Goal: Task Accomplishment & Management: Manage account settings

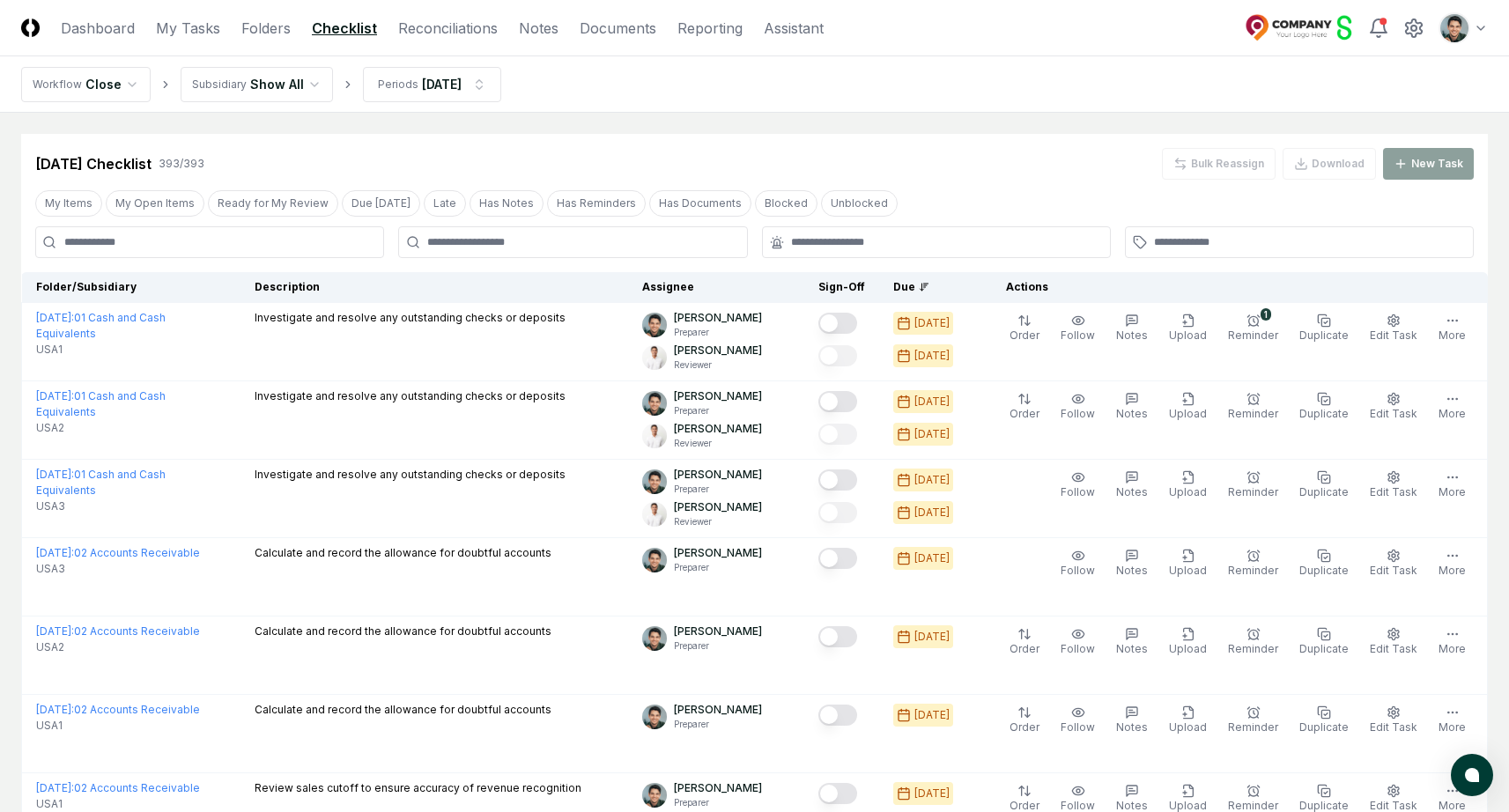
click at [982, 83] on nav "Workflow Close Subsidiary Show All Periods Jul 2025" at bounding box center [754, 83] width 1509 height 56
click at [718, 148] on div "Jul 2025 Checklist 393 / 393 Bulk Reassign Download New Task" at bounding box center [754, 163] width 1439 height 31
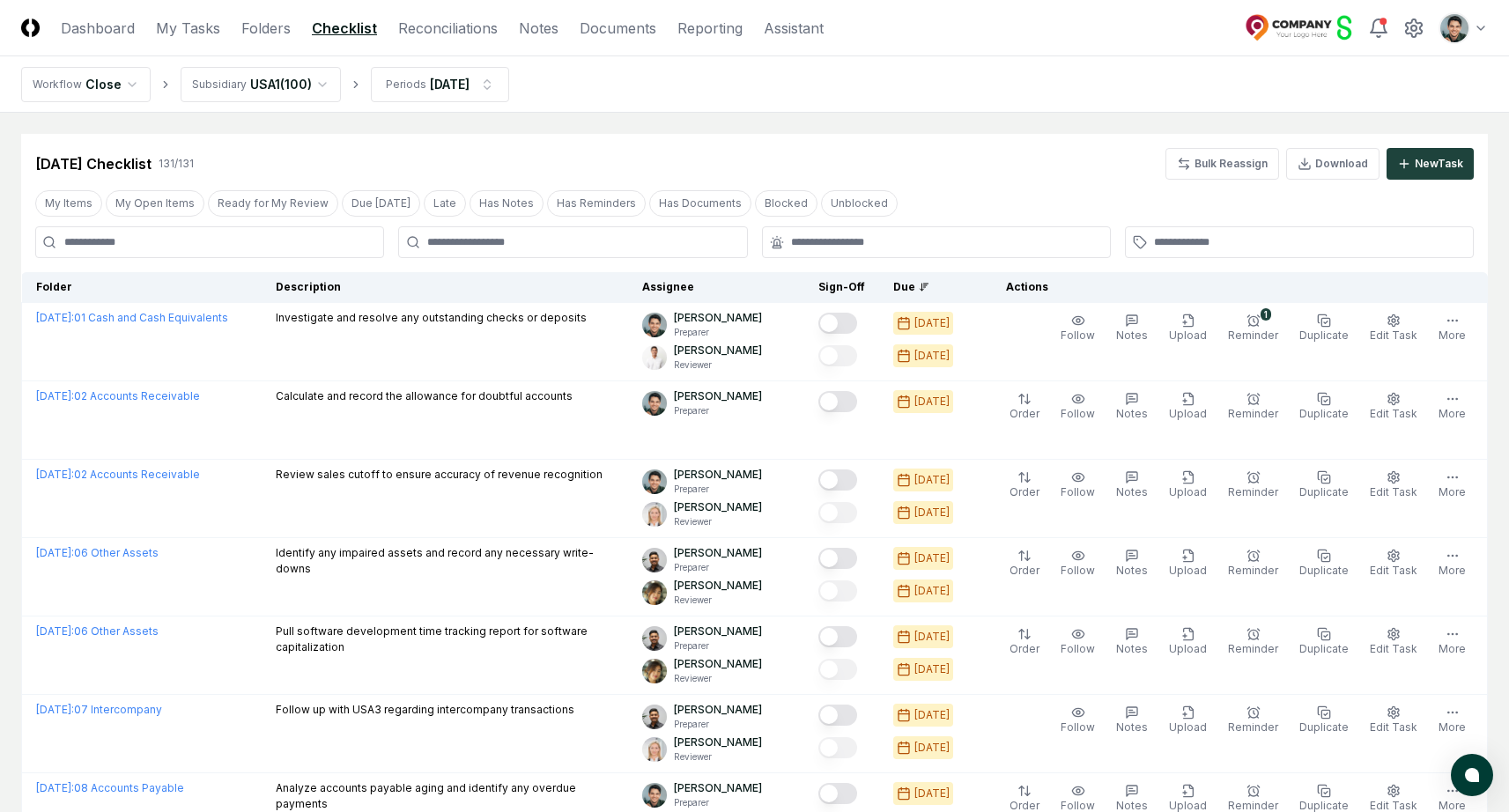
click at [971, 134] on div "Jul 2025 Checklist 131 / 131 Bulk Reassign Download New Task" at bounding box center [754, 156] width 1466 height 45
click at [740, 105] on nav "Workflow Close Subsidiary USA1 ( 100 ) Periods Jul 2025" at bounding box center [754, 83] width 1509 height 56
click at [81, 26] on link "Dashboard" at bounding box center [98, 28] width 74 height 21
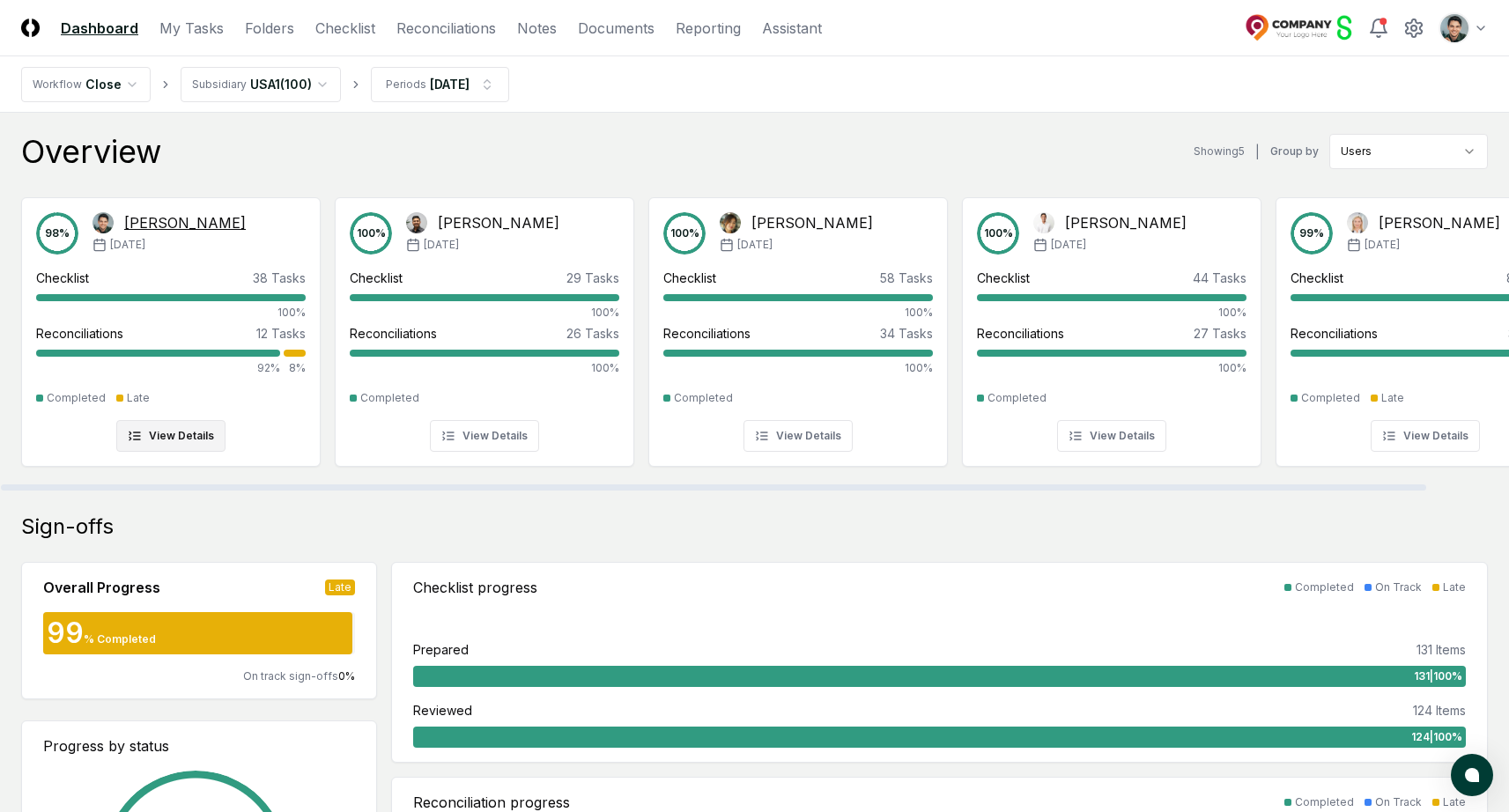
click at [214, 252] on div "98 % Arthur Cook Feb '25" at bounding box center [171, 233] width 269 height 43
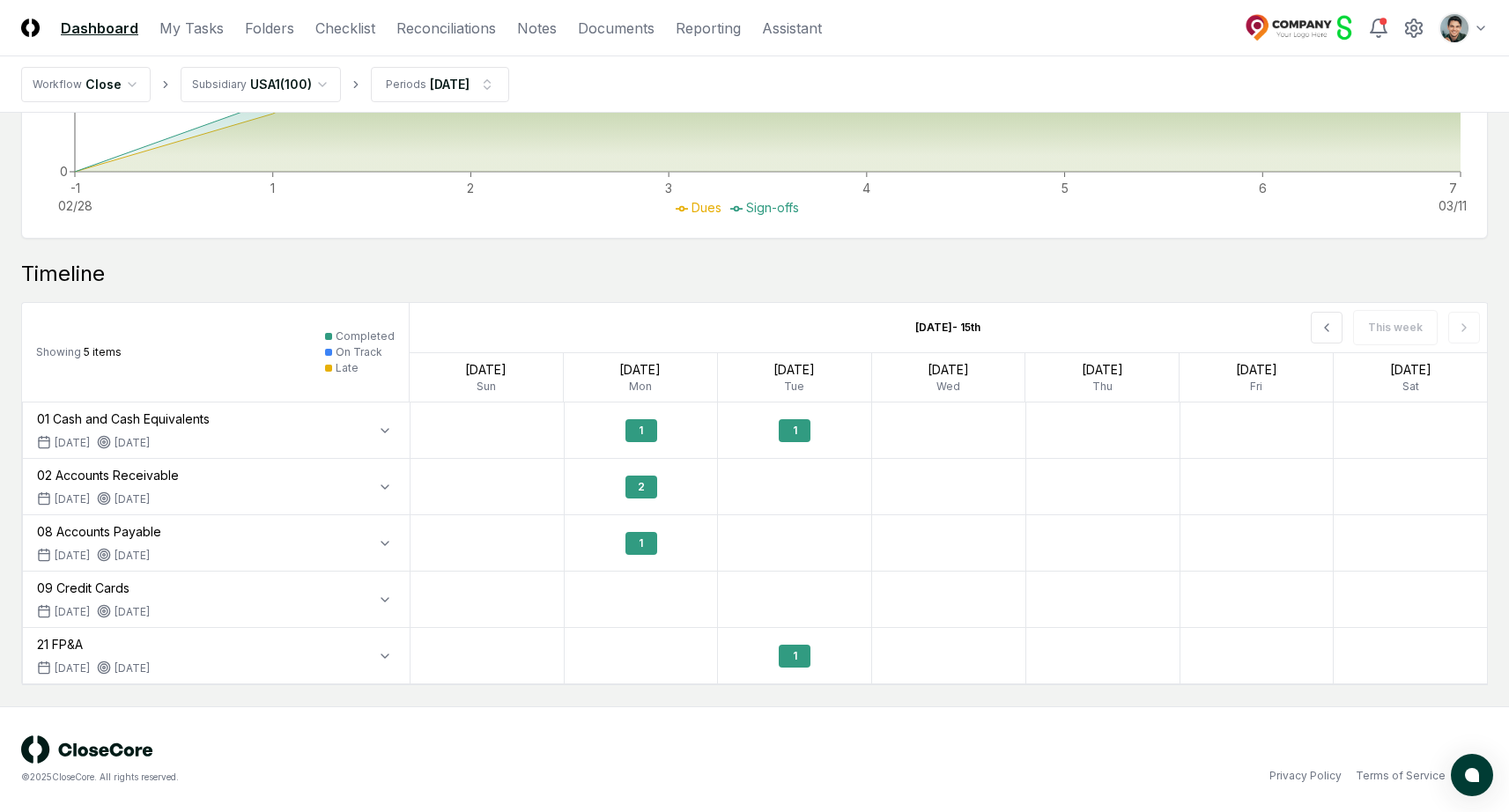
scroll to position [941, 0]
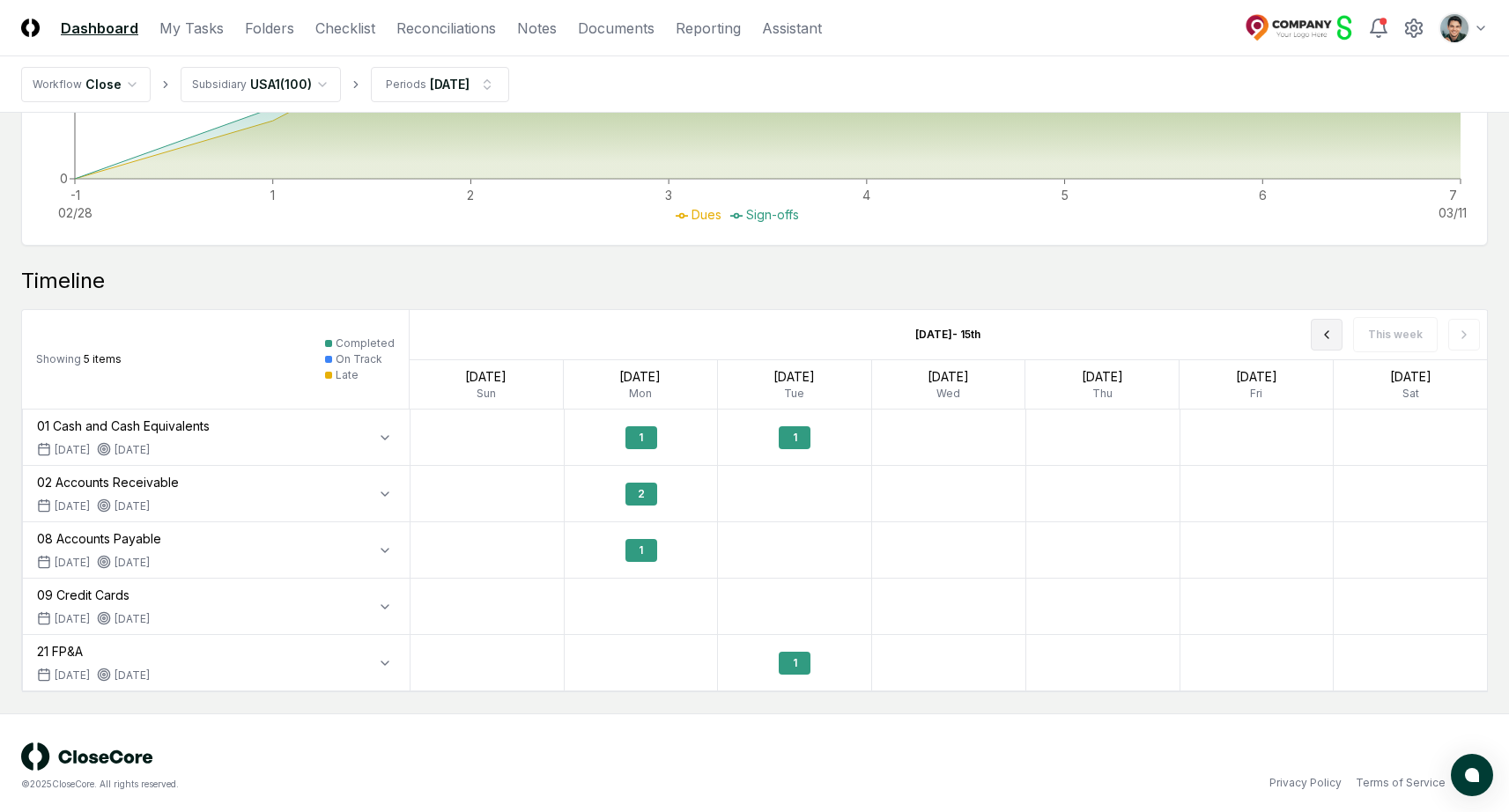
click at [1329, 338] on icon at bounding box center [1326, 334] width 14 height 14
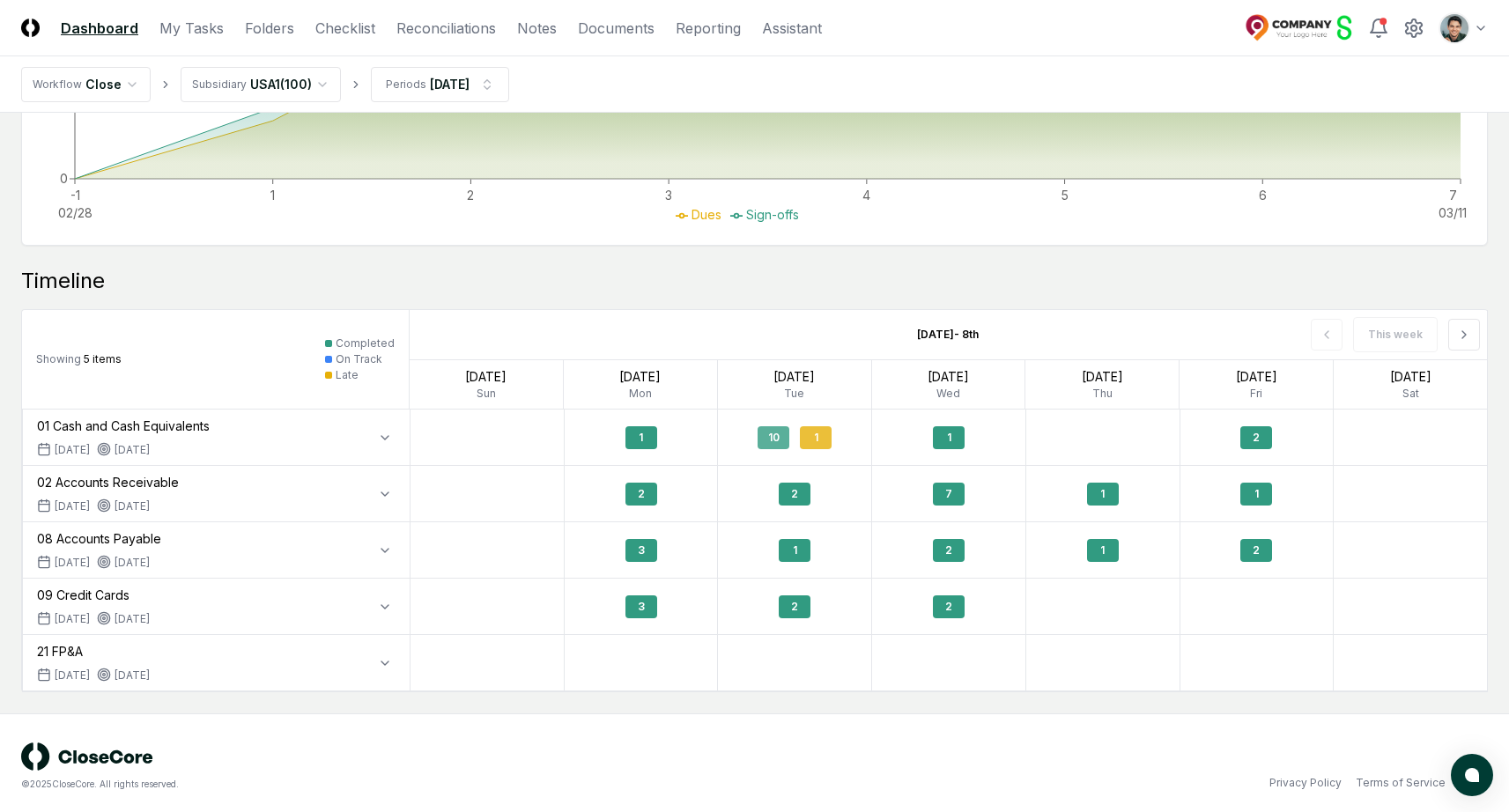
click at [790, 446] on div "10 1" at bounding box center [794, 438] width 154 height 42
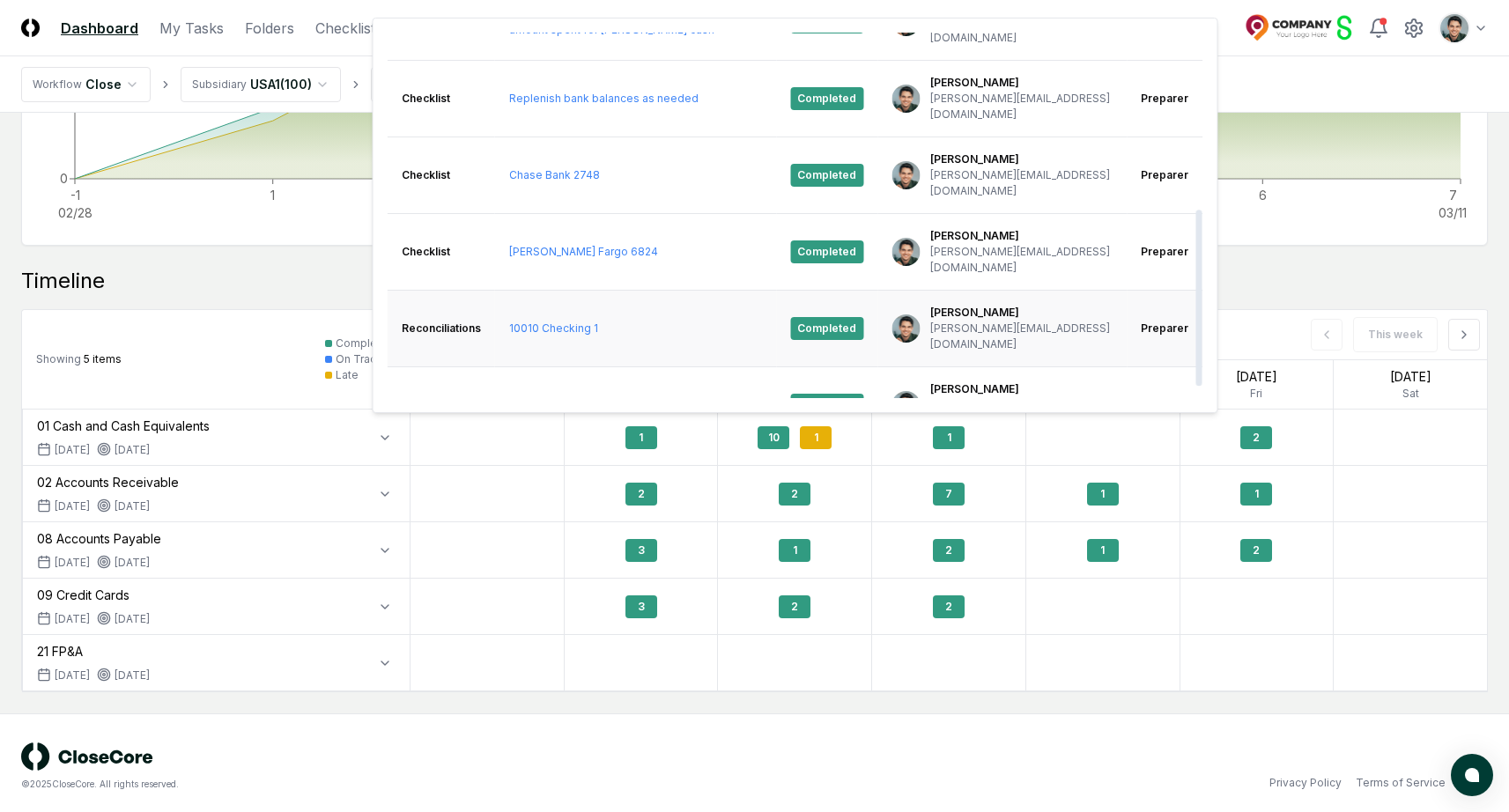
scroll to position [388, 0]
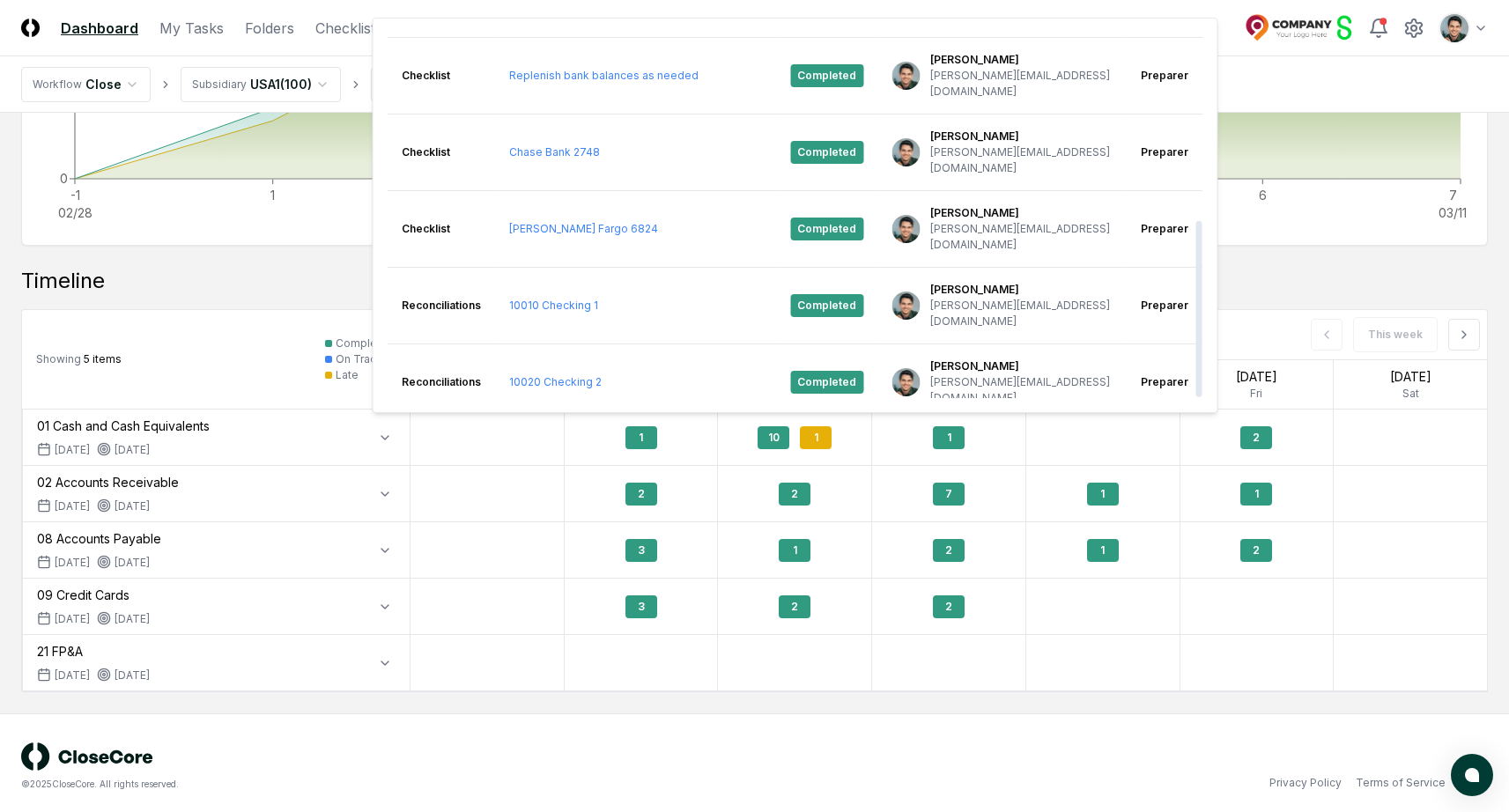
click at [121, 301] on div "Timeline Showing 5 items Completed On Track Late Mar 2nd - 8th This week Mar 2 …" at bounding box center [754, 479] width 1466 height 425
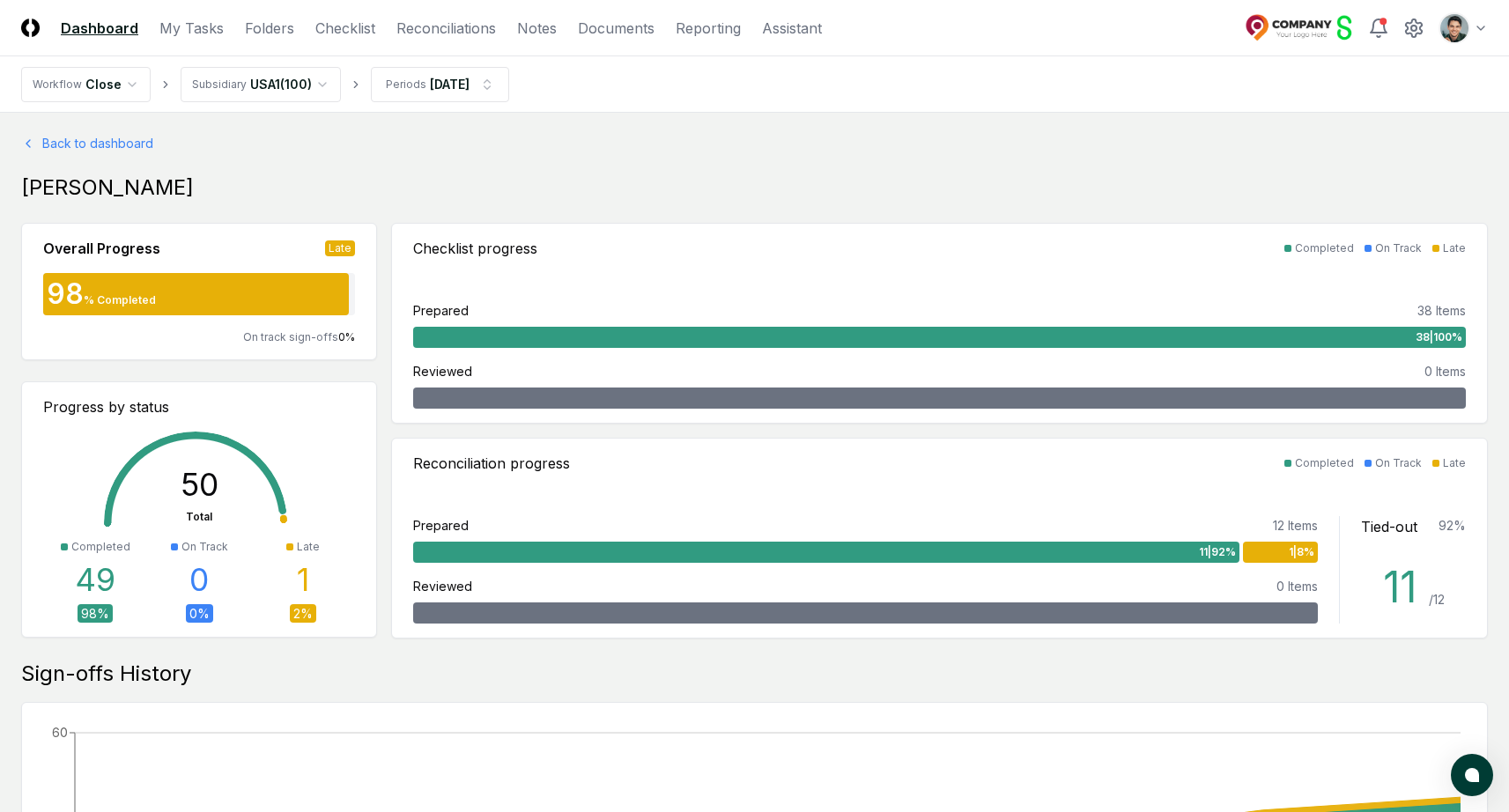
scroll to position [23, 0]
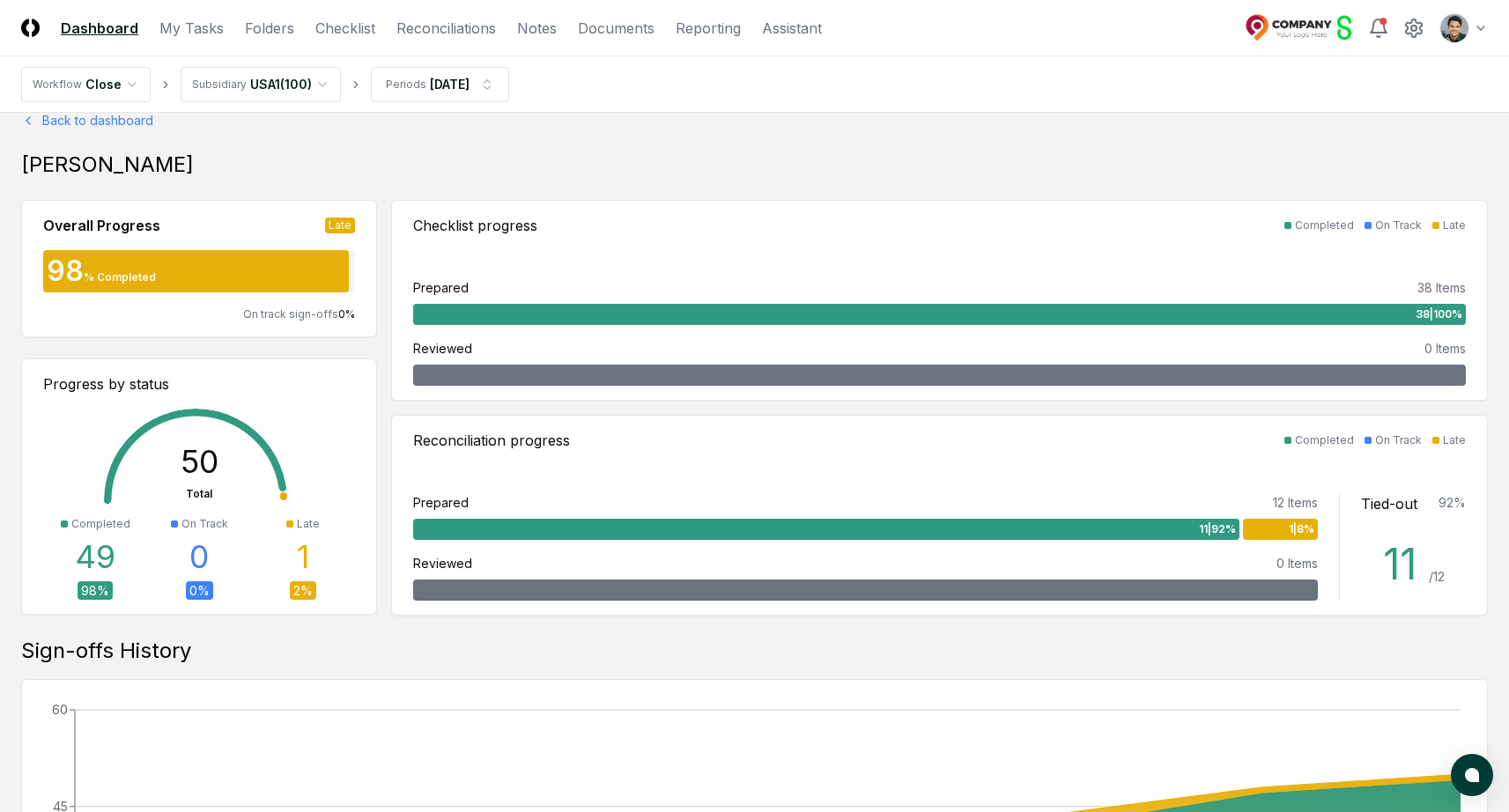
click at [146, 162] on div "Arthur Cook" at bounding box center [754, 165] width 1466 height 28
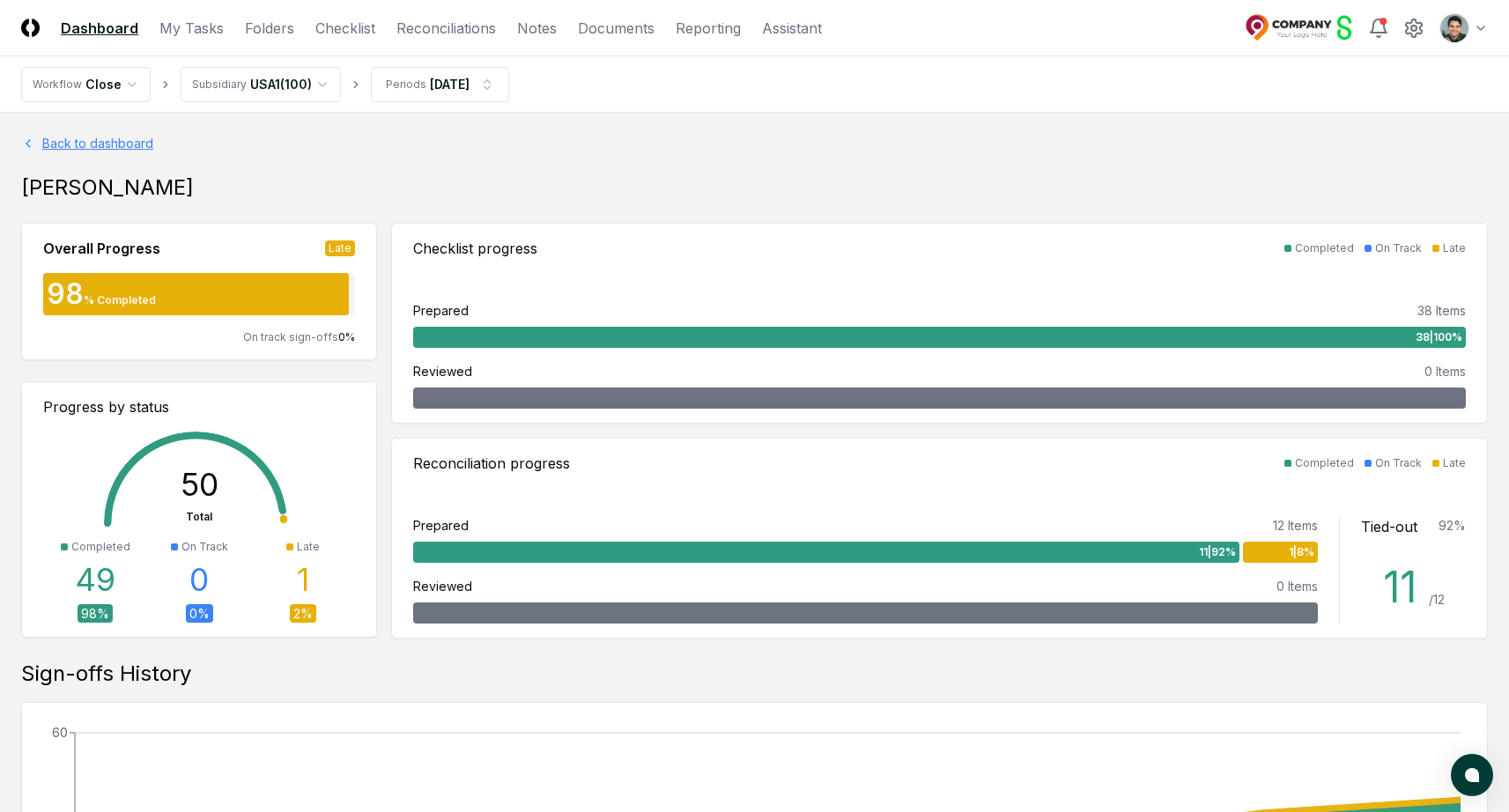
click at [138, 148] on link "Back to dashboard" at bounding box center [754, 143] width 1466 height 19
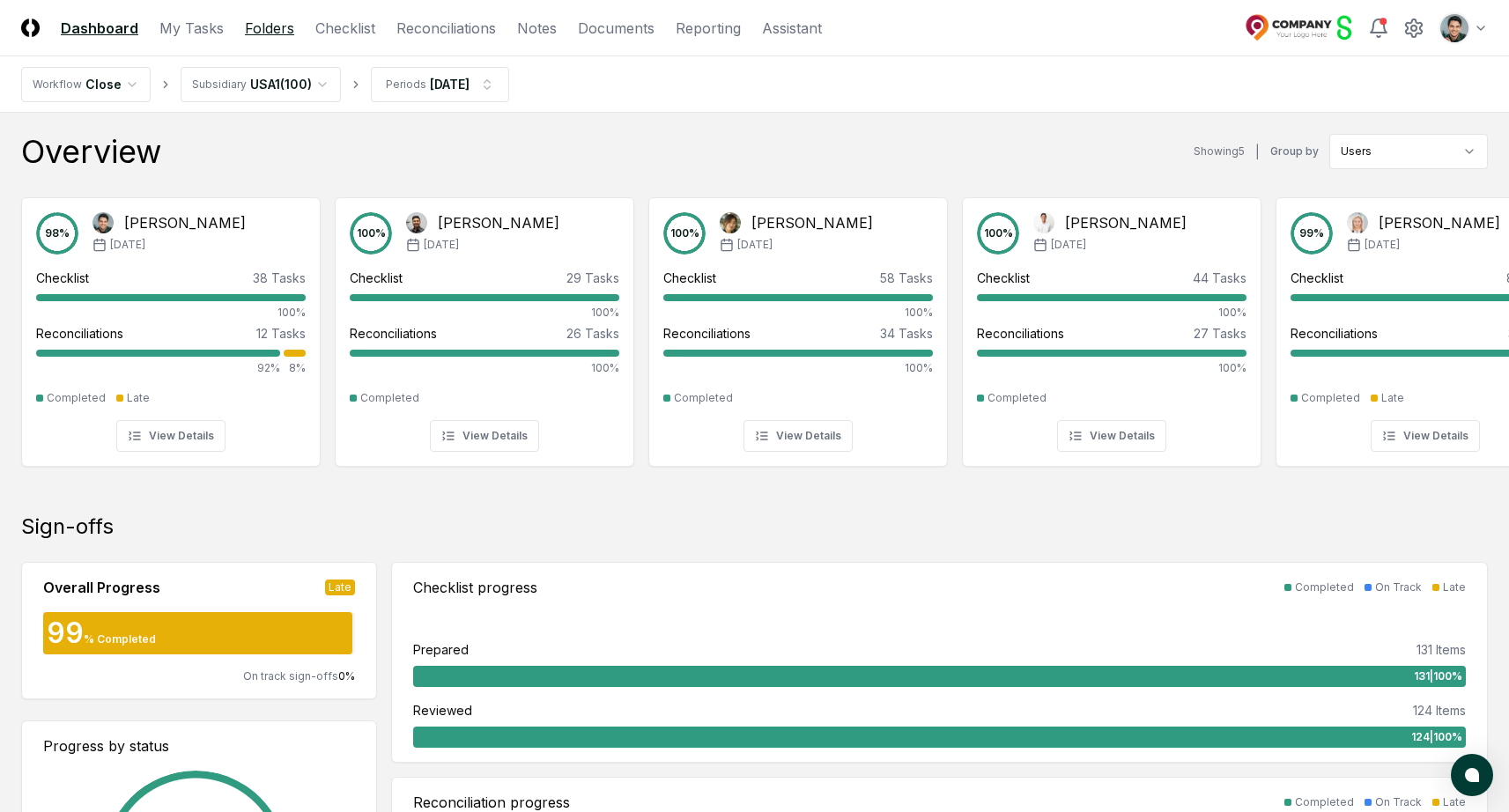
click at [281, 33] on link "Folders" at bounding box center [269, 28] width 49 height 21
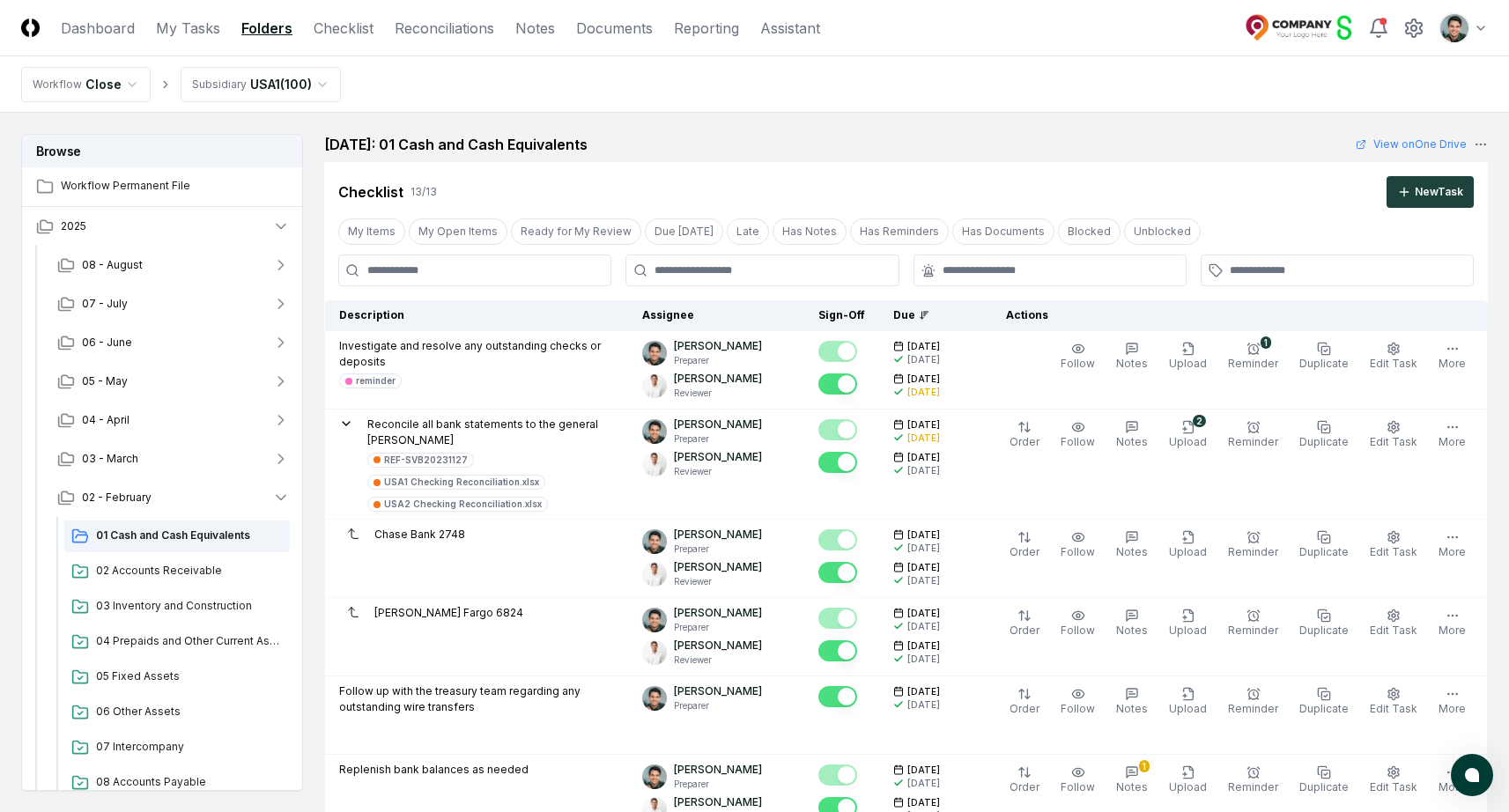
click at [600, 81] on nav "Workflow Close Subsidiary USA1 ( 100 )" at bounding box center [754, 83] width 1509 height 56
click at [341, 145] on h2 "February 2025: 01 Cash and Cash Equivalents" at bounding box center [456, 144] width 264 height 21
click at [44, 229] on icon "button" at bounding box center [45, 226] width 18 height 18
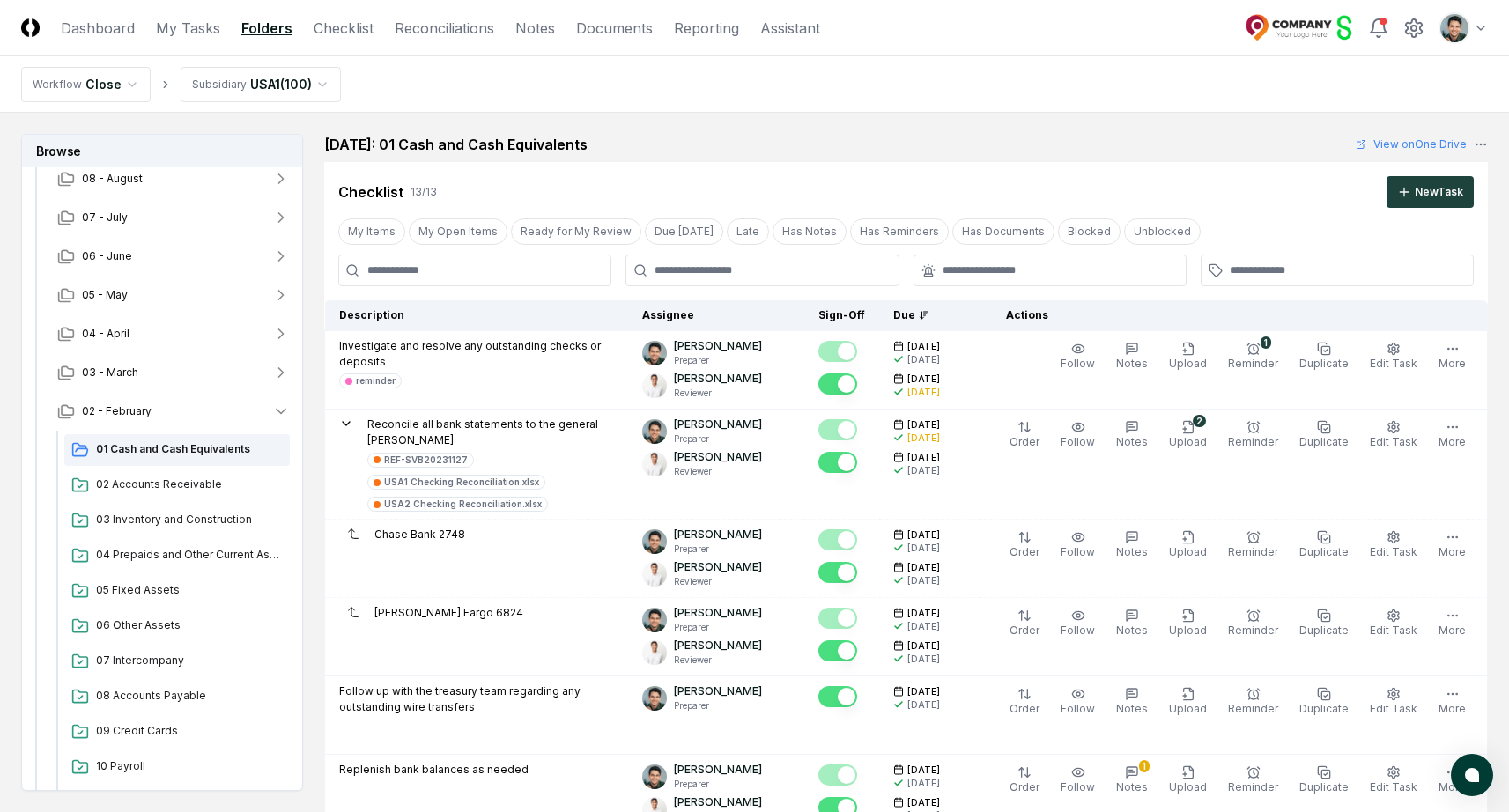
scroll to position [11, 0]
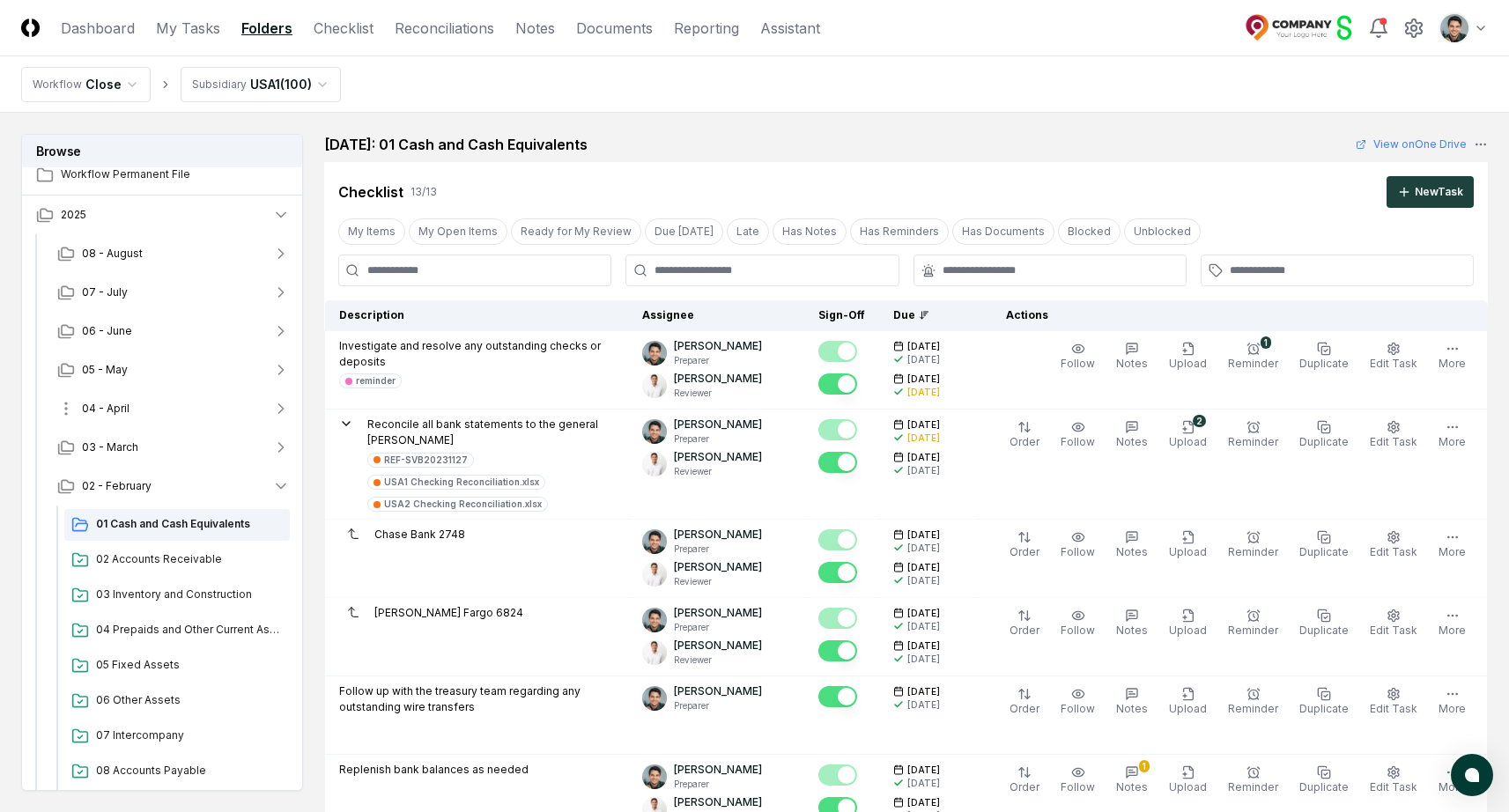
click at [170, 396] on button "04 - April" at bounding box center [173, 408] width 261 height 39
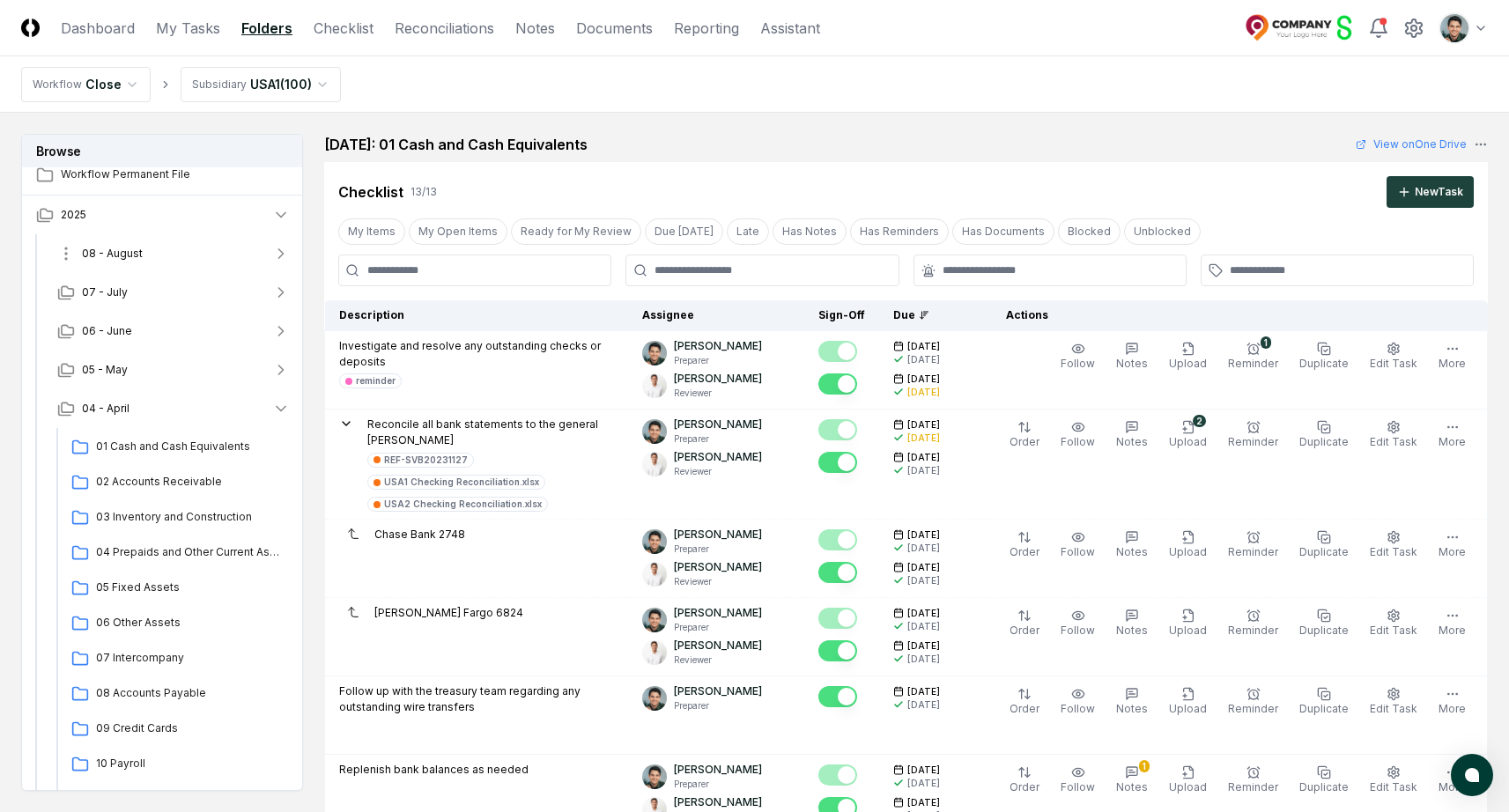
click at [185, 250] on button "08 - August" at bounding box center [173, 253] width 261 height 39
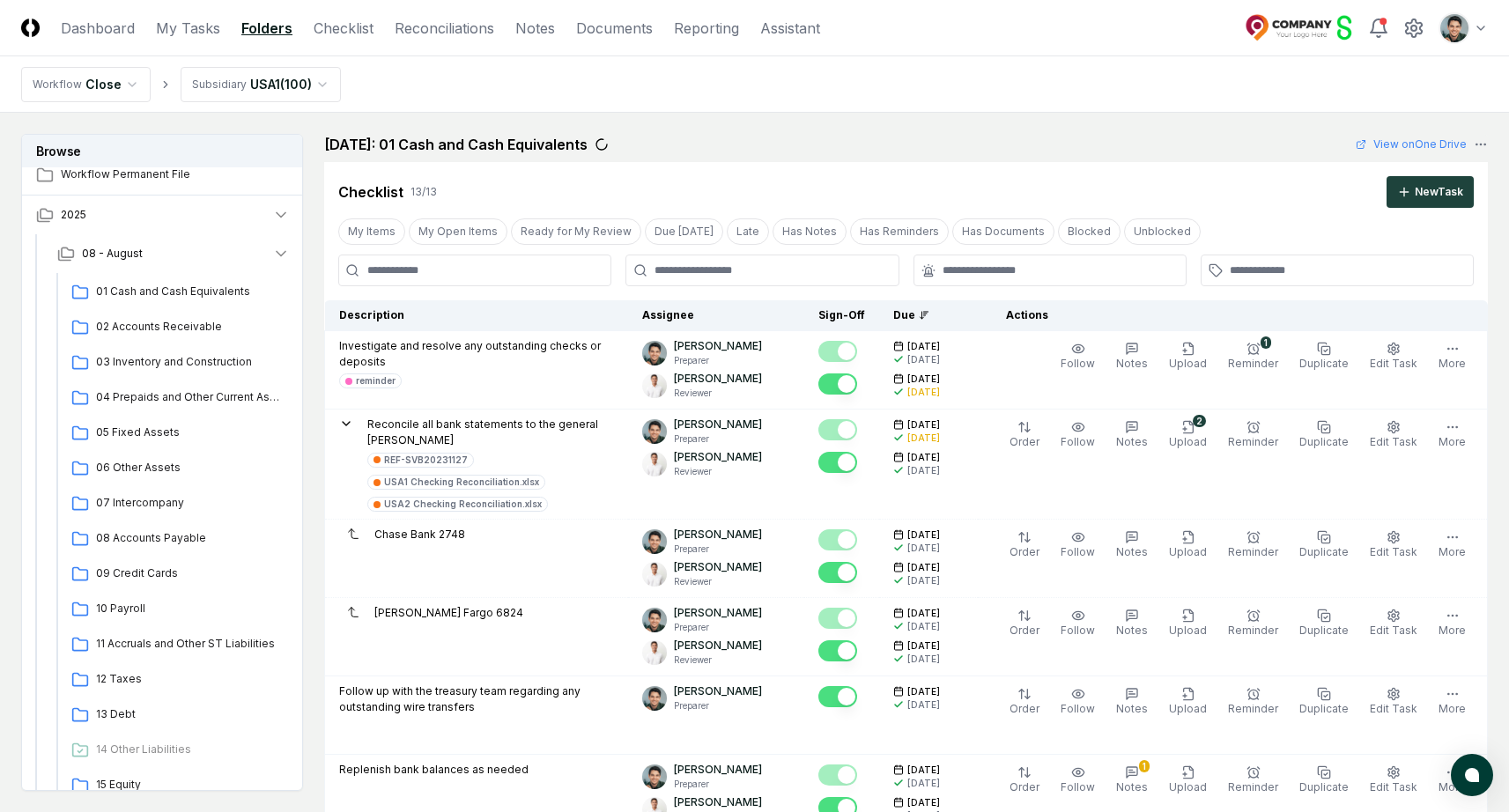
click at [472, 141] on h2 "February 2025: 01 Cash and Cash Equivalents" at bounding box center [456, 144] width 264 height 21
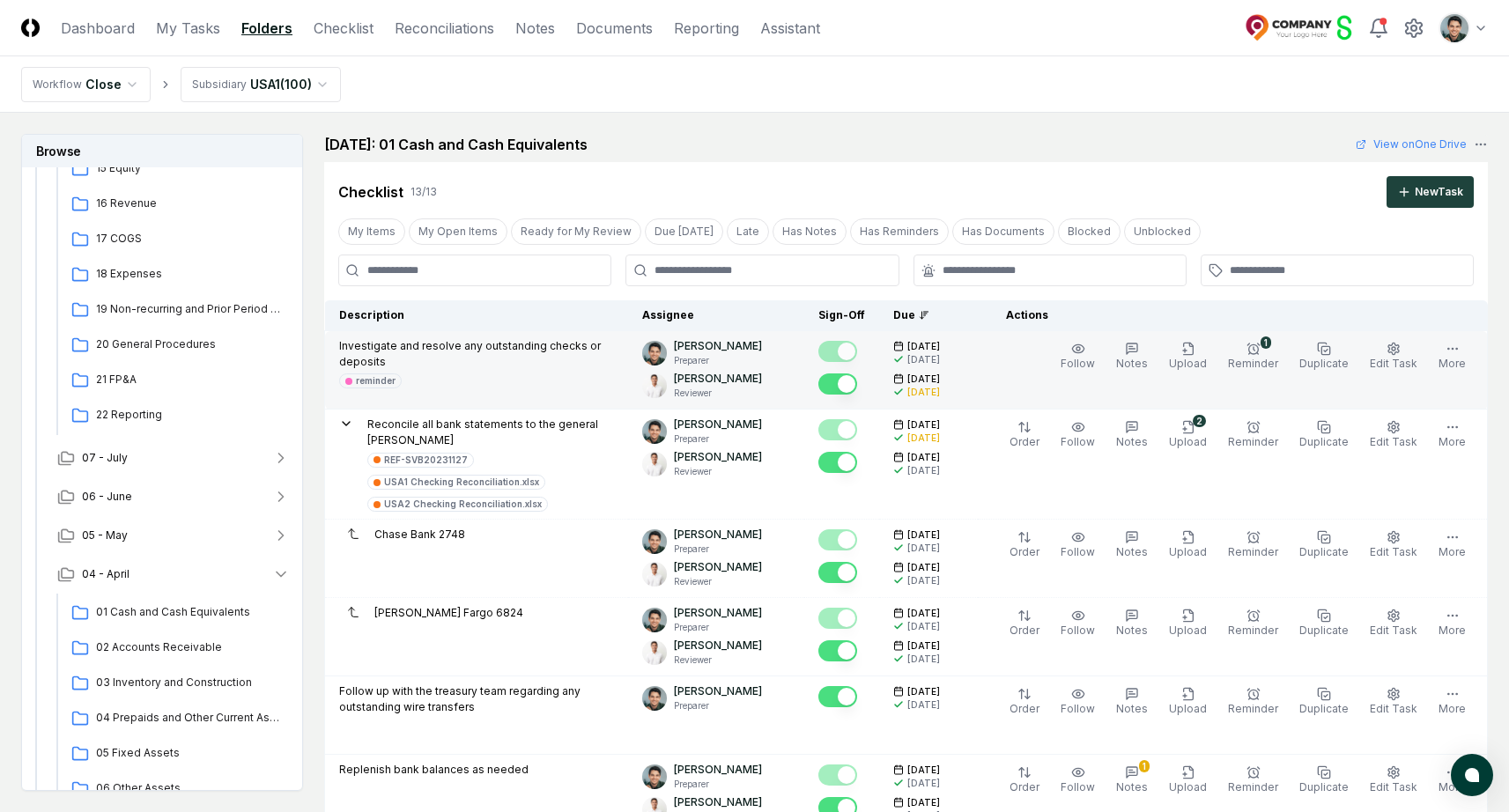
scroll to position [7, 0]
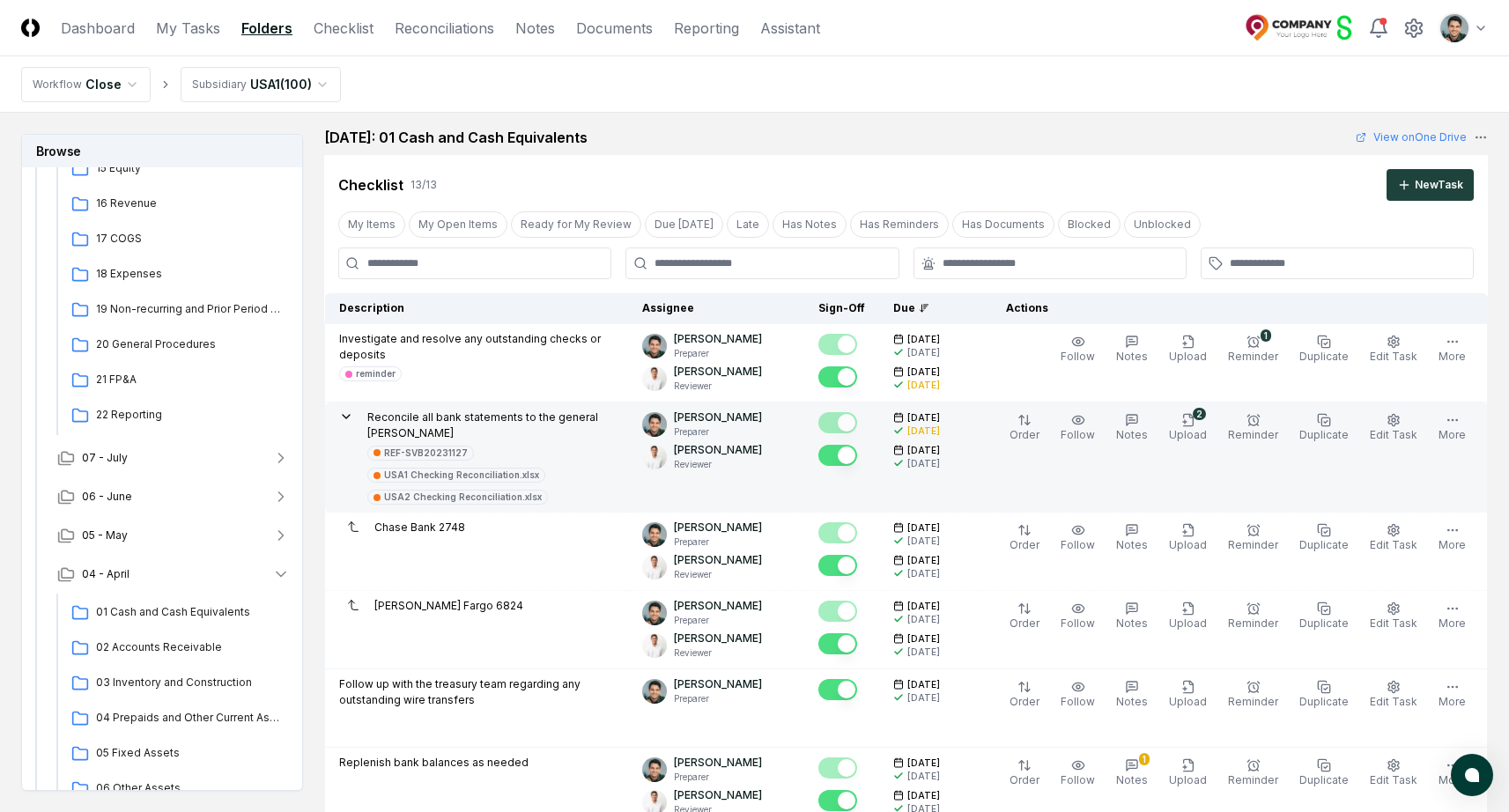
click at [575, 416] on p "Reconcile all bank statements to the general ledger" at bounding box center [491, 424] width 246 height 31
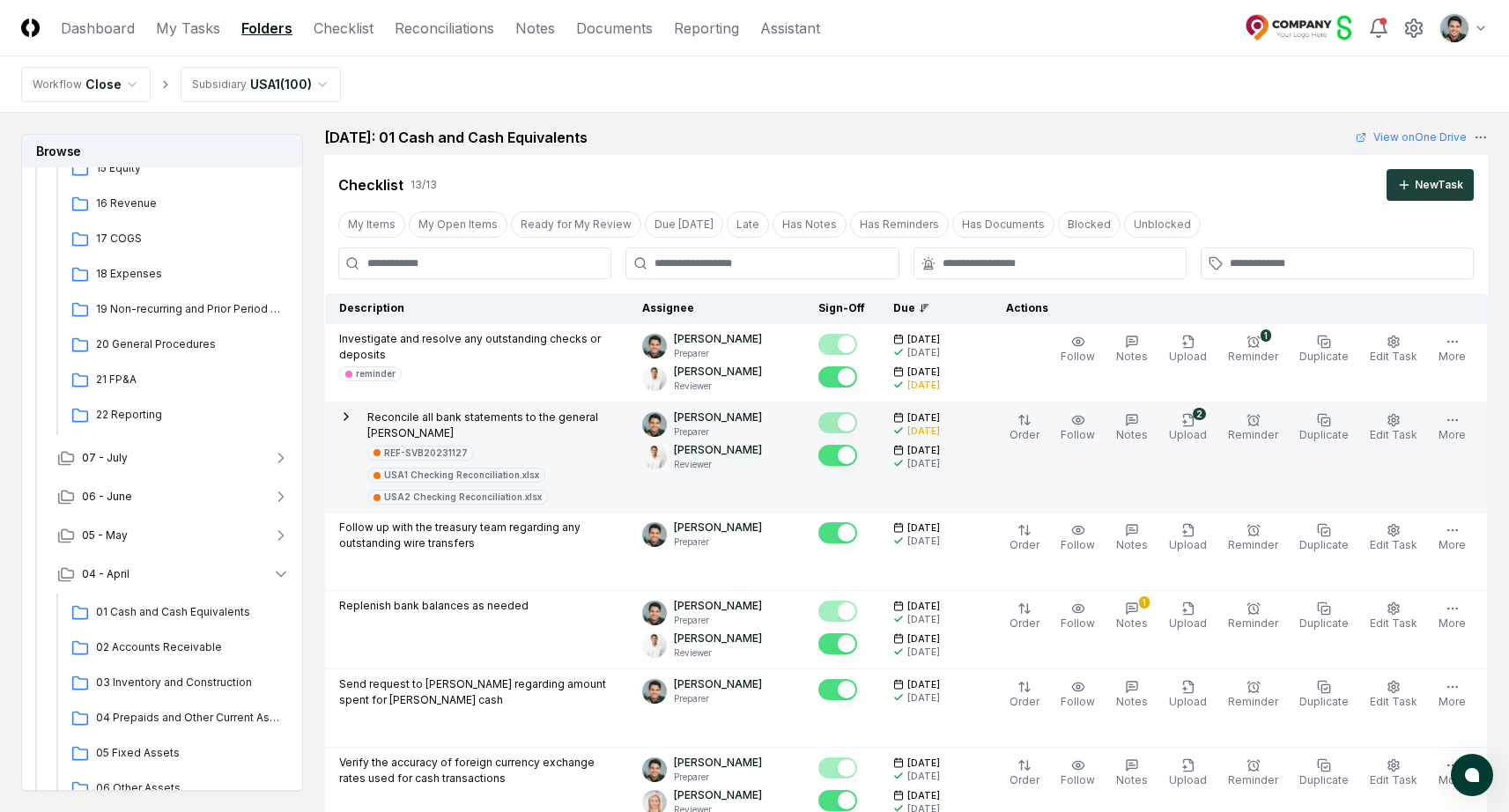
click at [575, 413] on p "Reconcile all bank statements to the general ledger" at bounding box center [491, 424] width 246 height 31
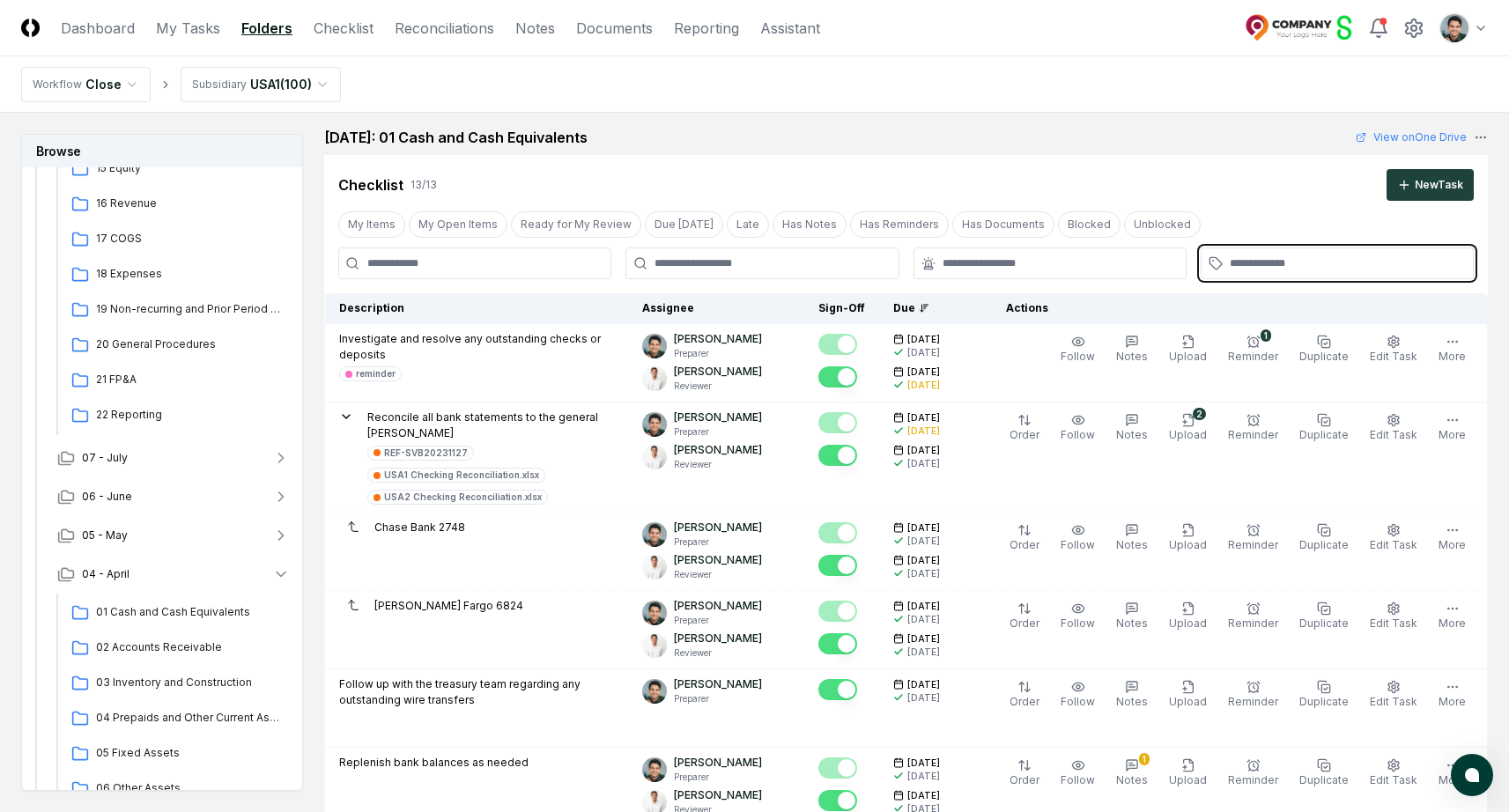
click at [1413, 259] on input "text" at bounding box center [1345, 263] width 232 height 16
click at [1264, 303] on div "reminder" at bounding box center [1249, 303] width 40 height 13
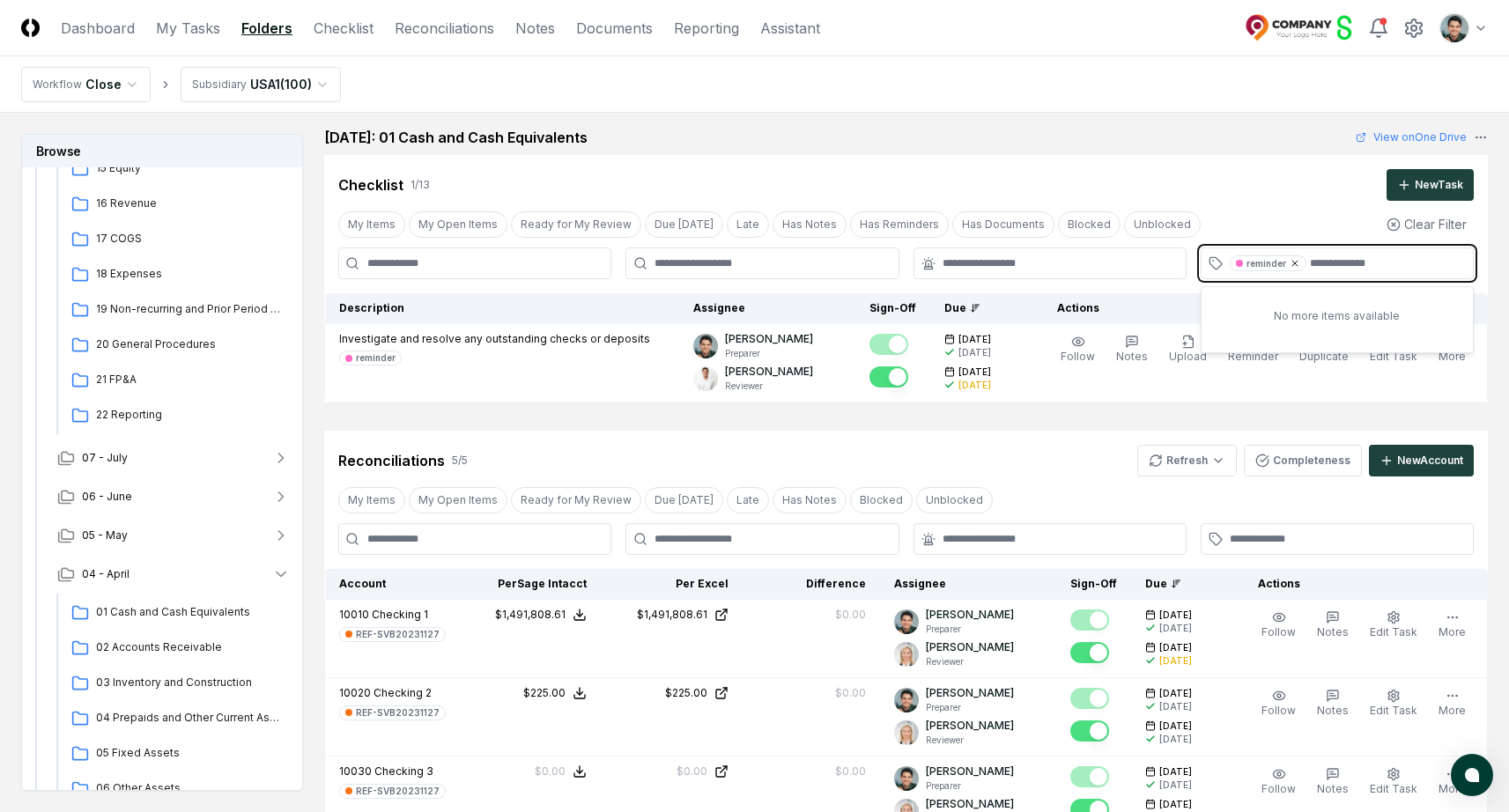
click at [1290, 265] on icon at bounding box center [1295, 262] width 10 height 10
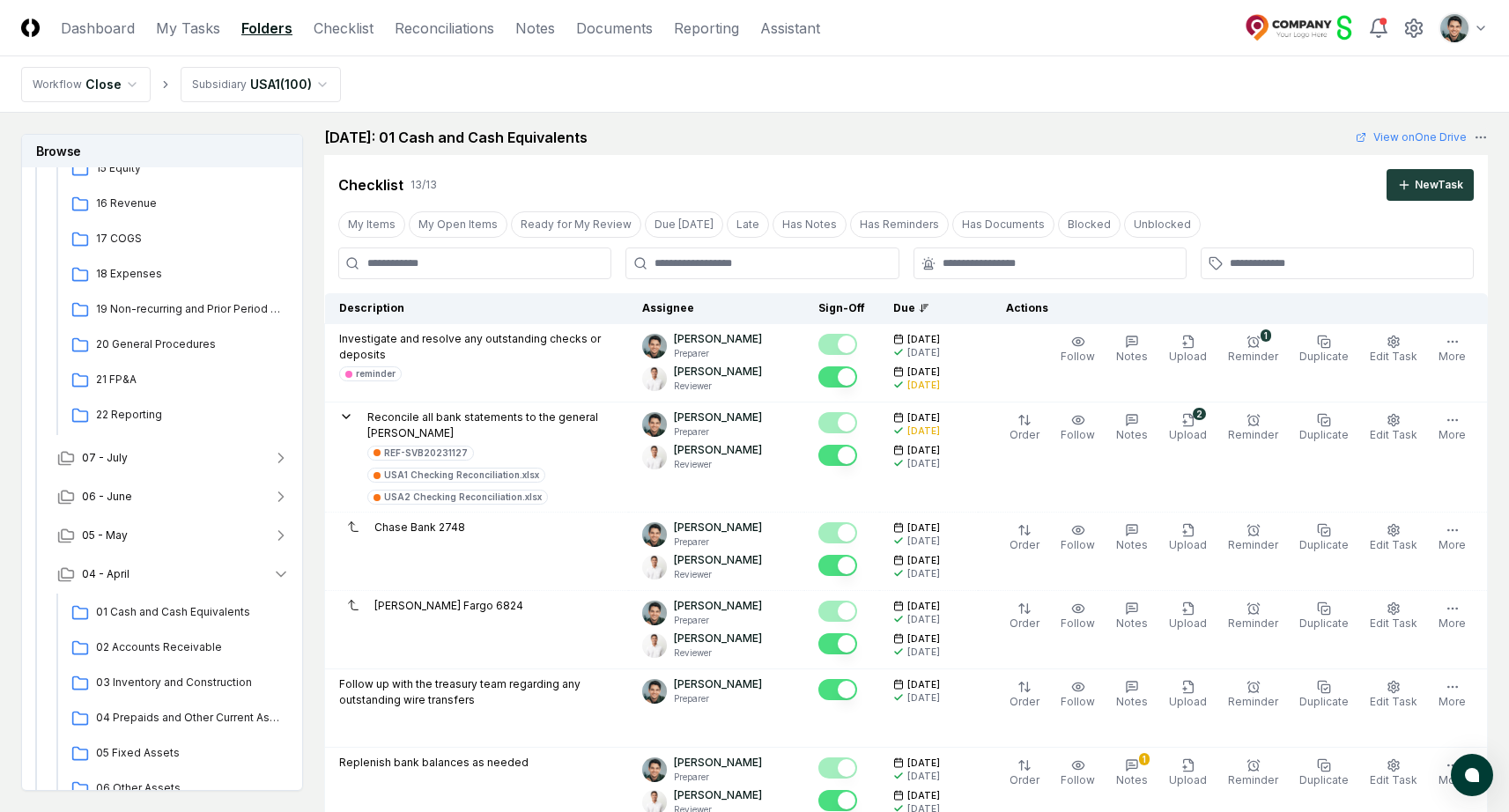
click at [1222, 160] on div "Checklist 13 / 13 New Task" at bounding box center [906, 178] width 1164 height 45
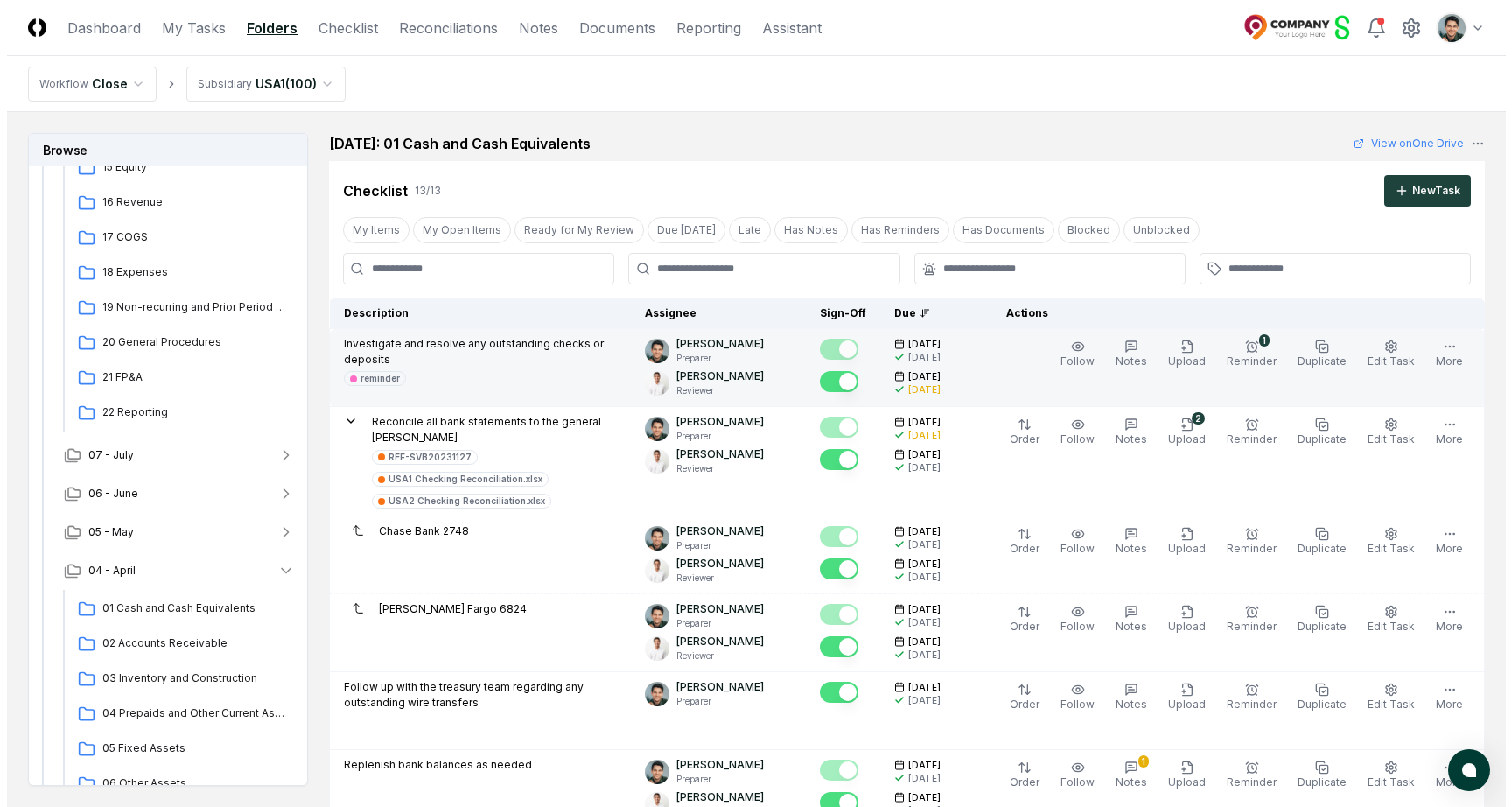
scroll to position [7, 0]
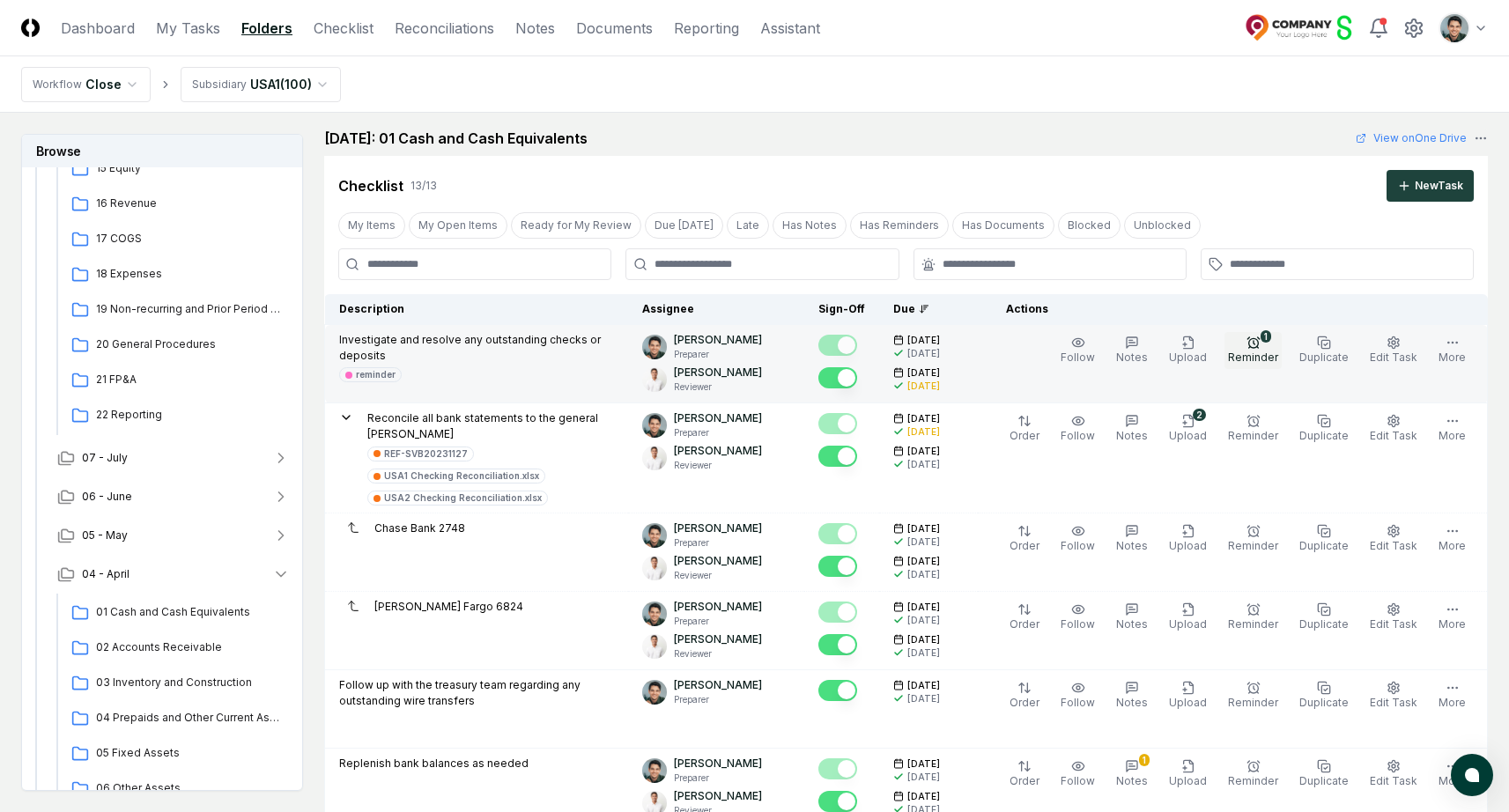
click at [1251, 355] on span "Reminder" at bounding box center [1253, 357] width 50 height 13
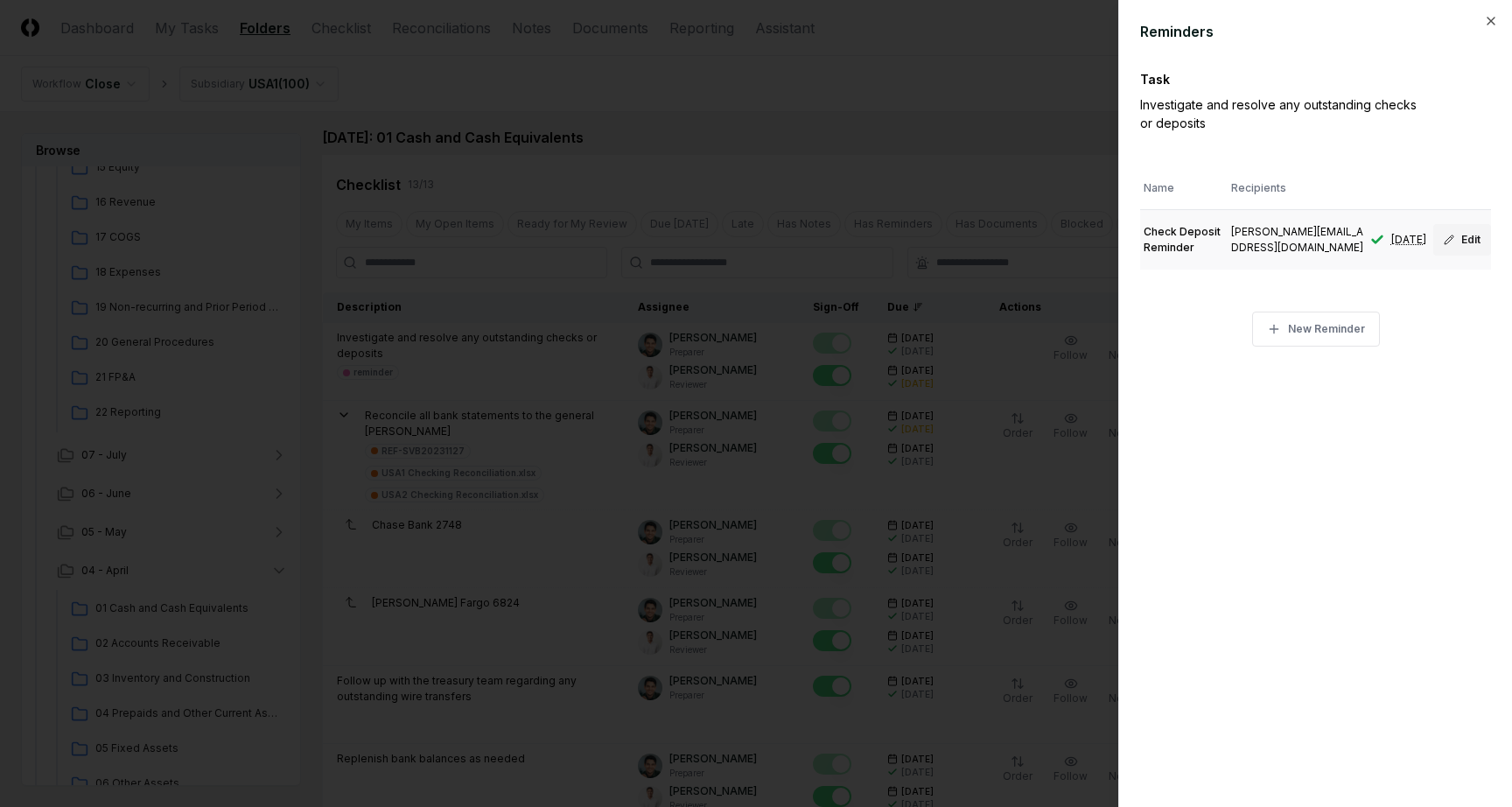
click at [1456, 230] on button "Edit" at bounding box center [1461, 239] width 57 height 31
type input "**********"
type input "**"
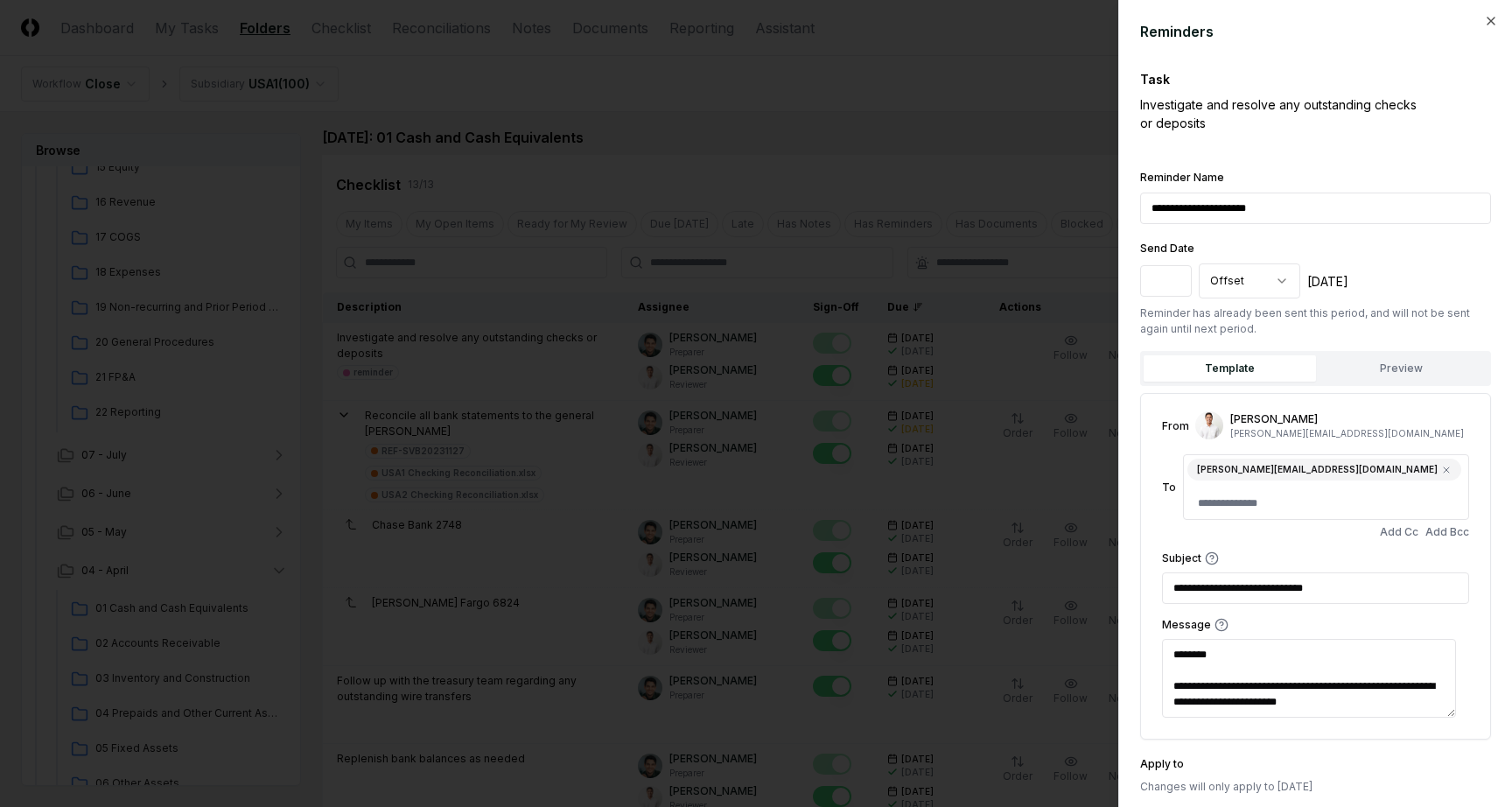
click at [978, 146] on div at bounding box center [756, 403] width 1512 height 807
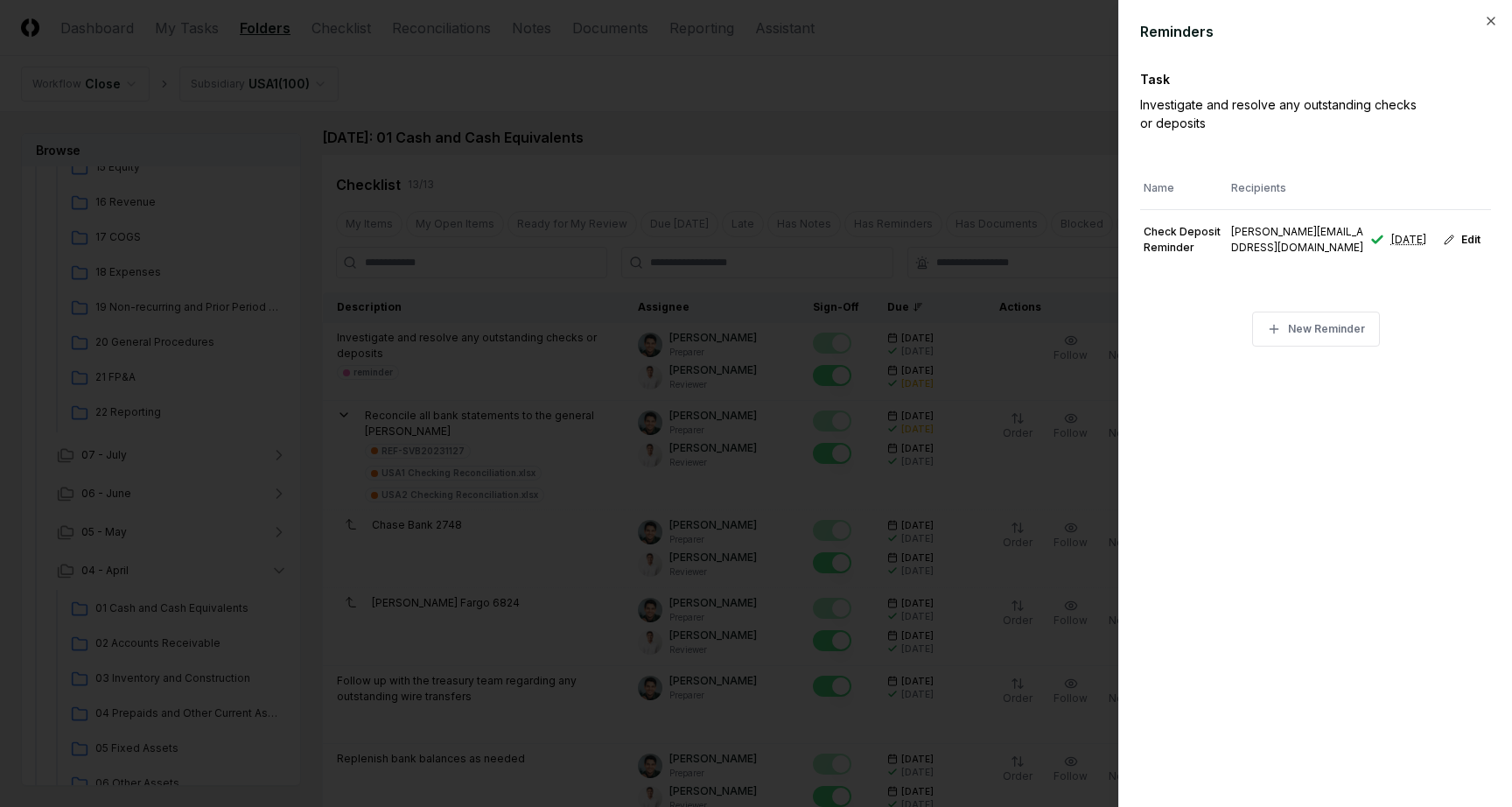
click at [978, 108] on div at bounding box center [756, 403] width 1512 height 807
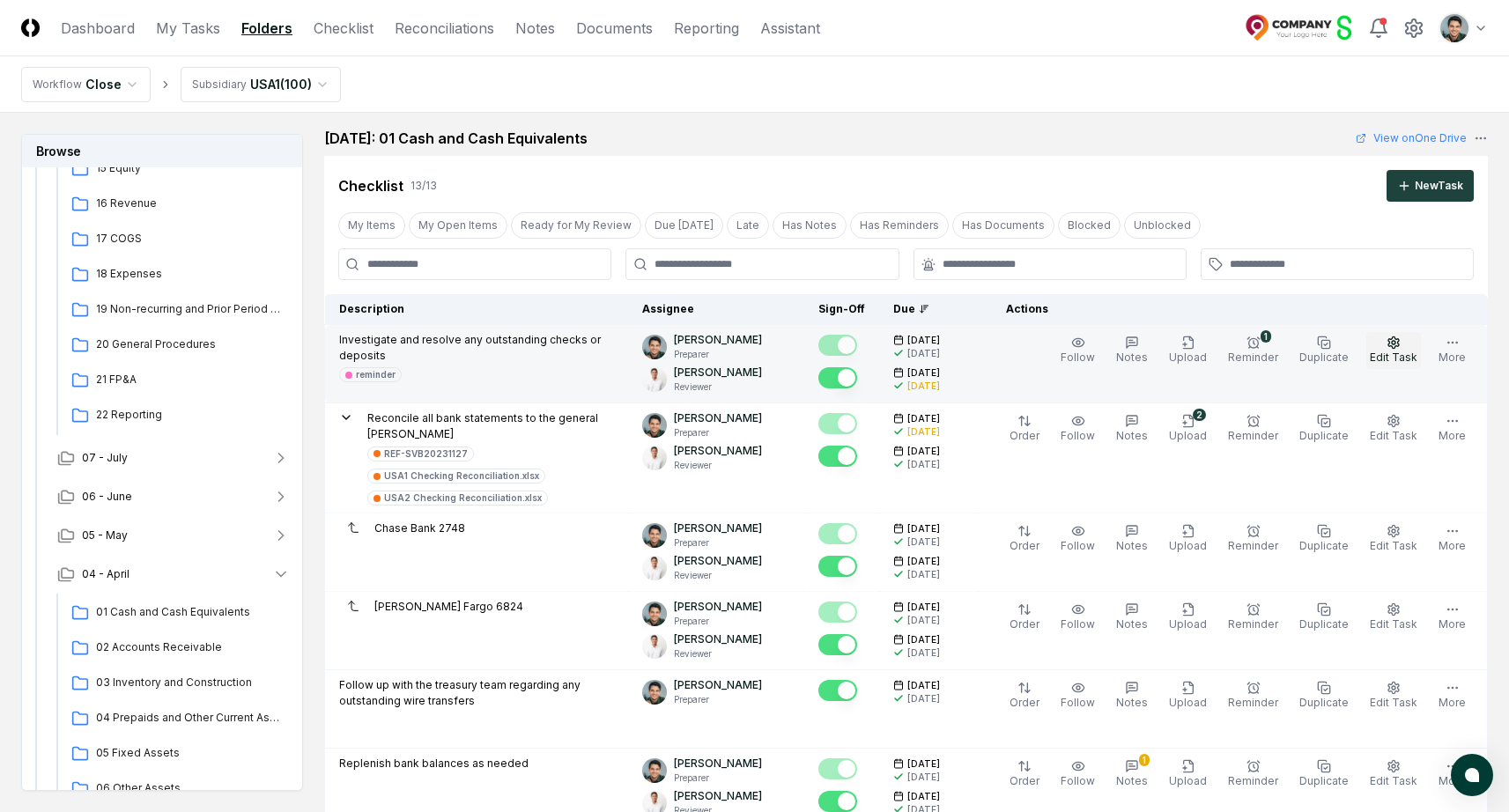
click at [1395, 338] on icon "button" at bounding box center [1393, 342] width 14 height 14
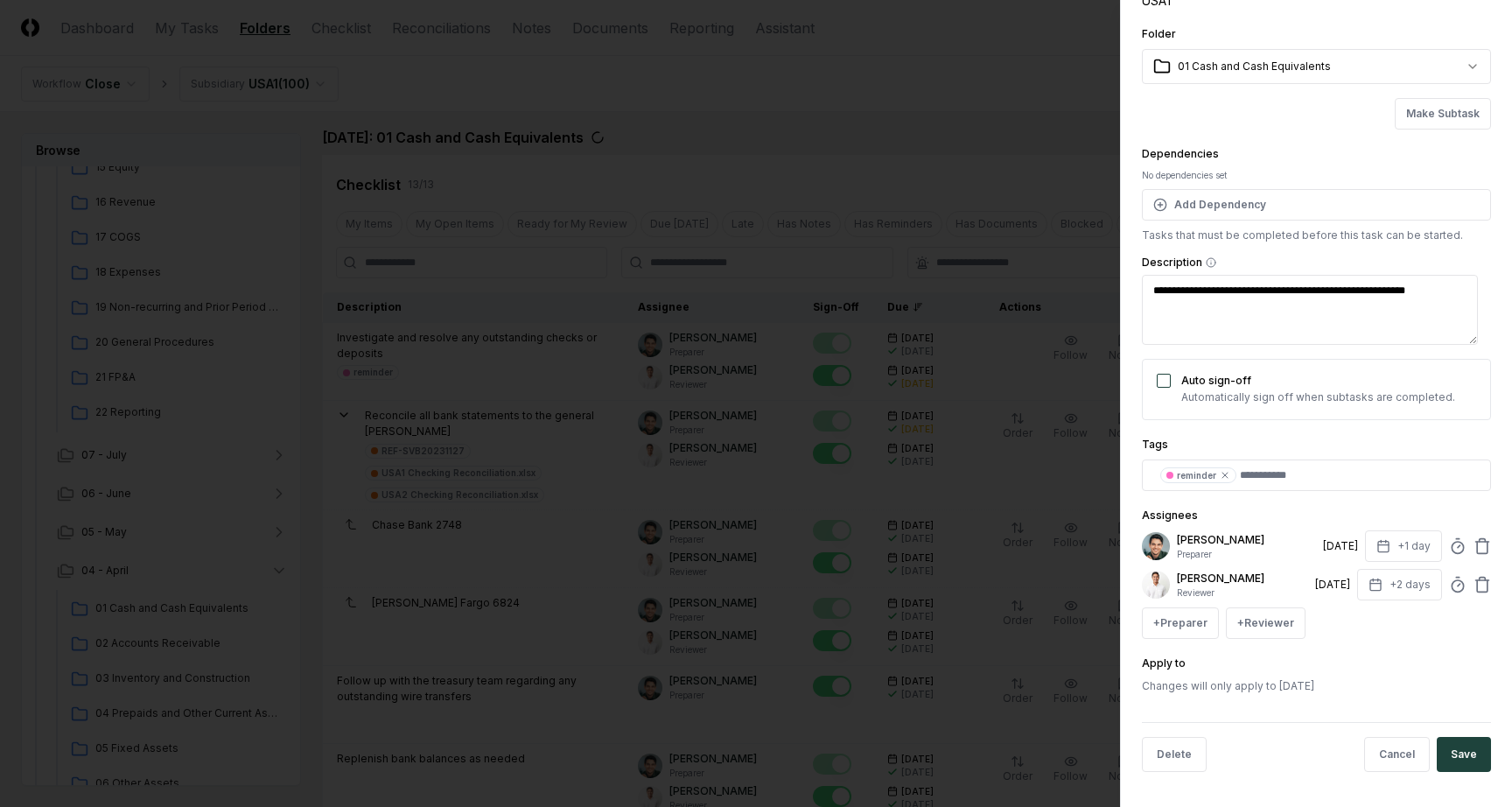
scroll to position [89, 0]
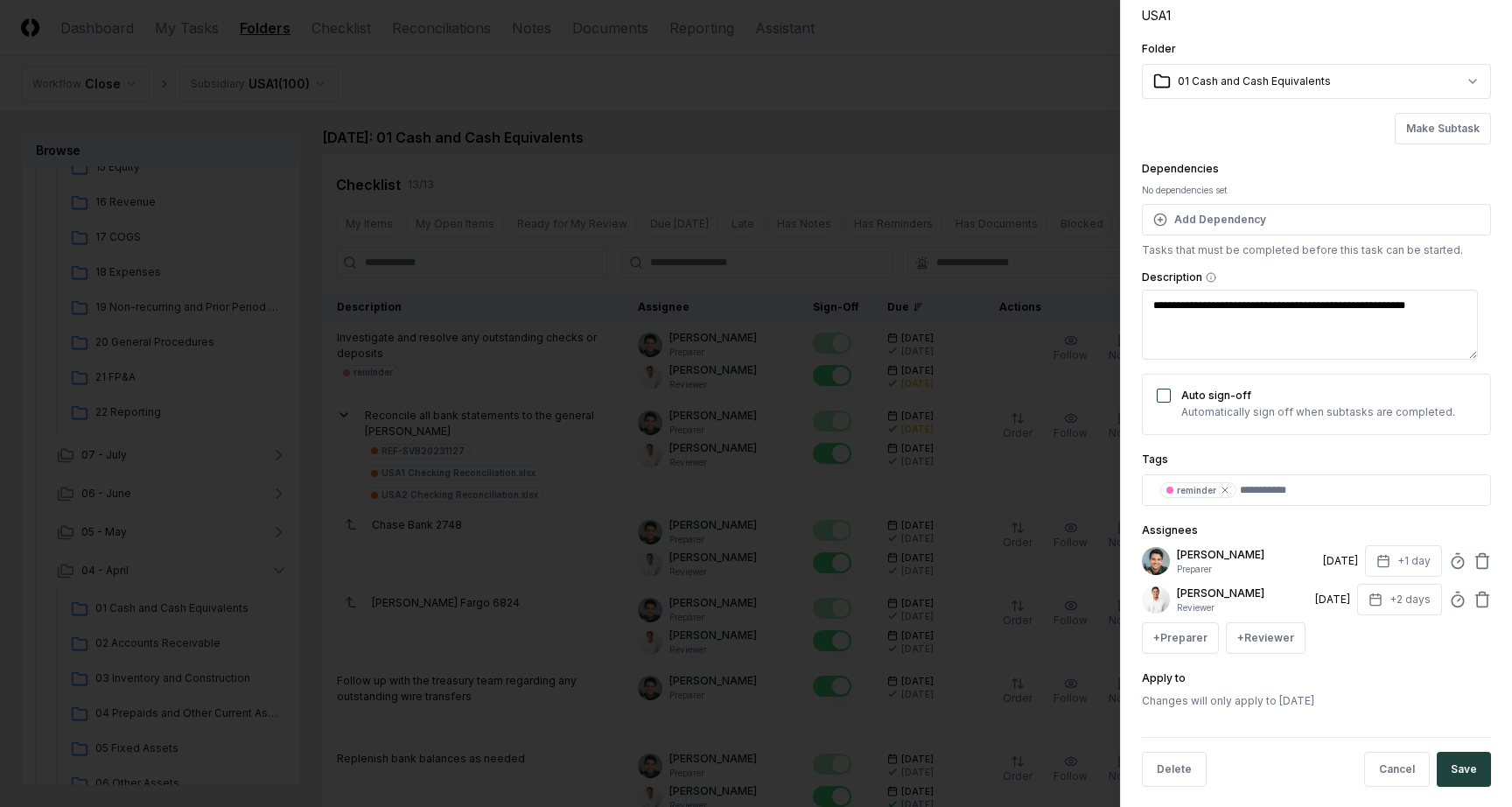
drag, startPoint x: 1300, startPoint y: 558, endPoint x: 1339, endPoint y: 560, distance: 39.1
click at [1339, 560] on div "3/3/2025" at bounding box center [1340, 560] width 35 height 16
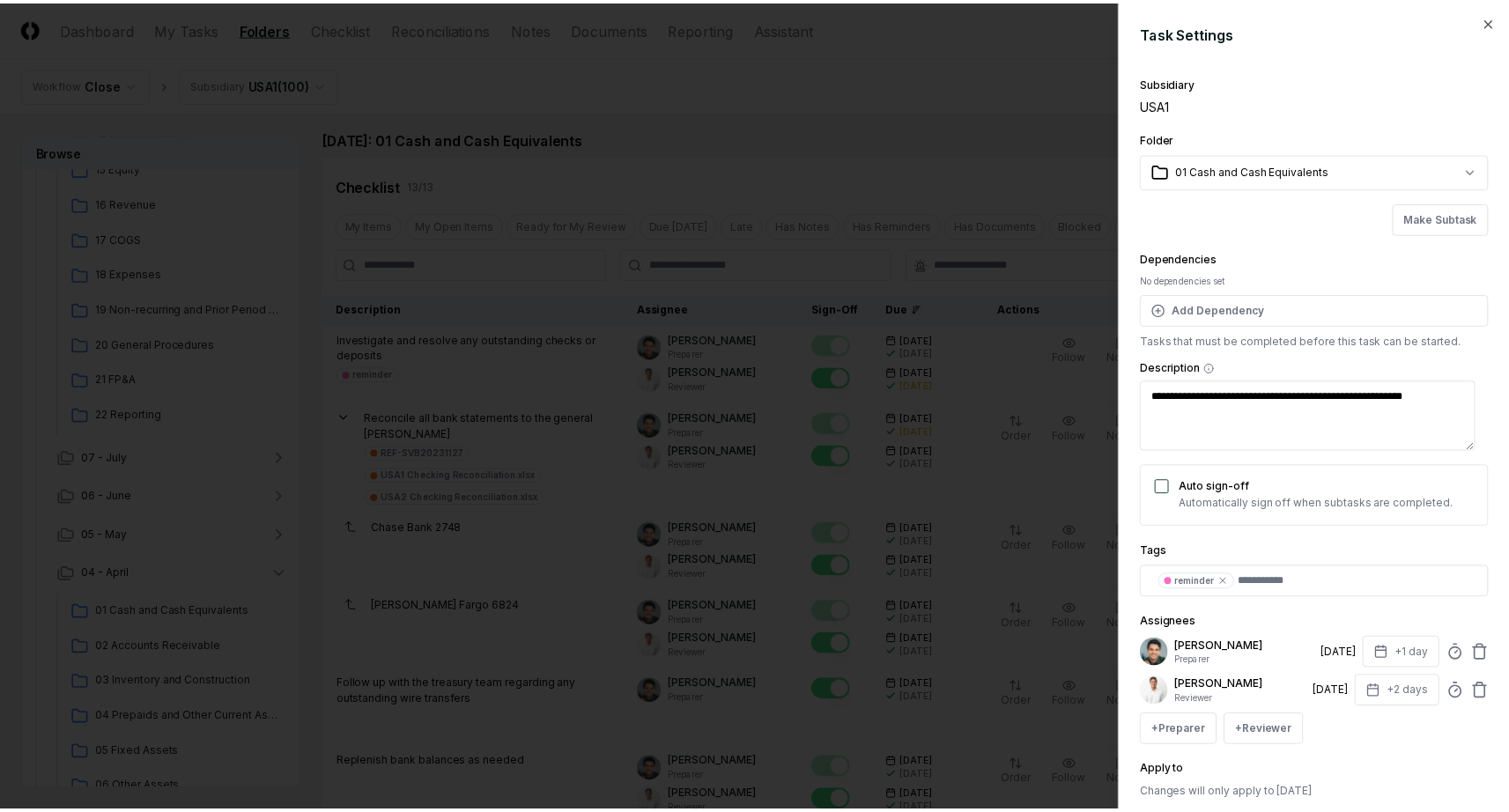
scroll to position [7, 0]
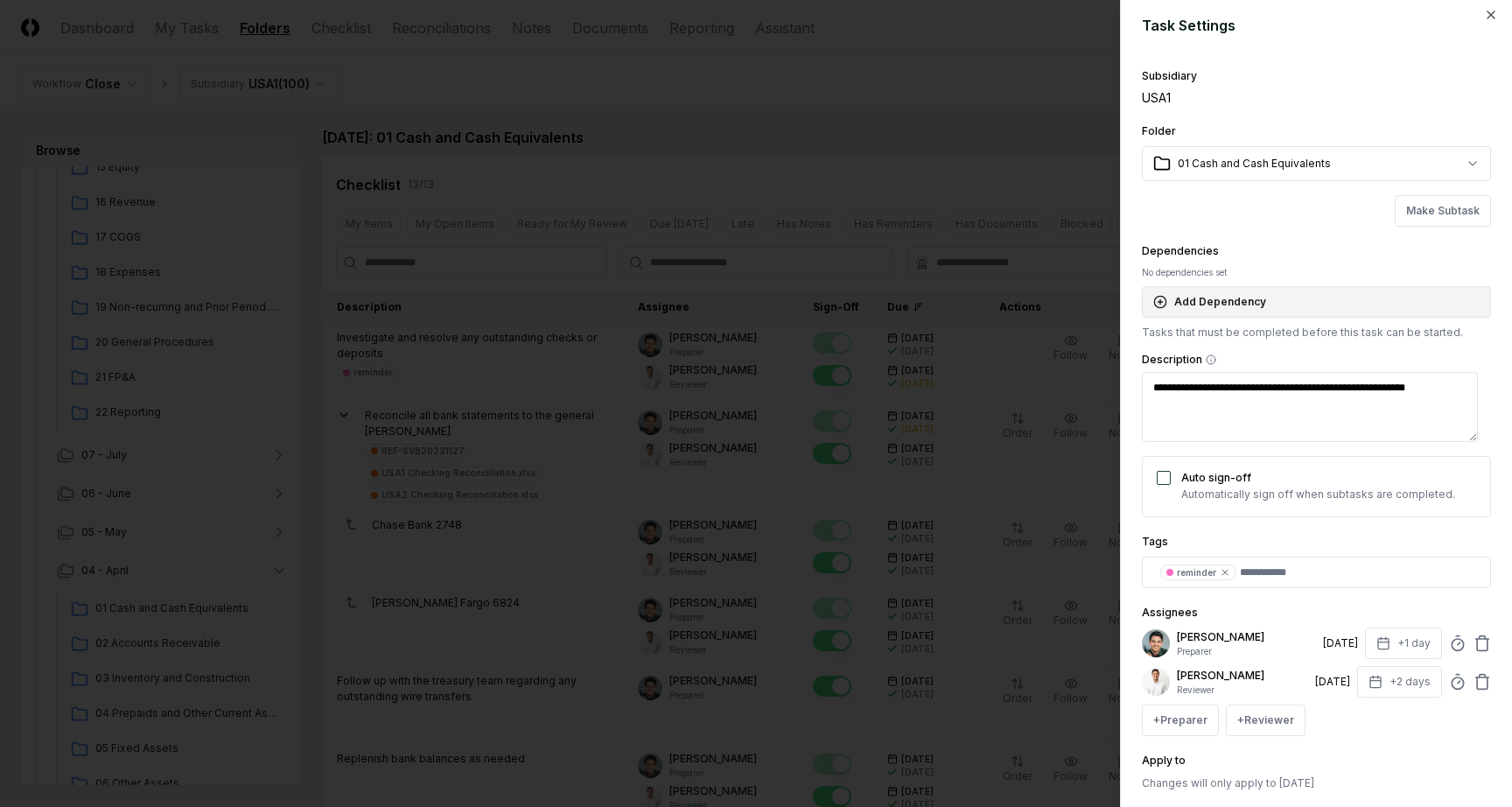
click at [1319, 309] on button "Add Dependency" at bounding box center [1316, 301] width 349 height 31
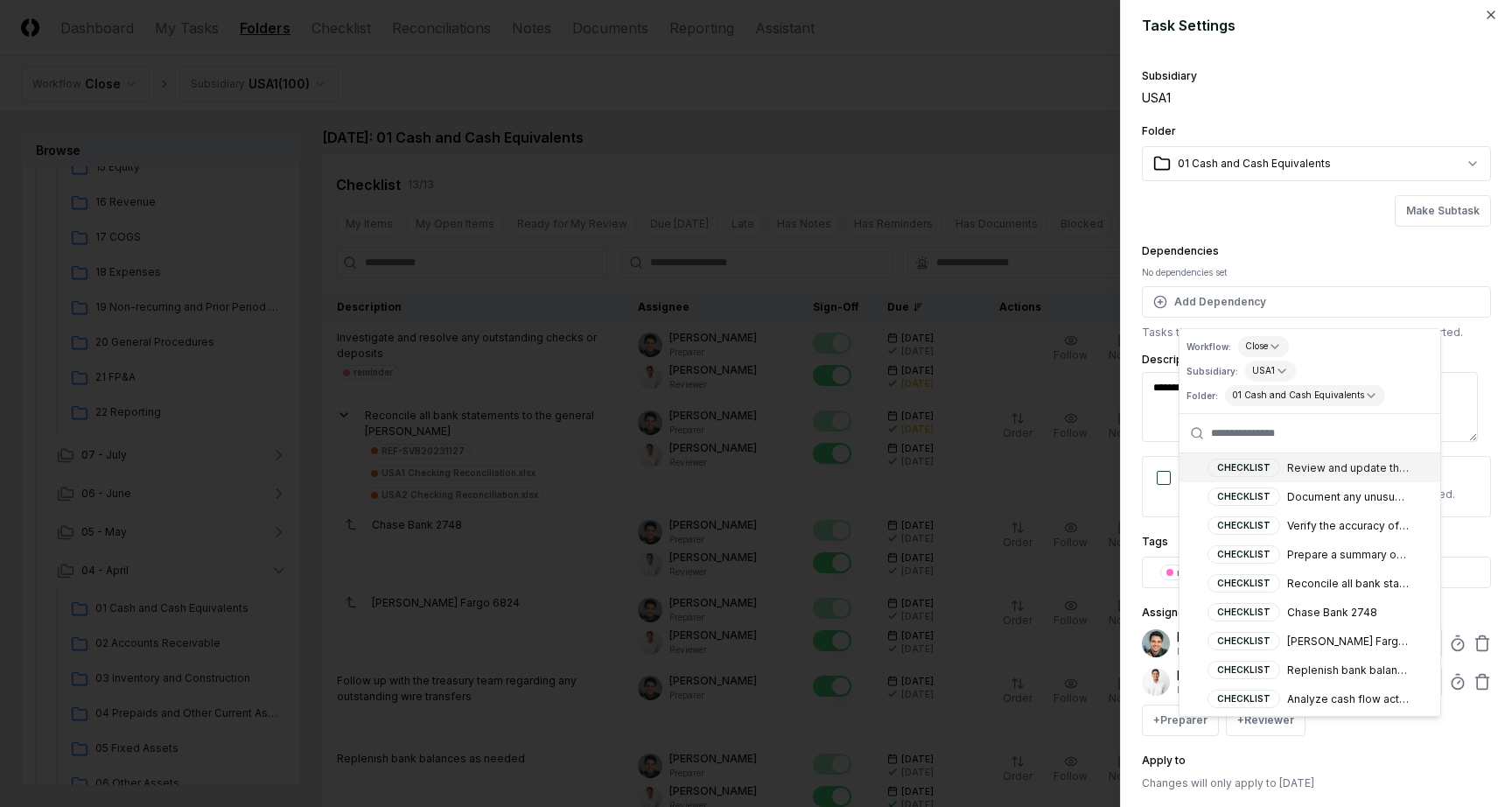
click at [1288, 224] on div "Make Subtask" at bounding box center [1316, 210] width 349 height 31
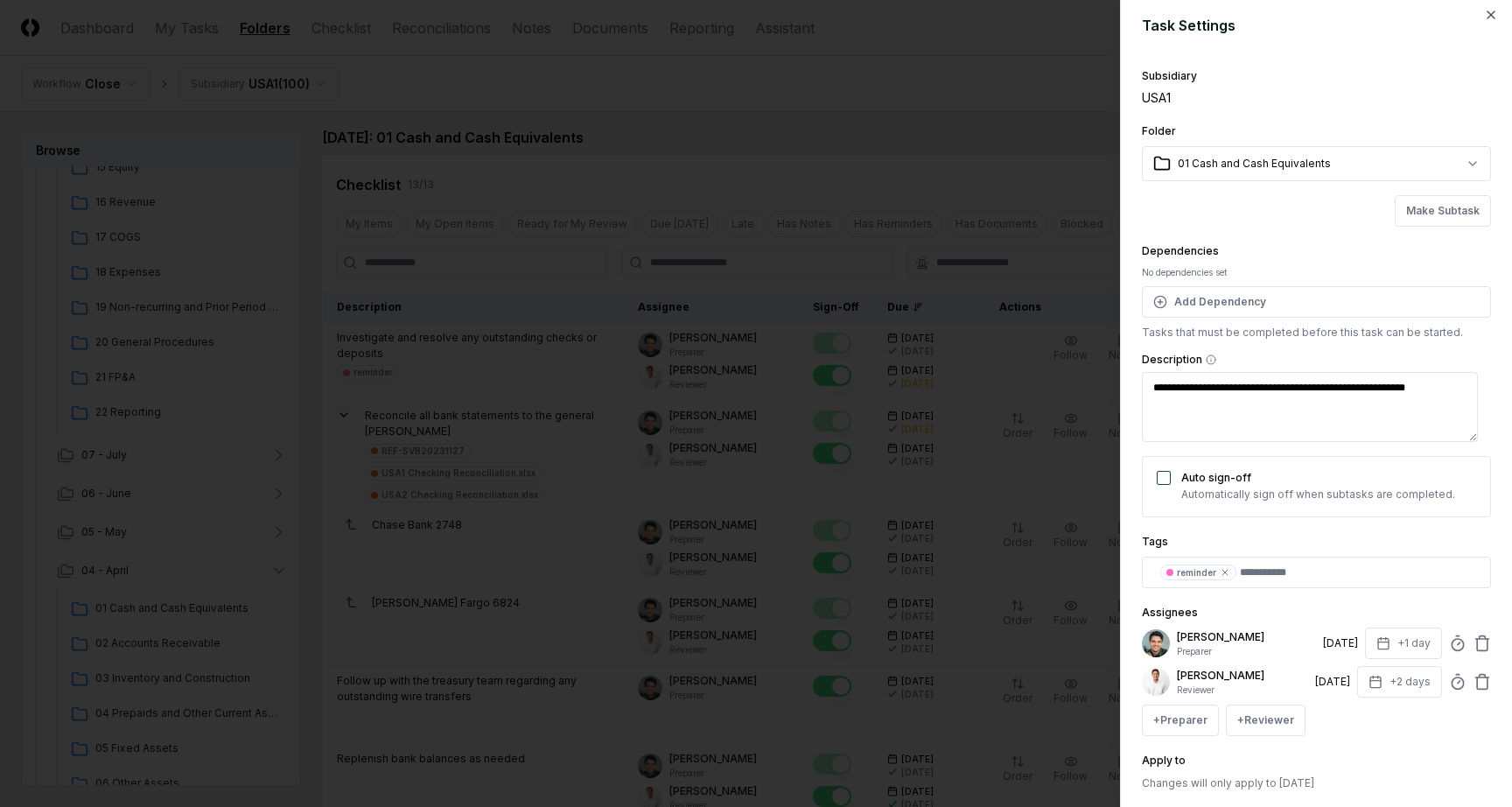
click at [984, 117] on div at bounding box center [756, 403] width 1512 height 807
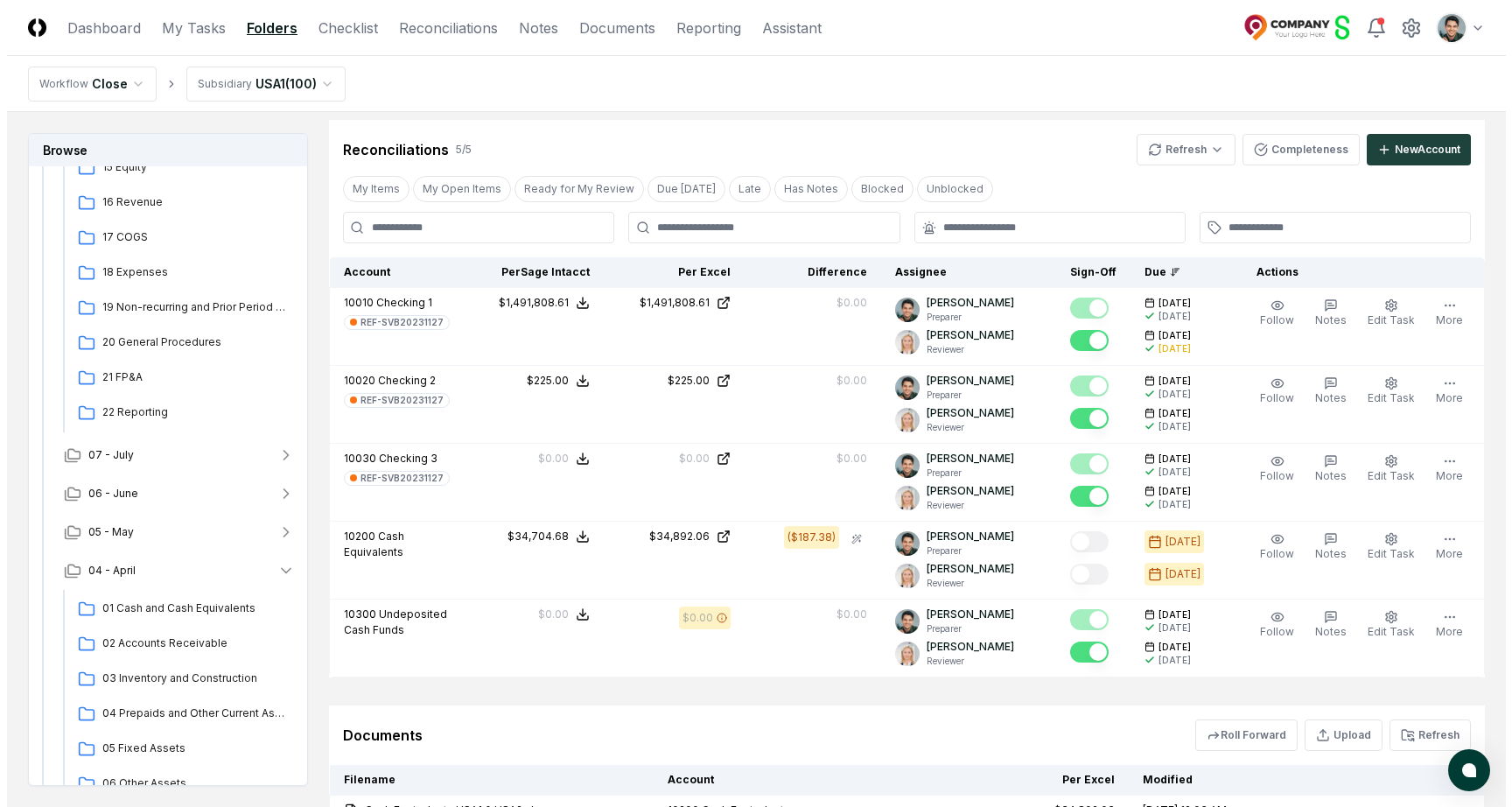
scroll to position [107, 0]
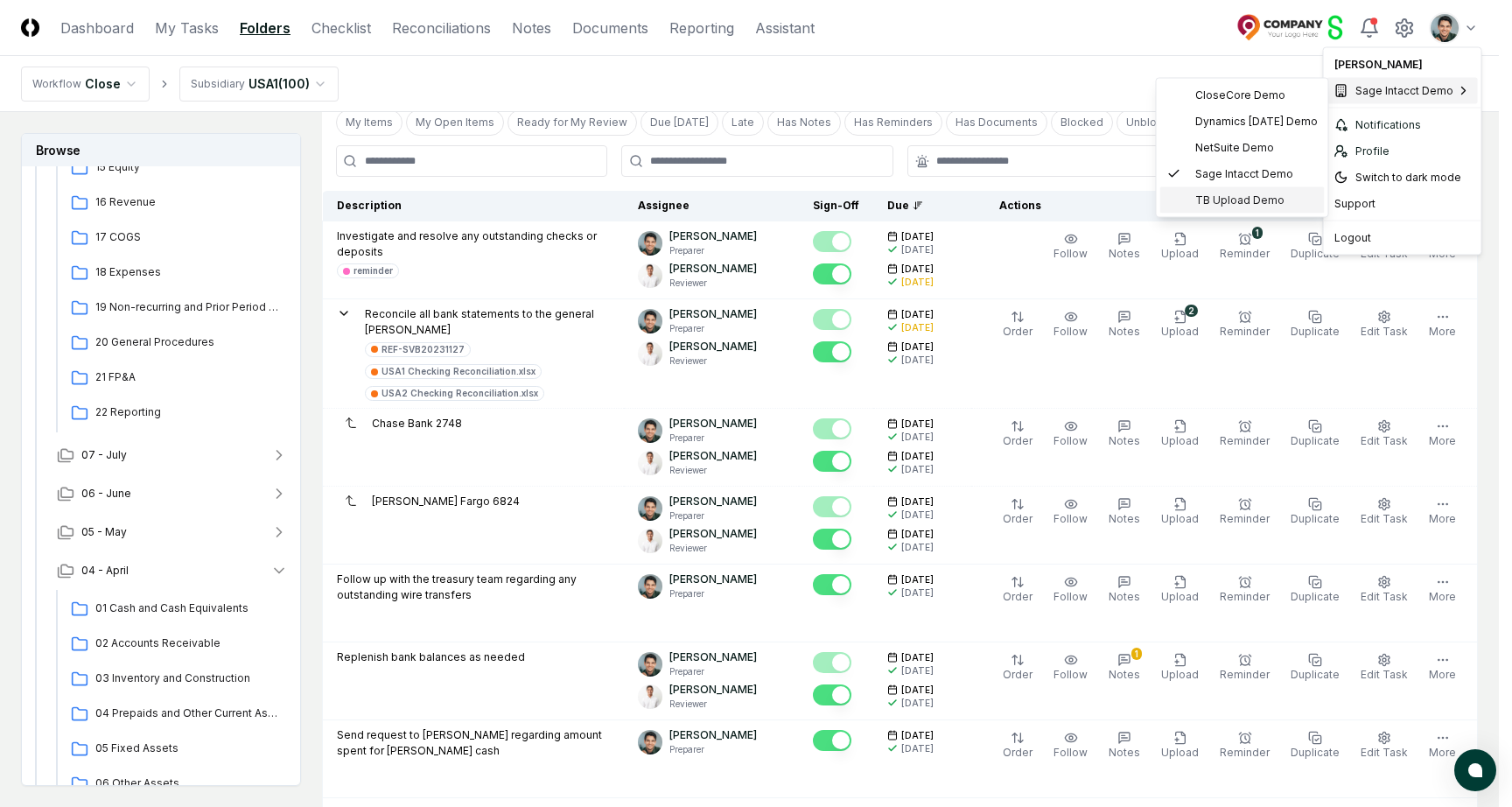
click at [1256, 191] on div "TB Upload Demo" at bounding box center [1242, 201] width 165 height 26
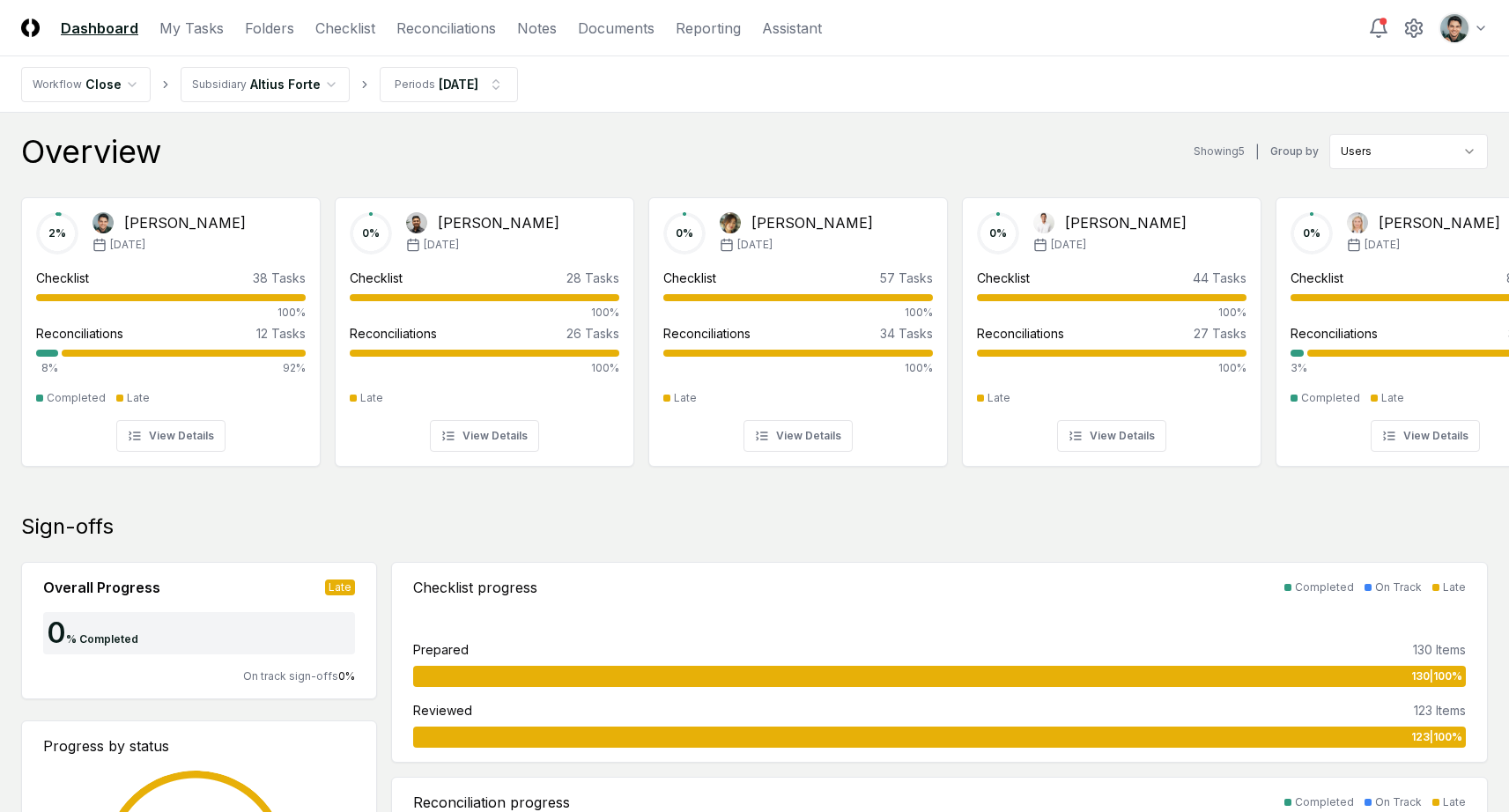
click at [648, 94] on nav "Workflow Close Subsidiary Altius Forte Periods Jul 2025" at bounding box center [754, 83] width 1509 height 56
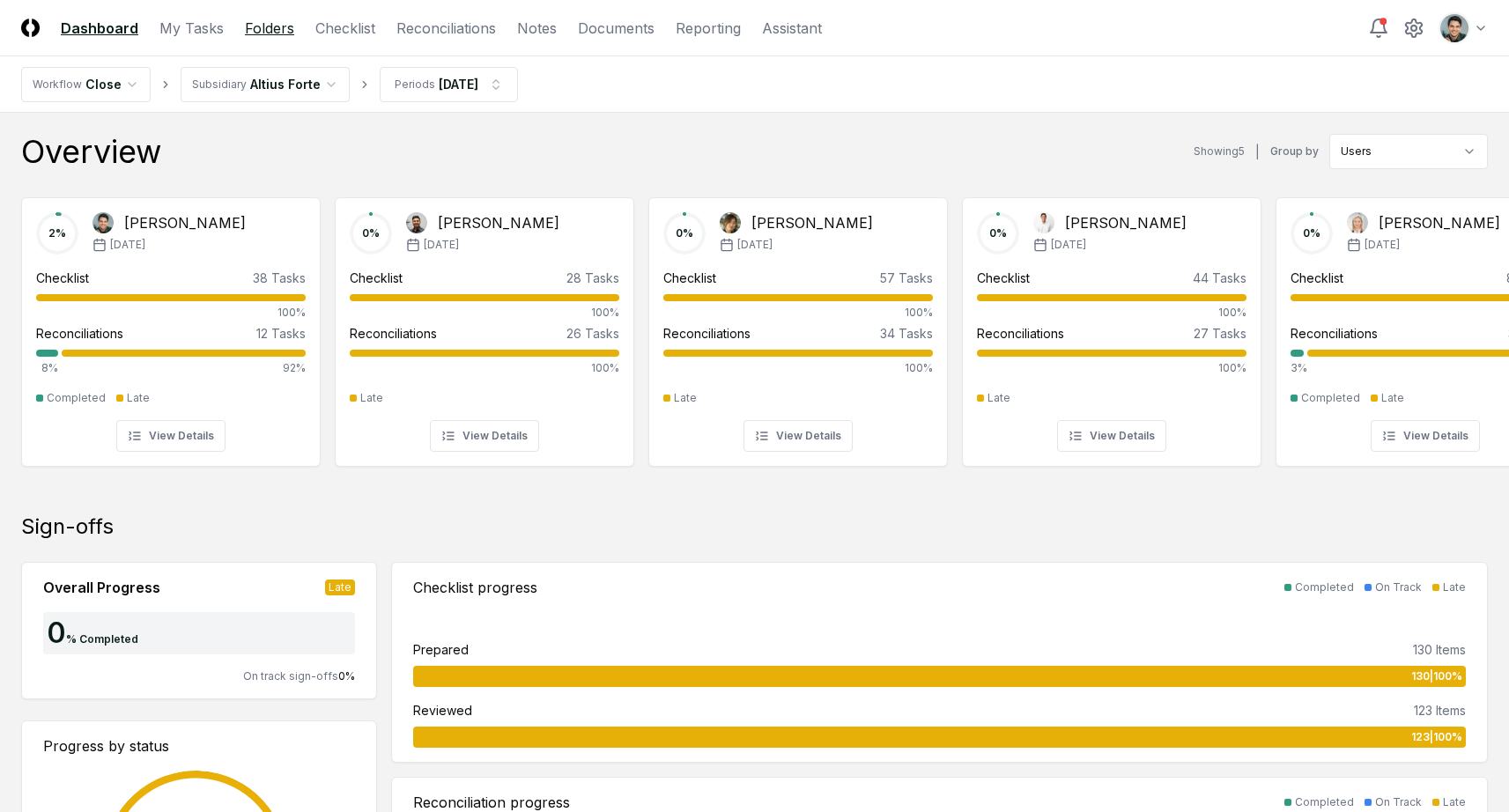
click at [252, 32] on link "Folders" at bounding box center [269, 28] width 49 height 21
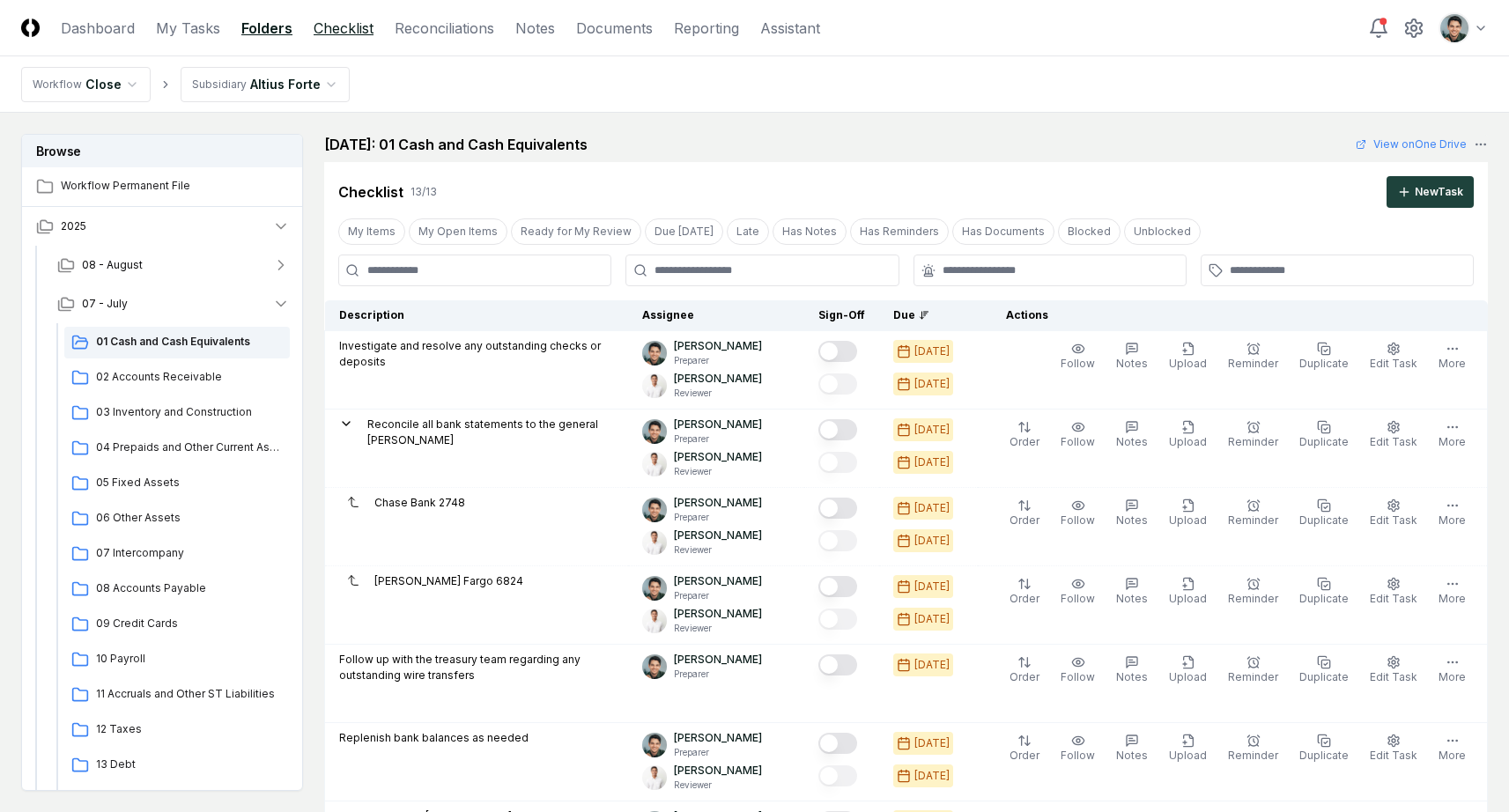
click at [356, 29] on link "Checklist" at bounding box center [343, 28] width 60 height 21
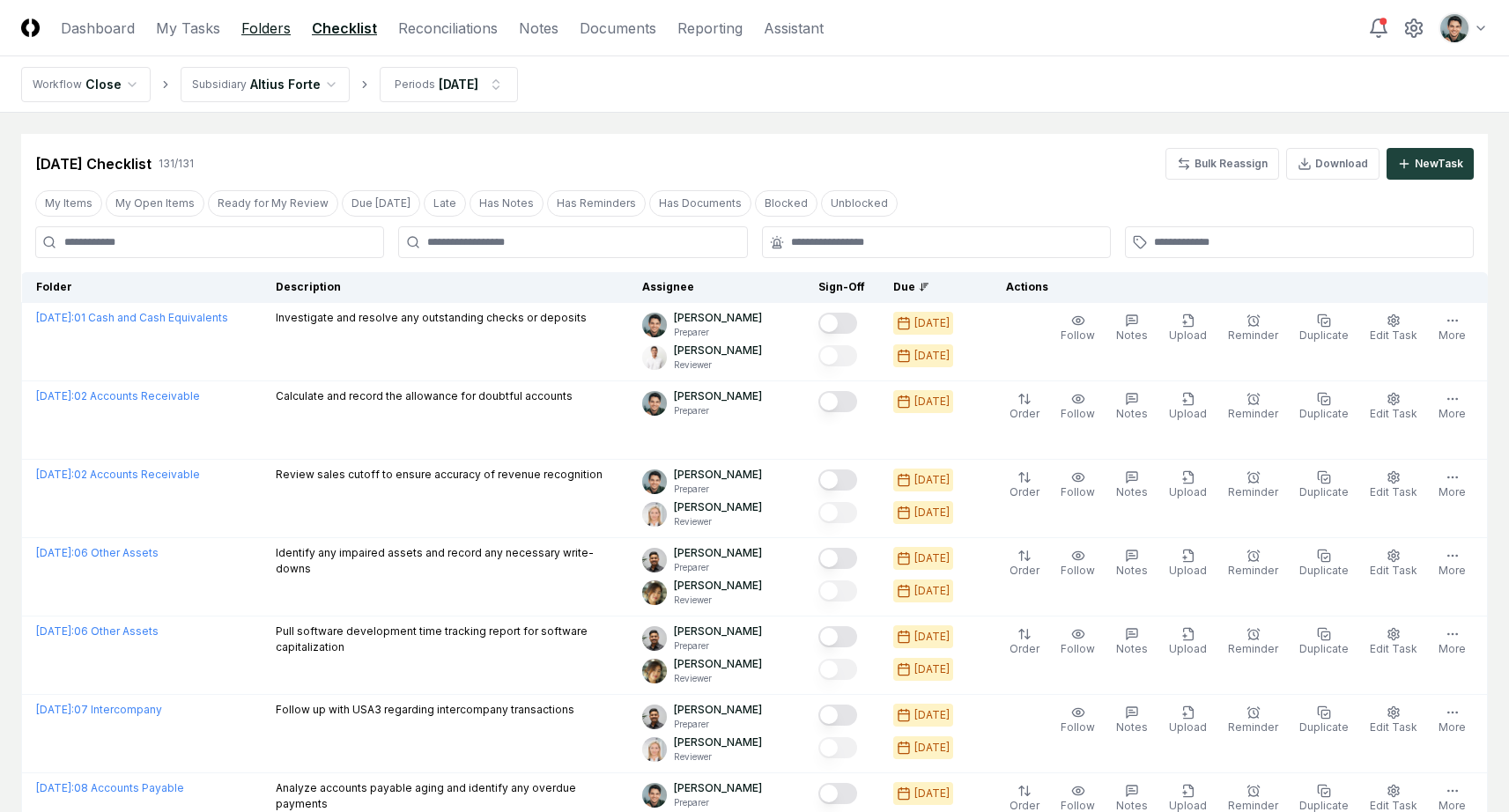
click at [270, 32] on link "Folders" at bounding box center [266, 28] width 49 height 21
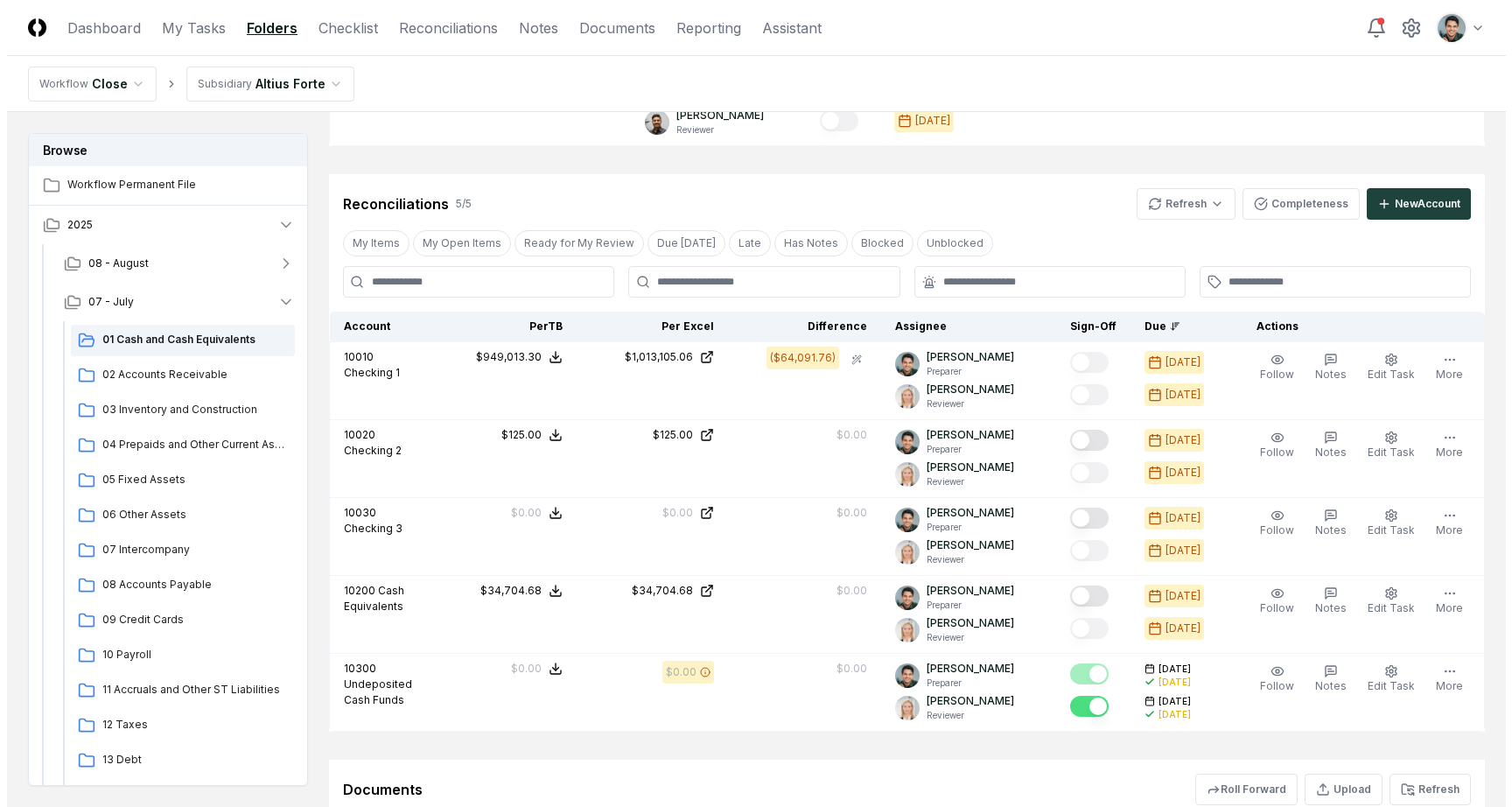
scroll to position [1188, 0]
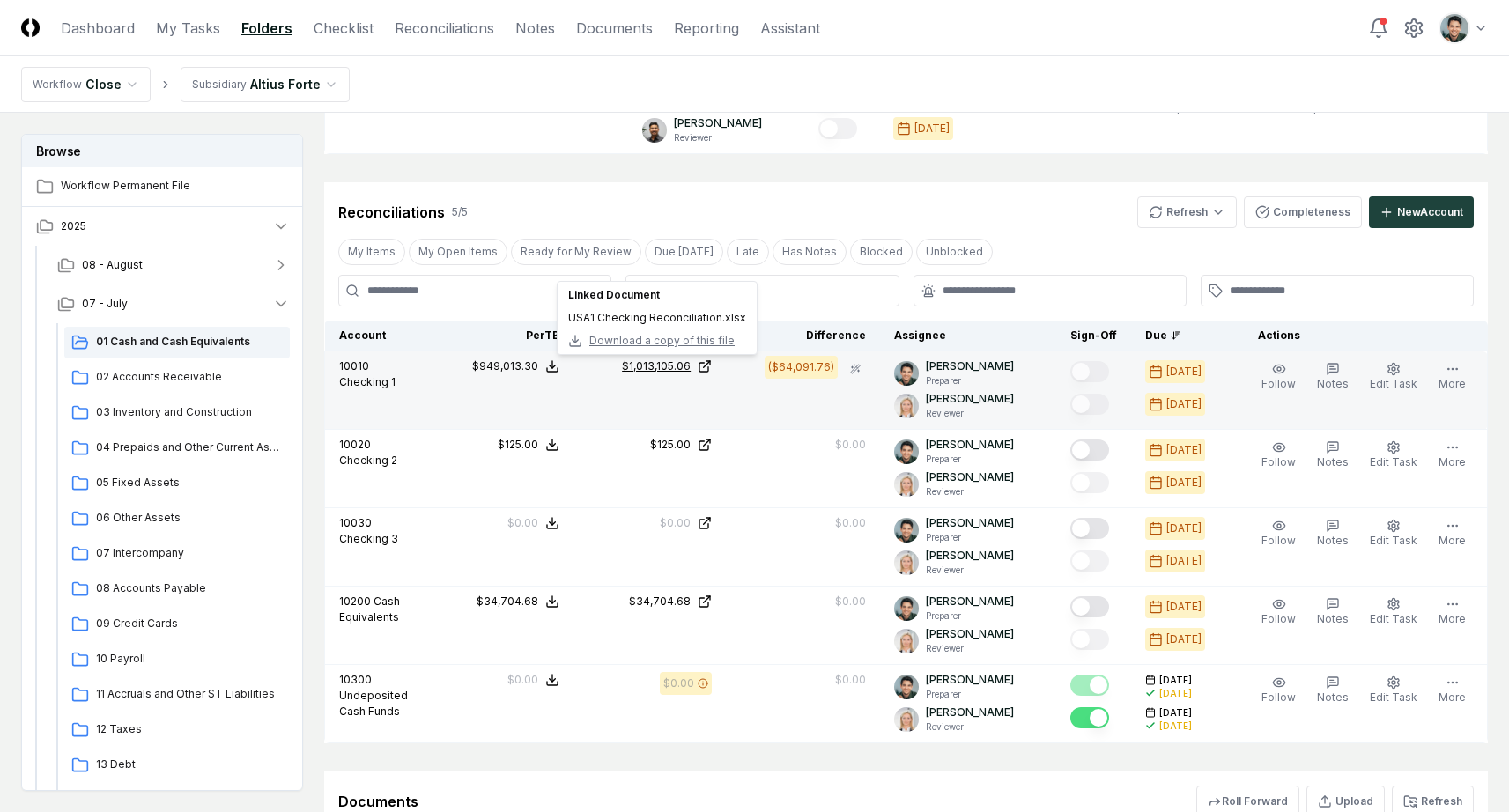
click at [675, 368] on div "$1,013,105.06" at bounding box center [656, 366] width 68 height 16
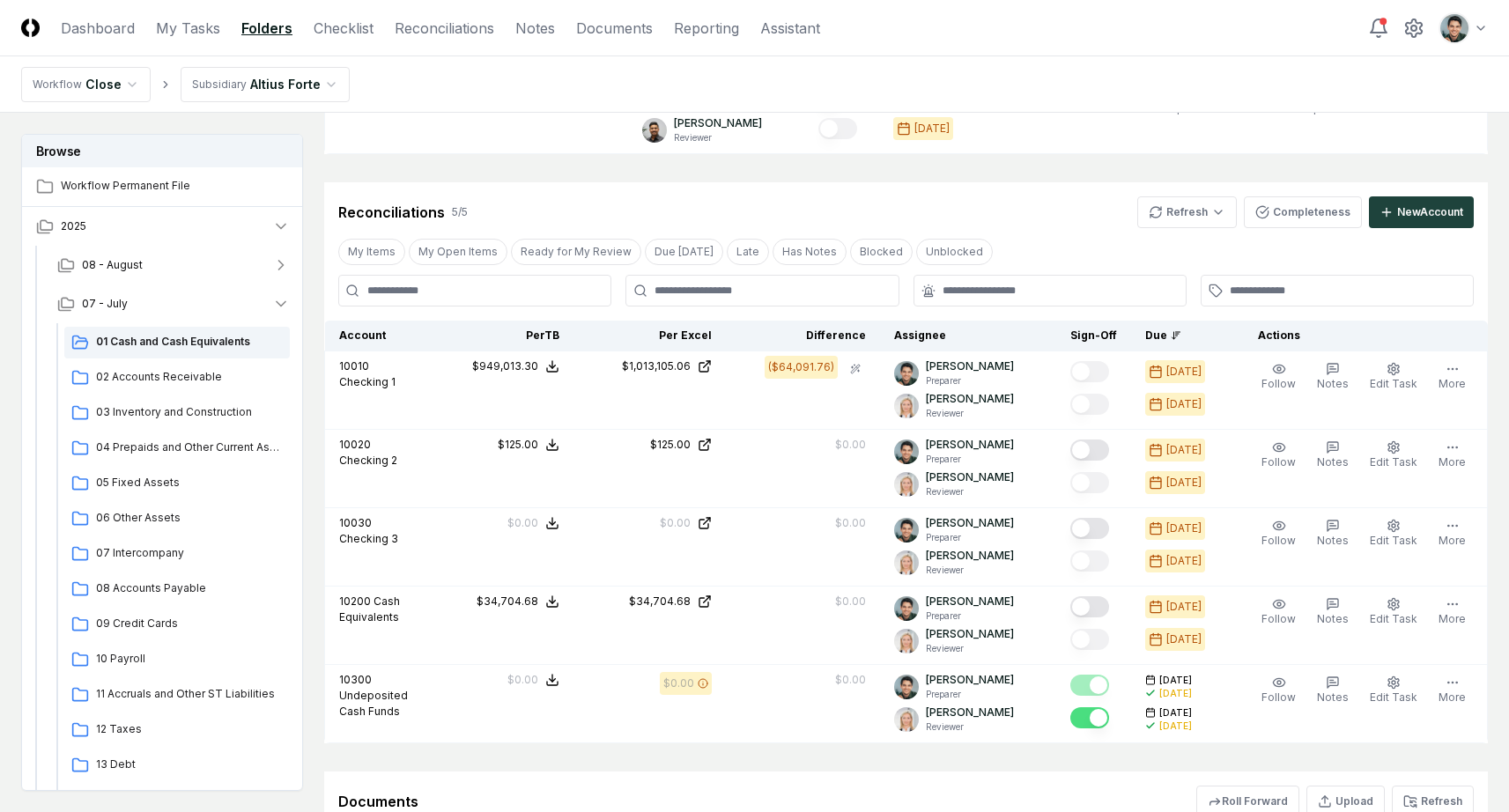
click at [689, 199] on div "Reconciliations 5 / 5 Refresh Completeness New Account" at bounding box center [906, 211] width 1136 height 31
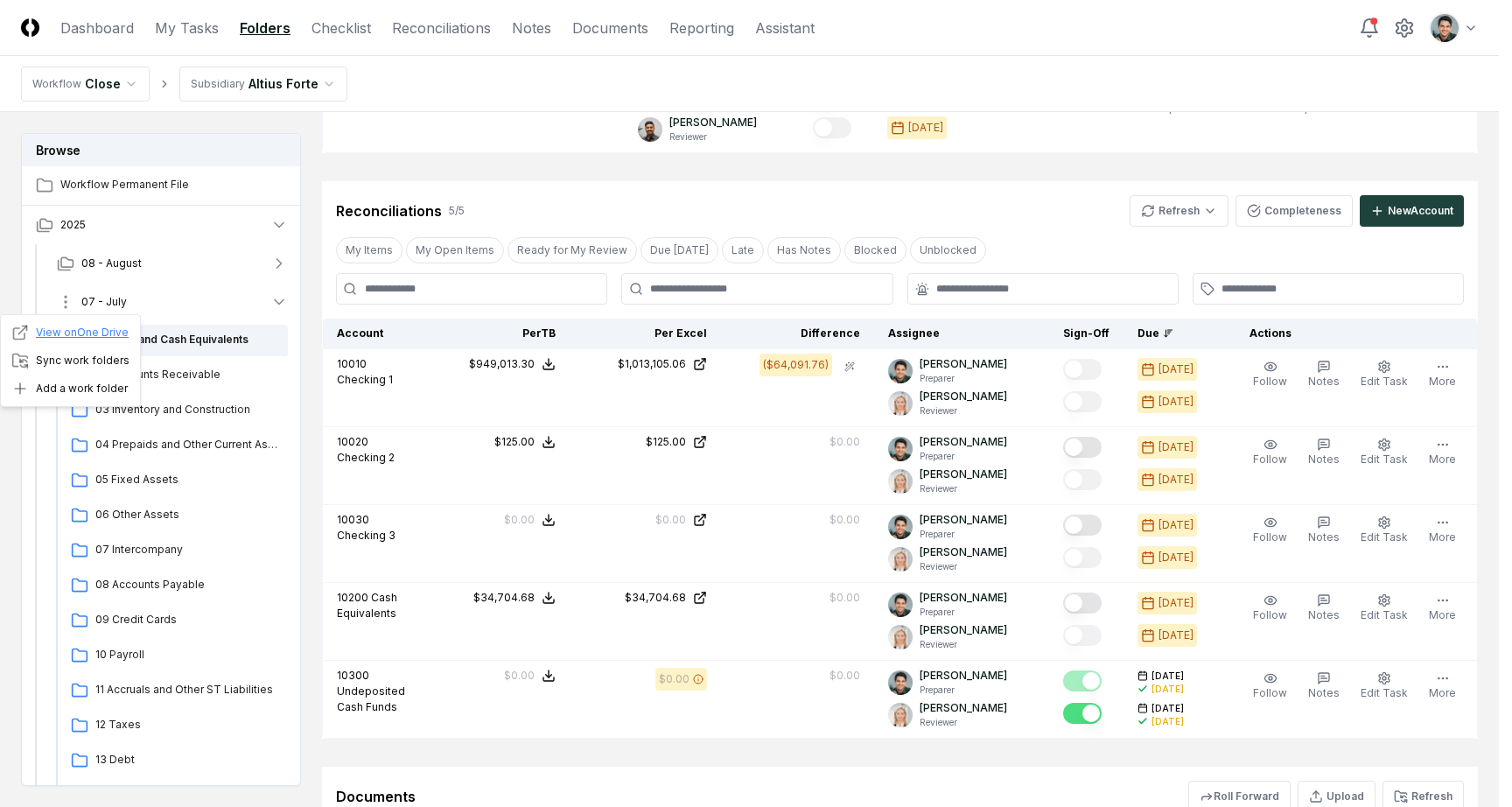
click at [77, 326] on link "View on One Drive" at bounding box center [70, 332] width 118 height 18
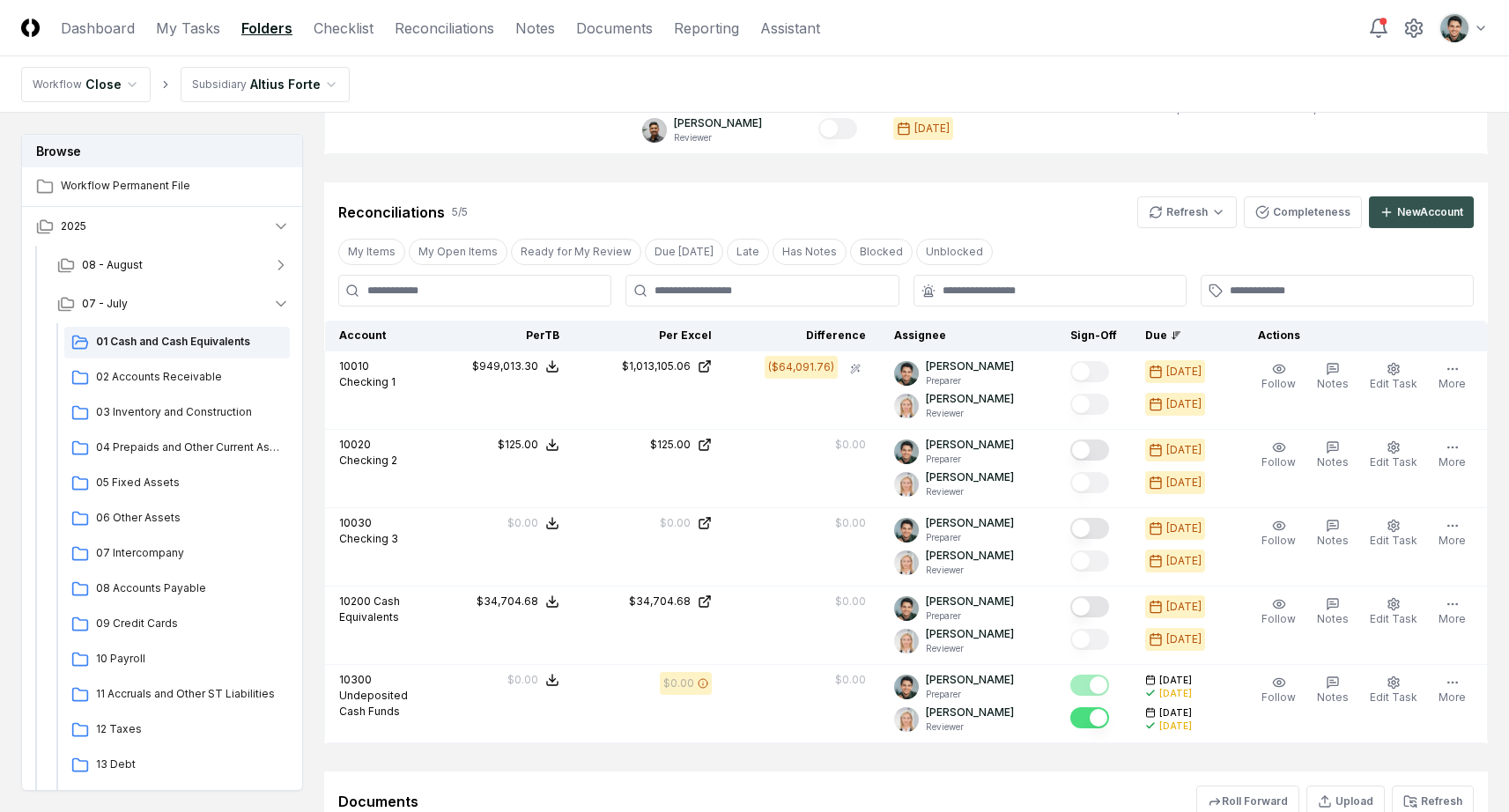
click at [1409, 212] on div "New Account" at bounding box center [1430, 212] width 66 height 16
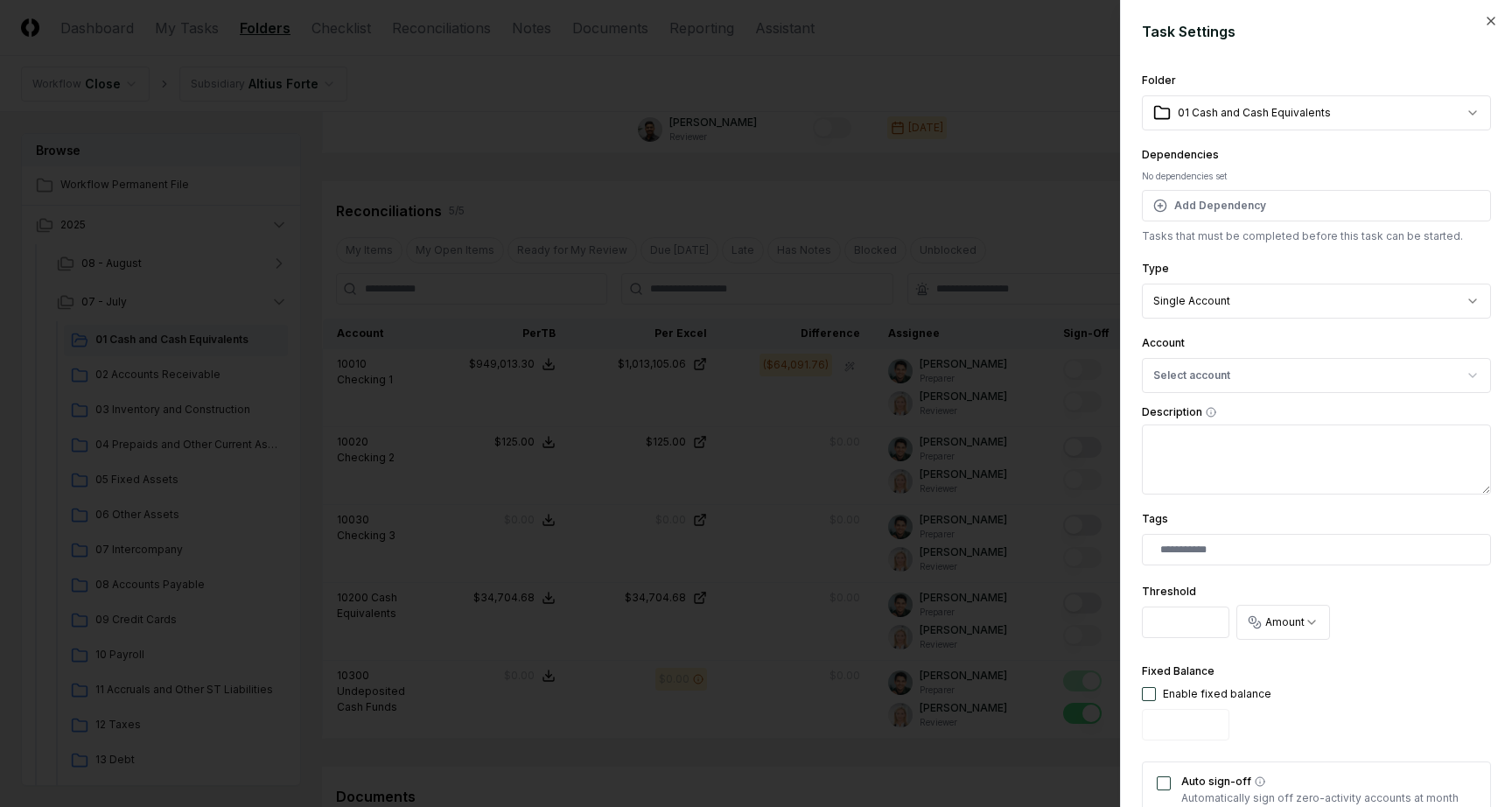
click at [1249, 341] on div "Account Select account" at bounding box center [1316, 363] width 349 height 60
click at [1252, 363] on button "Select account" at bounding box center [1316, 375] width 349 height 35
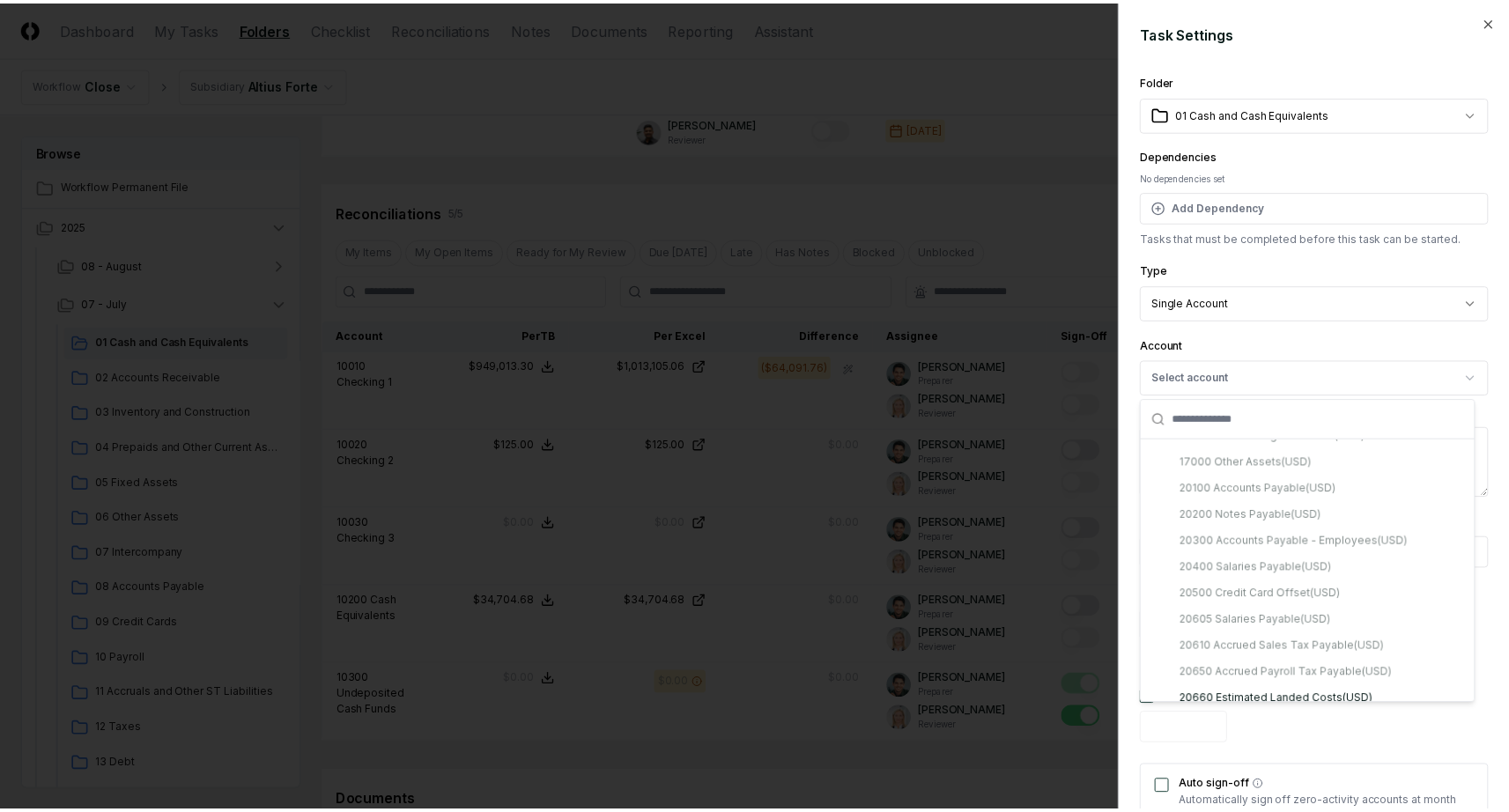
scroll to position [0, 0]
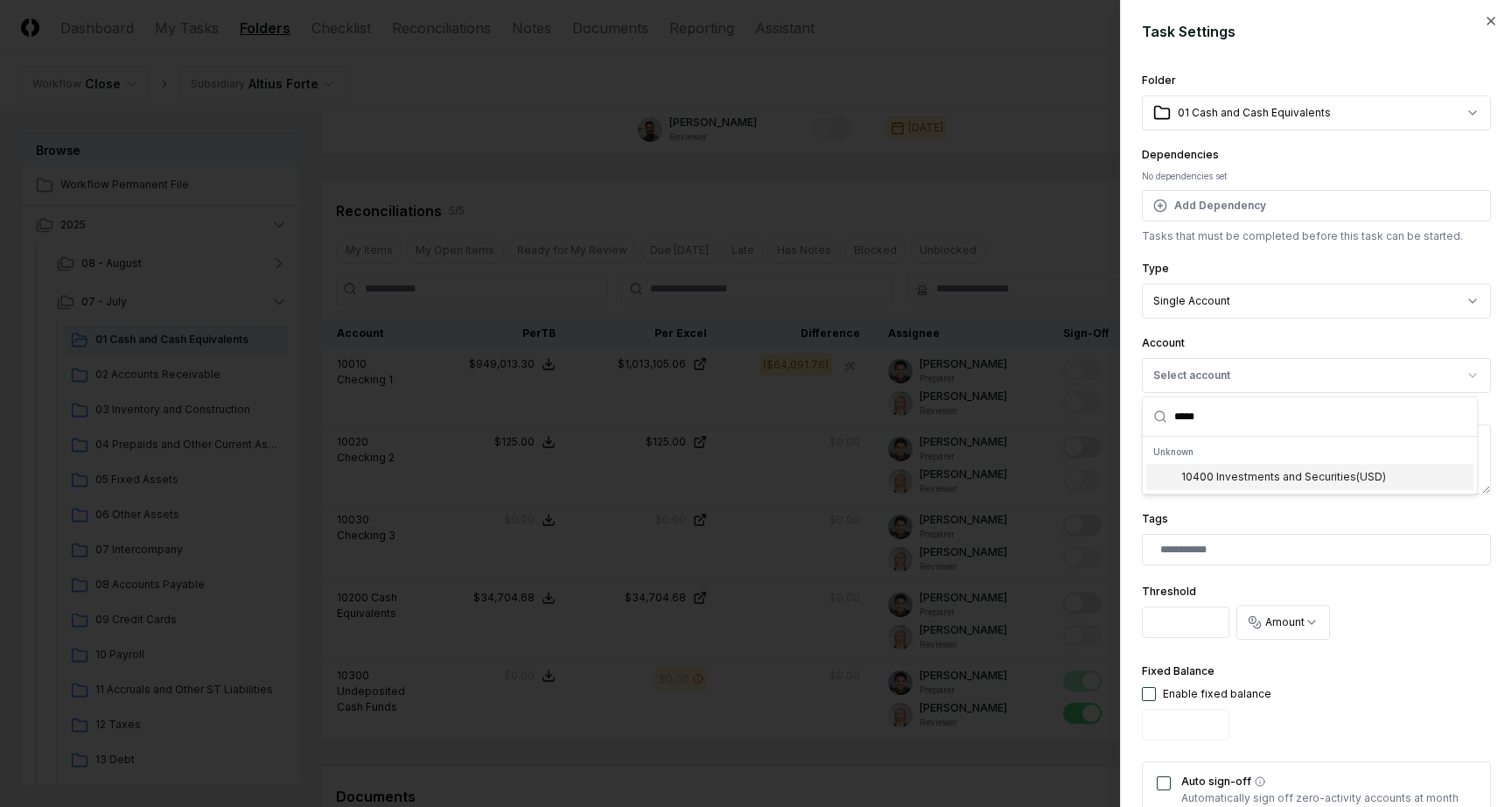
type input "*****"
click at [1301, 480] on div "10400 Investments and Securities ( USD )" at bounding box center [1283, 476] width 204 height 16
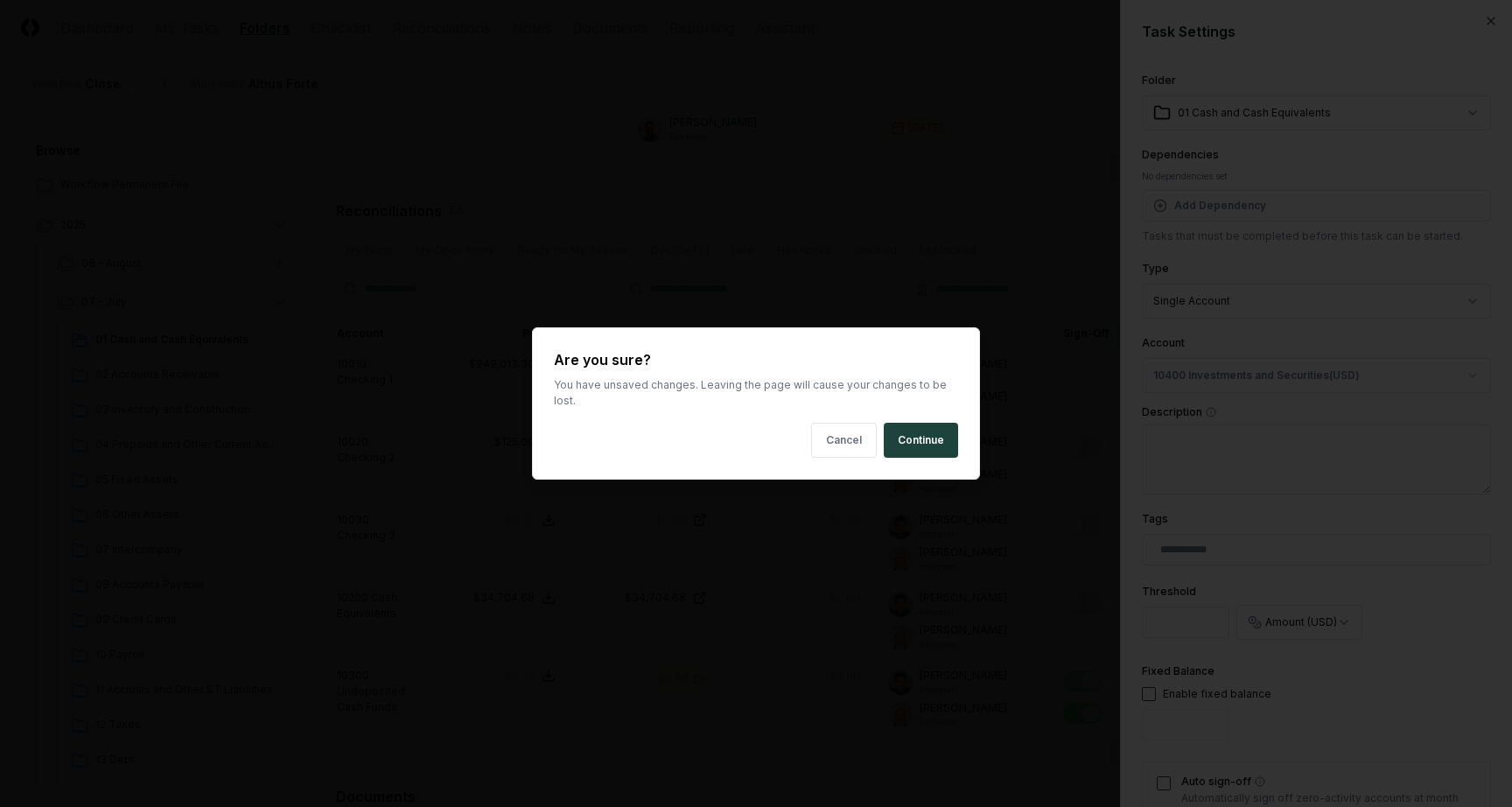
click at [932, 435] on button "Continue" at bounding box center [921, 440] width 74 height 35
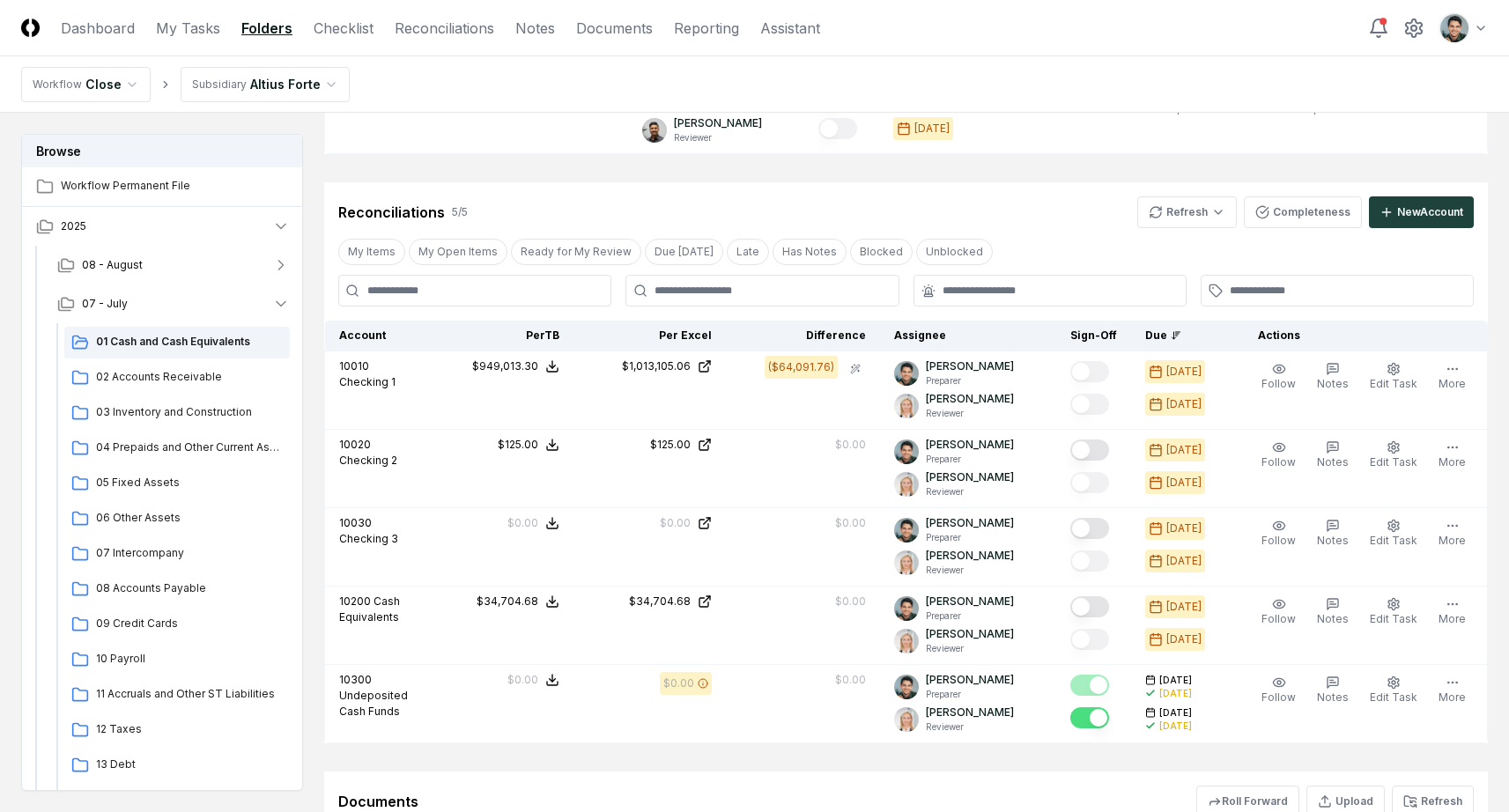
click at [1018, 161] on div "Cancel Reassign July 2025: 01 Cash and Cash Equivalents View on One Drive Check…" at bounding box center [906, 1] width 1164 height 2126
click at [1289, 223] on button "Completeness" at bounding box center [1302, 211] width 118 height 31
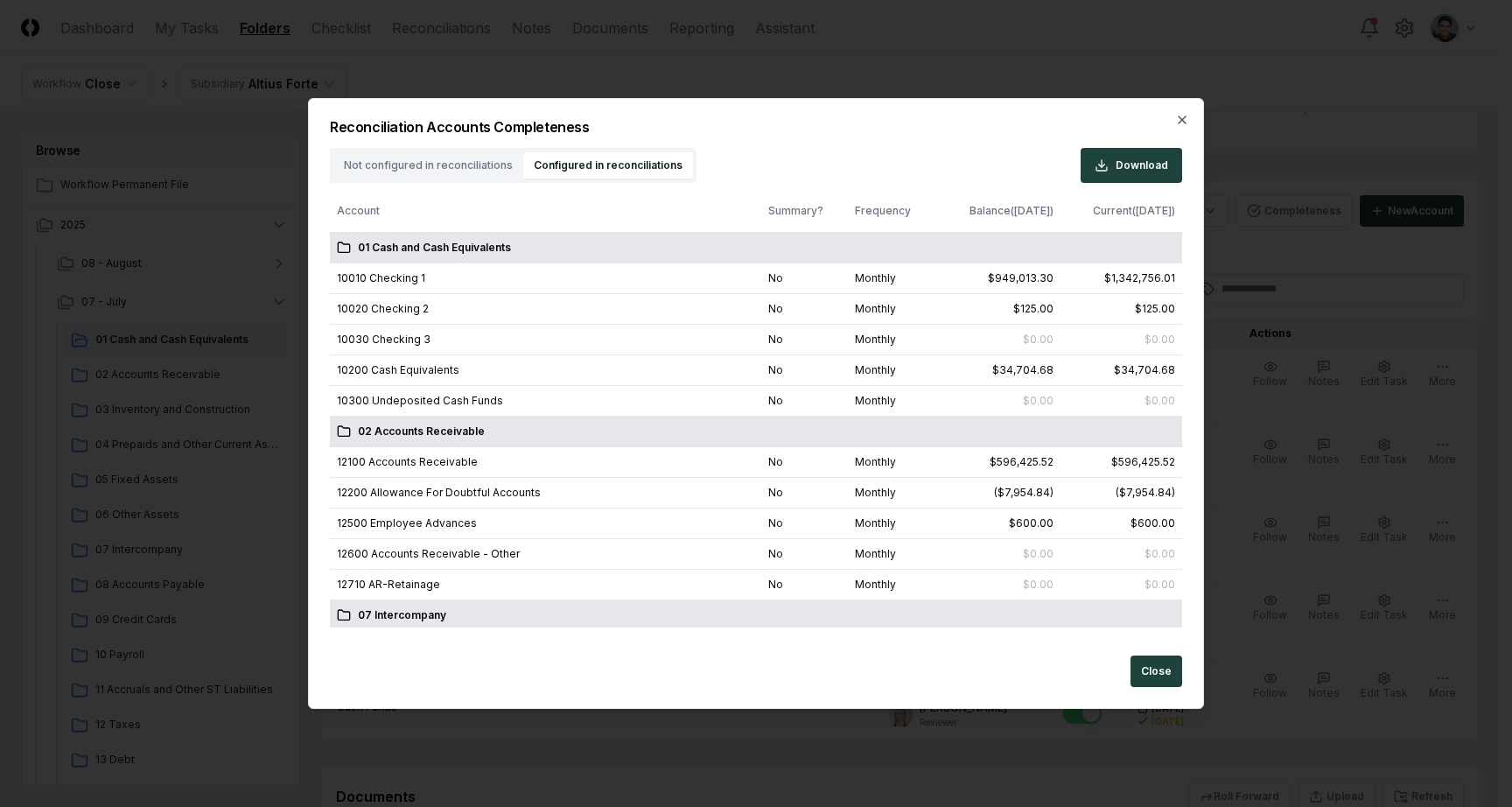
click at [609, 151] on div "Not configured in reconciliations Configured in reconciliations" at bounding box center [512, 165] width 366 height 35
click at [439, 158] on button "Not configured in reconciliations" at bounding box center [428, 166] width 190 height 26
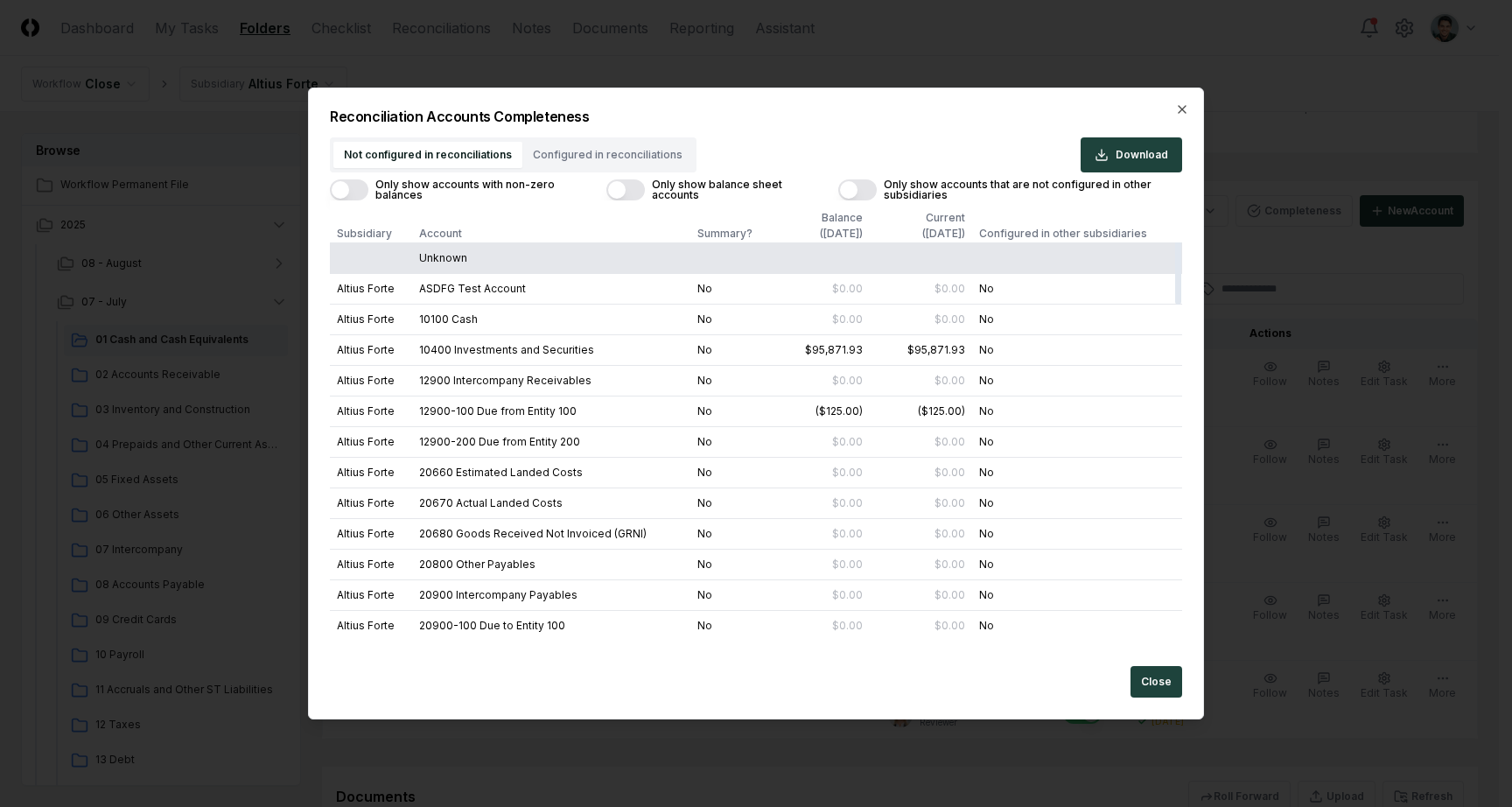
click at [363, 186] on button "Only show accounts with non-zero balances" at bounding box center [348, 190] width 39 height 21
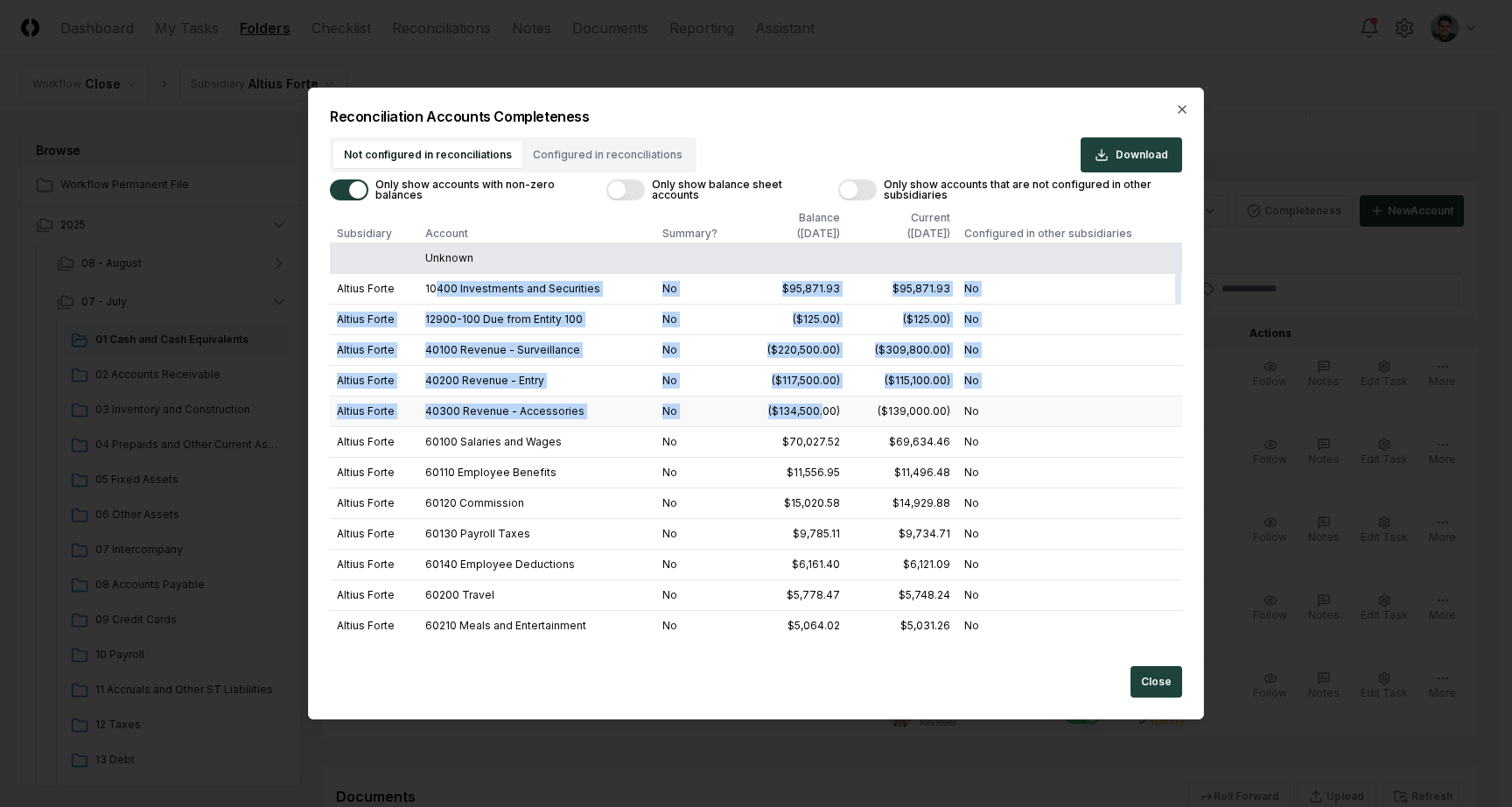
drag, startPoint x: 439, startPoint y: 282, endPoint x: 824, endPoint y: 416, distance: 407.7
click at [824, 416] on tbody "Unknown Altius Forte 10400 Investments and Securities No $95,871.93 $95,871.93 …" at bounding box center [755, 747] width 852 height 1010
click at [824, 416] on div "($134,500.00)" at bounding box center [804, 411] width 72 height 16
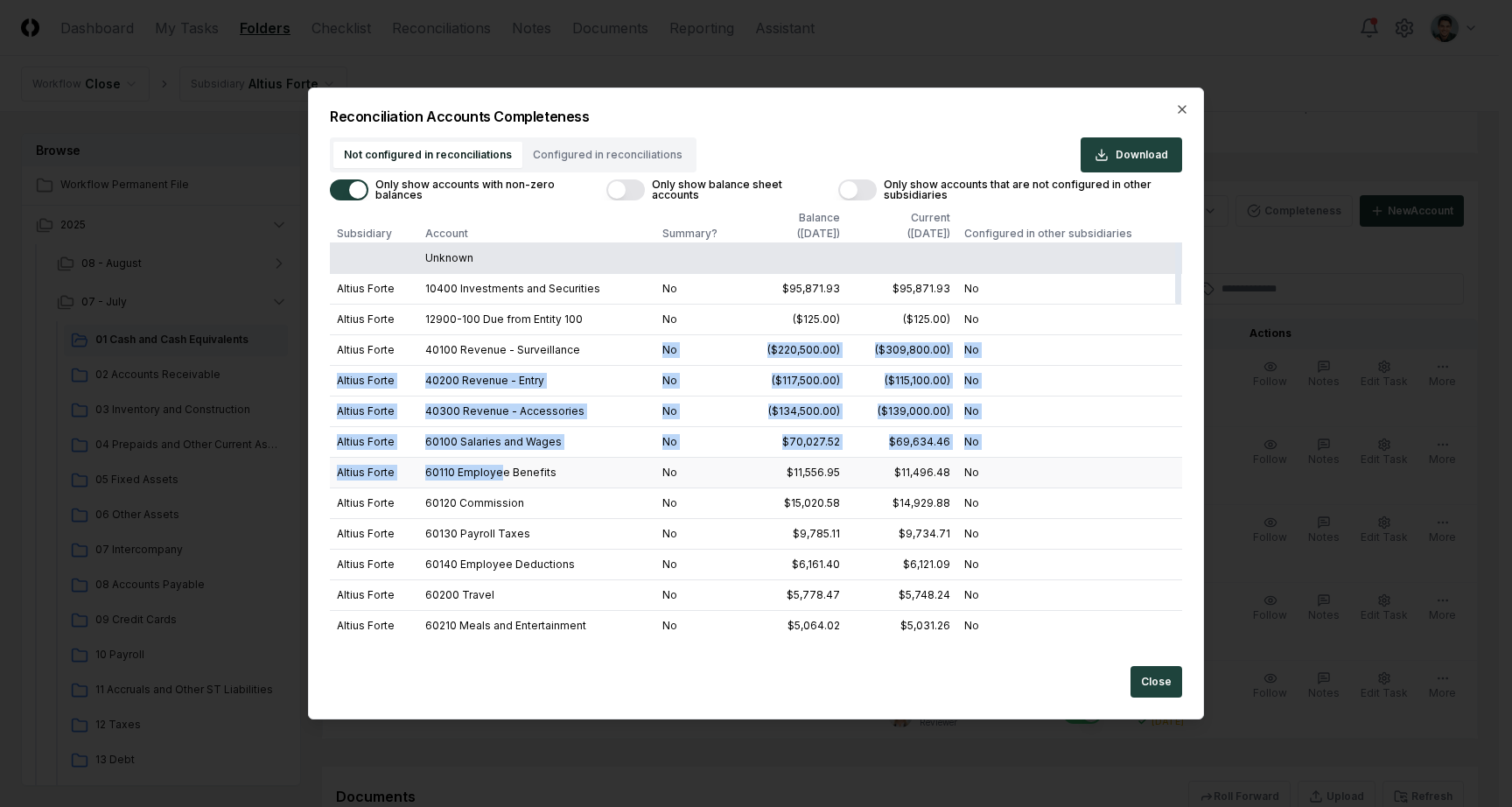
drag, startPoint x: 466, startPoint y: 411, endPoint x: 498, endPoint y: 469, distance: 66.2
click at [498, 469] on tbody "Unknown Altius Forte 10400 Investments and Securities No $95,871.93 $95,871.93 …" at bounding box center [755, 747] width 852 height 1010
click at [498, 469] on td "60110 Employee Benefits" at bounding box center [536, 472] width 236 height 31
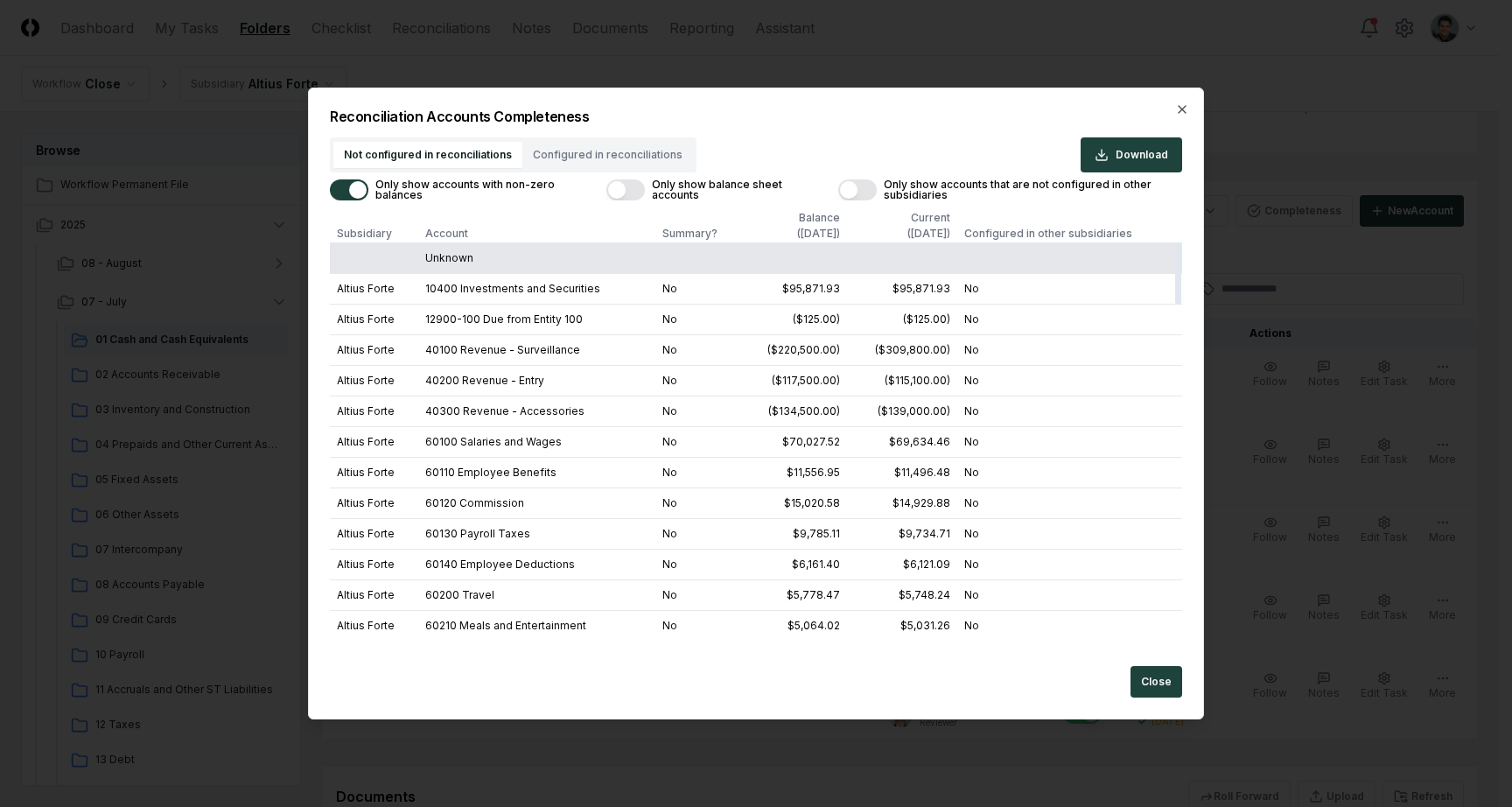
click at [619, 193] on button "Only show balance sheet accounts" at bounding box center [625, 190] width 39 height 21
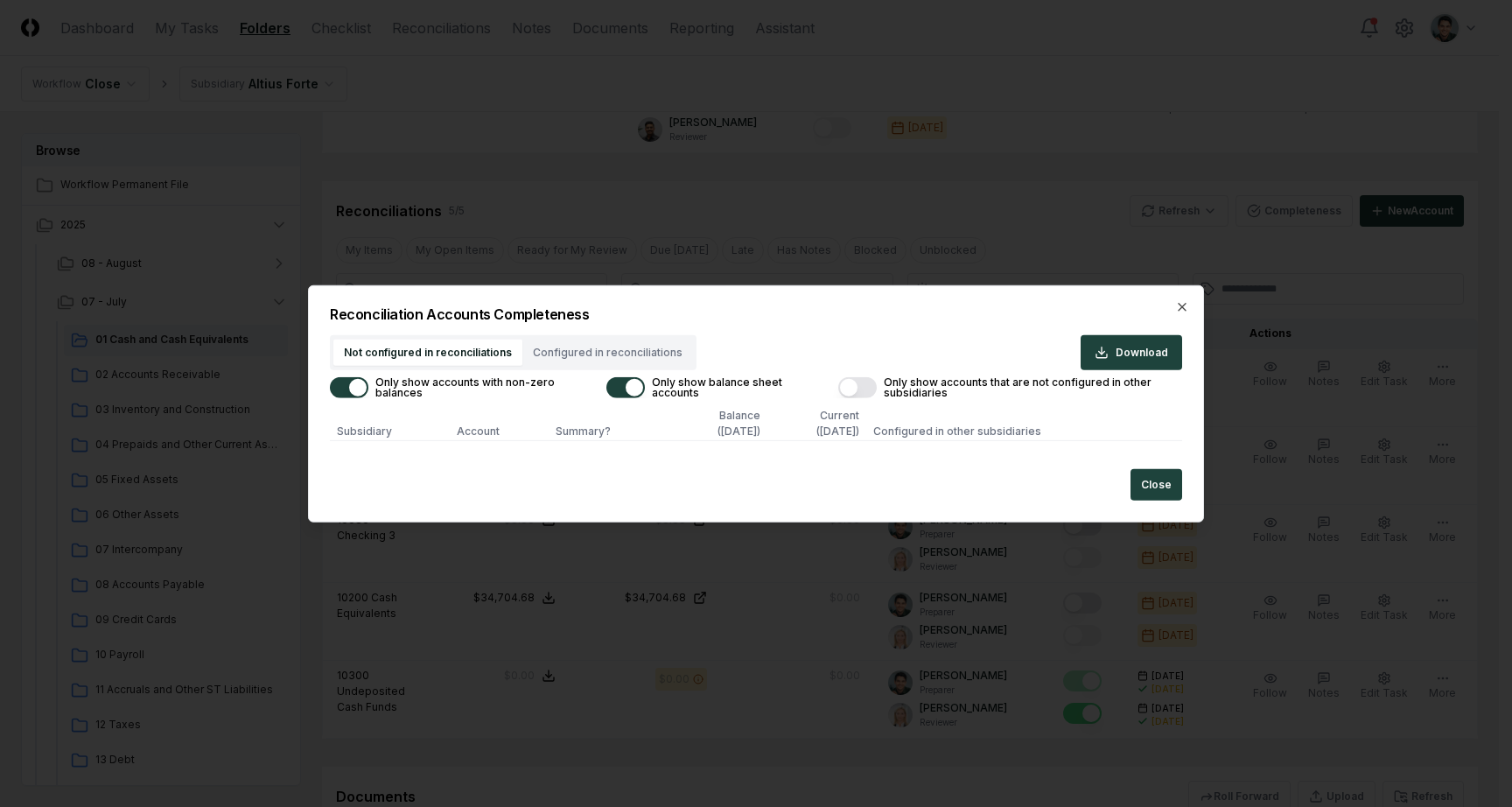
click at [619, 389] on button "Only show balance sheet accounts" at bounding box center [625, 388] width 39 height 21
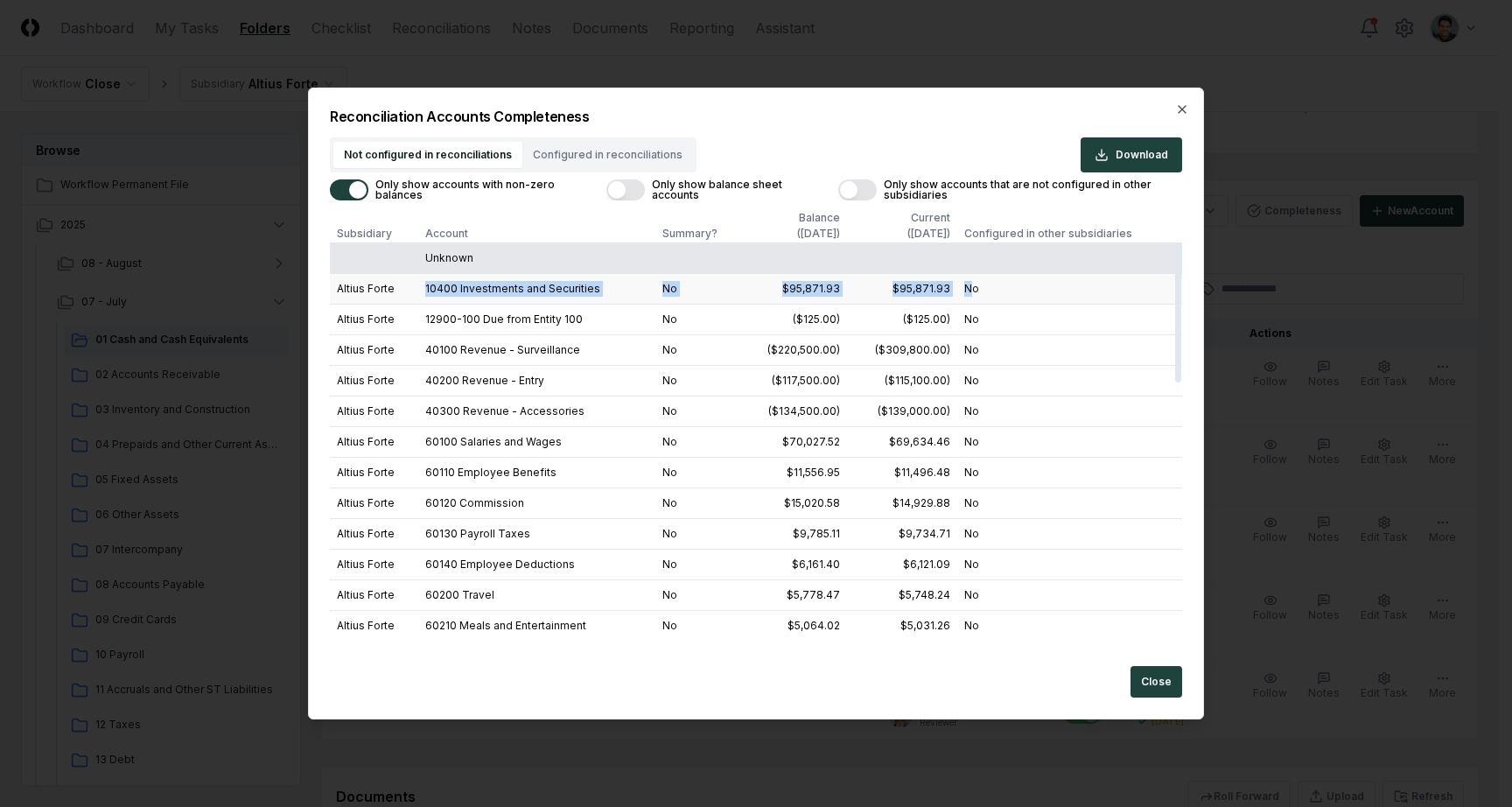
drag, startPoint x: 423, startPoint y: 287, endPoint x: 973, endPoint y: 291, distance: 550.0
click at [973, 291] on tr "Altius Forte 10400 Investments and Securities No $95,871.93 $95,871.93 No" at bounding box center [755, 288] width 852 height 31
click at [973, 291] on td "No" at bounding box center [1070, 288] width 225 height 31
drag, startPoint x: 976, startPoint y: 291, endPoint x: 470, endPoint y: 288, distance: 506.0
click at [470, 288] on tr "Altius Forte 10400 Investments and Securities No $95,871.93 $95,871.93 No" at bounding box center [755, 288] width 852 height 31
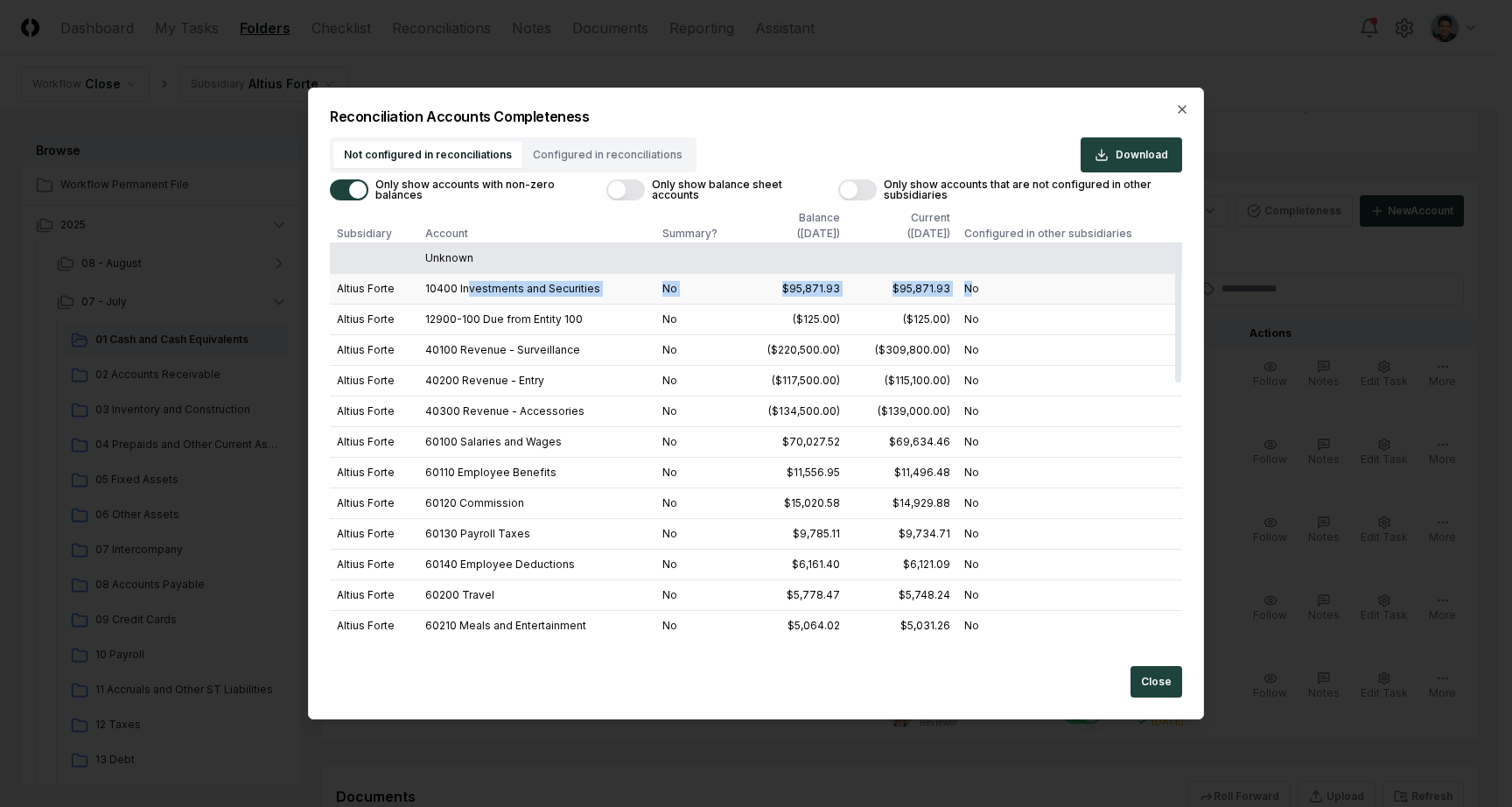
drag, startPoint x: 470, startPoint y: 288, endPoint x: 424, endPoint y: 283, distance: 46.3
click at [469, 288] on td "10400 Investments and Securities" at bounding box center [536, 288] width 236 height 31
drag, startPoint x: 418, startPoint y: 282, endPoint x: 982, endPoint y: 280, distance: 564.0
click at [982, 280] on tr "Altius Forte 10400 Investments and Securities No $95,871.93 $95,871.93 No" at bounding box center [755, 288] width 852 height 31
click at [982, 280] on td "No" at bounding box center [1070, 288] width 225 height 31
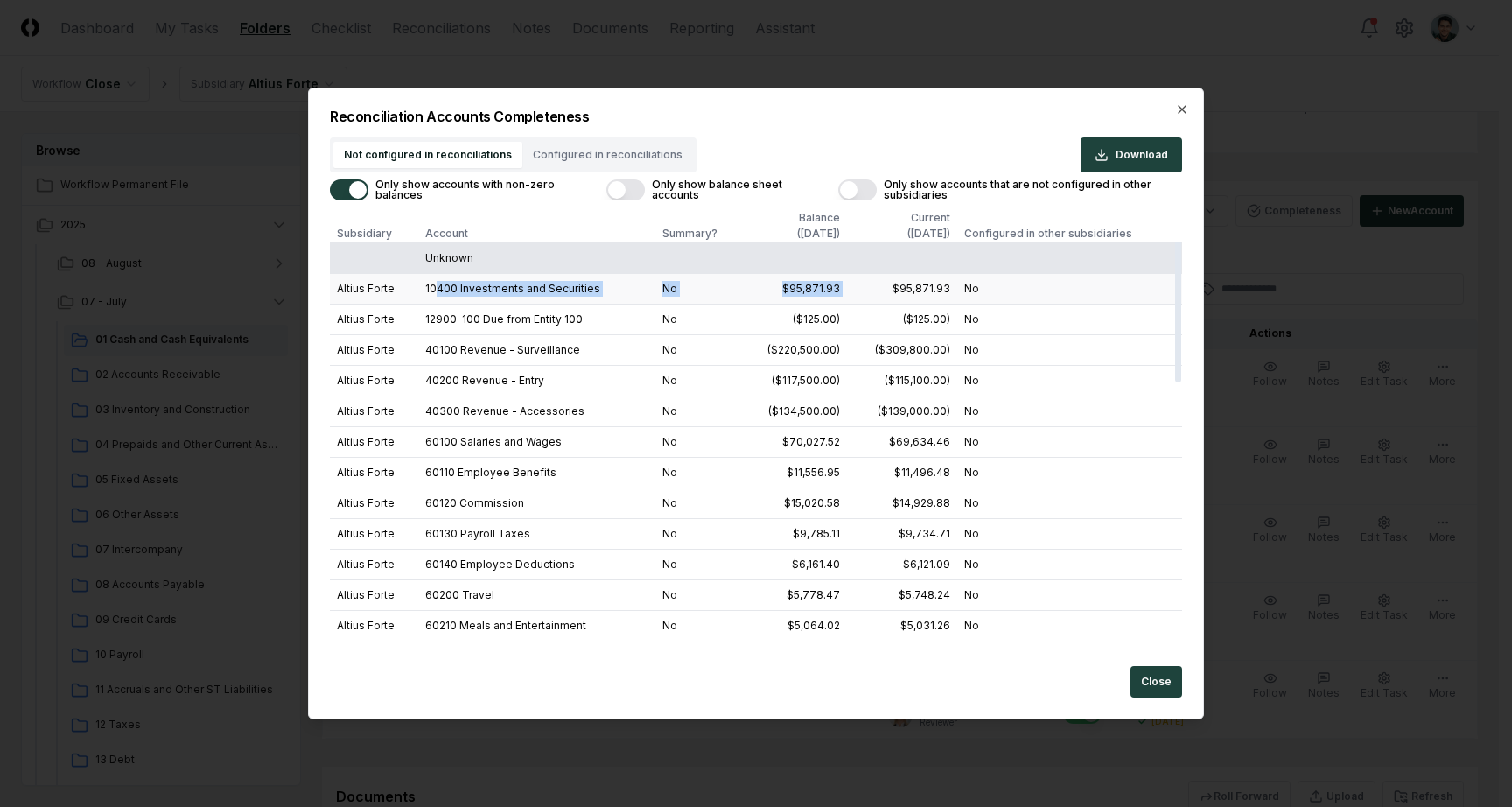
drag, startPoint x: 443, startPoint y: 289, endPoint x: 940, endPoint y: 280, distance: 497.1
click at [939, 280] on tr "Altius Forte 10400 Investments and Securities No $95,871.93 $95,871.93 No" at bounding box center [755, 288] width 852 height 31
click at [940, 281] on div "$95,871.93" at bounding box center [921, 288] width 57 height 16
drag, startPoint x: 1308, startPoint y: 120, endPoint x: 1354, endPoint y: 174, distance: 70.9
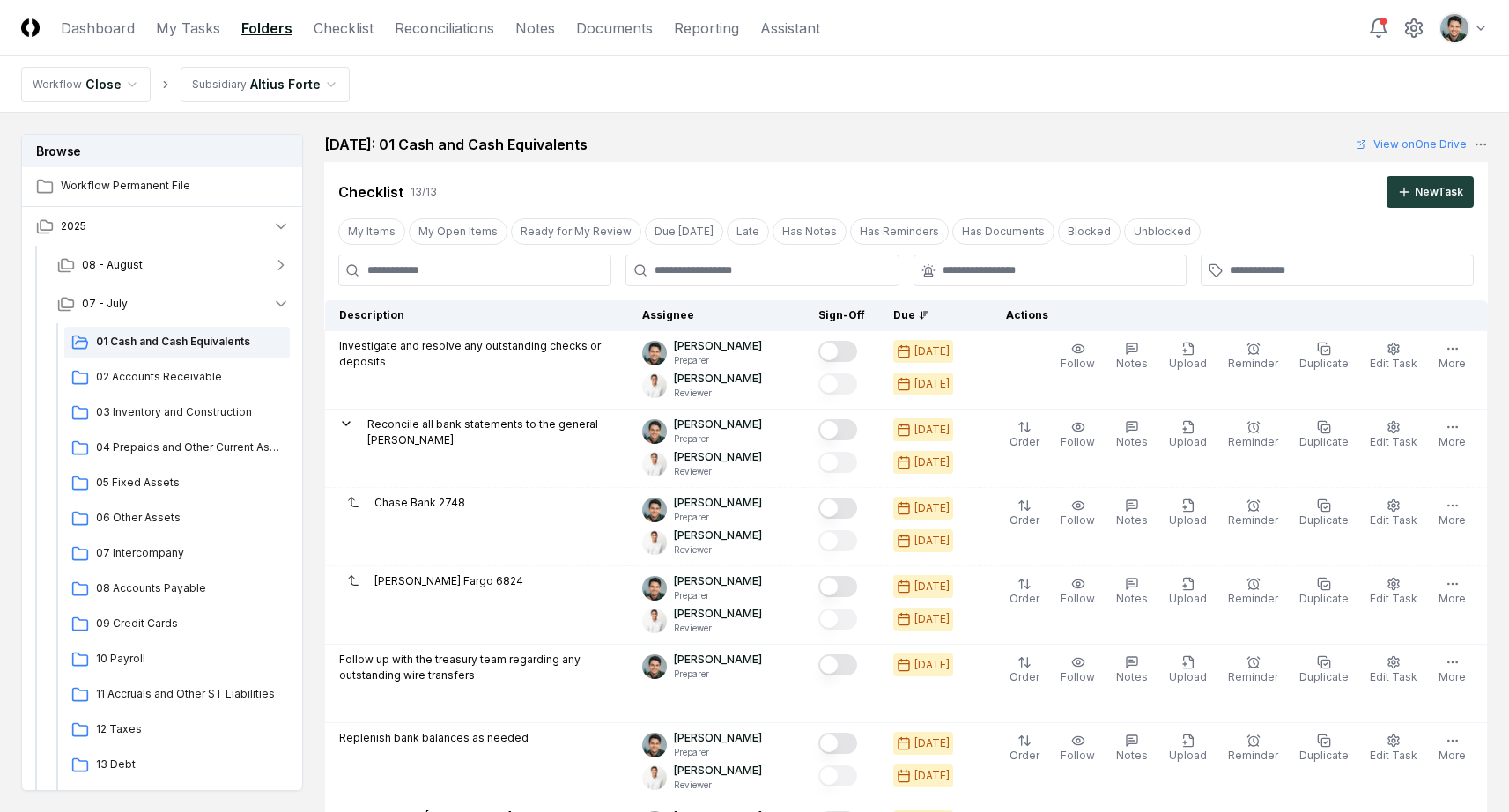
scroll to position [14, 0]
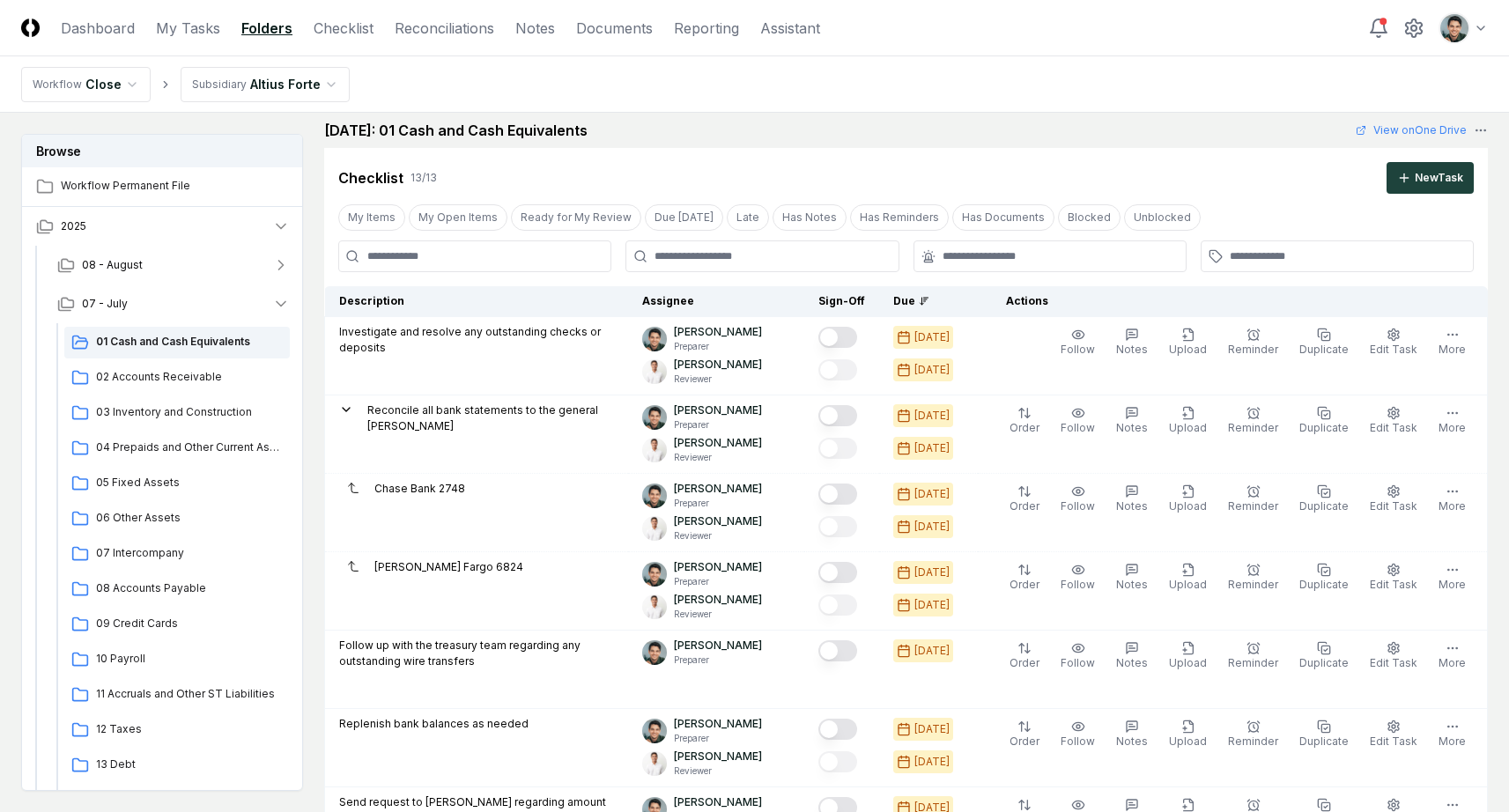
click at [603, 106] on nav "Workflow Close Subsidiary Altius Forte" at bounding box center [754, 83] width 1509 height 56
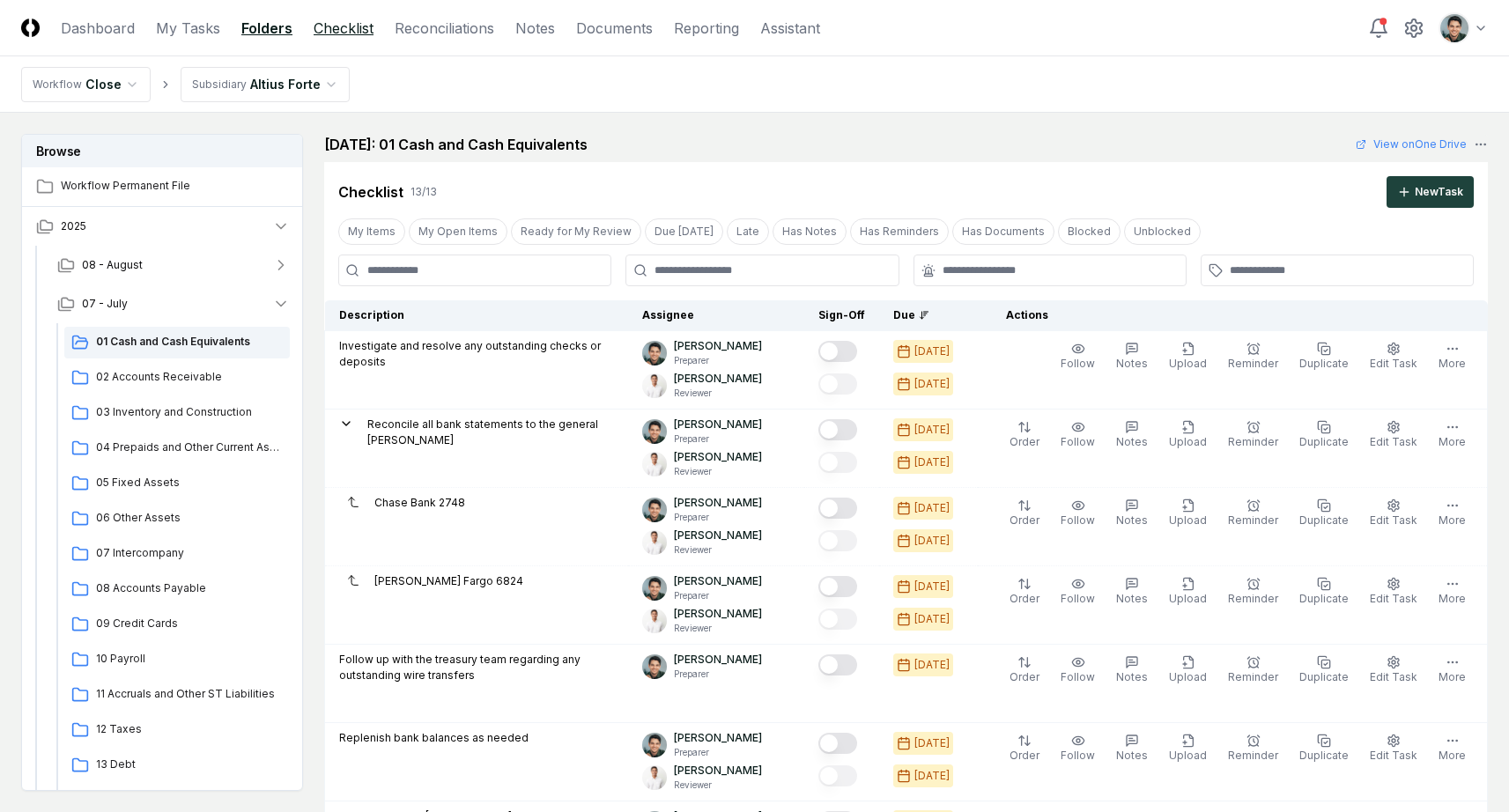
click at [367, 29] on link "Checklist" at bounding box center [343, 28] width 60 height 21
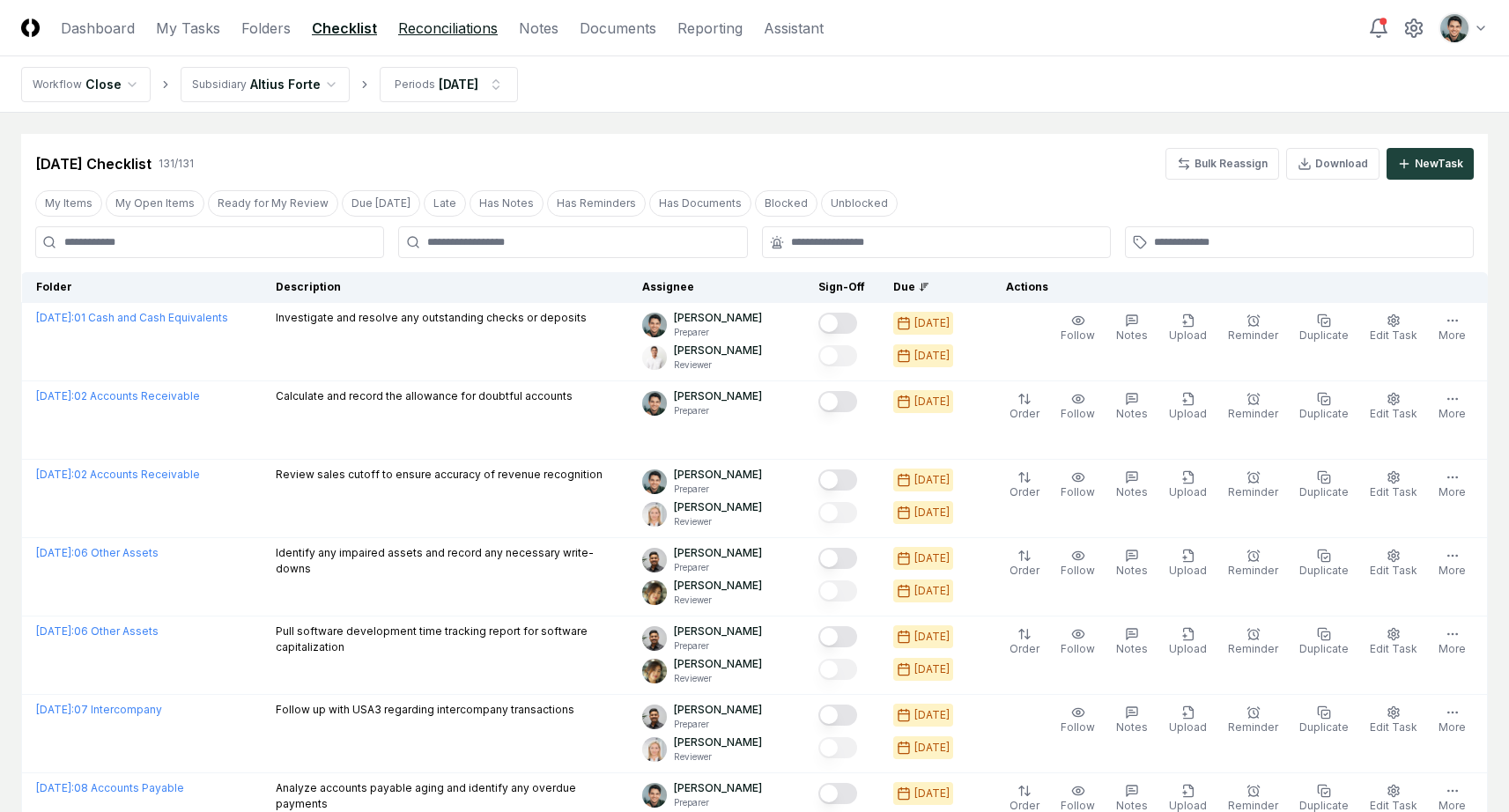
click at [473, 21] on link "Reconciliations" at bounding box center [447, 28] width 100 height 21
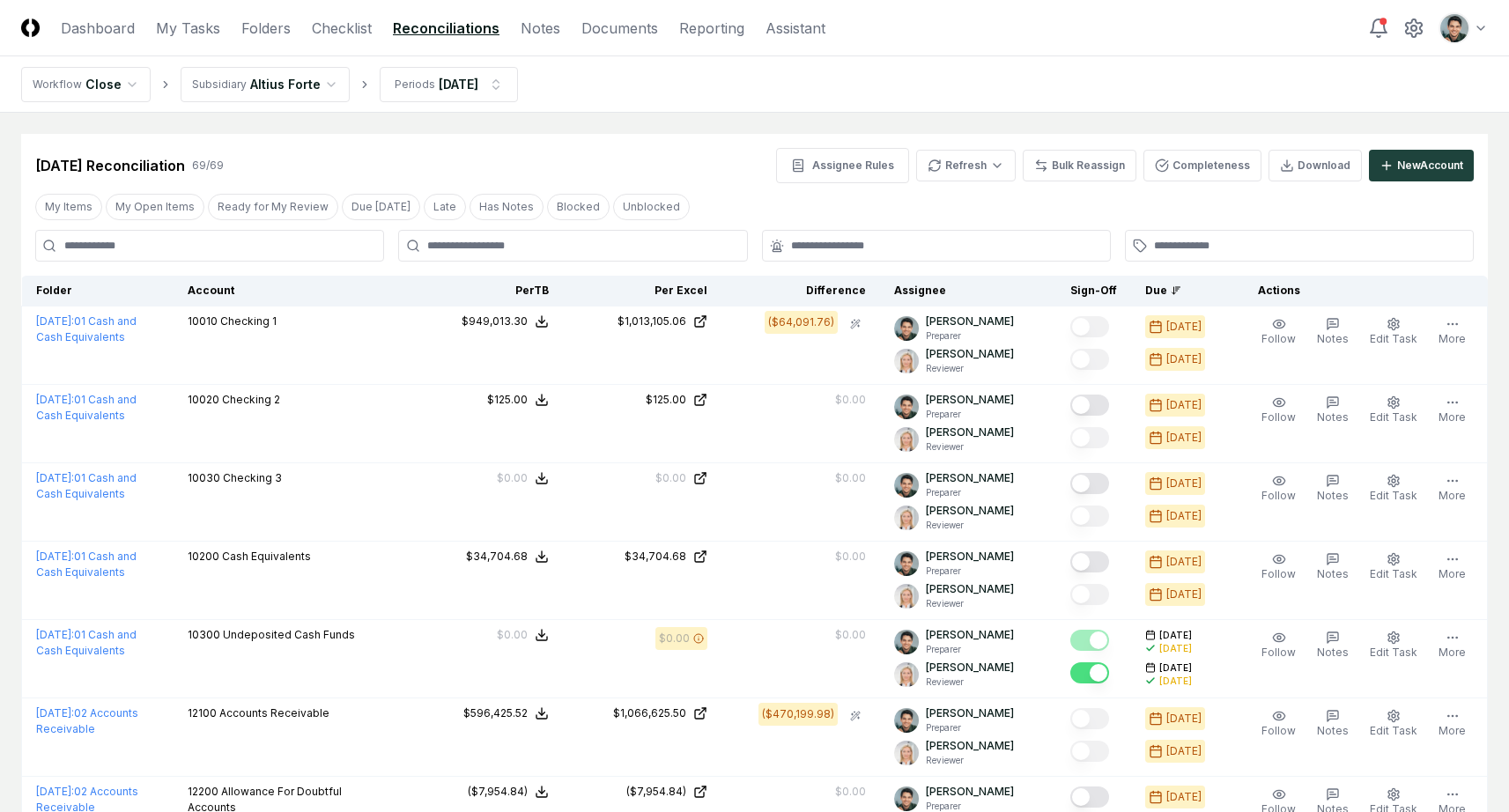
click at [422, 156] on div "Jul 2025 Reconciliation 69 / 69 Assignee Rules Refresh Bulk Reassign Completene…" at bounding box center [754, 165] width 1439 height 35
click at [185, 198] on button "My Open Items" at bounding box center [155, 207] width 99 height 27
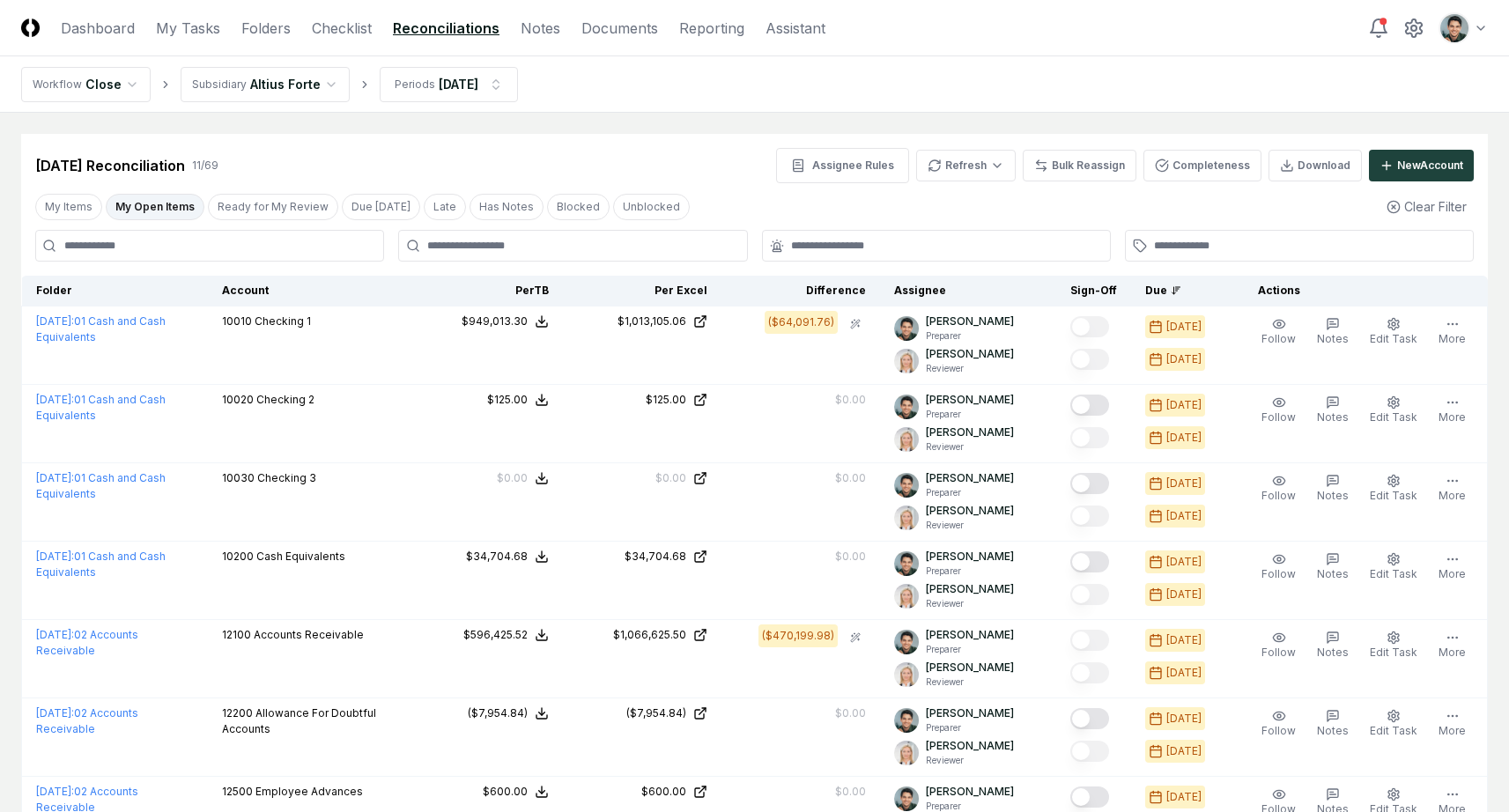
click at [316, 253] on input at bounding box center [209, 245] width 349 height 31
click at [371, 158] on div "Jul 2025 Reconciliation 11 / 69 Assignee Rules Refresh Bulk Reassign Completene…" at bounding box center [754, 165] width 1439 height 35
click at [669, 144] on div "Jul 2025 Reconciliation 11 / 69 Assignee Rules Refresh Bulk Reassign Completene…" at bounding box center [754, 158] width 1466 height 49
click at [551, 32] on link "Notes" at bounding box center [540, 28] width 40 height 21
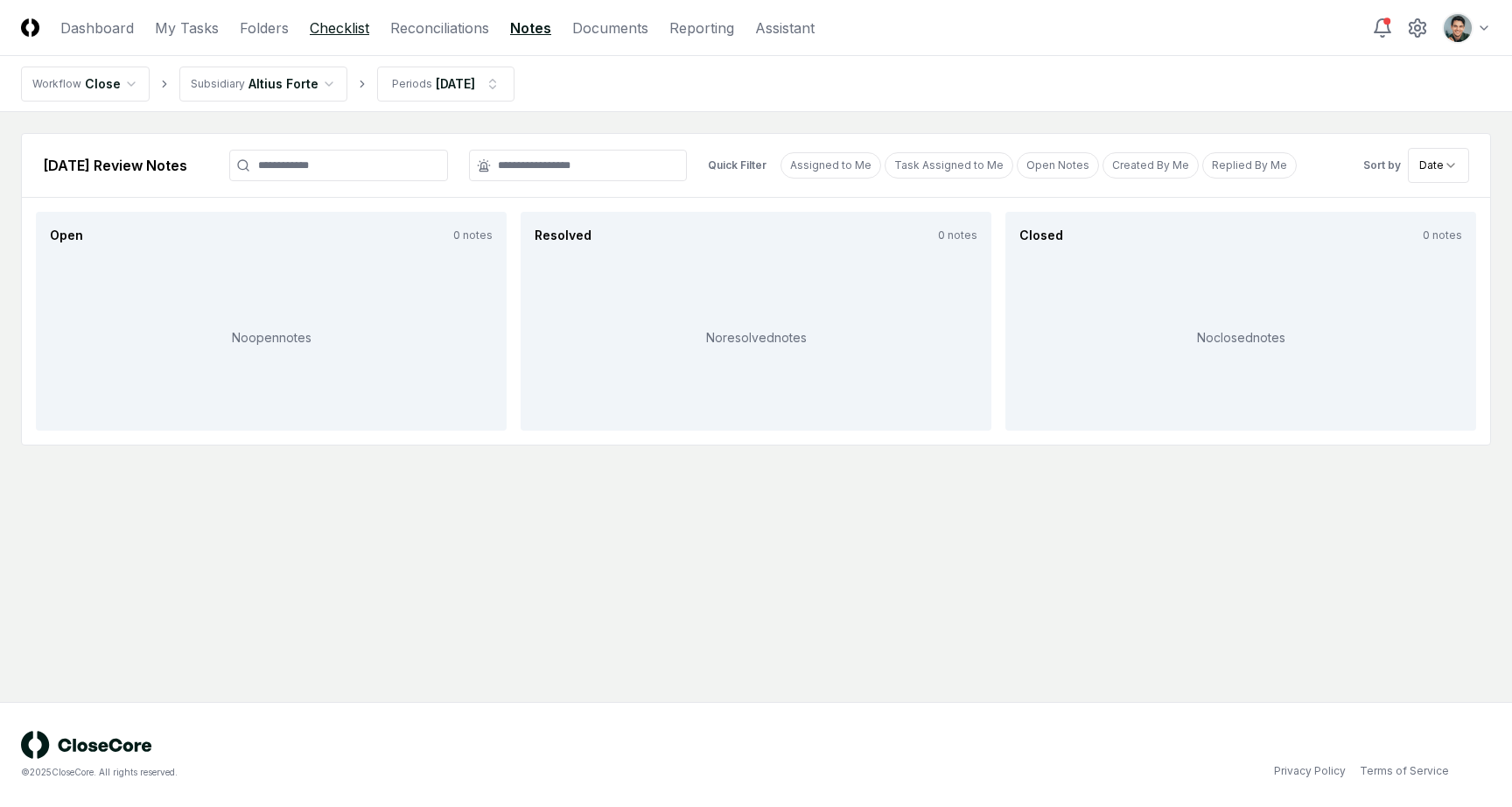
click at [330, 32] on link "Checklist" at bounding box center [339, 28] width 59 height 21
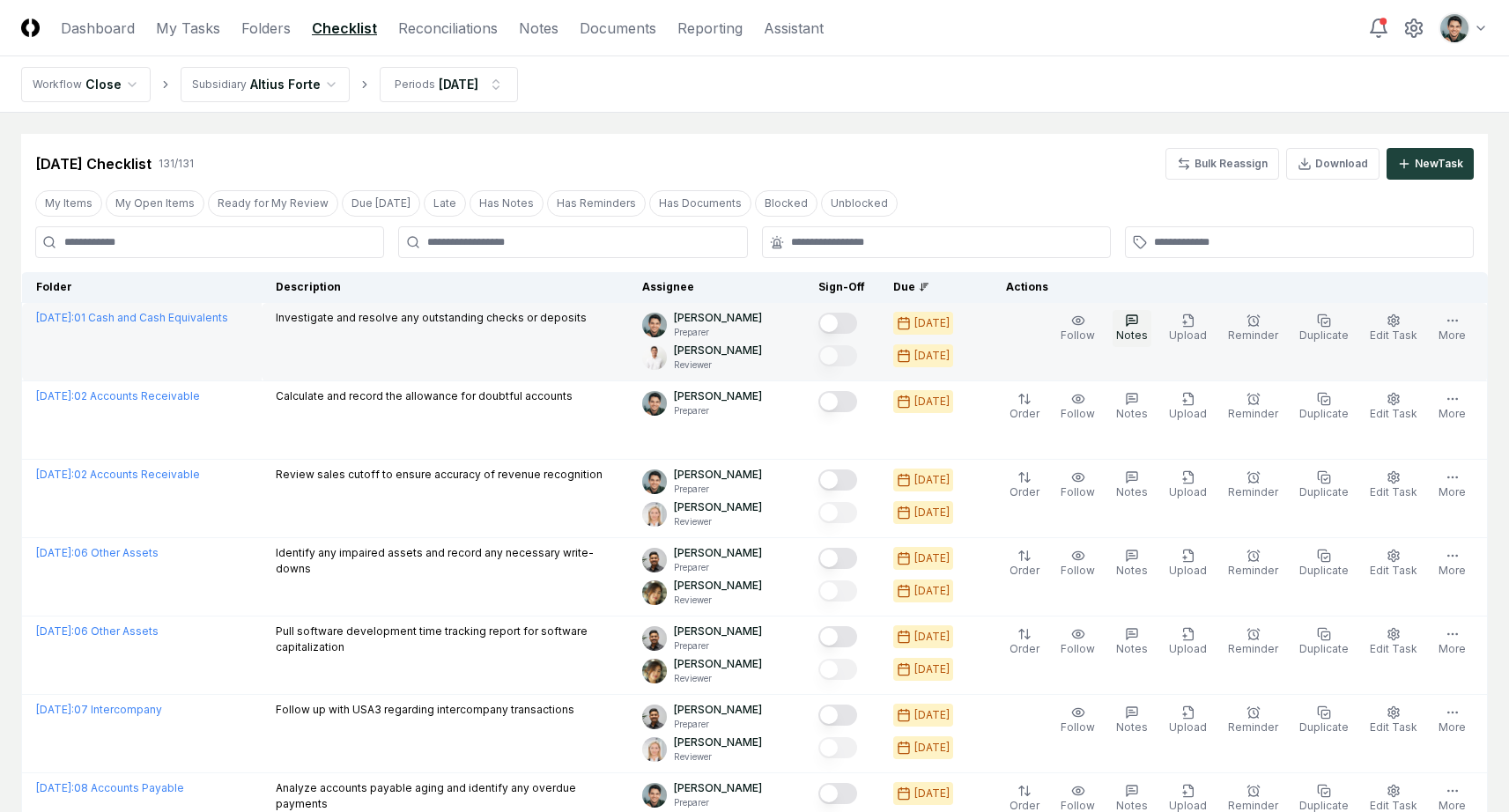
click at [1152, 324] on button "Notes" at bounding box center [1132, 328] width 39 height 37
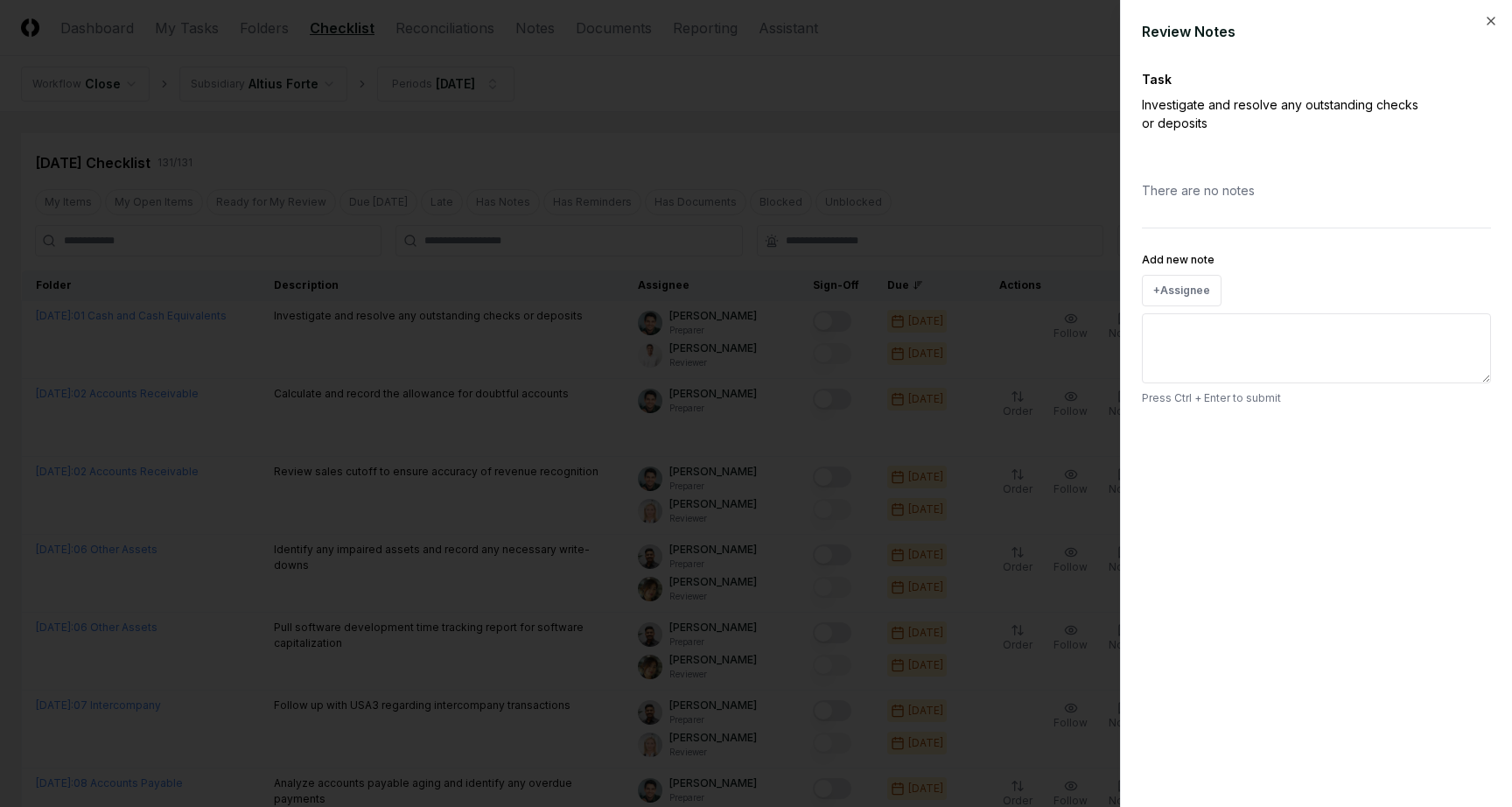
click at [1272, 281] on div "+ Assignee" at bounding box center [1316, 290] width 349 height 31
click at [1279, 316] on textarea "Add new note" at bounding box center [1316, 348] width 349 height 70
click at [1198, 279] on button "+ Assignee" at bounding box center [1182, 290] width 80 height 31
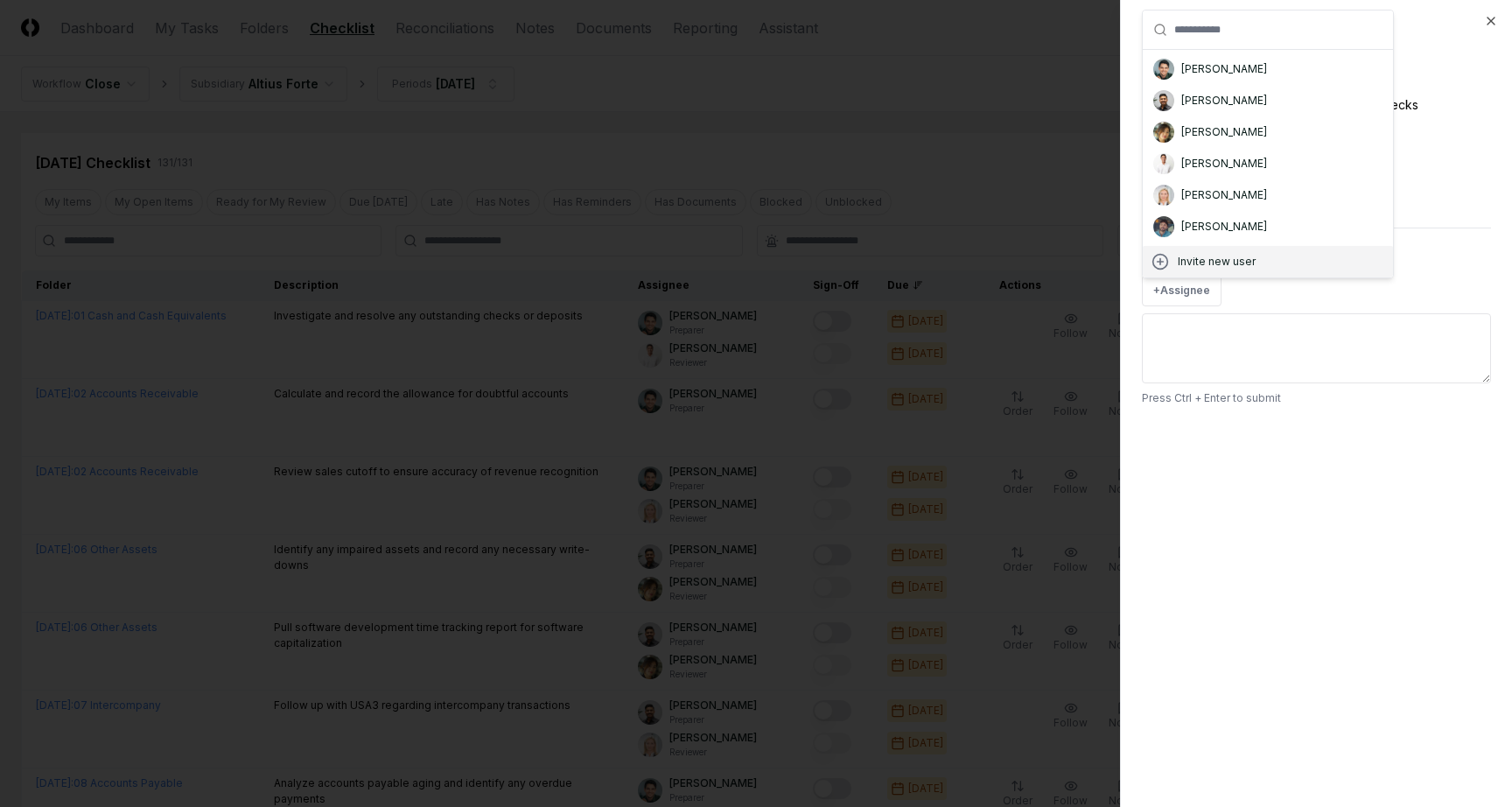
click at [594, 149] on div at bounding box center [756, 403] width 1512 height 807
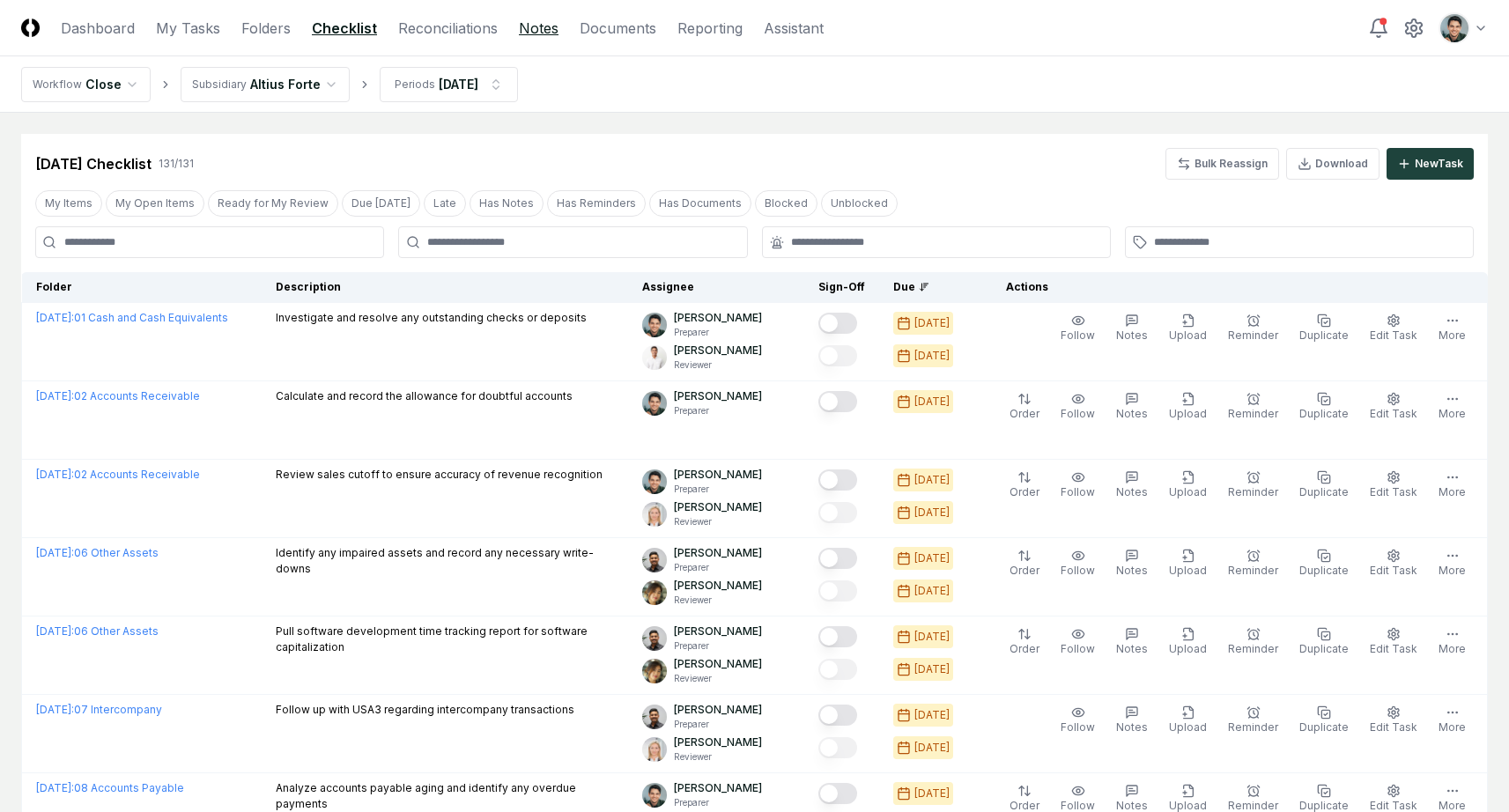
click at [536, 31] on link "Notes" at bounding box center [538, 28] width 40 height 21
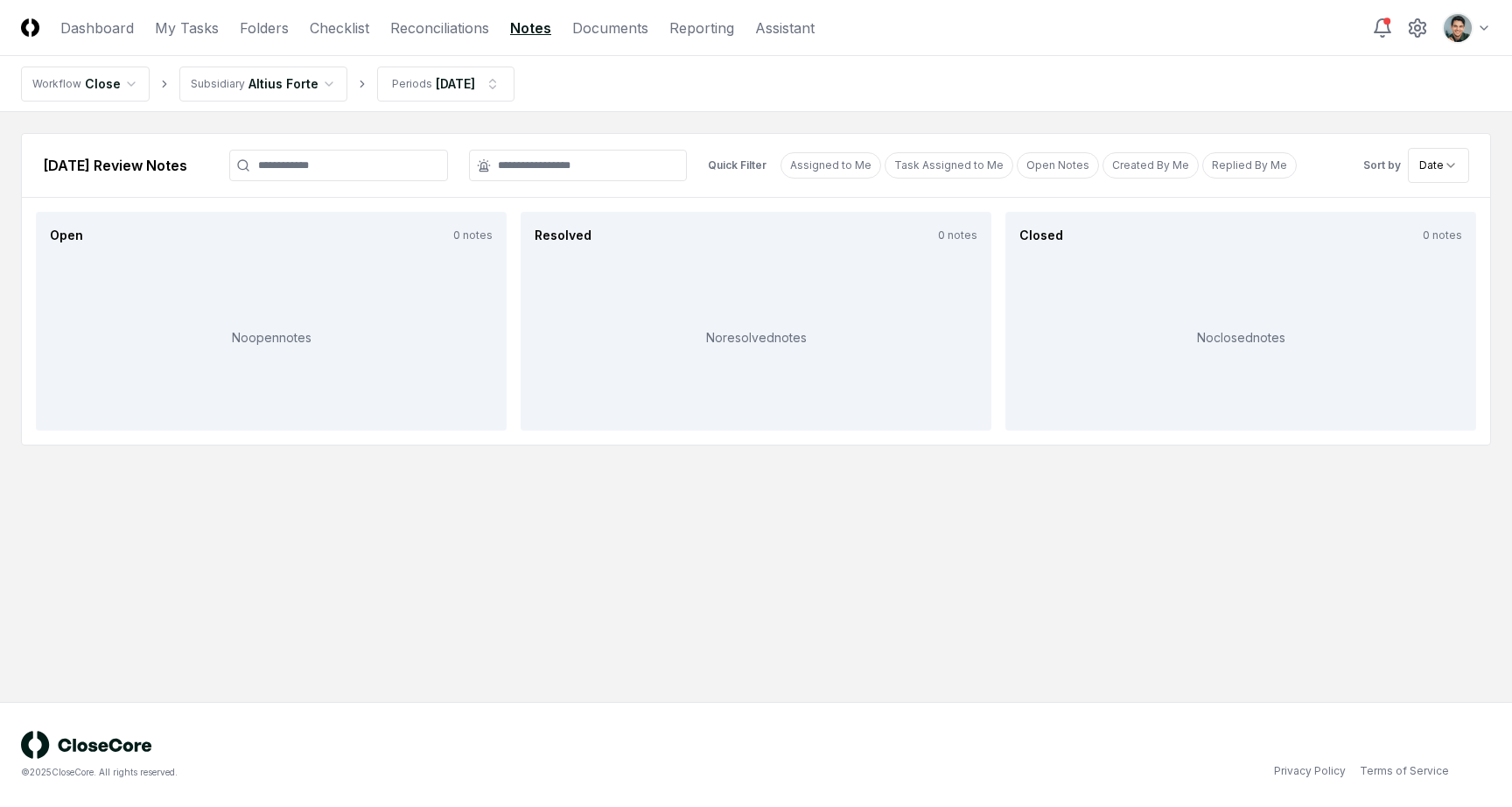
click at [580, 78] on nav "Workflow Close Subsidiary Altius Forte Periods Jul 2025" at bounding box center [756, 83] width 1512 height 56
click at [591, 36] on link "Documents" at bounding box center [610, 28] width 76 height 21
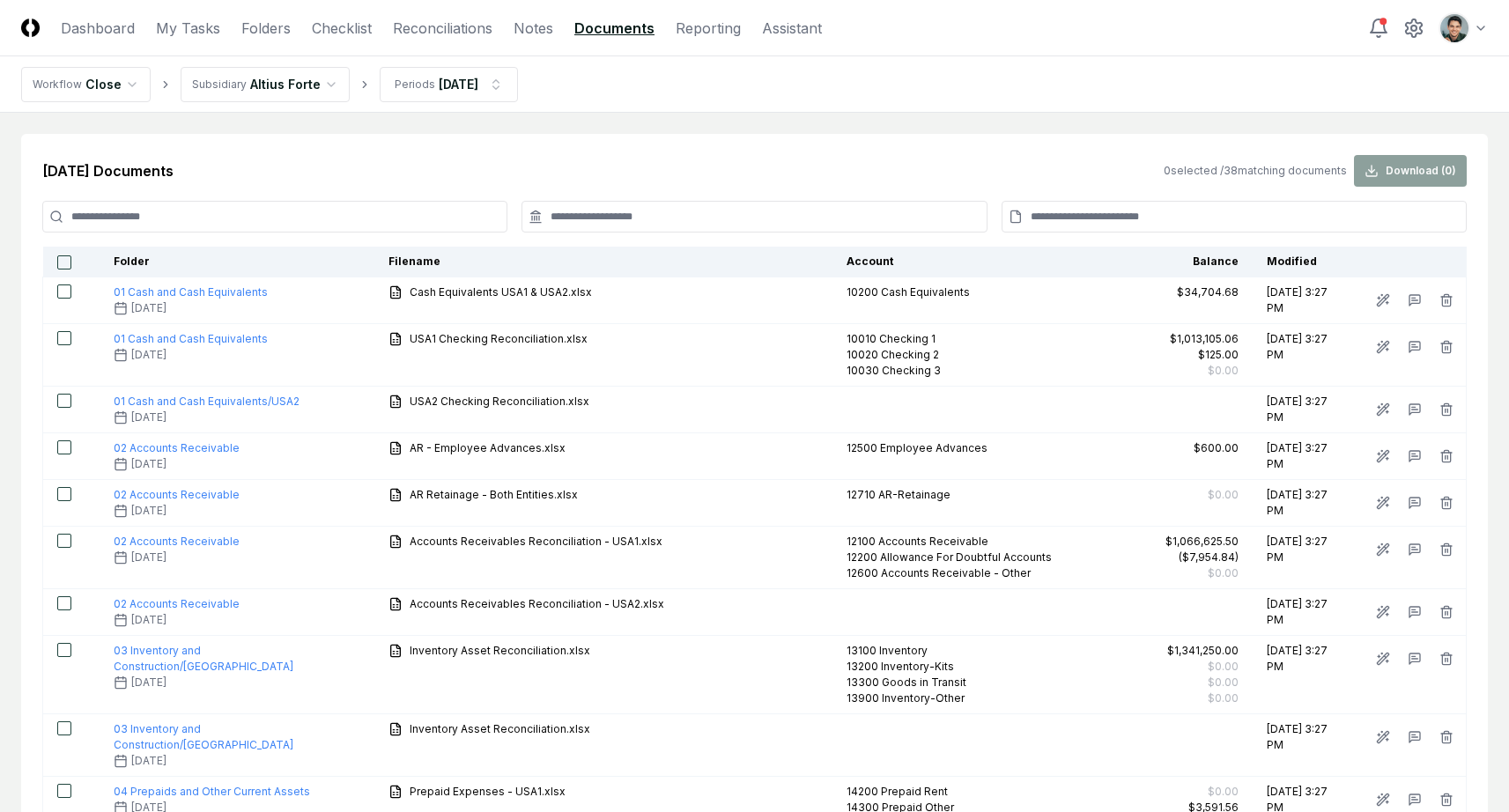
click at [686, 223] on input at bounding box center [754, 216] width 465 height 31
click at [283, 223] on input at bounding box center [275, 216] width 465 height 31
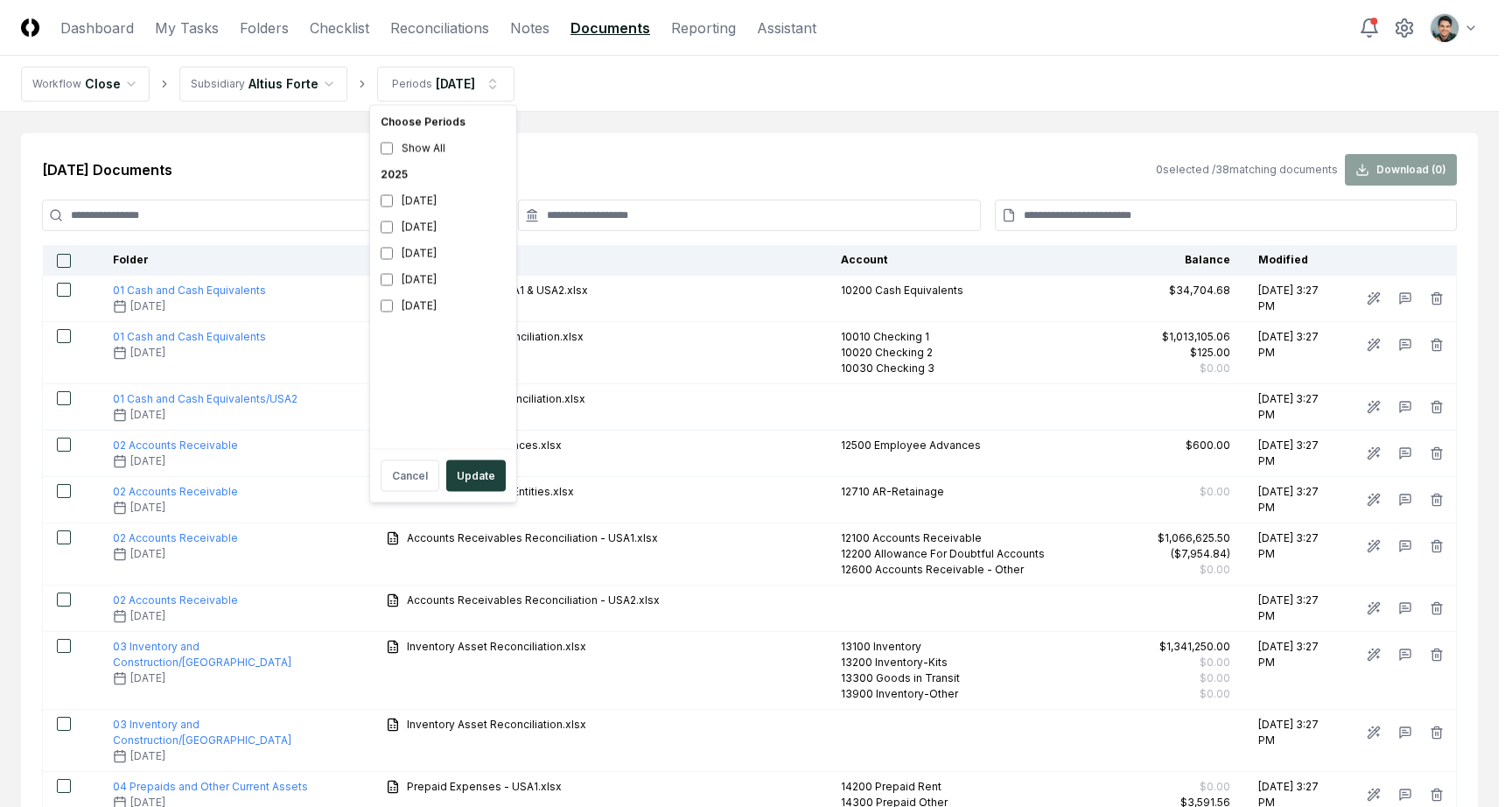
click at [381, 172] on div "2025" at bounding box center [443, 175] width 139 height 26
click at [477, 478] on button "Update" at bounding box center [475, 476] width 59 height 31
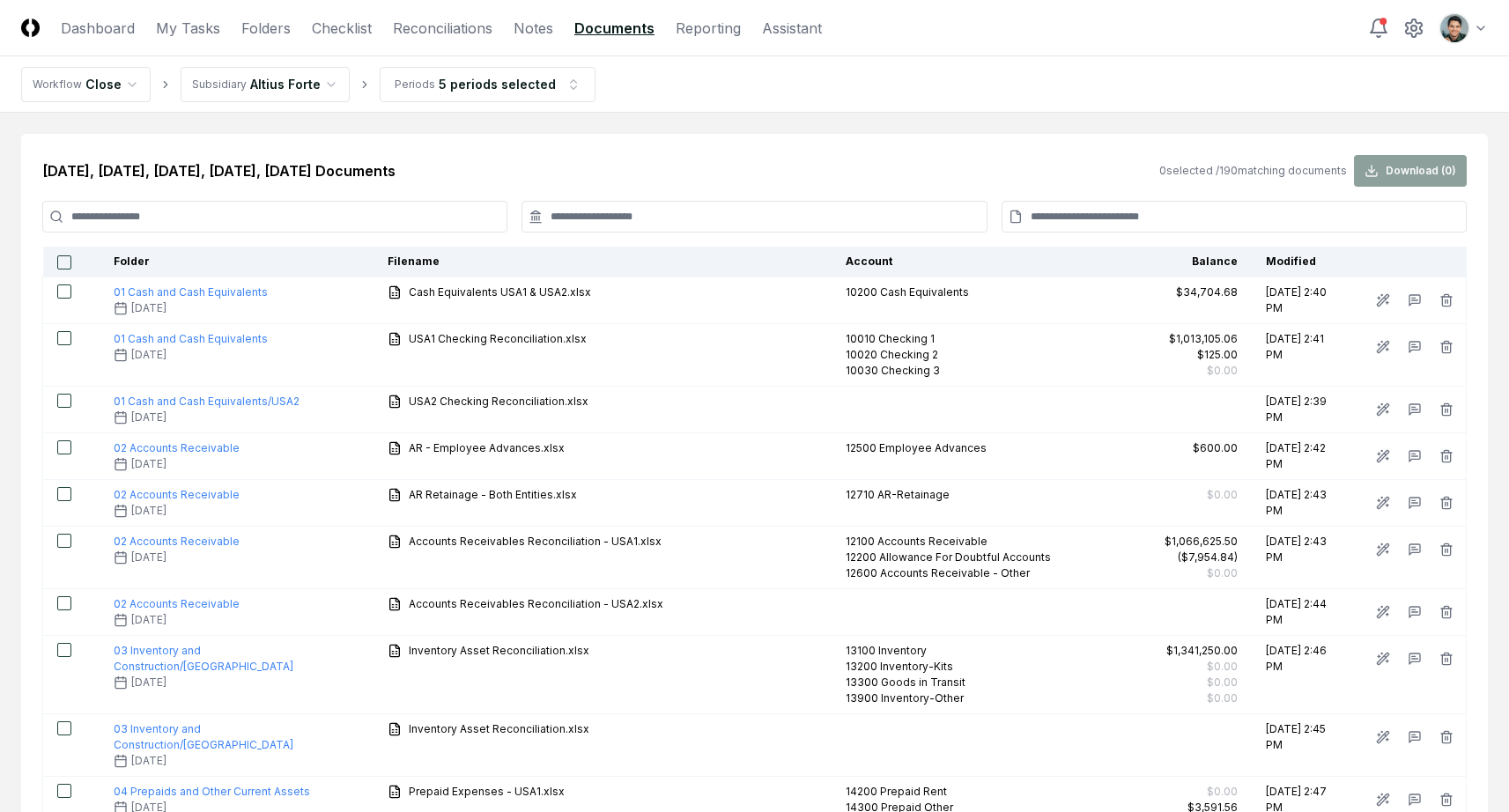
click at [394, 218] on input at bounding box center [275, 216] width 465 height 31
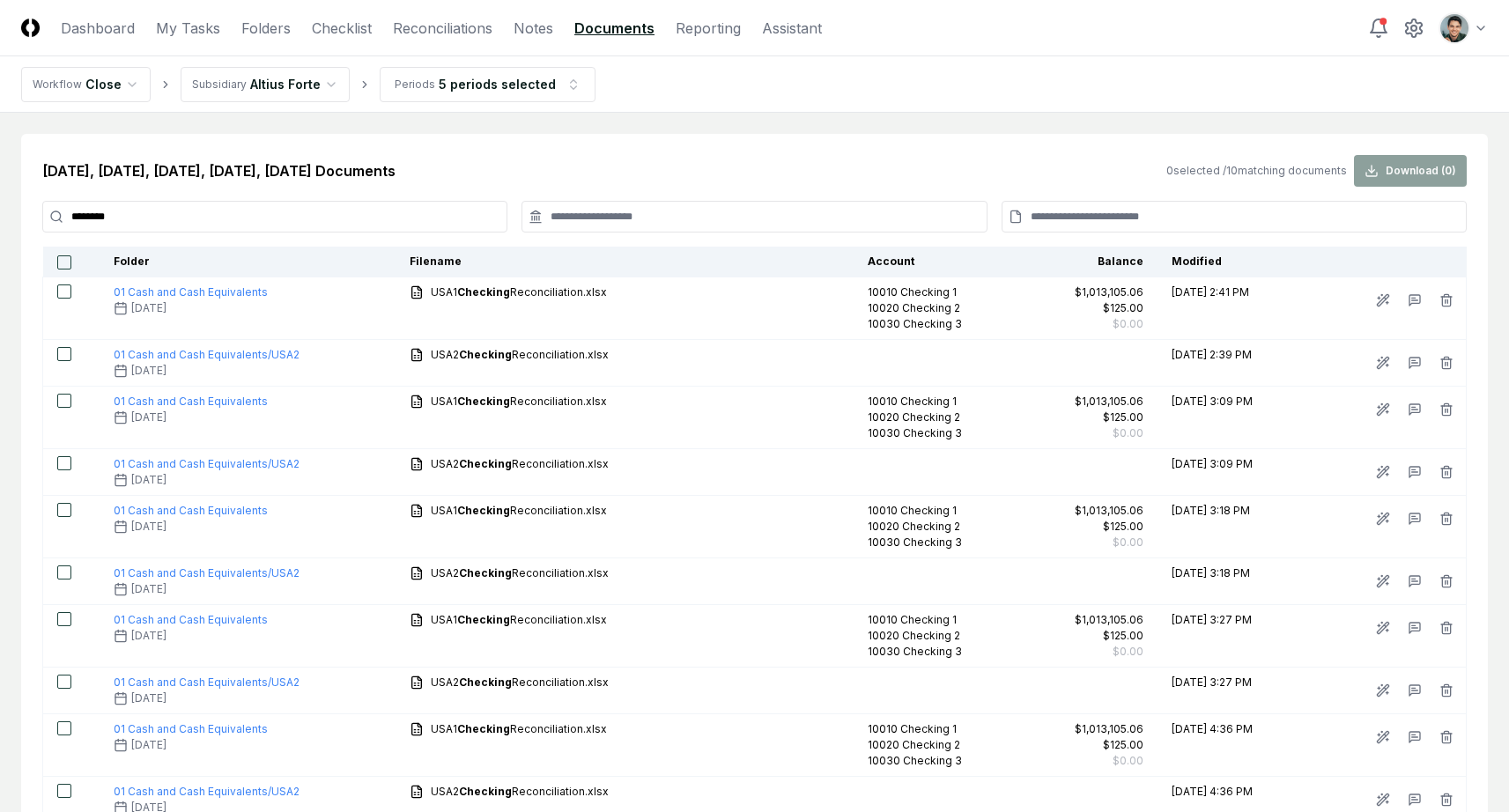
type input "********"
click at [67, 258] on button "button" at bounding box center [64, 262] width 14 height 14
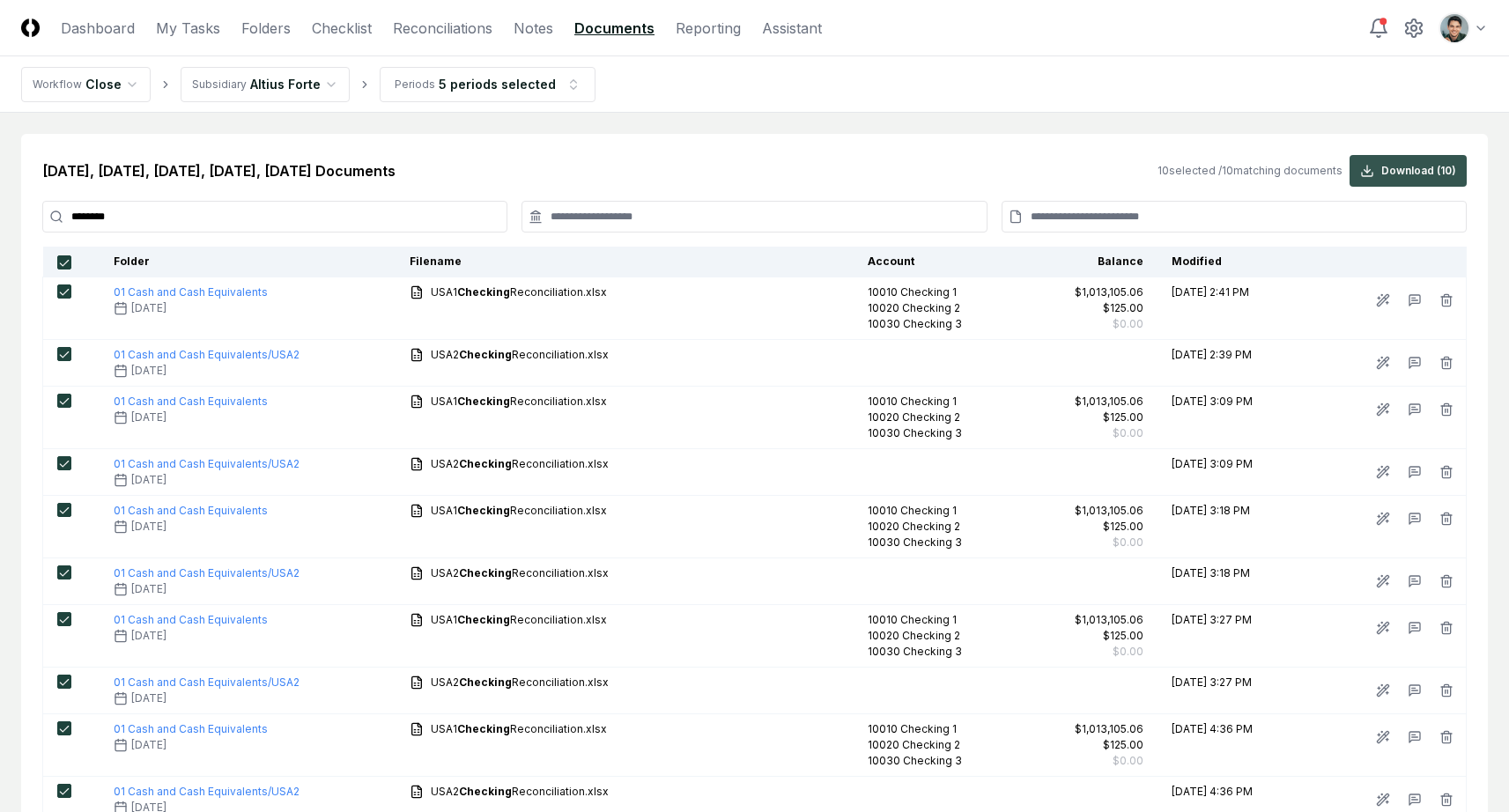
click at [1438, 182] on button "Download ( 10 )" at bounding box center [1409, 171] width 118 height 31
click at [893, 125] on main "Apr 2025, May 2025, Jun 2025, Jul 2025, Aug 2025 Documents 10 selected / 10 mat…" at bounding box center [754, 489] width 1509 height 753
click at [810, 121] on main "Apr 2025, May 2025, Jun 2025, Jul 2025, Aug 2025 Documents 10 selected / 10 mat…" at bounding box center [754, 489] width 1509 height 753
click at [66, 256] on button "button" at bounding box center [64, 262] width 14 height 14
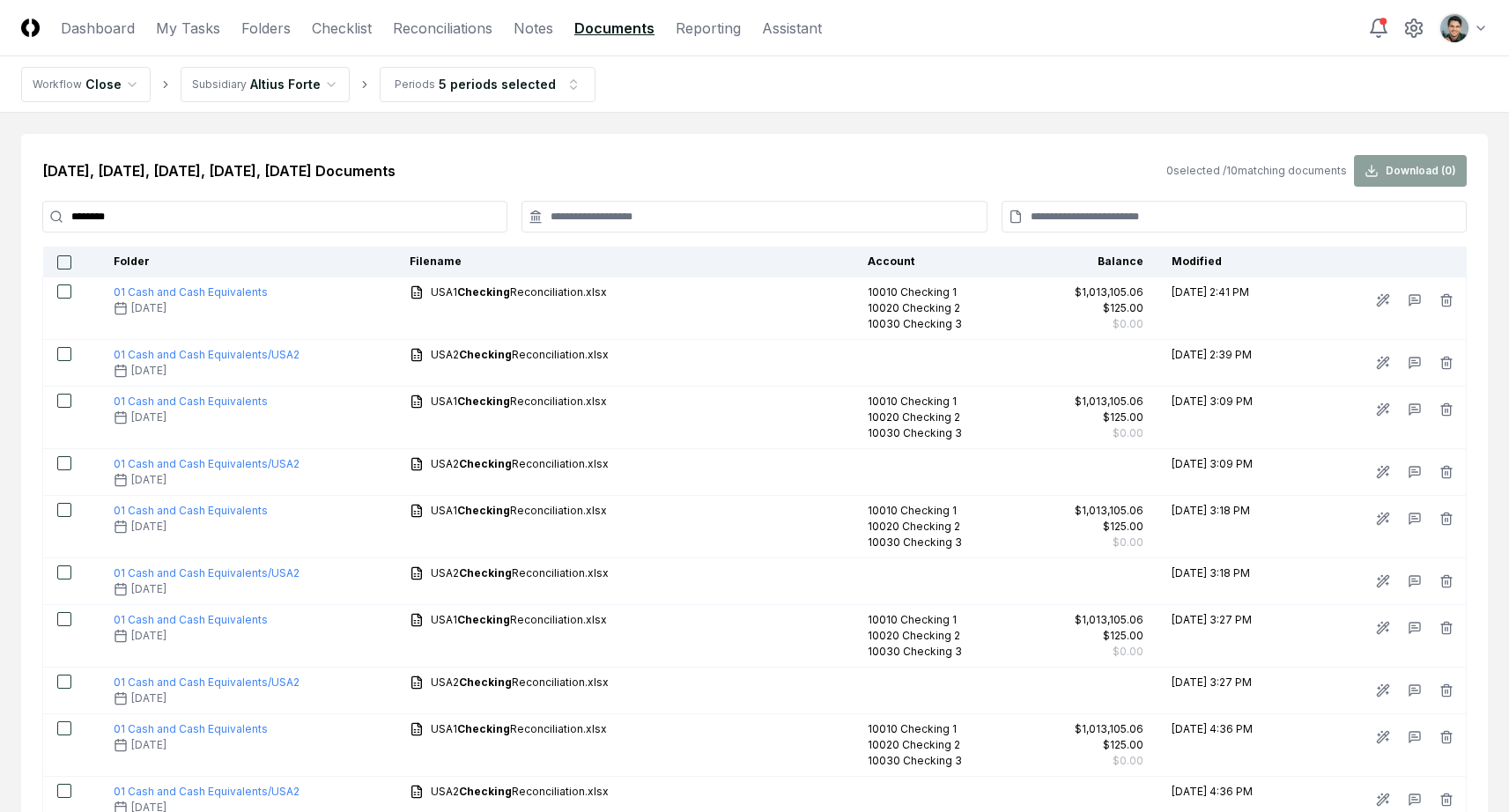
click at [543, 142] on div "Apr 2025, May 2025, Jun 2025, Jul 2025, Aug 2025 Documents 0 selected / 10 matc…" at bounding box center [754, 489] width 1466 height 711
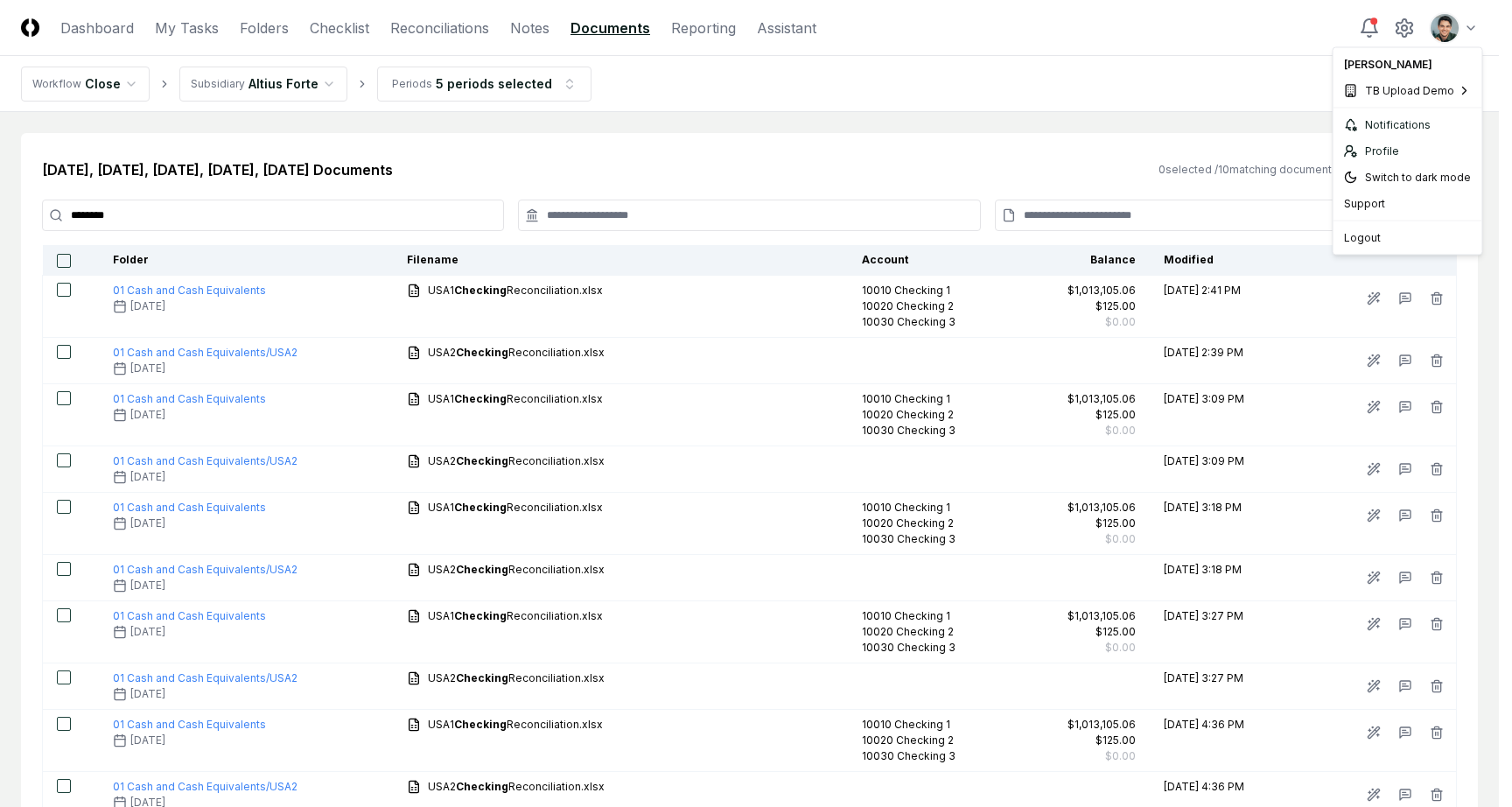
click at [1439, 15] on html "CloseCore Dashboard My Tasks Folders Checklist Reconciliations Notes Documents …" at bounding box center [756, 482] width 1512 height 965
click at [1385, 128] on div "Notifications" at bounding box center [1407, 125] width 142 height 26
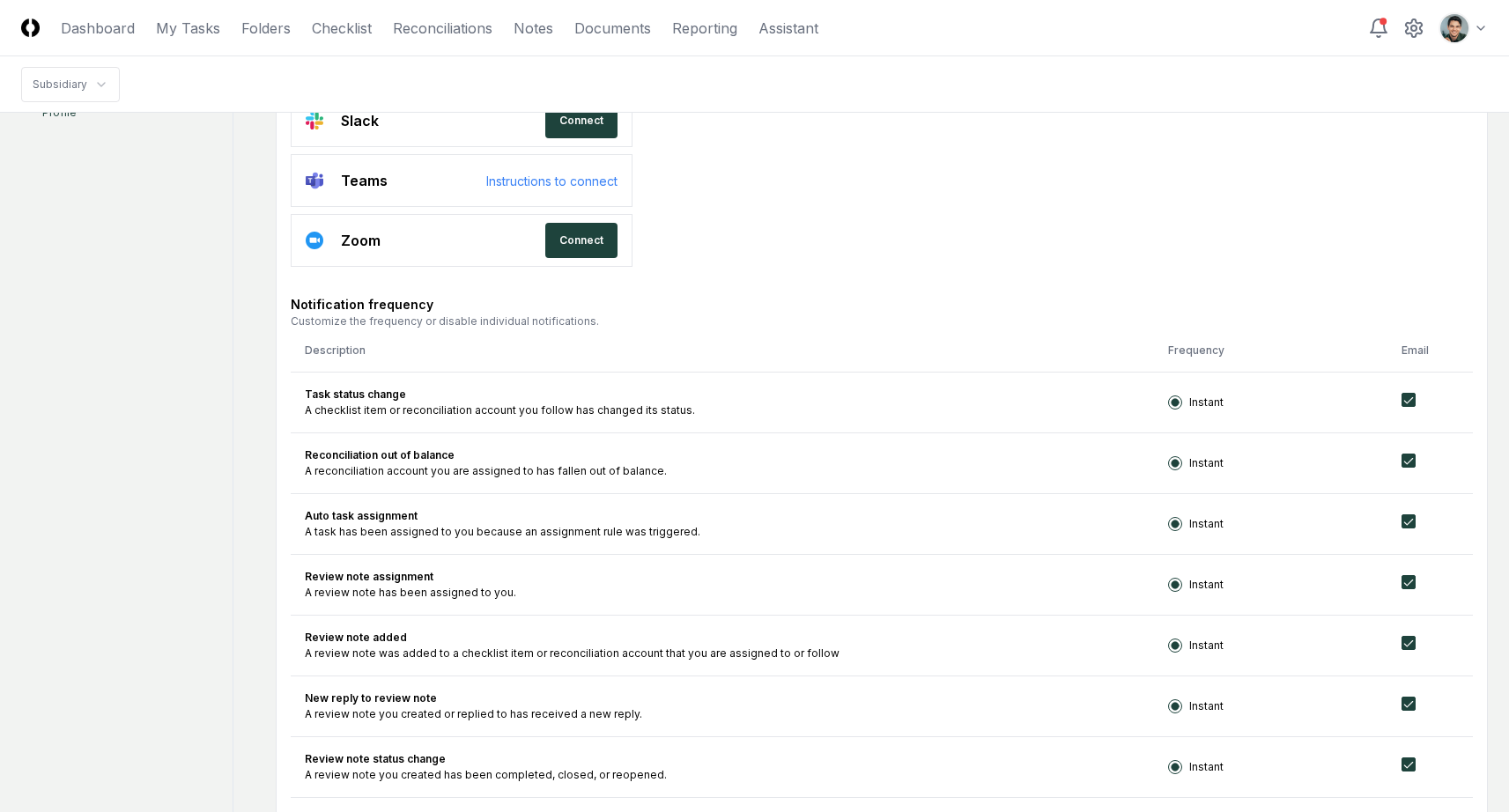
scroll to position [378, 0]
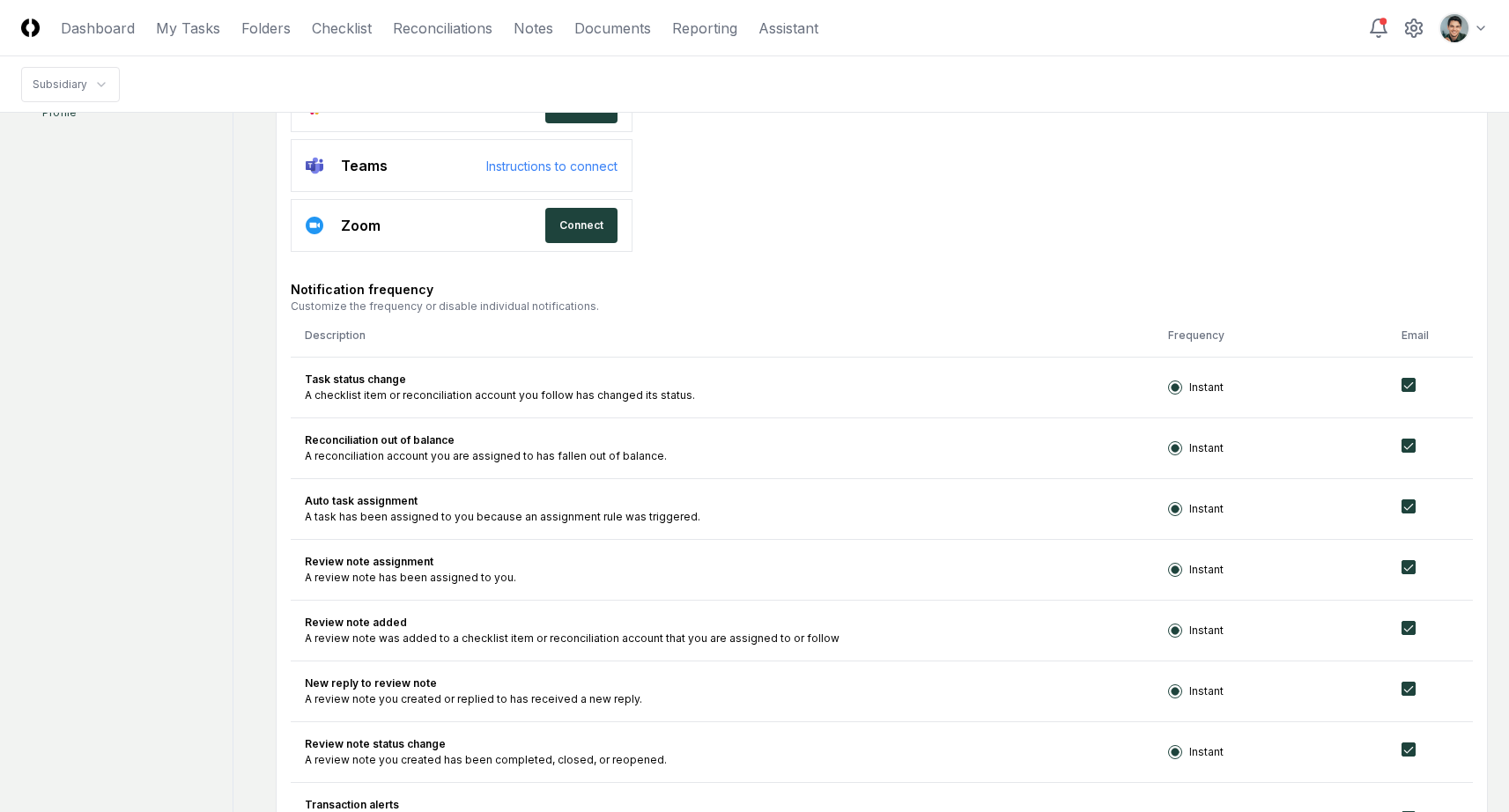
click at [1040, 266] on form "**********" at bounding box center [882, 574] width 1212 height 1517
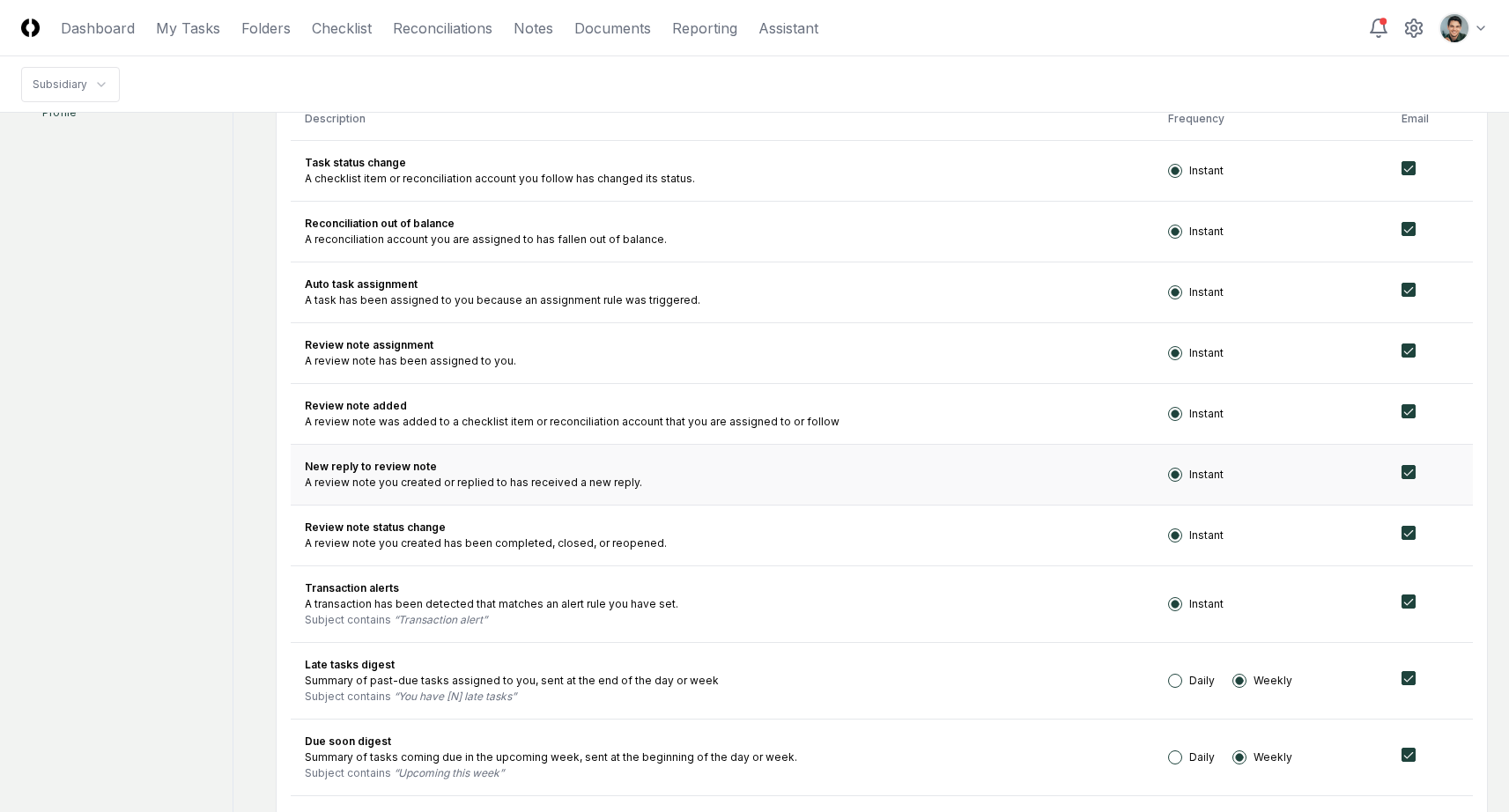
scroll to position [593, 0]
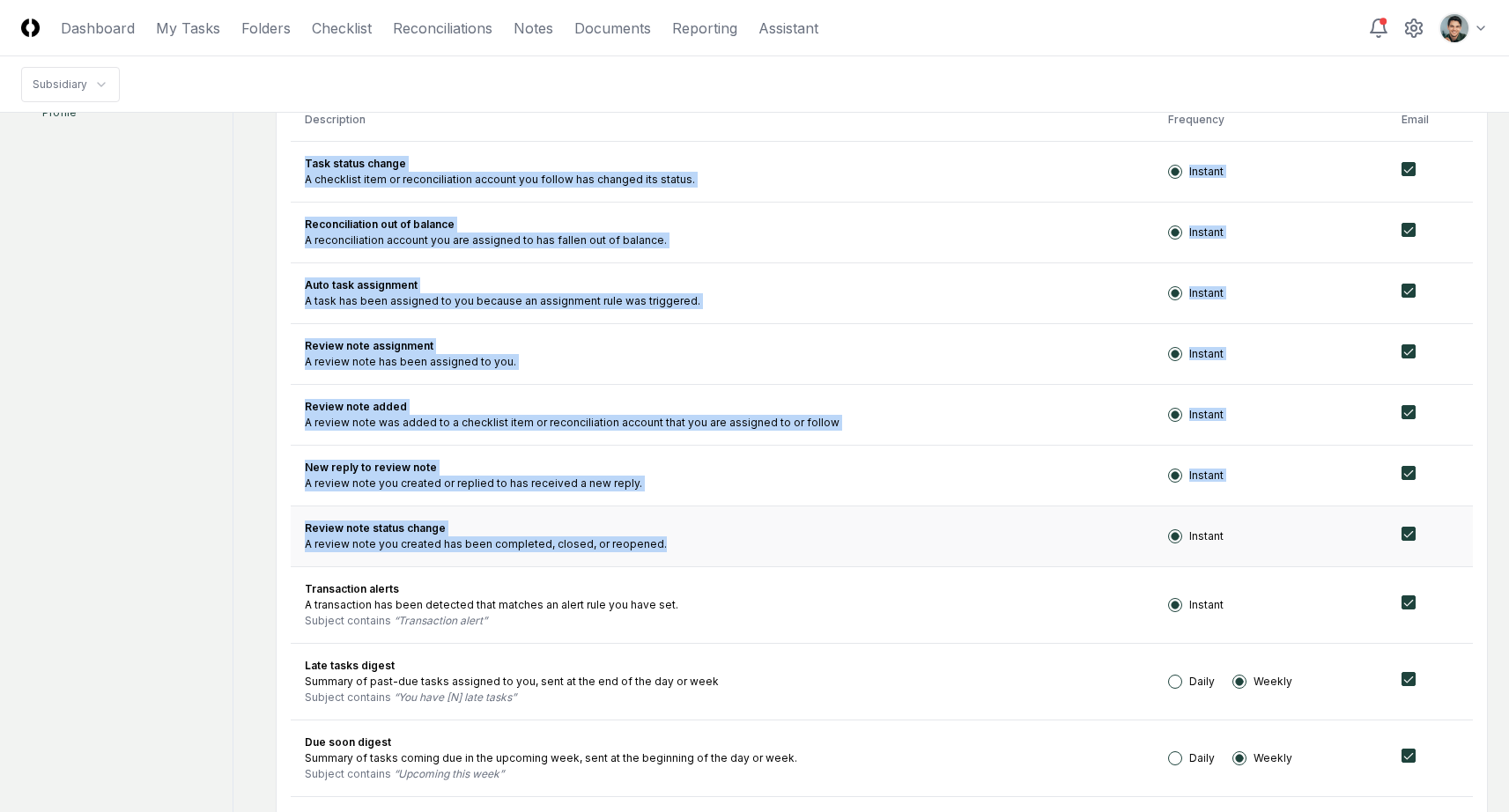
drag, startPoint x: 313, startPoint y: 153, endPoint x: 489, endPoint y: 563, distance: 446.2
click at [489, 562] on tbody "Task status change A checklist item or reconciliation account you follow has ch…" at bounding box center [882, 622] width 1182 height 962
click at [490, 564] on td "Review note status change A review note you created has been completed, closed,…" at bounding box center [722, 535] width 864 height 61
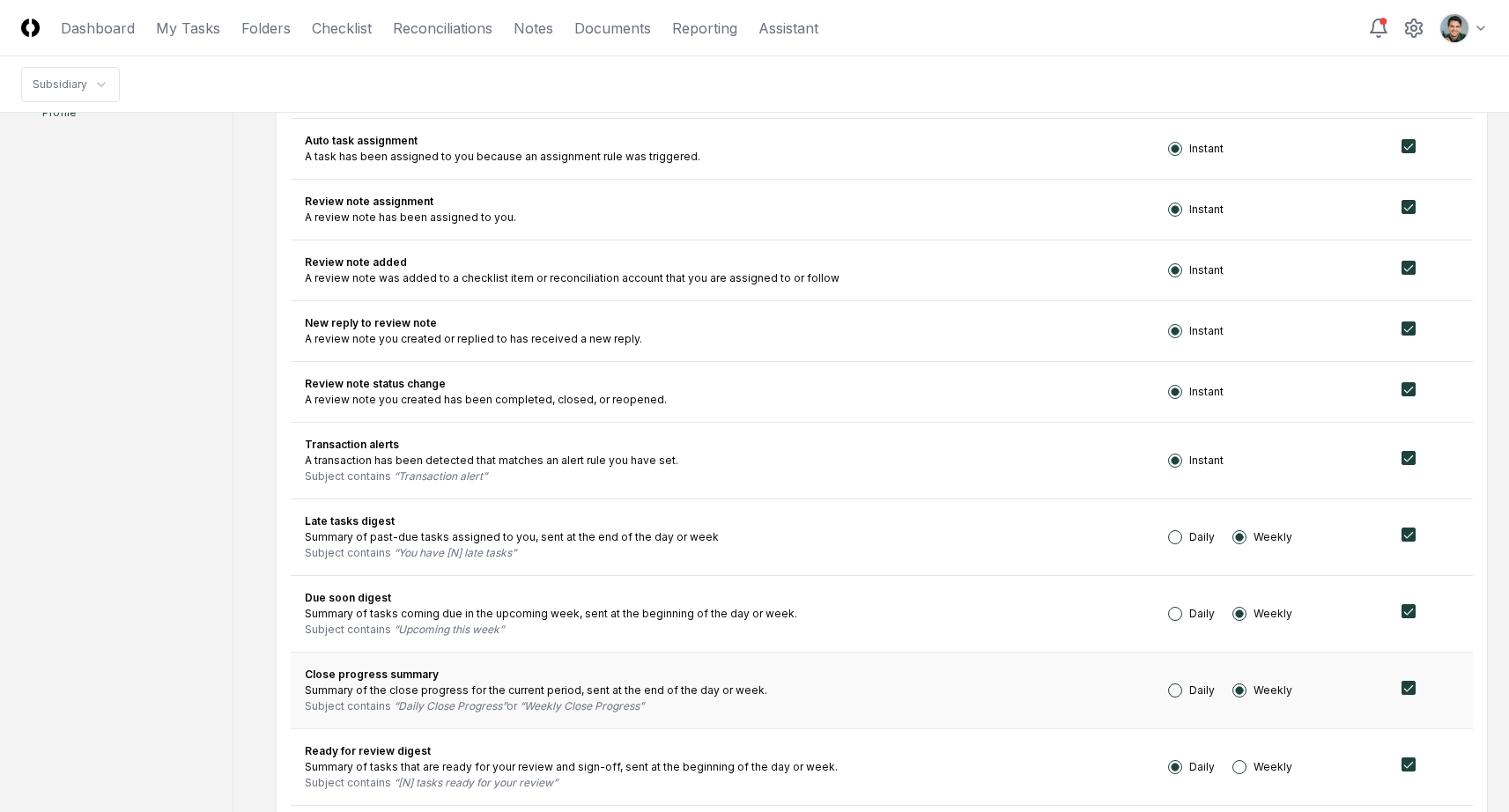
scroll to position [1025, 0]
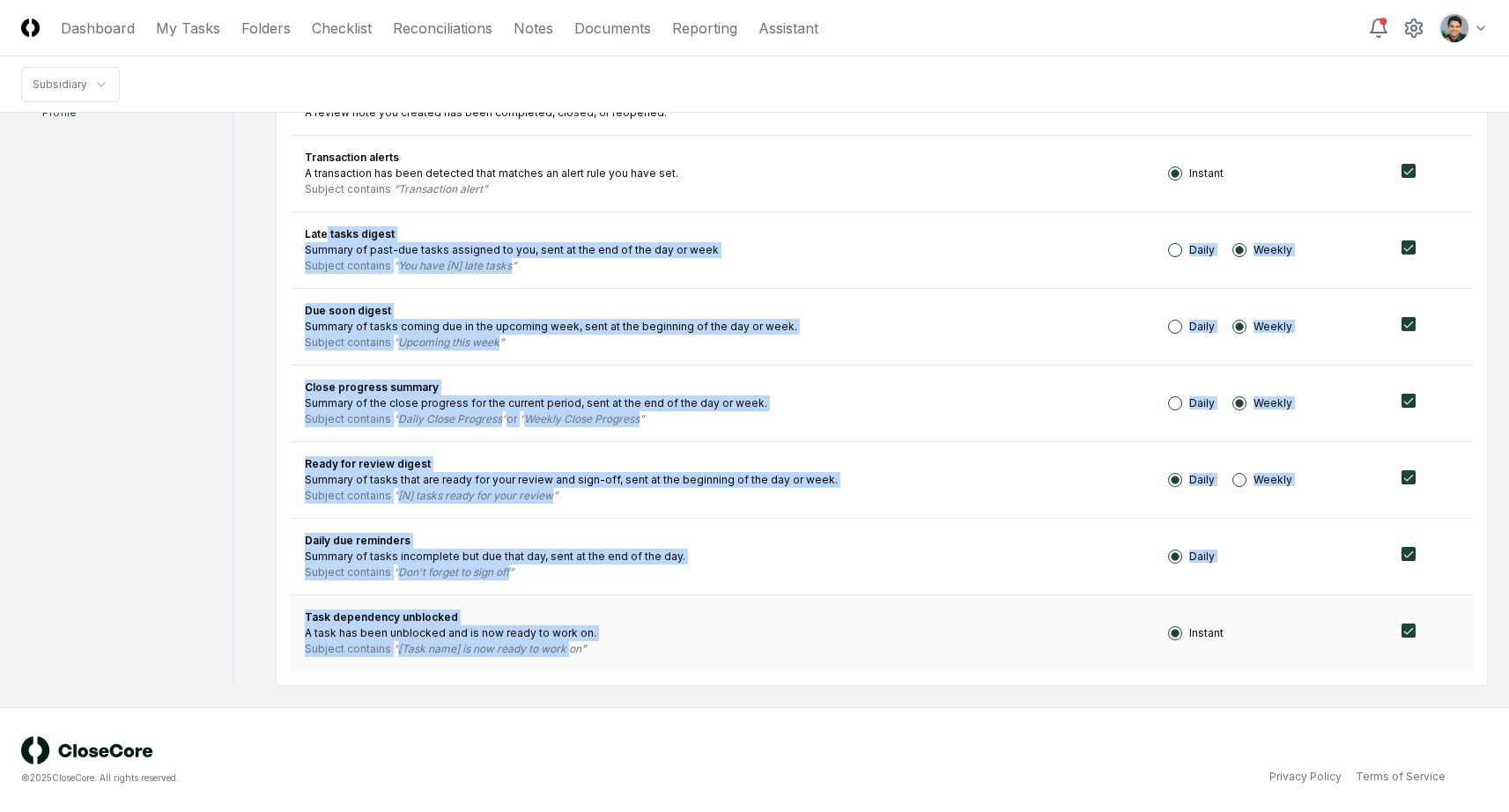
drag, startPoint x: 326, startPoint y: 232, endPoint x: 569, endPoint y: 654, distance: 487.0
click at [569, 654] on tbody "Task status change A checklist item or reconciliation account you follow has ch…" at bounding box center [882, 189] width 1182 height 962
click at [569, 654] on q "[Task name] is now ready to work on" at bounding box center [489, 649] width 192 height 13
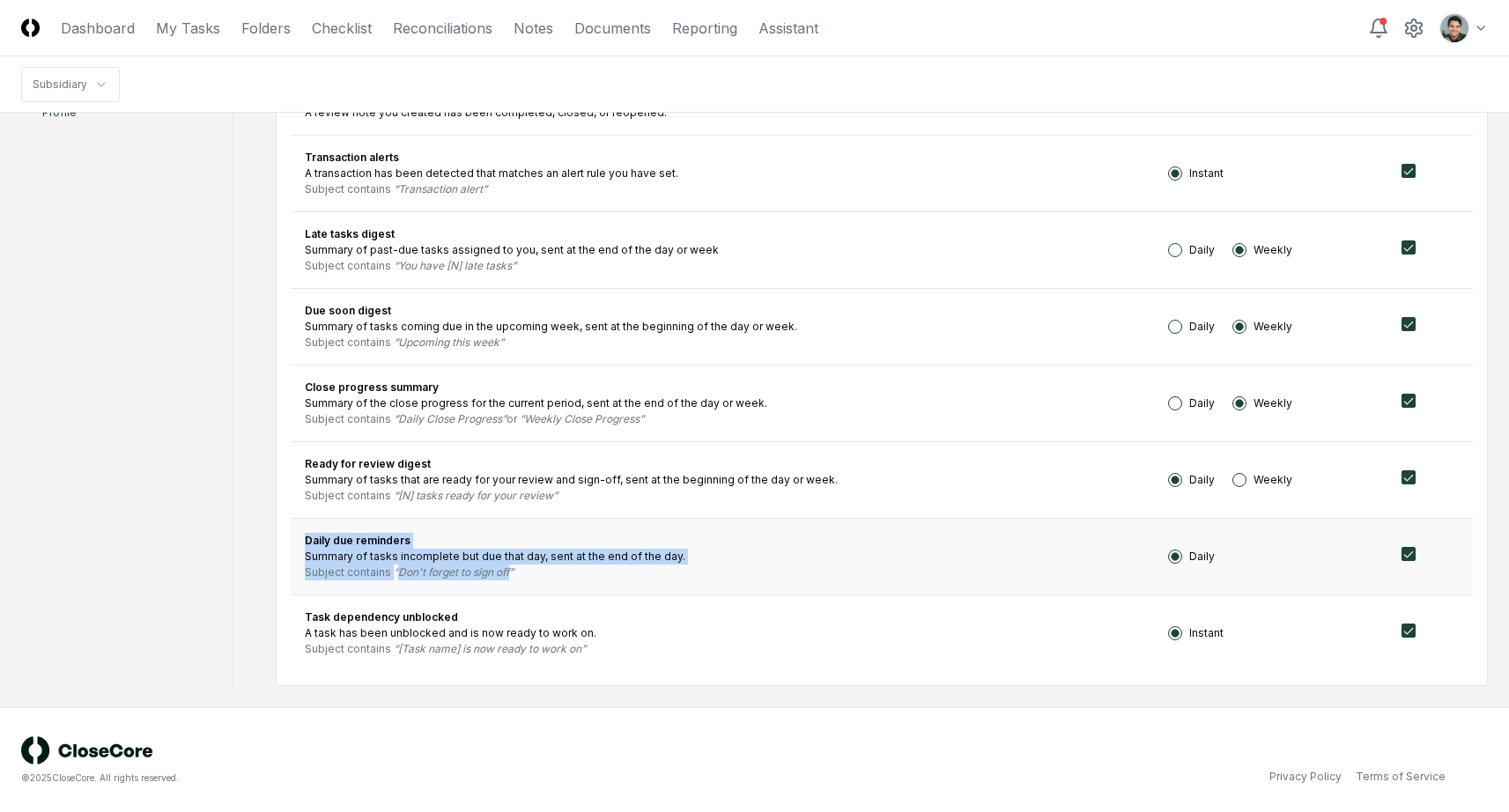
drag, startPoint x: 306, startPoint y: 539, endPoint x: 535, endPoint y: 576, distance: 232.0
click at [535, 576] on td "Daily due reminders Summary of tasks incomplete but due that day, sent at the e…" at bounding box center [722, 555] width 864 height 77
click at [535, 576] on div "Subject contains Don't forget to sign off" at bounding box center [722, 572] width 835 height 16
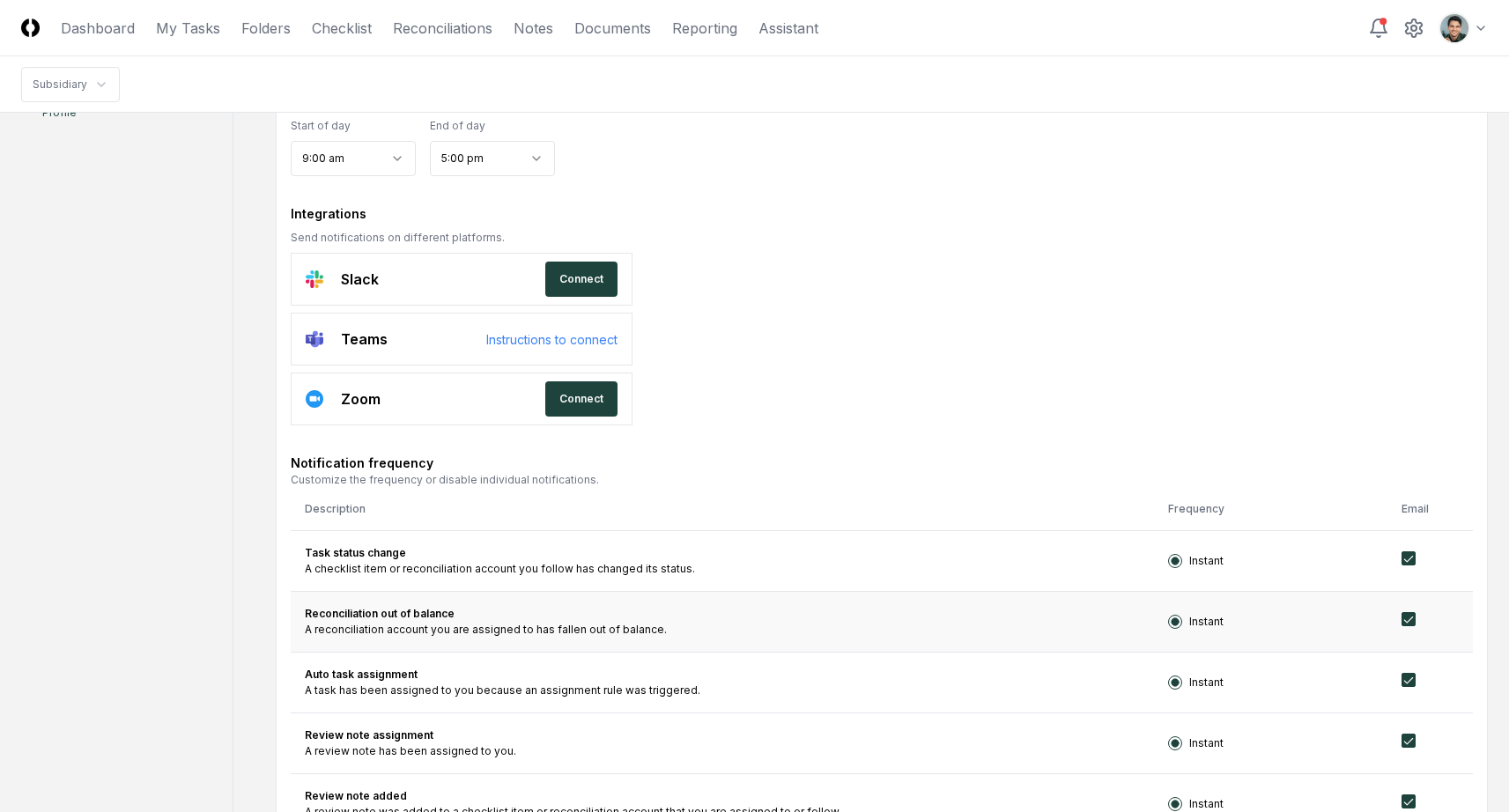
scroll to position [204, 0]
drag, startPoint x: 317, startPoint y: 613, endPoint x: 643, endPoint y: 636, distance: 326.8
click at [643, 636] on td "Reconciliation out of balance A reconciliation account you are assigned to has …" at bounding box center [722, 623] width 864 height 61
click at [644, 635] on div "A reconciliation account you are assigned to has fallen out of balance." at bounding box center [722, 630] width 835 height 16
drag, startPoint x: 651, startPoint y: 635, endPoint x: 300, endPoint y: 604, distance: 352.4
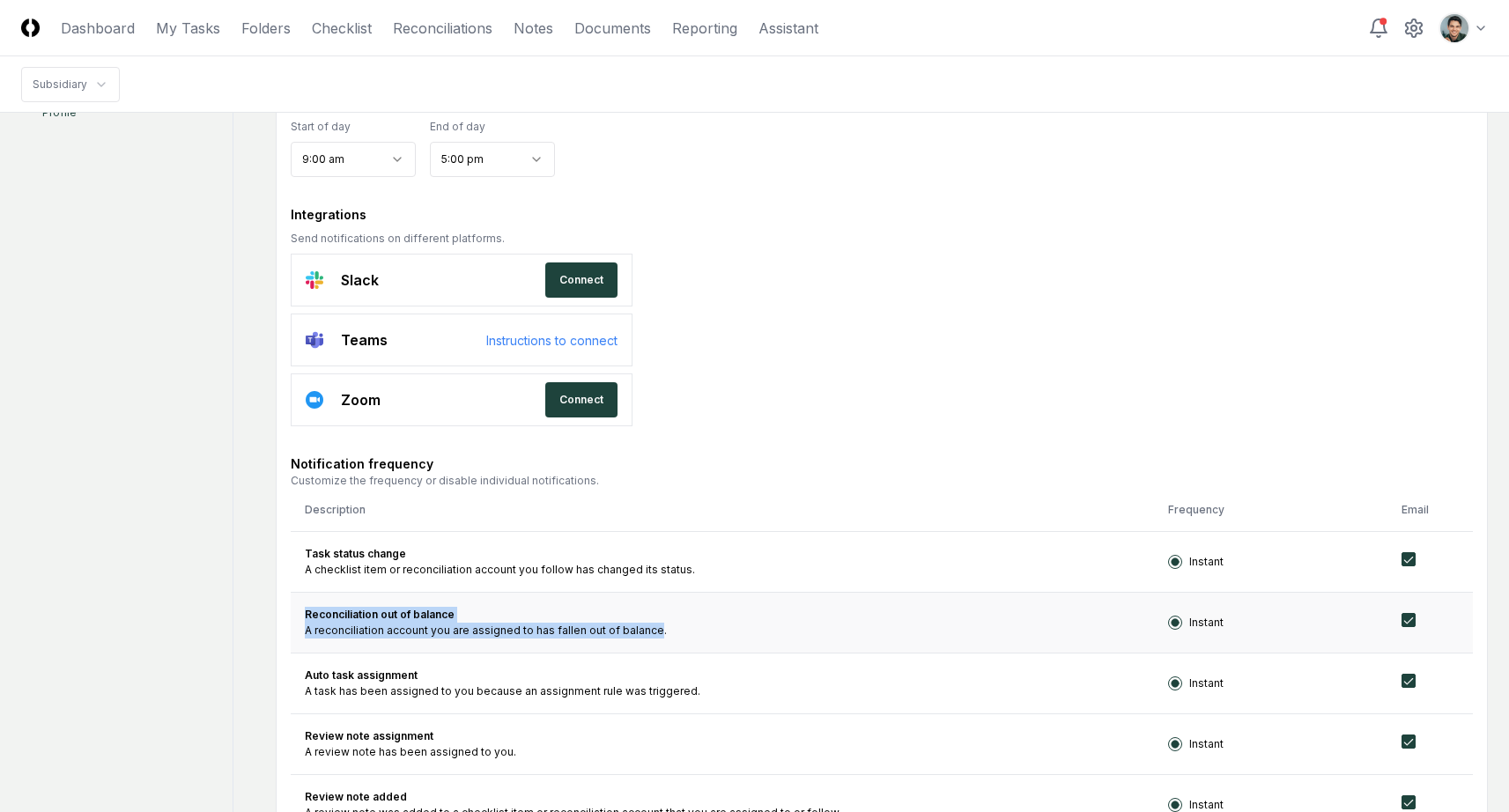
click at [300, 604] on td "Reconciliation out of balance A reconciliation account you are assigned to has …" at bounding box center [722, 623] width 864 height 61
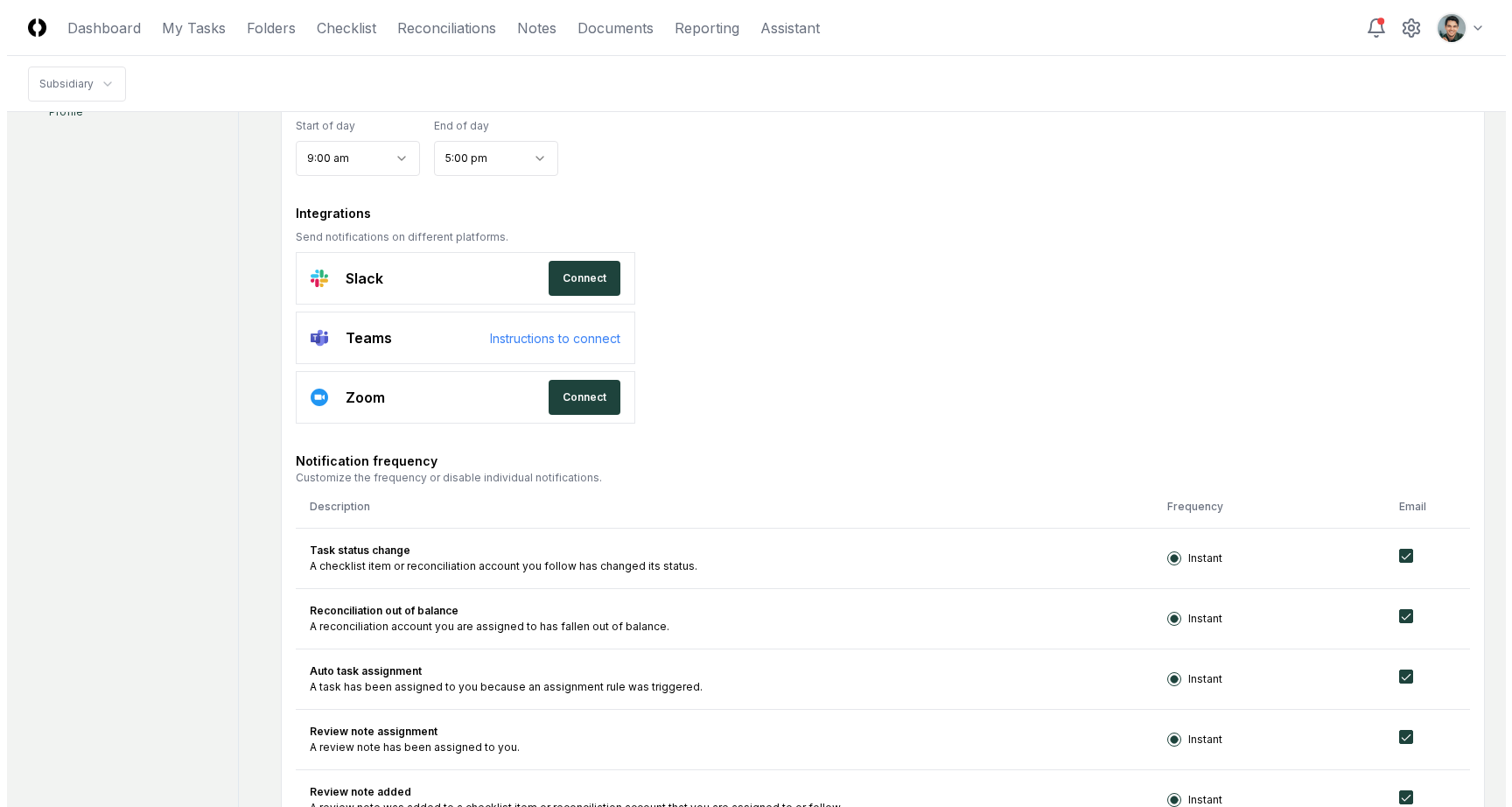
scroll to position [0, 0]
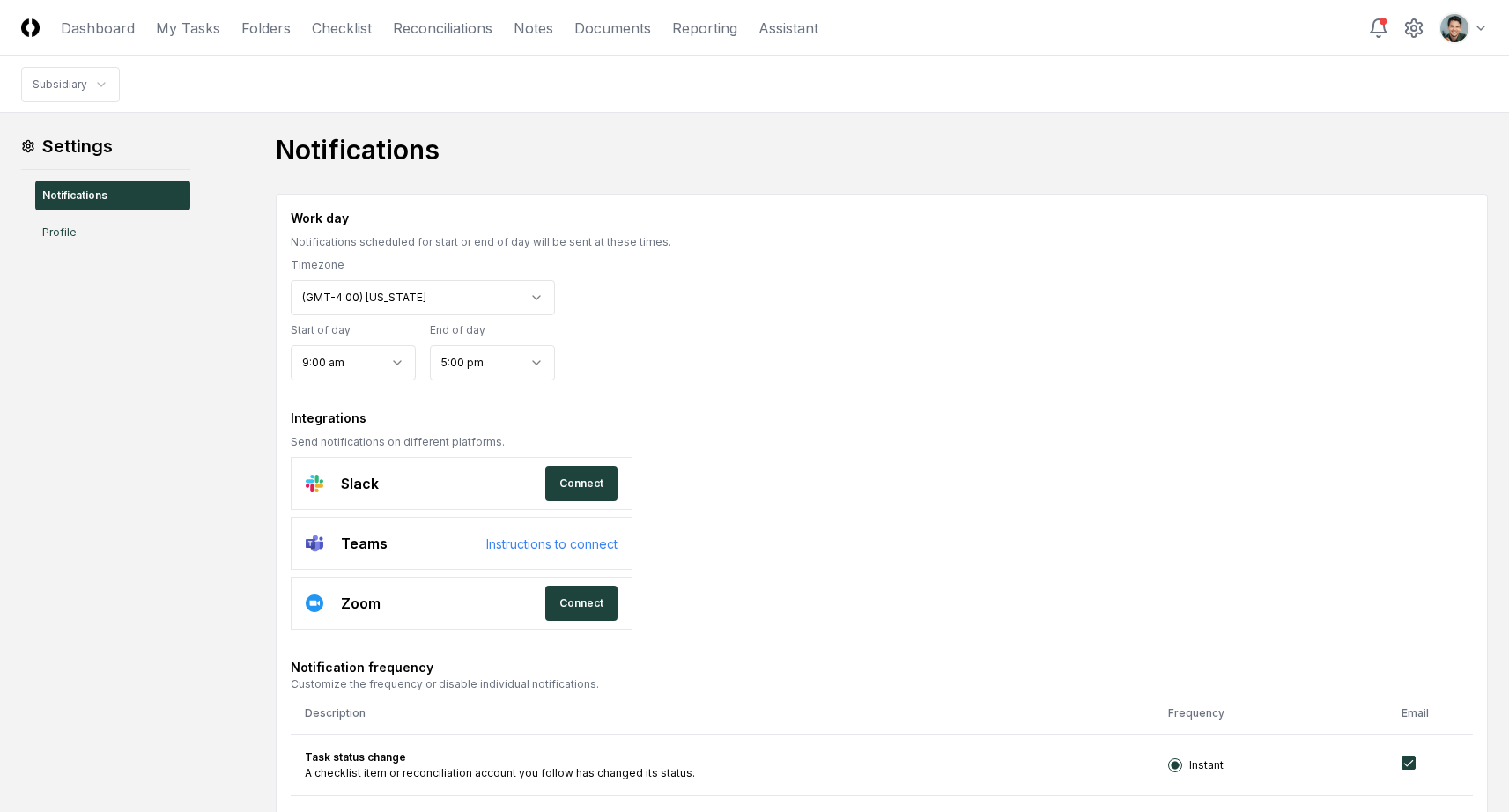
click at [838, 248] on div "Notifications scheduled for start or end of day will be sent at these times." at bounding box center [882, 242] width 1182 height 16
click at [1420, 31] on icon at bounding box center [1414, 28] width 21 height 21
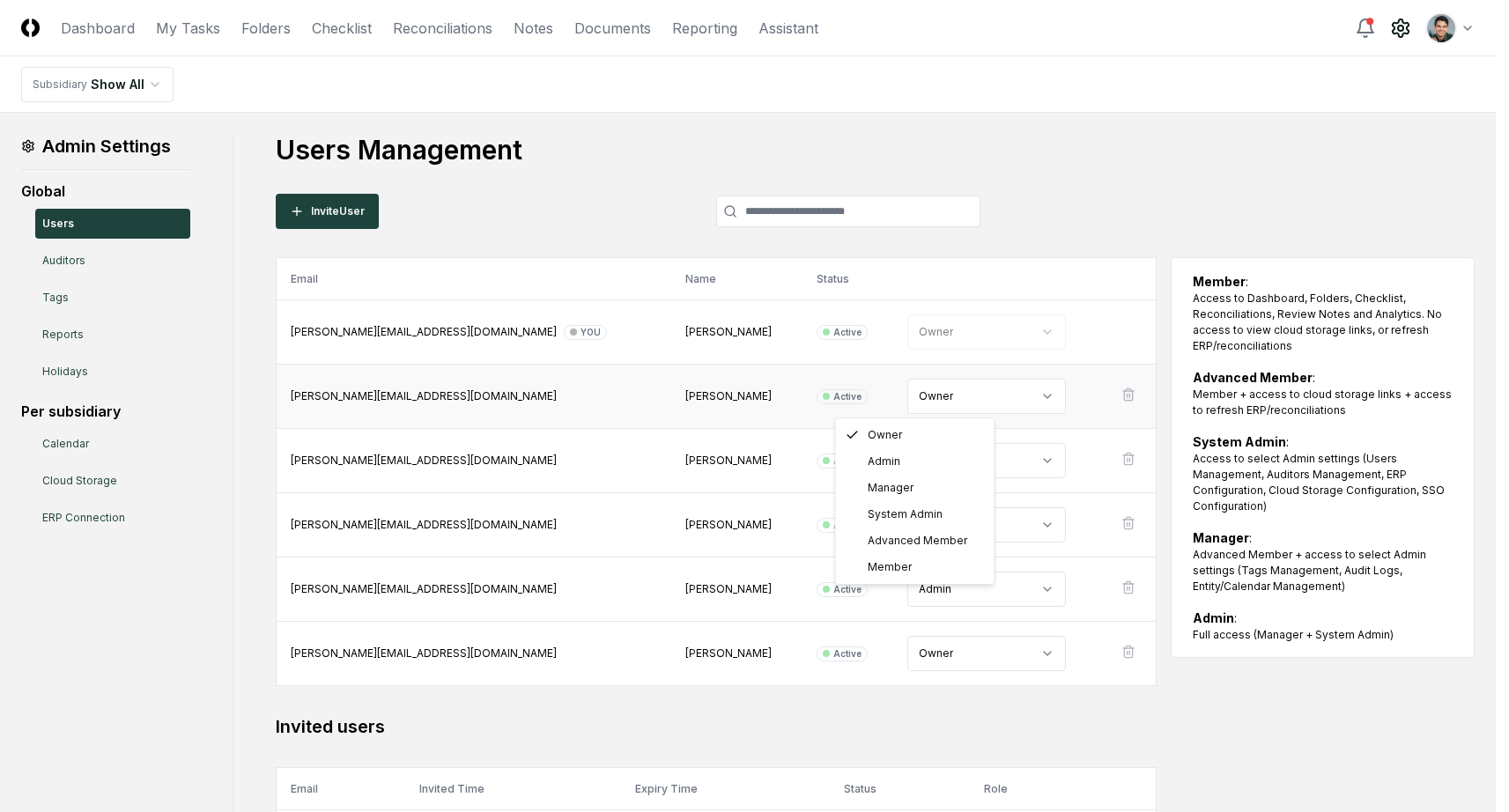
click at [940, 406] on html "CloseCore Dashboard My Tasks Folders Checklist Reconciliations Notes Documents …" at bounding box center [754, 491] width 1509 height 982
click at [1043, 196] on html "CloseCore Dashboard My Tasks Folders Checklist Reconciliations Notes Documents …" at bounding box center [754, 491] width 1509 height 982
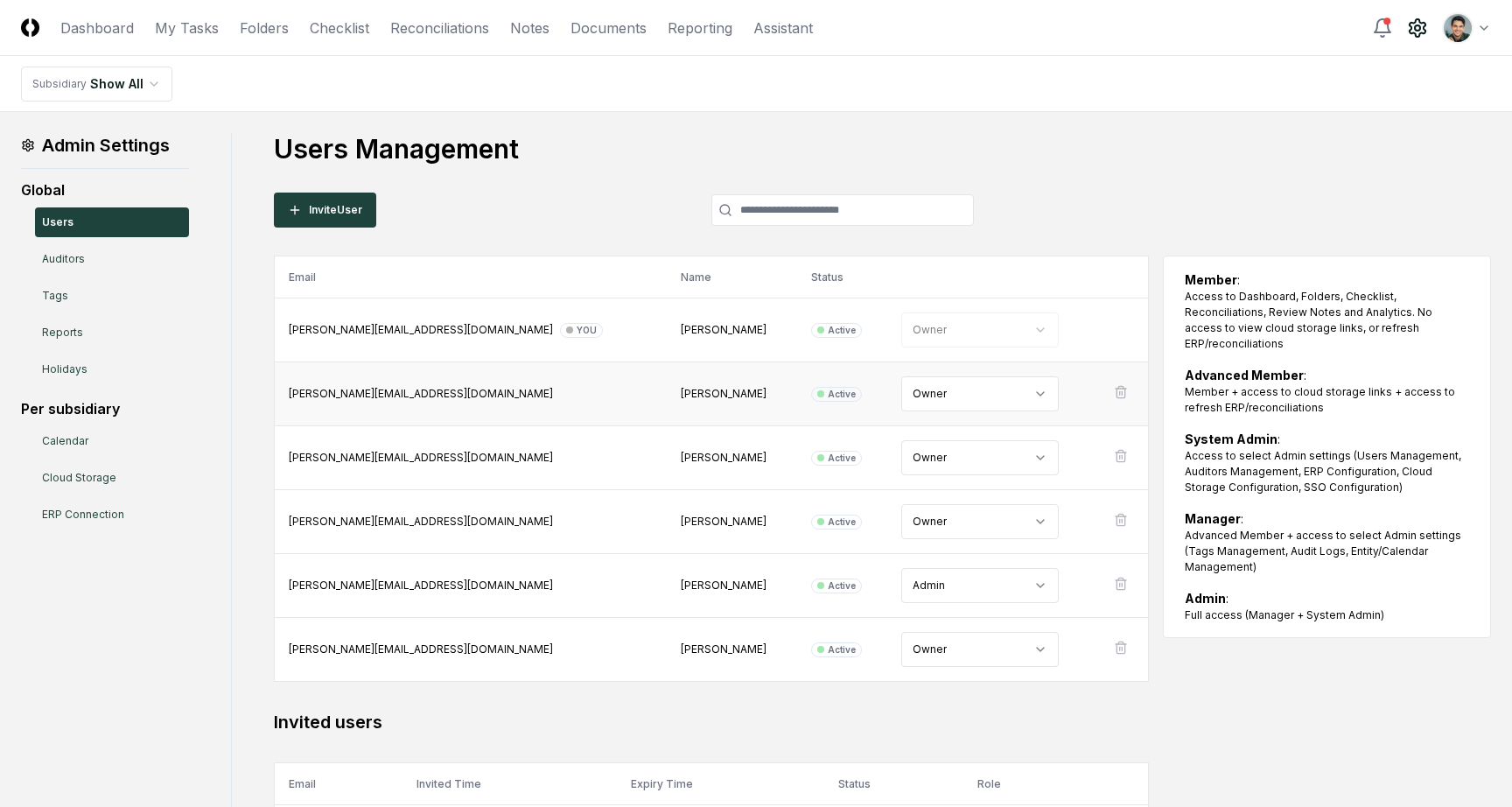
click at [963, 385] on html "CloseCore Dashboard My Tasks Folders Checklist Reconciliations Notes Documents …" at bounding box center [756, 488] width 1512 height 976
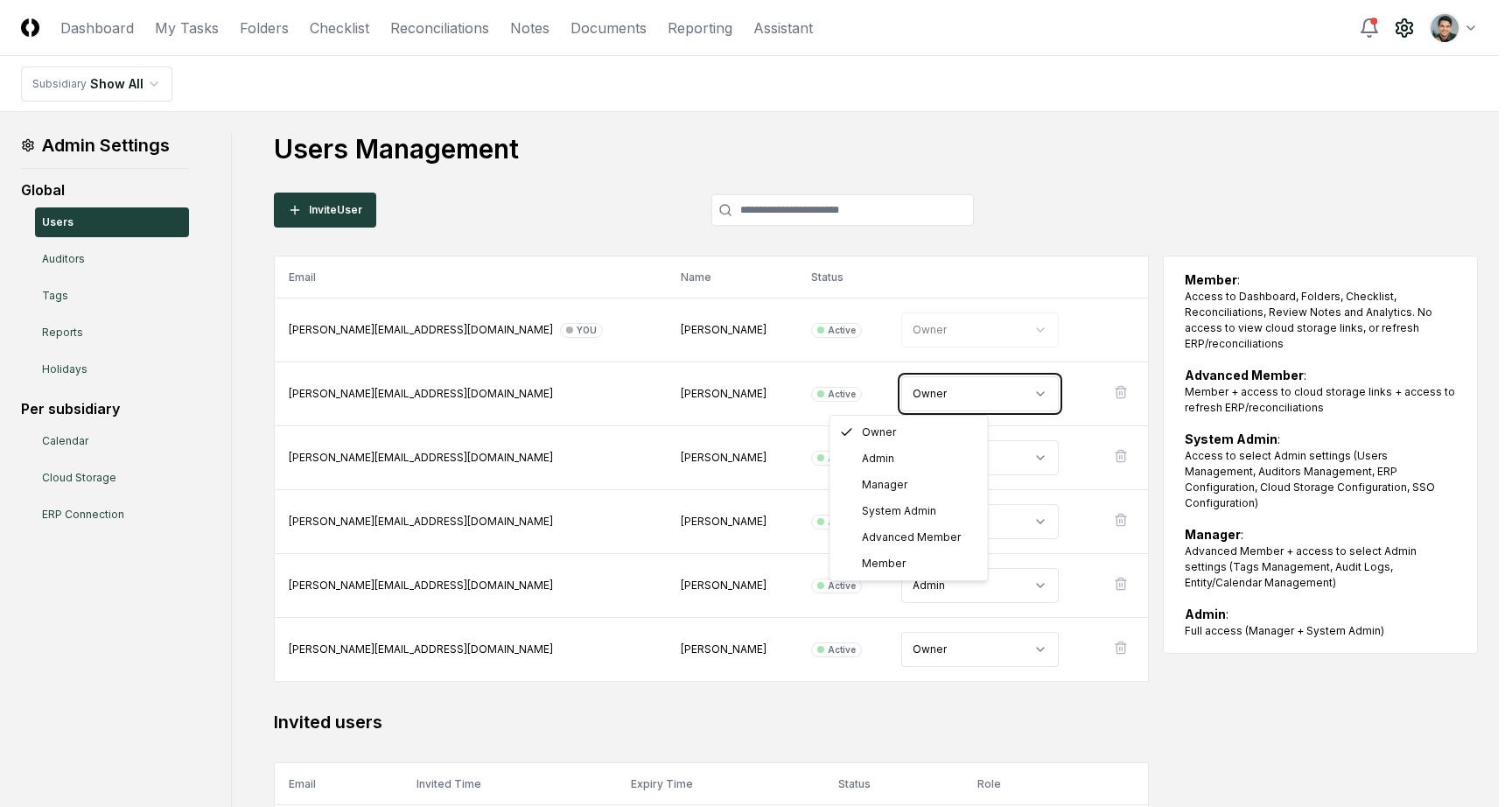
click at [1051, 250] on html "CloseCore Dashboard My Tasks Folders Checklist Reconciliations Notes Documents …" at bounding box center [756, 488] width 1512 height 976
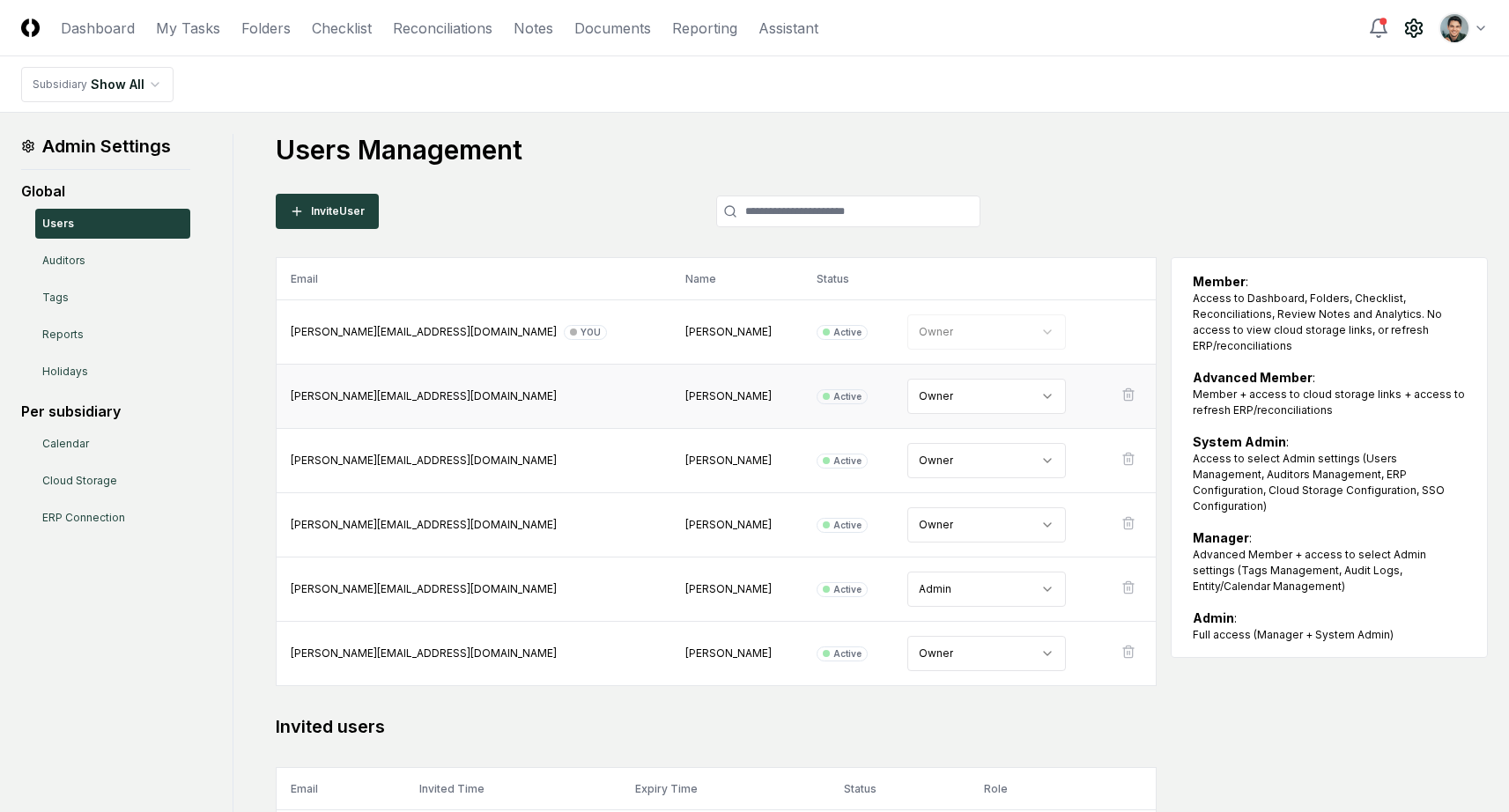
click at [685, 395] on div "Fausto Lucero" at bounding box center [736, 396] width 103 height 16
click at [1143, 189] on div "Users Management Invite User Email Name Status Role arthur@closecore.com You Ar…" at bounding box center [882, 494] width 1212 height 721
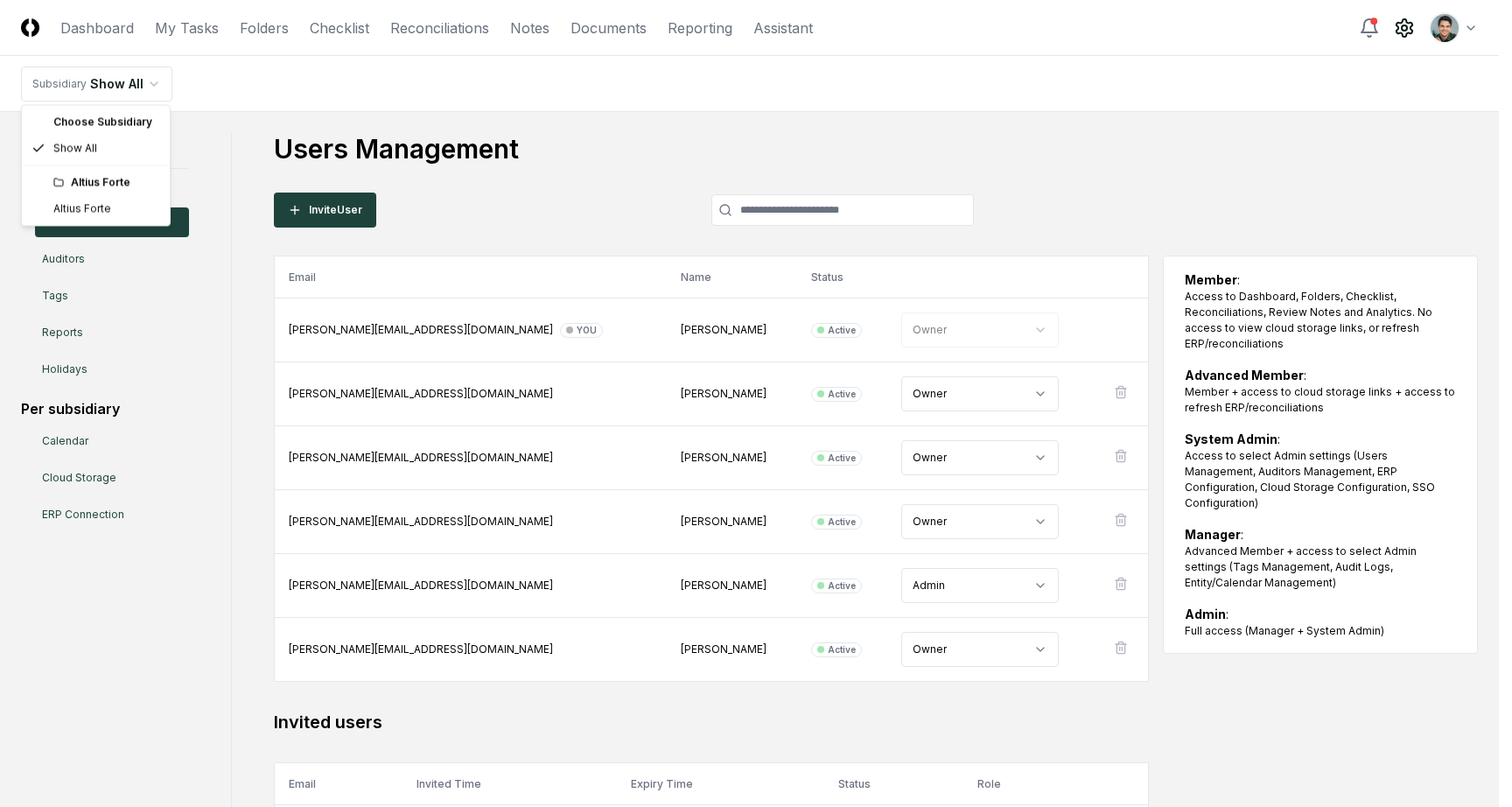
click at [152, 80] on html "CloseCore Dashboard My Tasks Folders Checklist Reconciliations Notes Documents …" at bounding box center [756, 488] width 1512 height 976
click at [604, 137] on html "CloseCore Dashboard My Tasks Folders Checklist Reconciliations Notes Documents …" at bounding box center [756, 488] width 1512 height 976
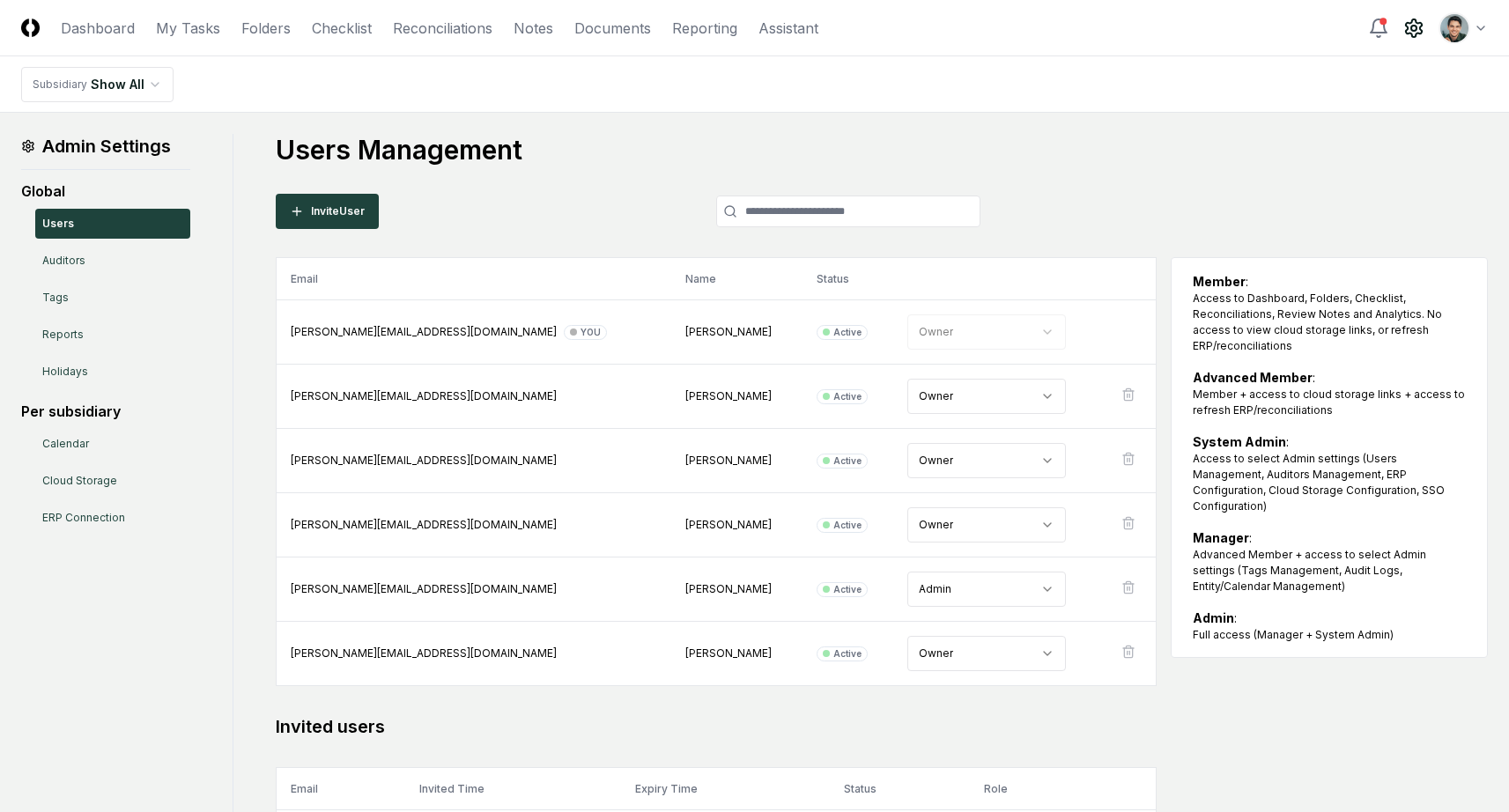
click at [1468, 31] on html "CloseCore Dashboard My Tasks Folders Checklist Reconciliations Notes Documents …" at bounding box center [754, 491] width 1509 height 982
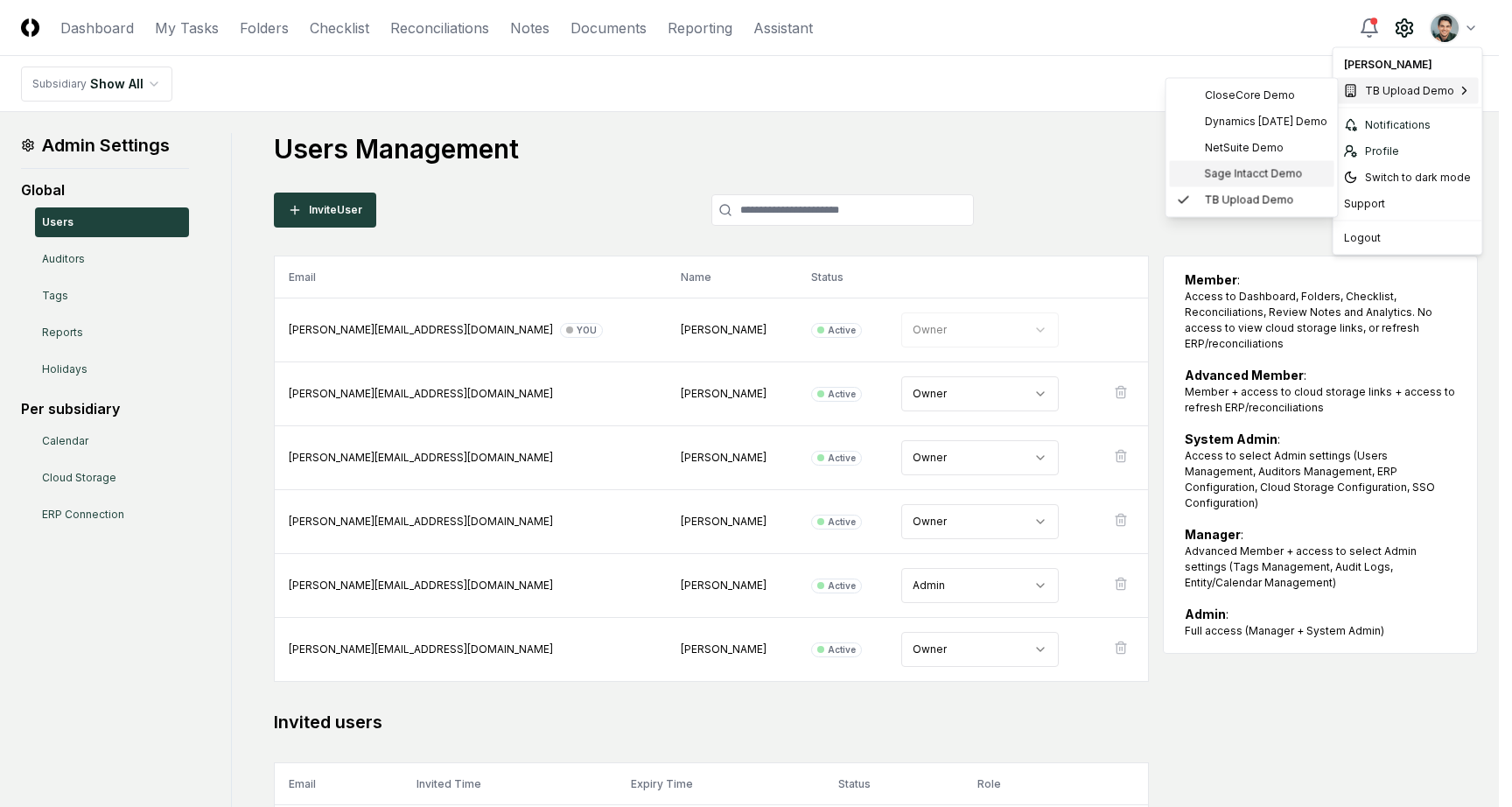
click at [1238, 167] on span "Sage Intacct Demo" at bounding box center [1254, 174] width 98 height 16
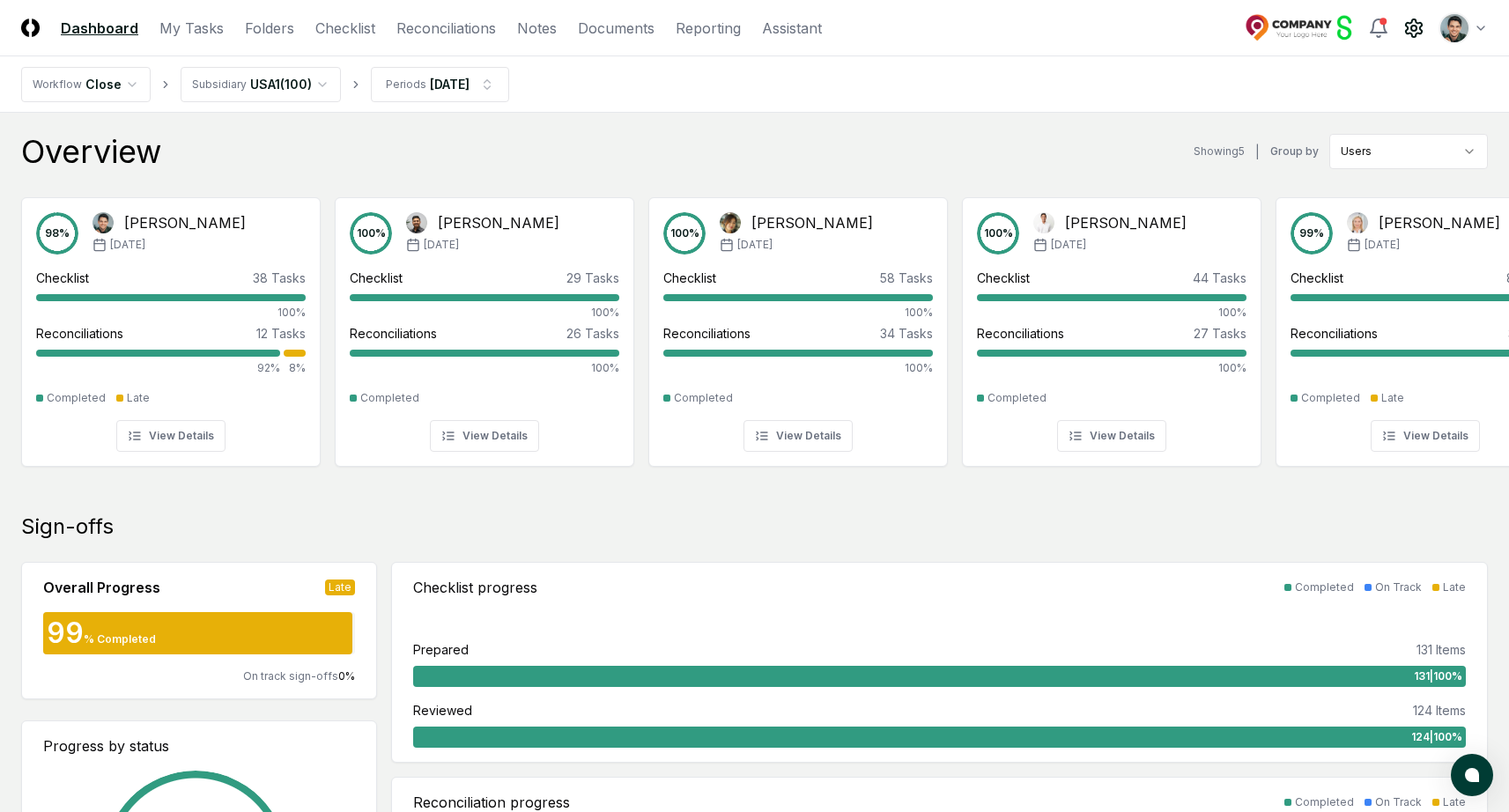
click at [1420, 29] on icon at bounding box center [1413, 27] width 16 height 18
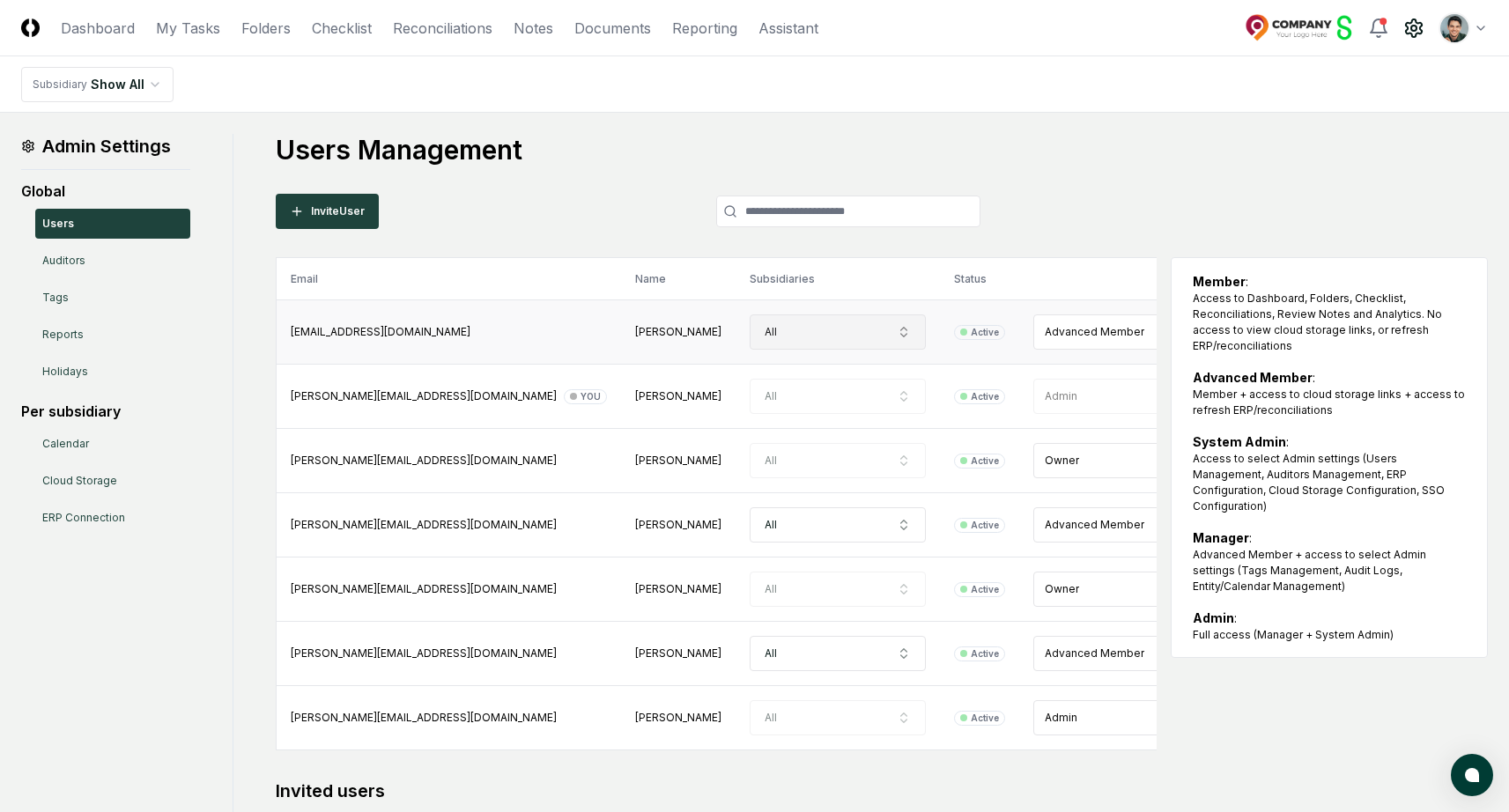
click at [750, 347] on button "All" at bounding box center [838, 332] width 176 height 35
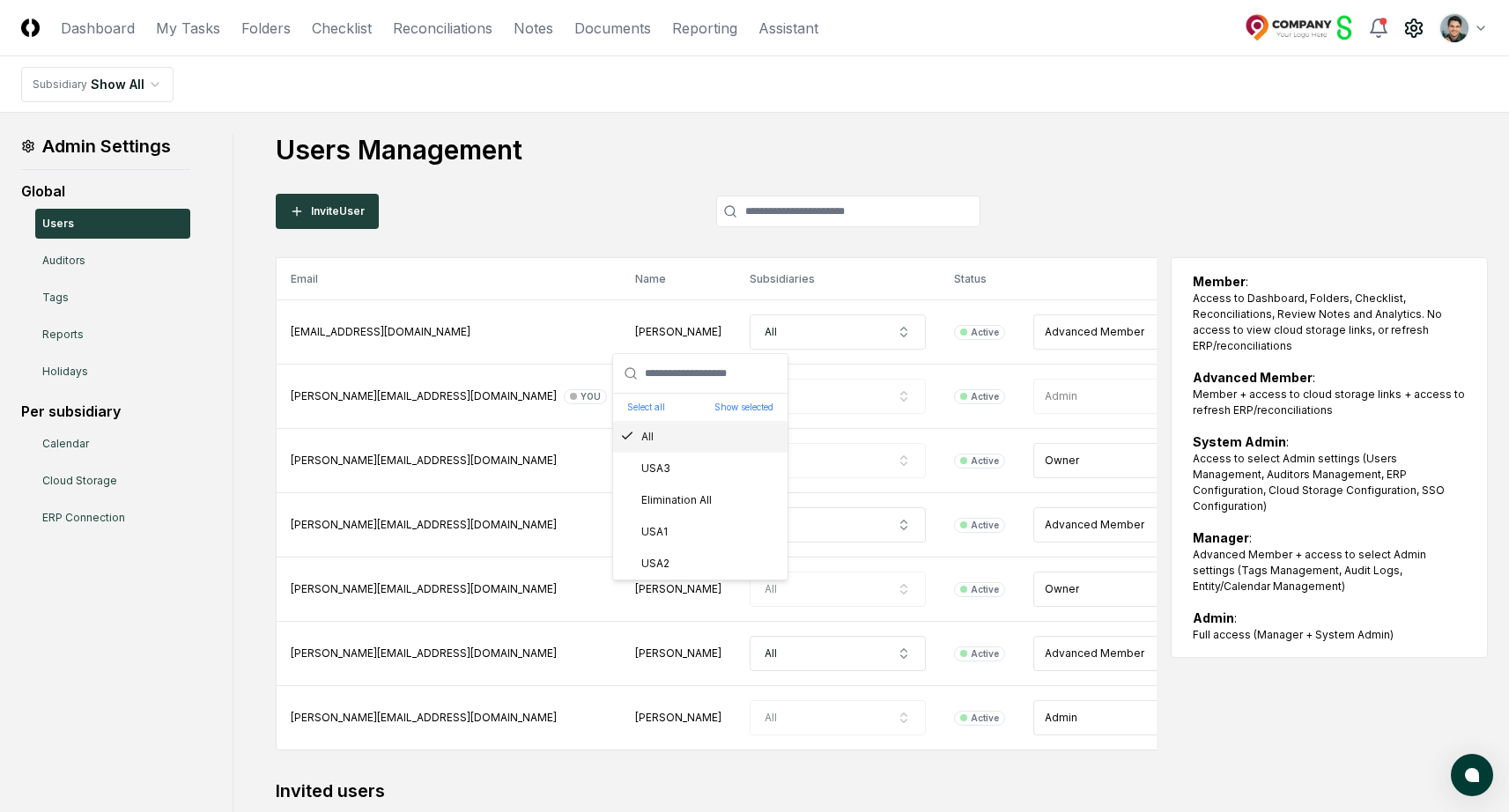
click at [631, 190] on div "Users Management Invite User Email Name Subsidiaries Status Role choikaka0127@g…" at bounding box center [882, 526] width 1212 height 785
click at [93, 256] on link "Auditors" at bounding box center [113, 261] width 155 height 30
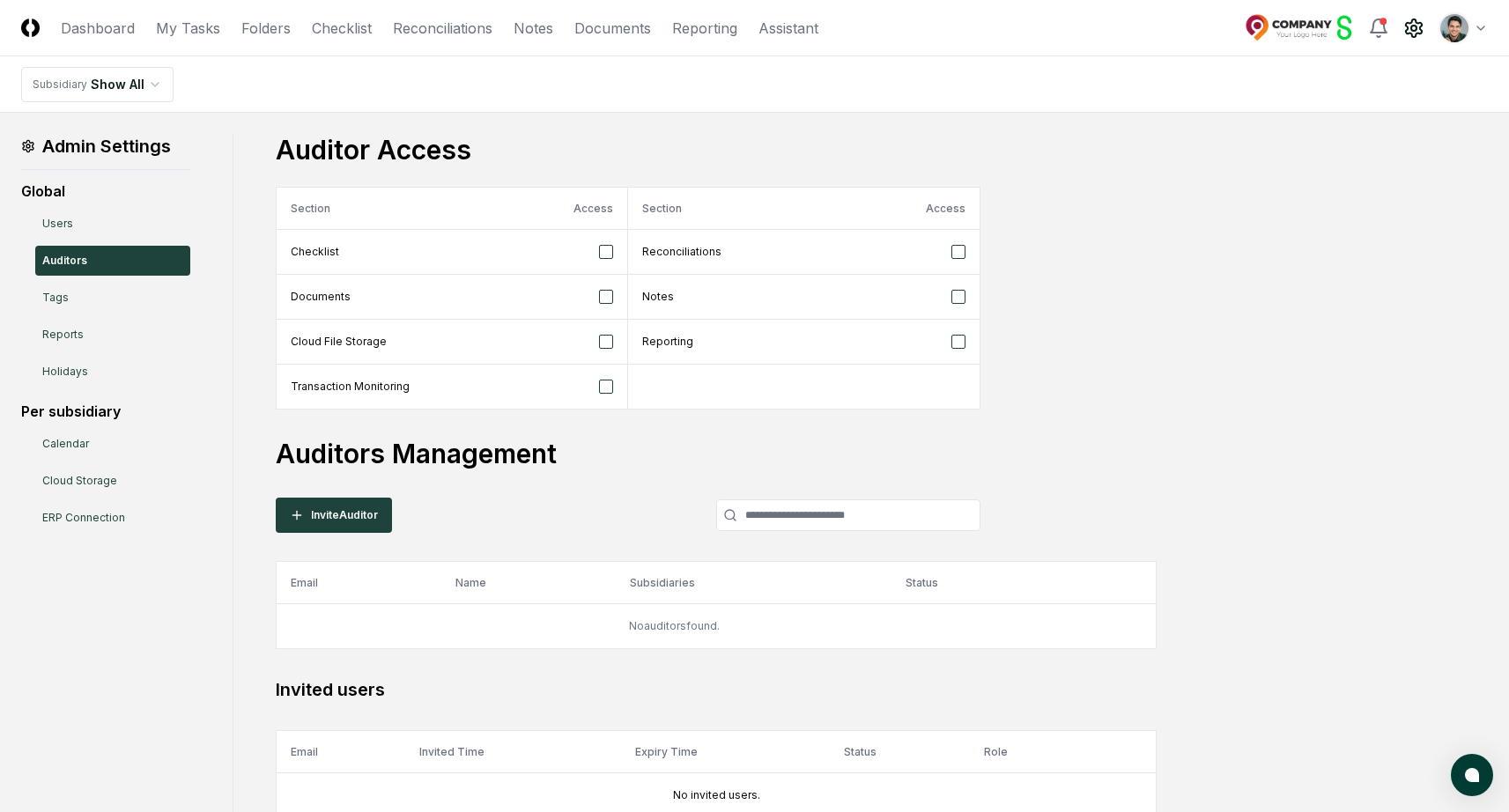
click at [742, 144] on h3 "Auditor Access" at bounding box center [882, 149] width 1212 height 31
click at [861, 131] on main "Admin Settings Global Users Auditors Tags Reports Holidays Per subsidiary Calen…" at bounding box center [754, 476] width 1509 height 727
click at [593, 471] on div "Auditor Access Section Access Section Access Checklist Reconciliations Document…" at bounding box center [882, 476] width 1212 height 684
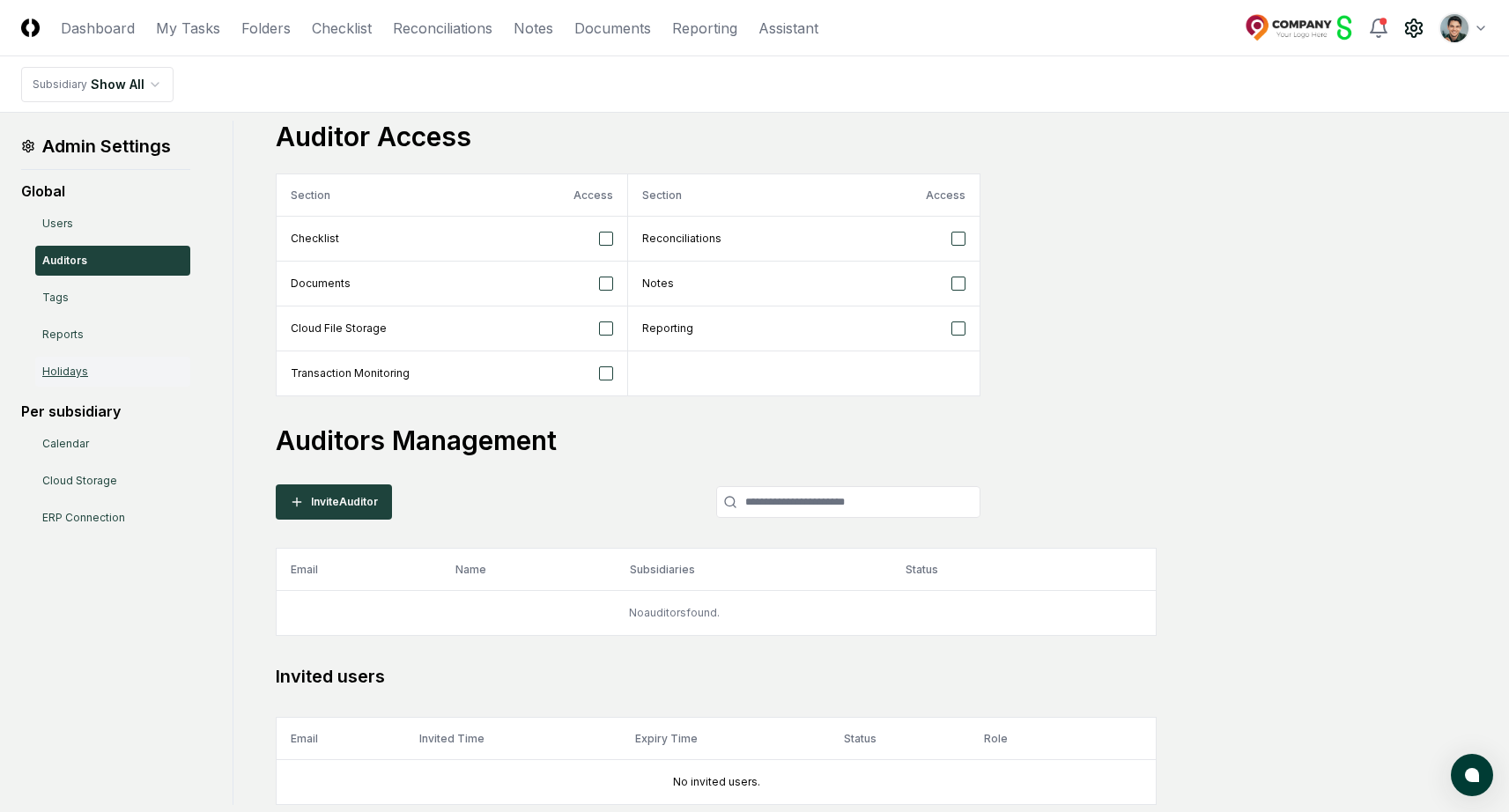
click at [84, 364] on link "Holidays" at bounding box center [113, 371] width 155 height 30
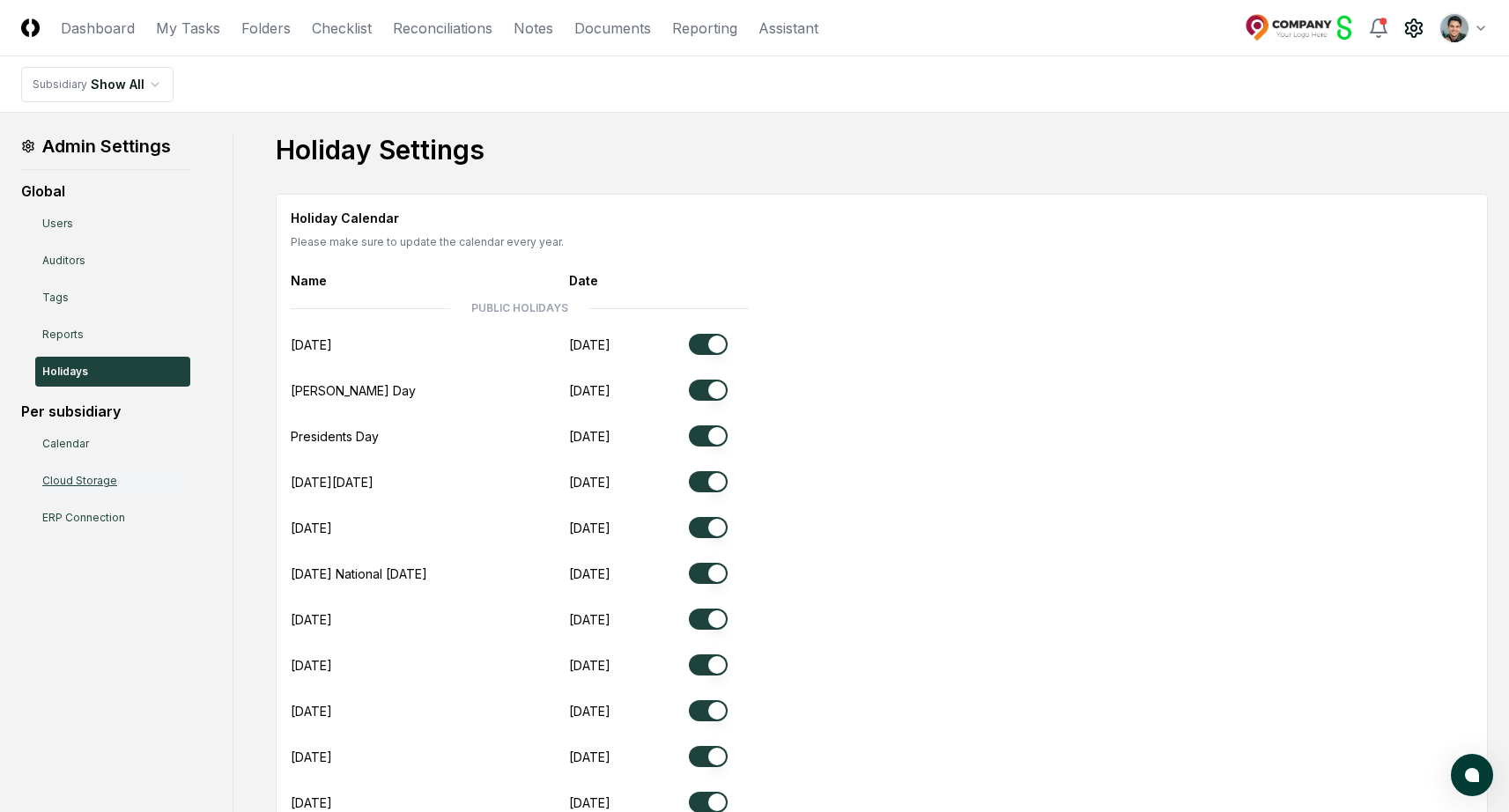
click at [137, 469] on link "Cloud Storage" at bounding box center [113, 481] width 155 height 30
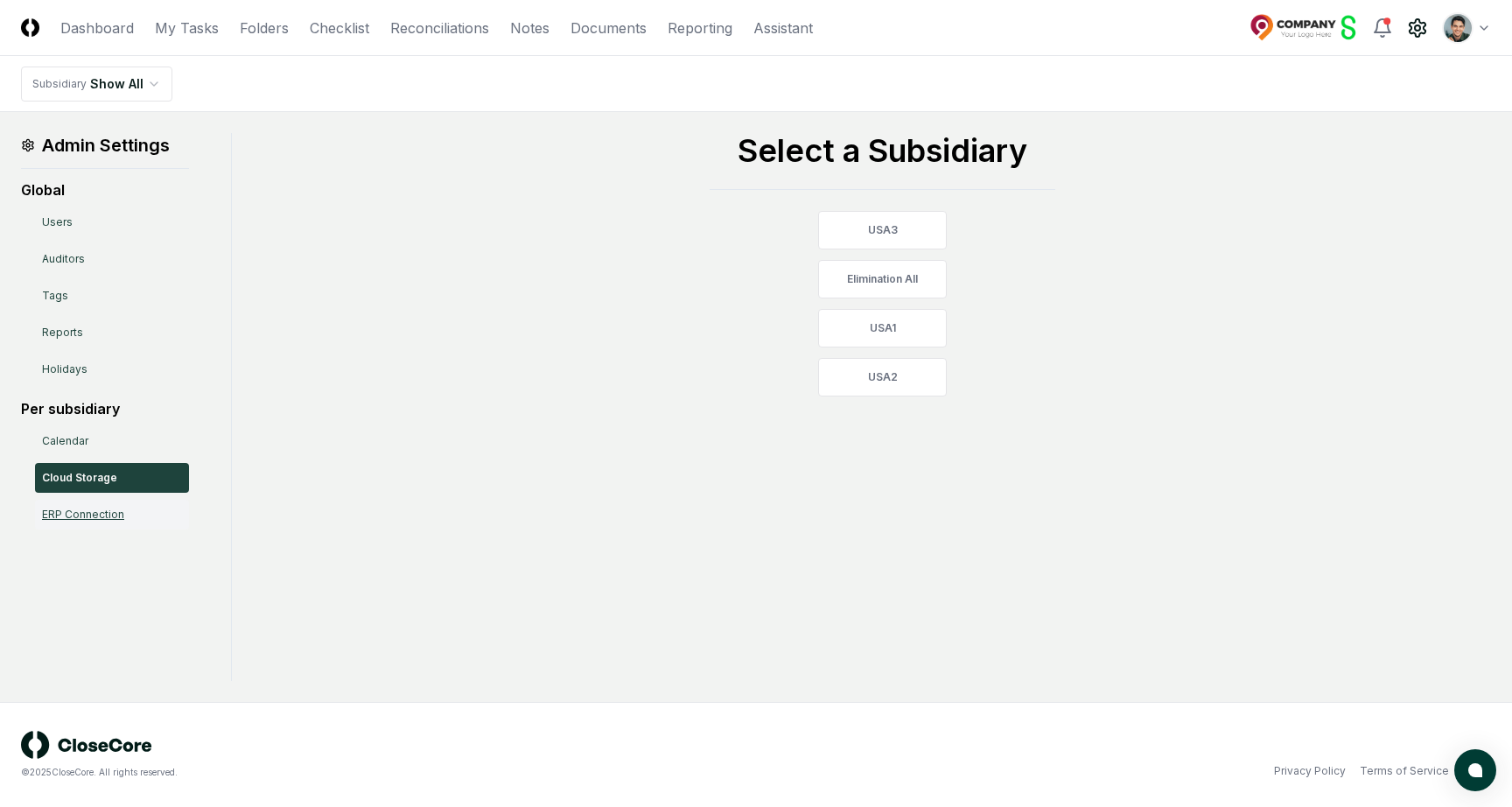
click at [110, 502] on link "ERP Connection" at bounding box center [112, 515] width 154 height 30
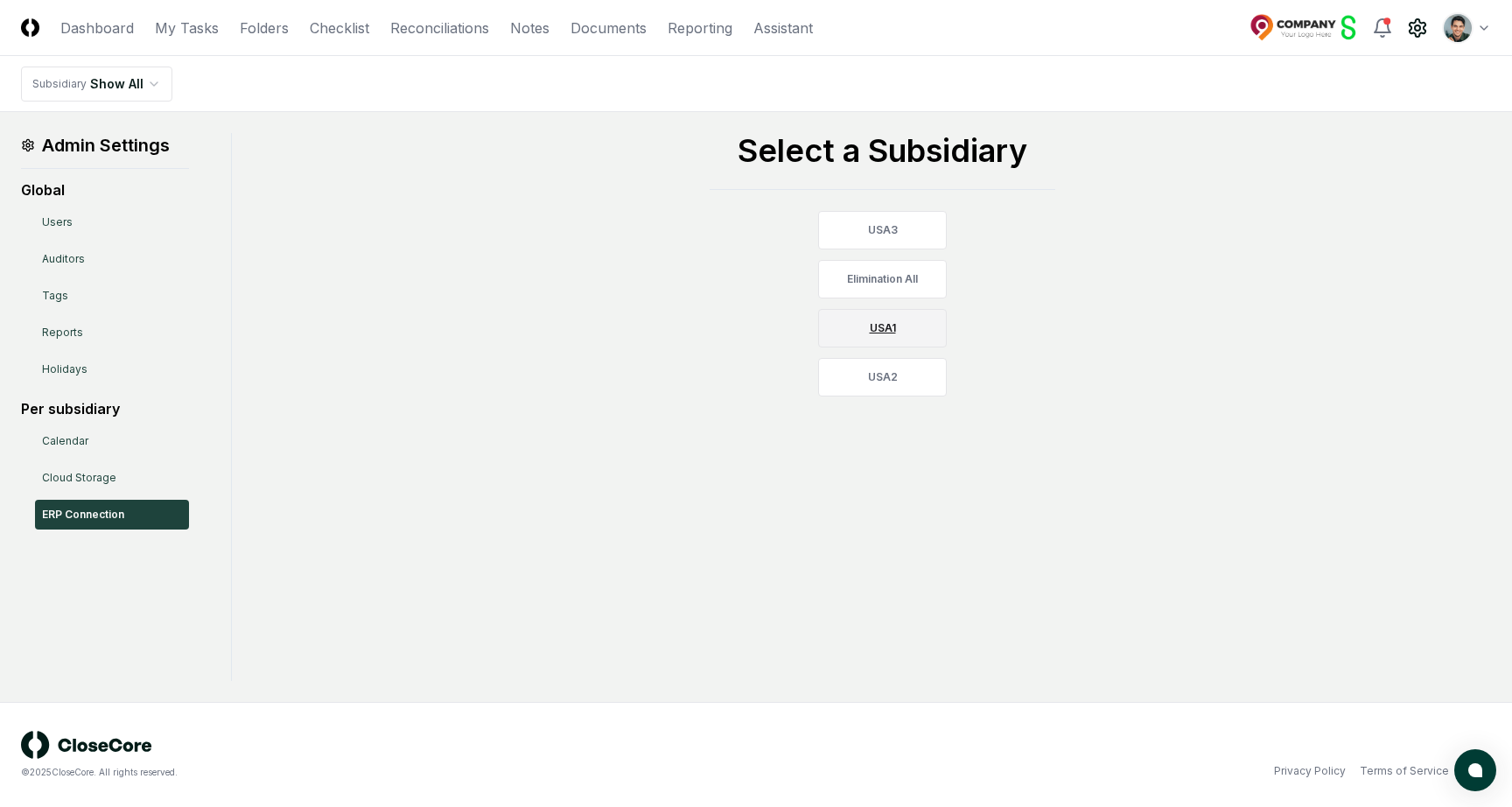
click at [877, 344] on link "USA1" at bounding box center [882, 328] width 129 height 39
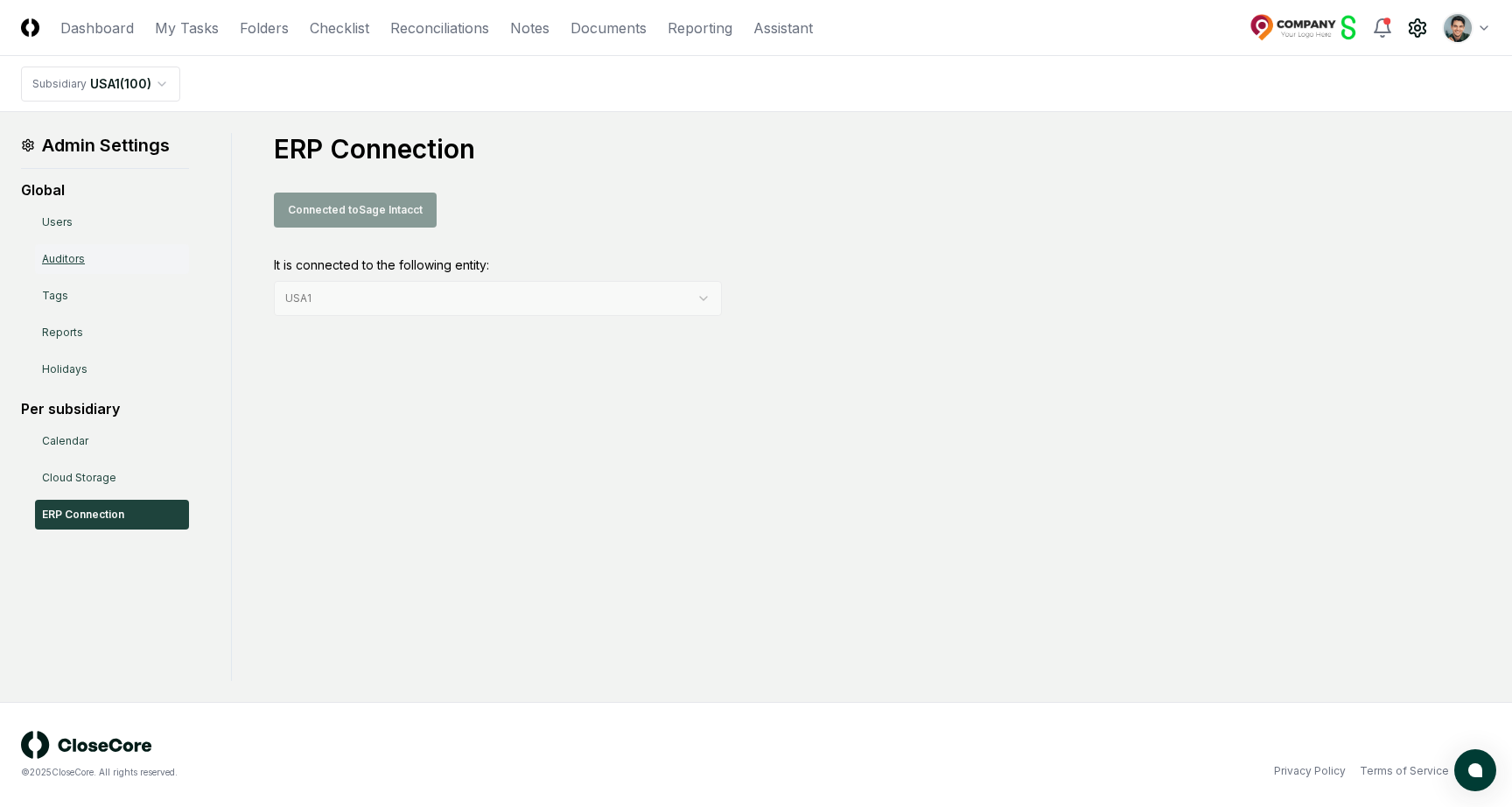
click at [79, 262] on link "Auditors" at bounding box center [112, 259] width 154 height 30
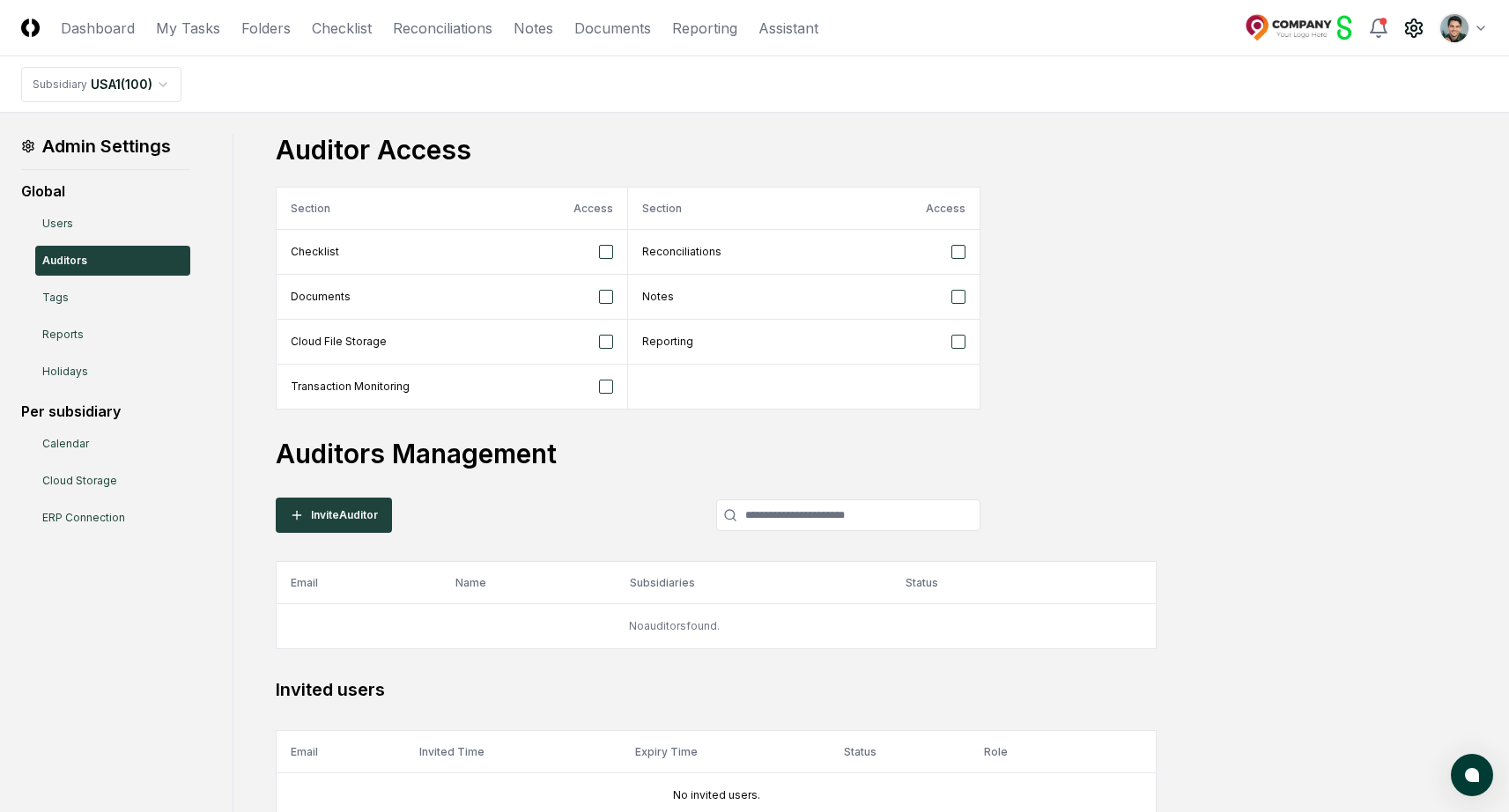
click at [695, 123] on main "Admin Settings Global Users Auditors Tags Reports Holidays Per subsidiary Calen…" at bounding box center [754, 476] width 1509 height 727
click at [355, 27] on link "Checklist" at bounding box center [341, 28] width 60 height 21
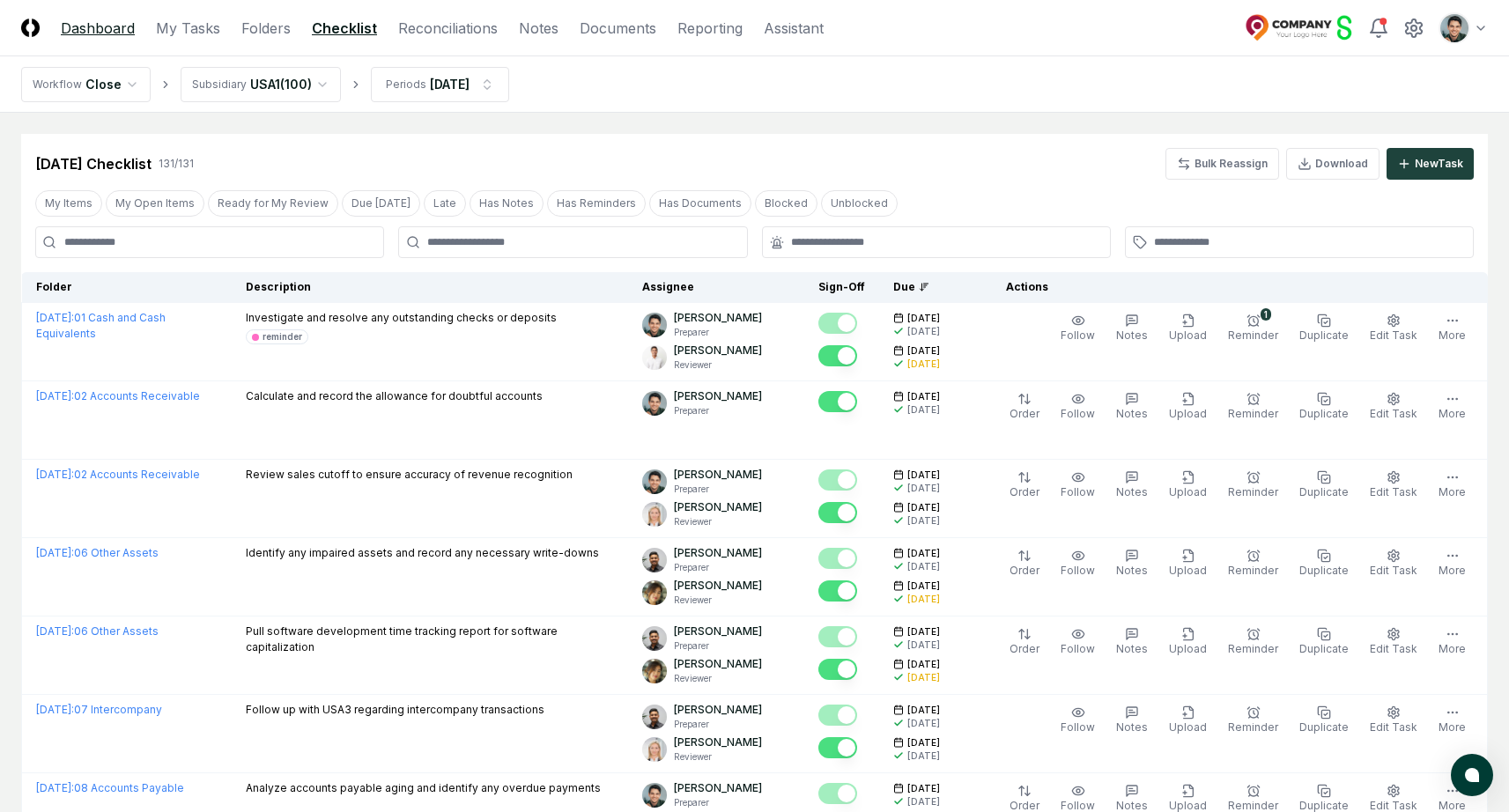
click at [84, 31] on link "Dashboard" at bounding box center [98, 28] width 74 height 21
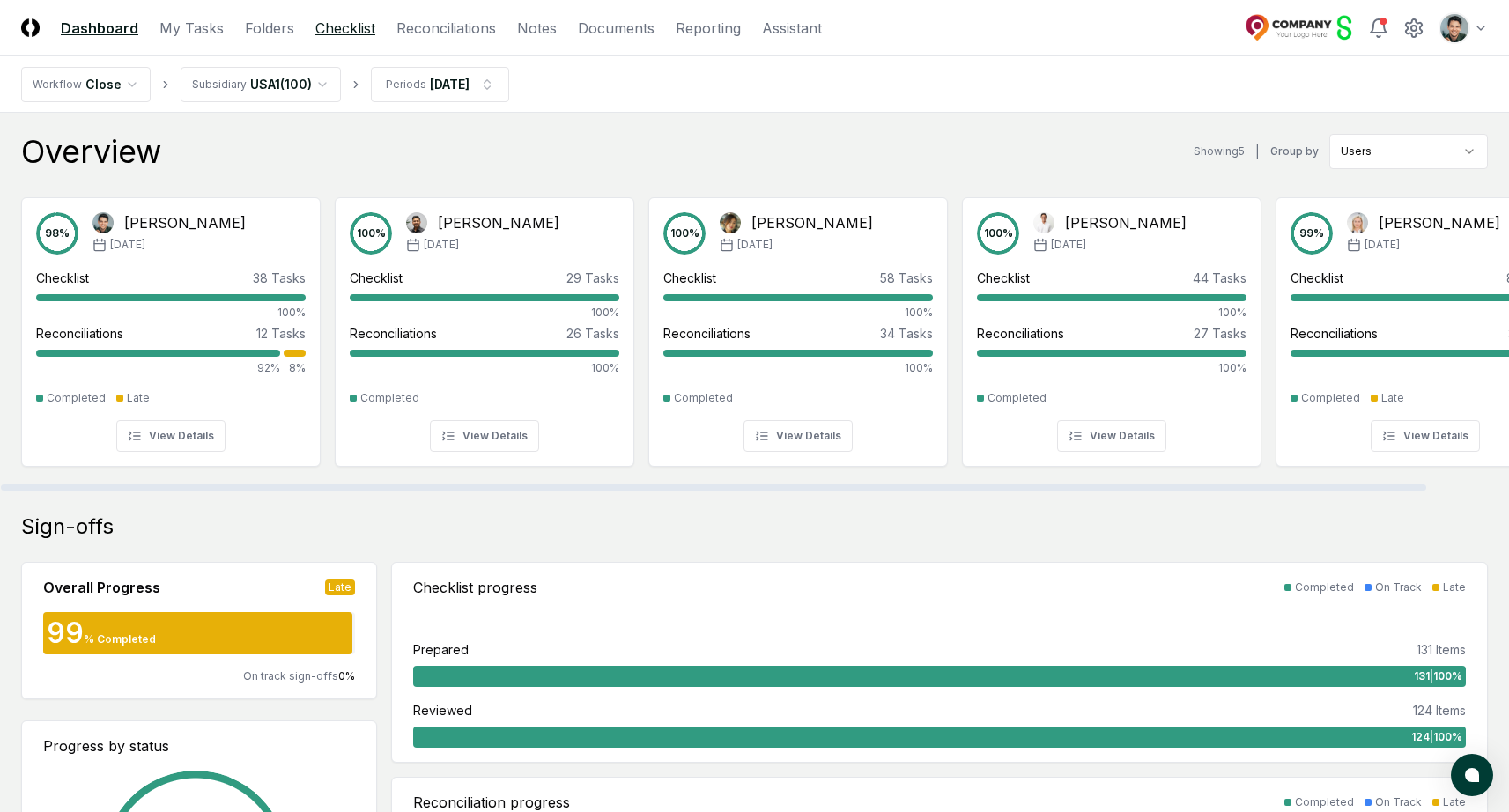
click at [352, 30] on link "Checklist" at bounding box center [345, 28] width 60 height 21
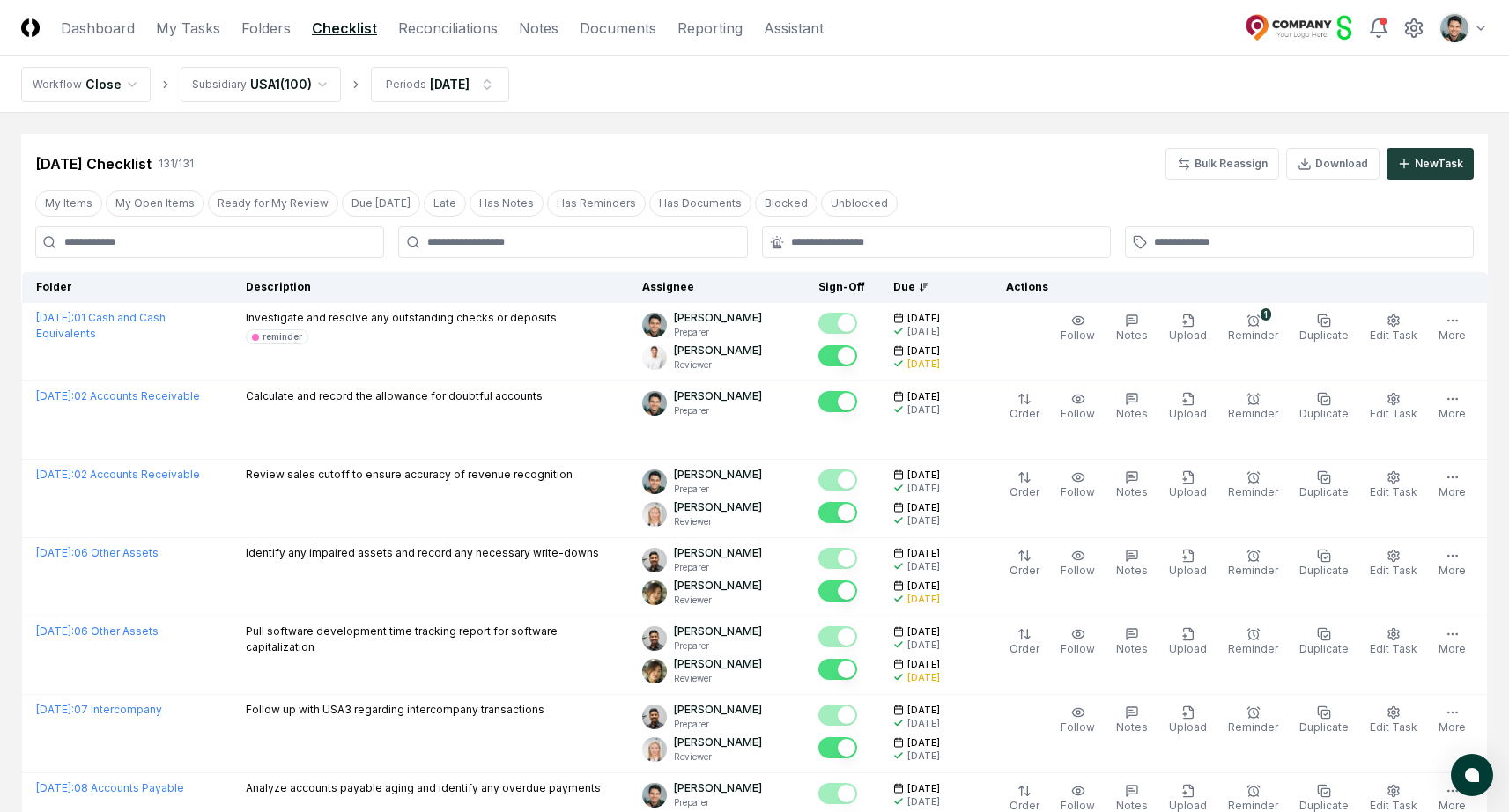
click at [827, 99] on nav "Workflow Close Subsidiary USA1 ( 100 ) Periods Feb 2025" at bounding box center [754, 83] width 1509 height 56
click at [462, 23] on link "Reconciliations" at bounding box center [447, 28] width 100 height 21
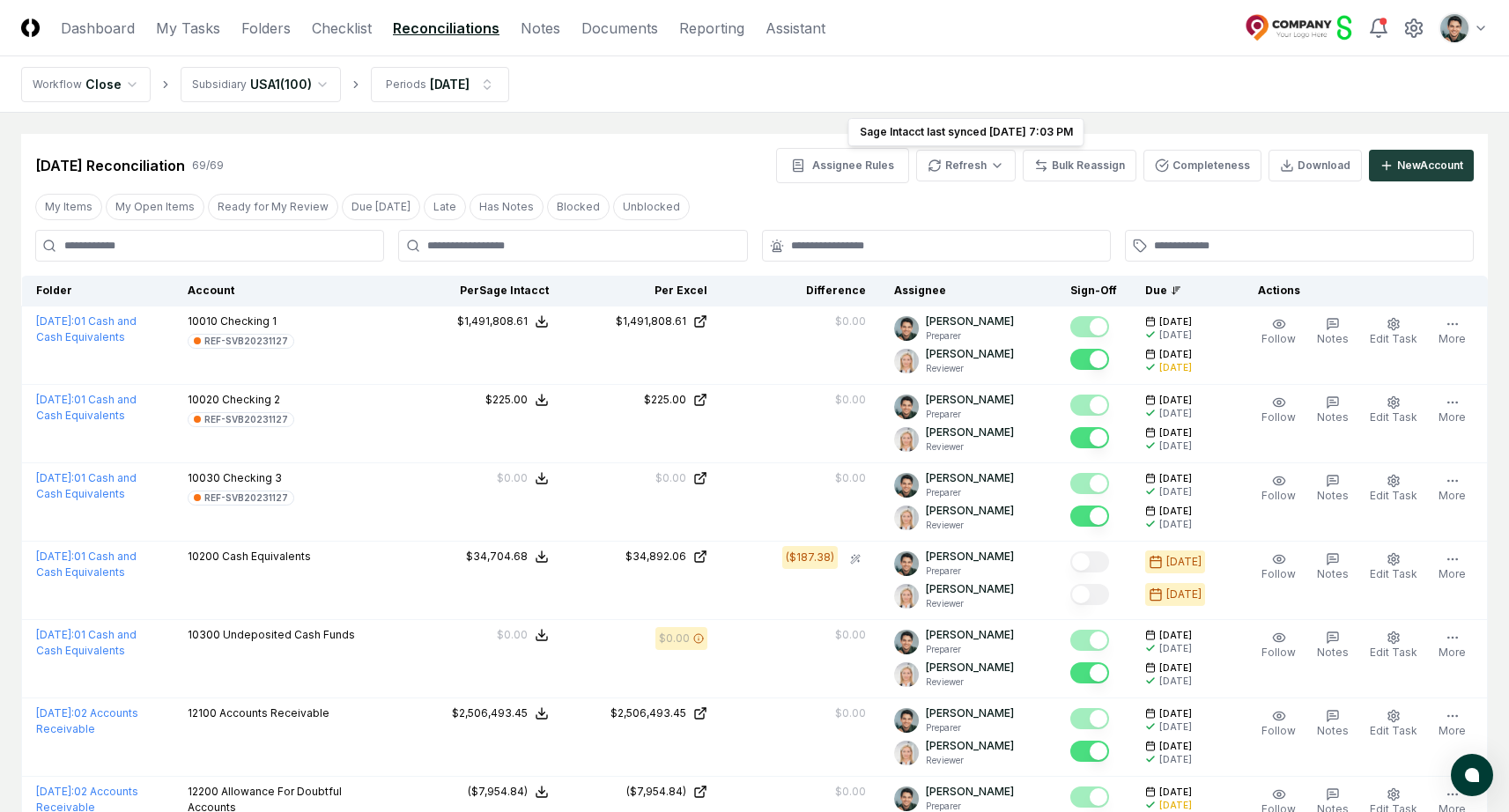
click at [959, 61] on nav "Workflow Close Subsidiary USA1 ( 100 ) Periods Feb 2025" at bounding box center [754, 83] width 1509 height 56
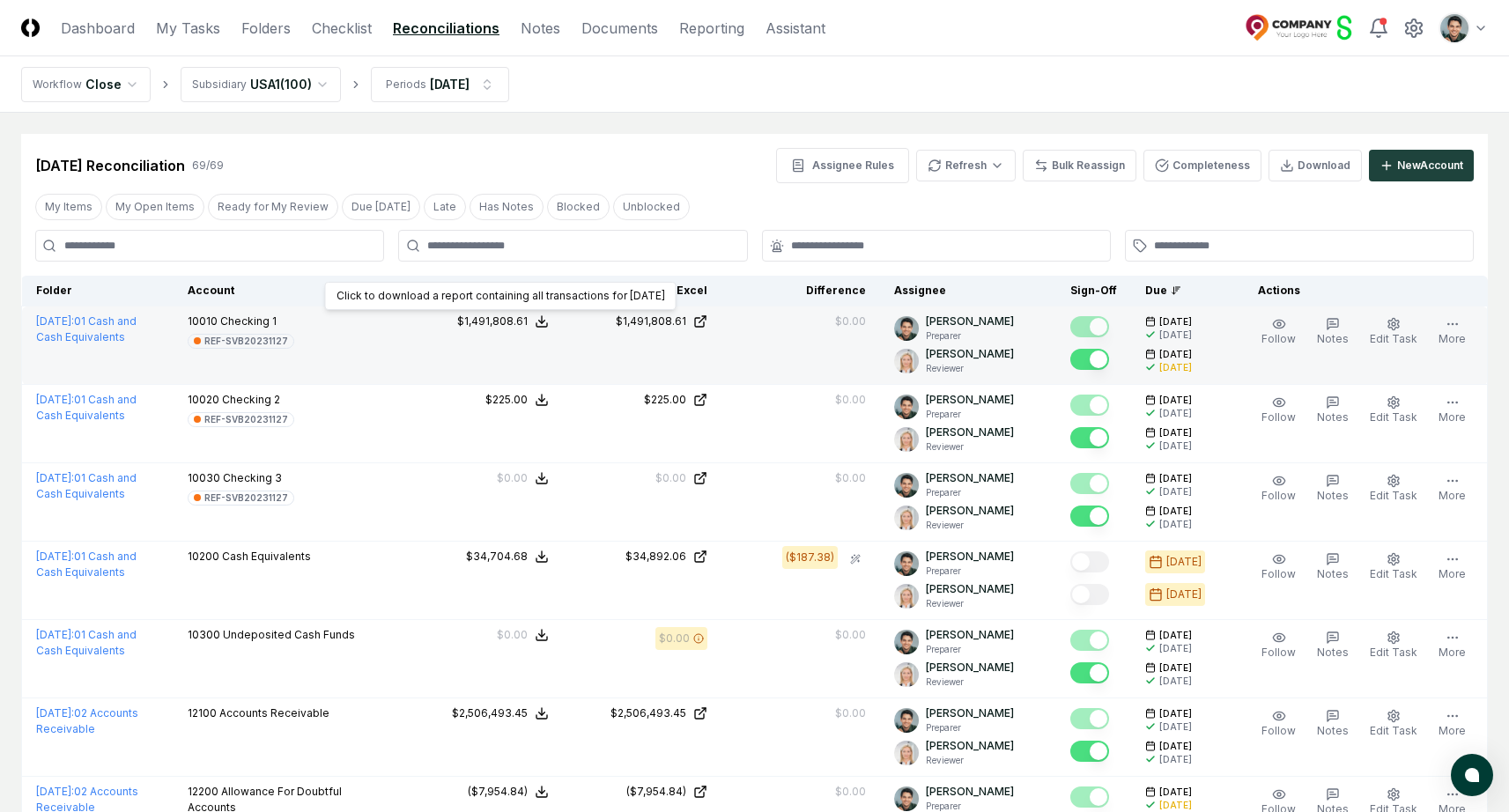
click at [549, 324] on icon at bounding box center [541, 321] width 14 height 14
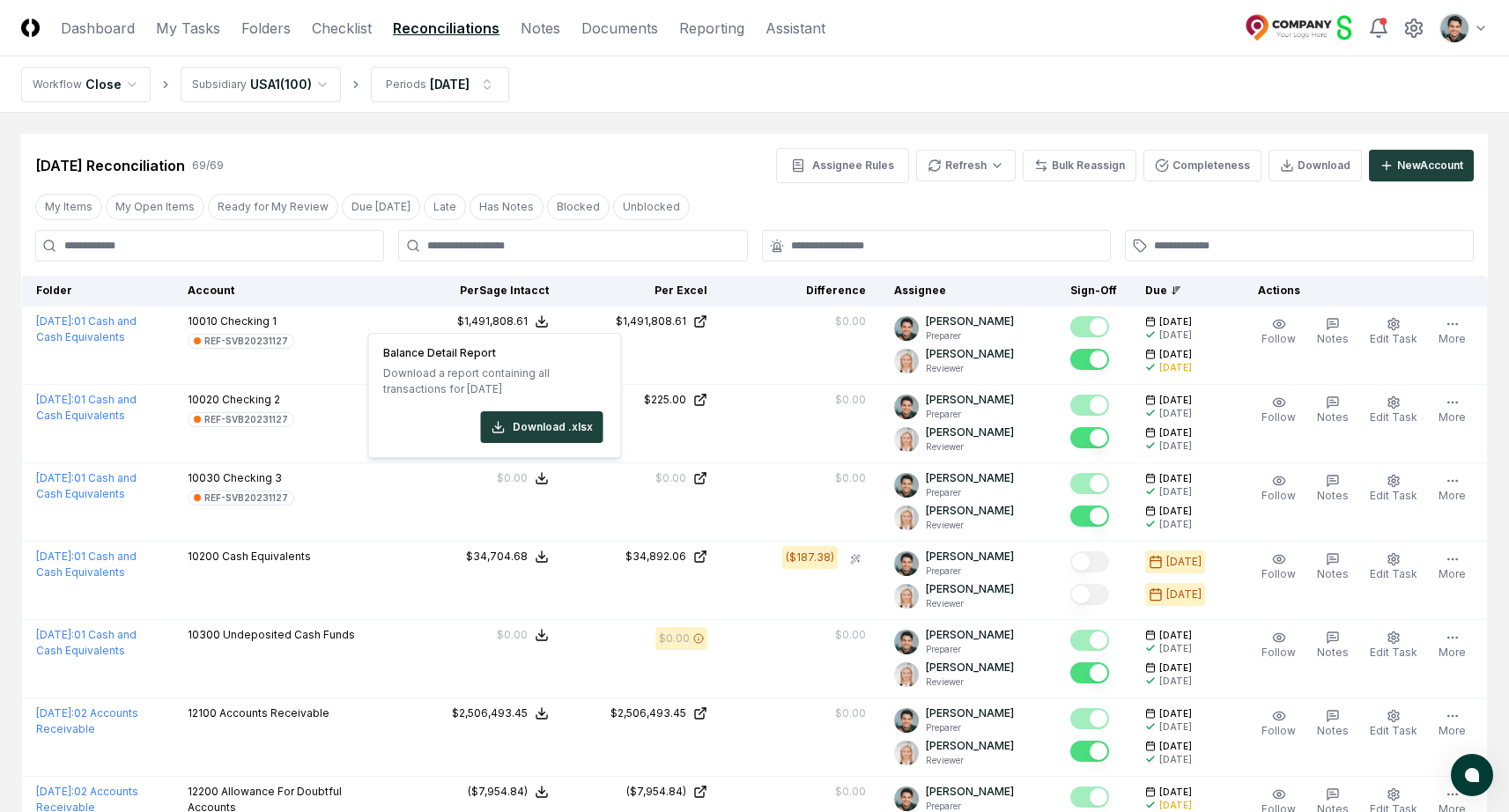
click at [1254, 60] on nav "Workflow Close Subsidiary USA1 ( 100 ) Periods Feb 2025" at bounding box center [754, 83] width 1509 height 56
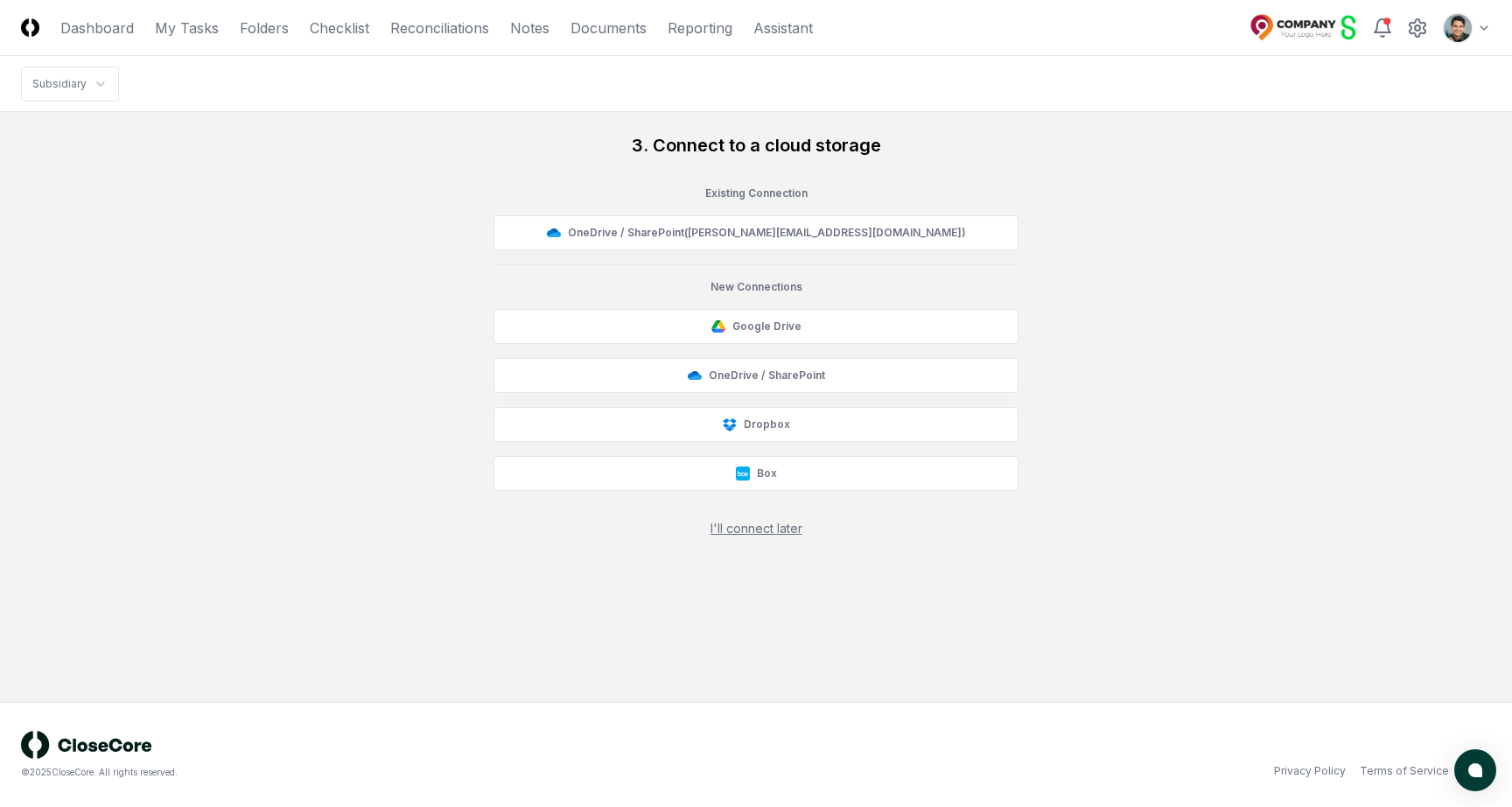
click at [1271, 278] on div "3. Connect to a cloud storage Existing Connection OneDrive / SharePoint ( [PERS…" at bounding box center [755, 334] width 1470 height 404
click at [426, 180] on div "3. Connect to a cloud storage Existing Connection OneDrive / SharePoint ( [PERS…" at bounding box center [755, 334] width 1470 height 404
